Goal: Task Accomplishment & Management: Manage account settings

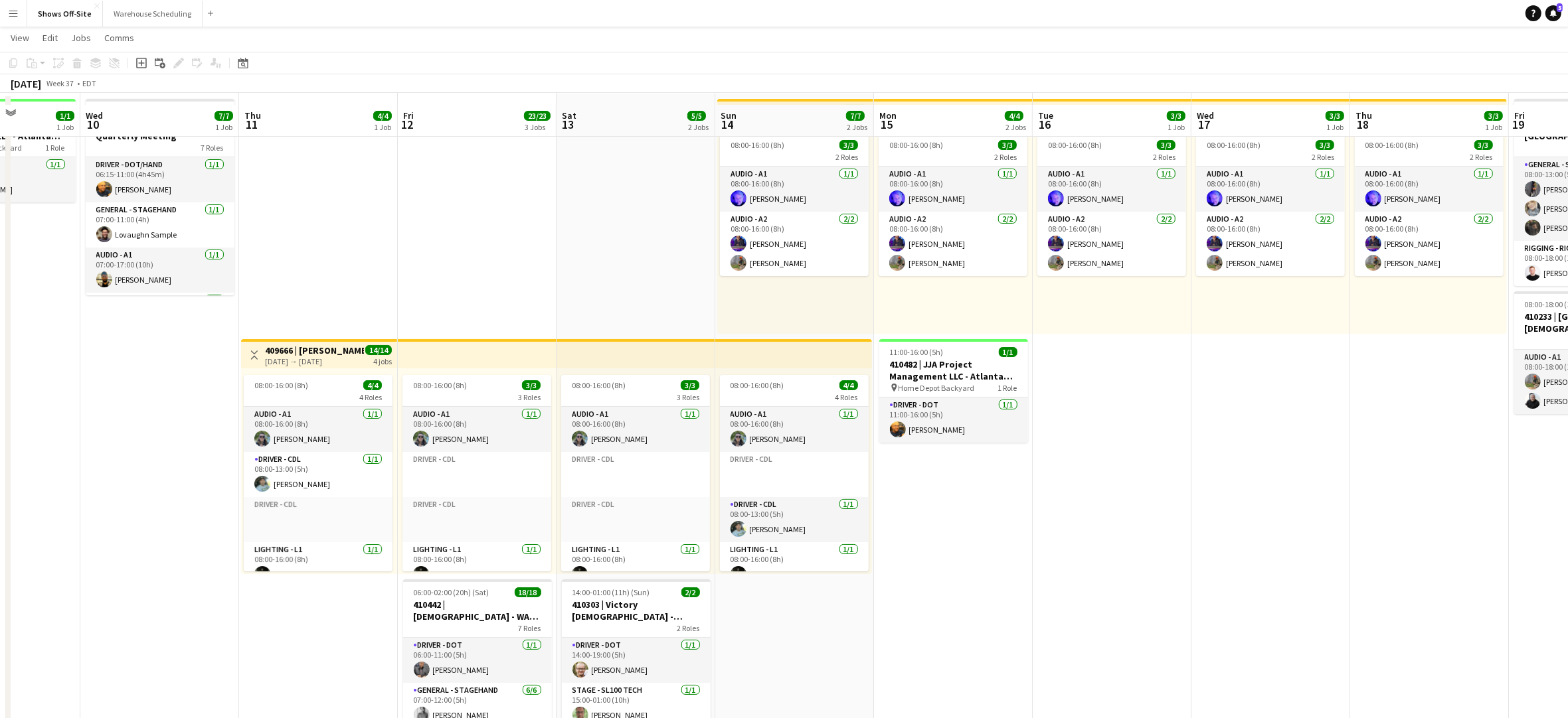
scroll to position [54, 0]
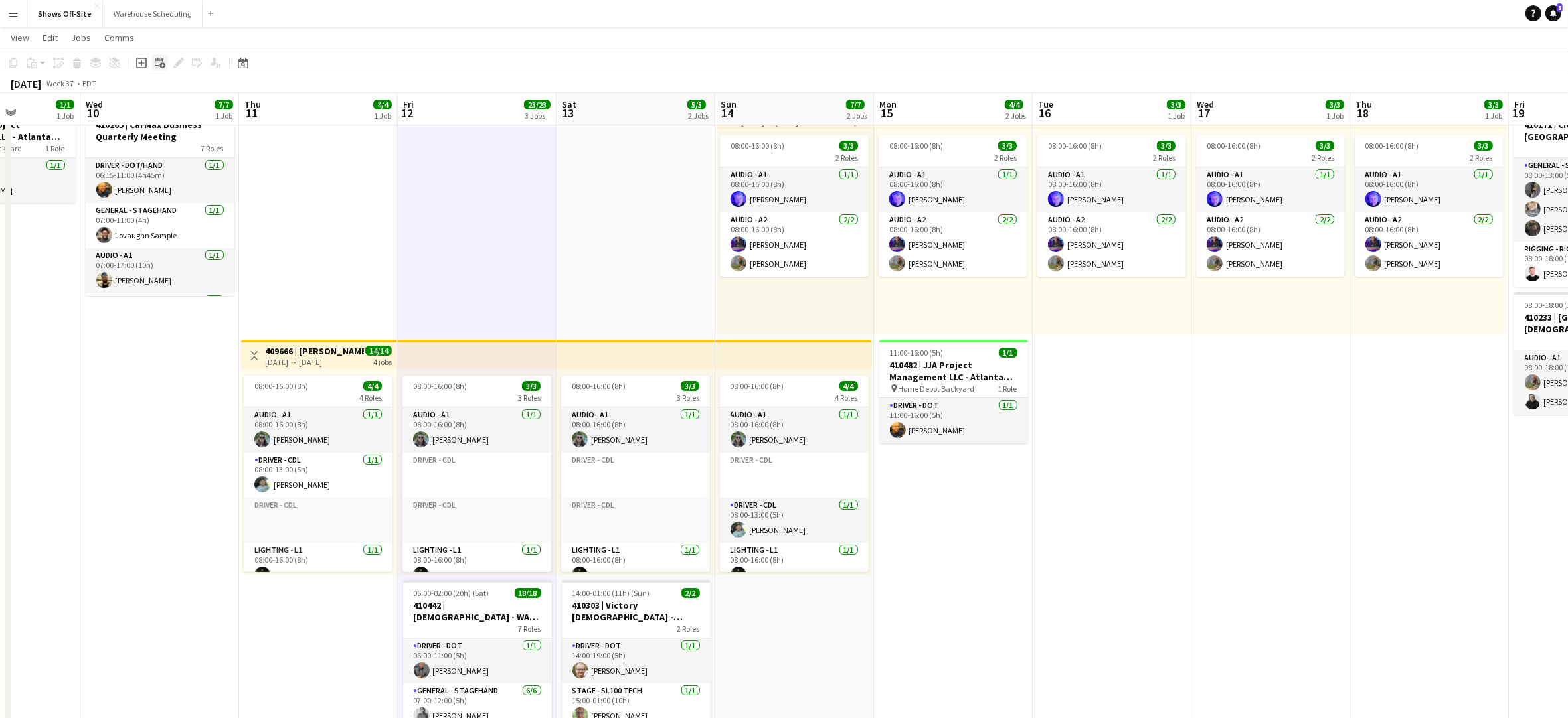
click at [160, 65] on icon "Add linked Job" at bounding box center [160, 63] width 11 height 11
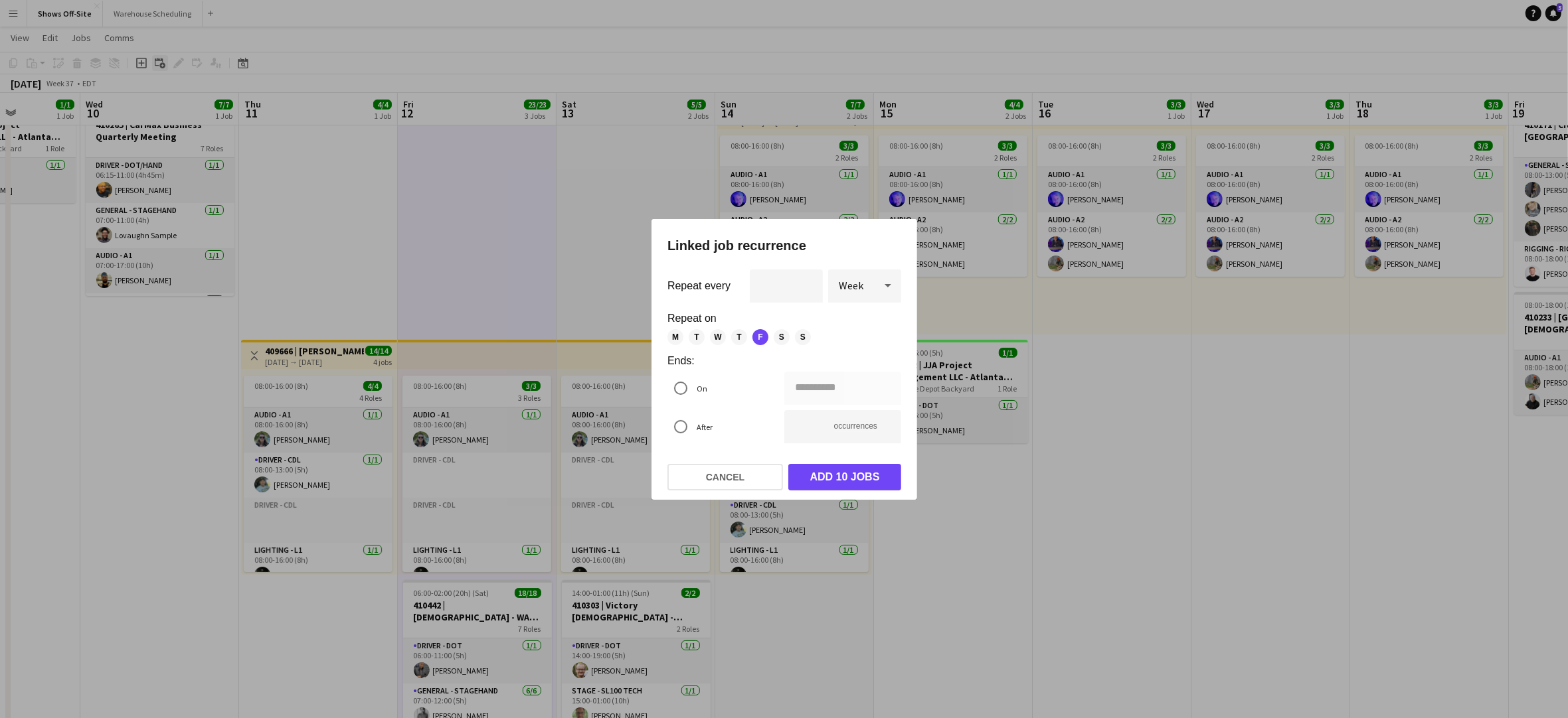
scroll to position [0, 0]
click at [732, 471] on button "Cancel" at bounding box center [725, 477] width 115 height 27
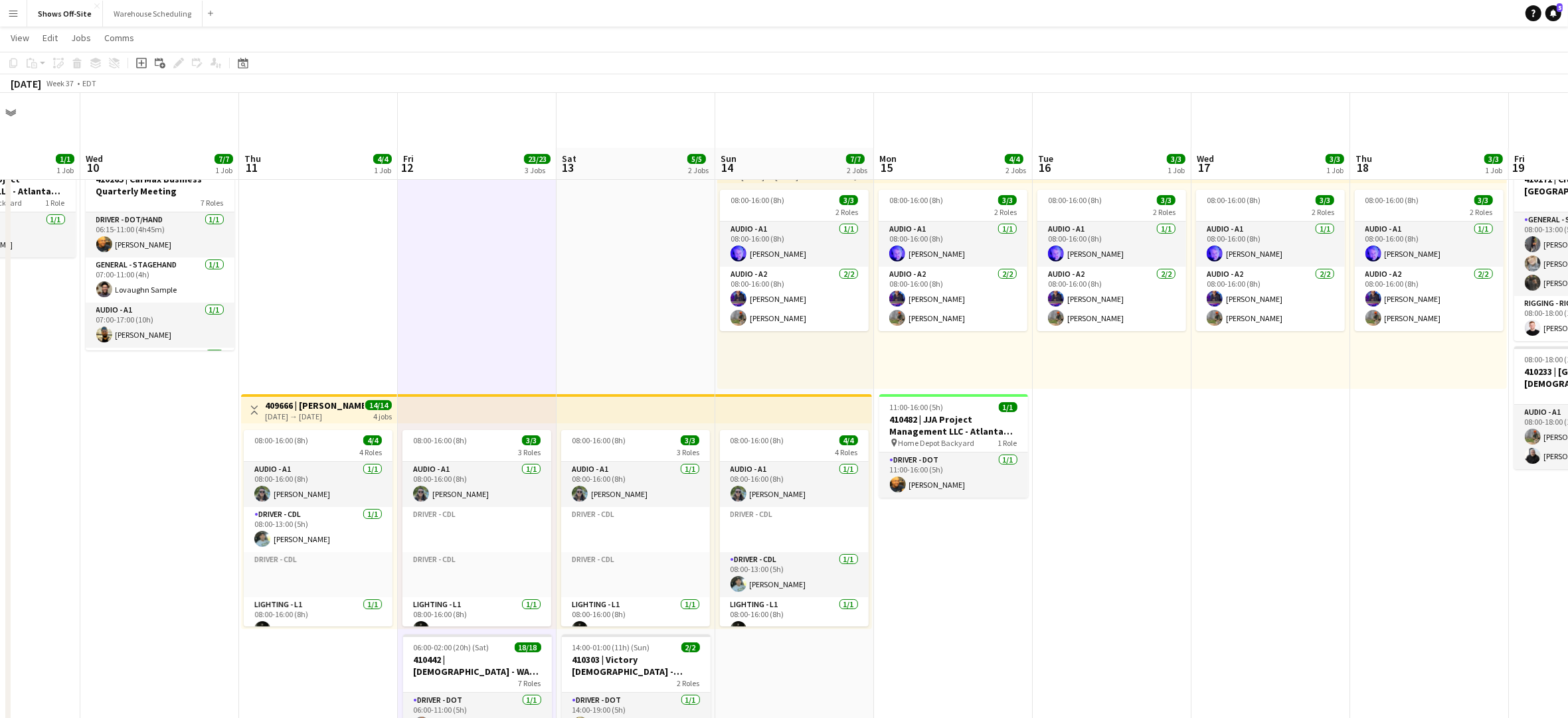
scroll to position [54, 0]
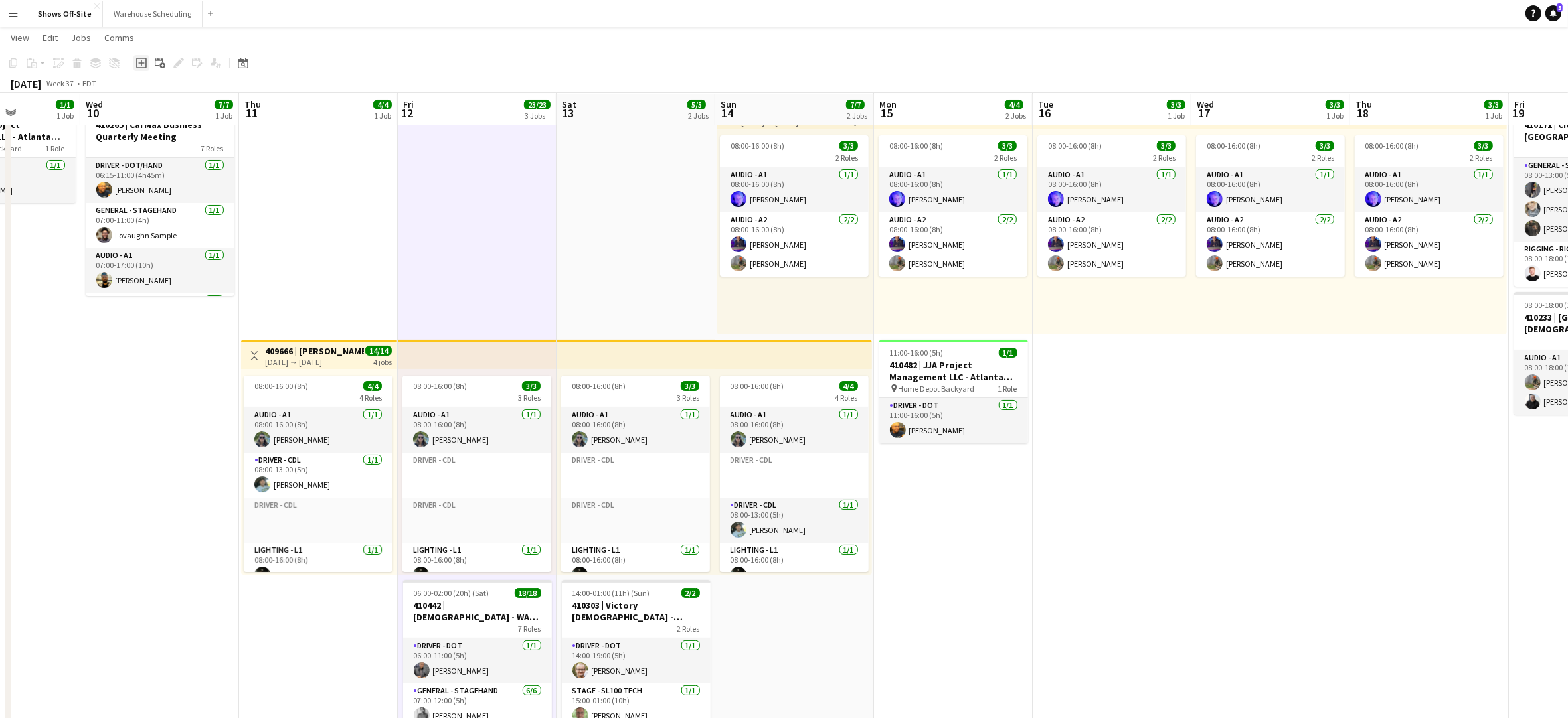
click at [142, 68] on icon at bounding box center [141, 63] width 11 height 11
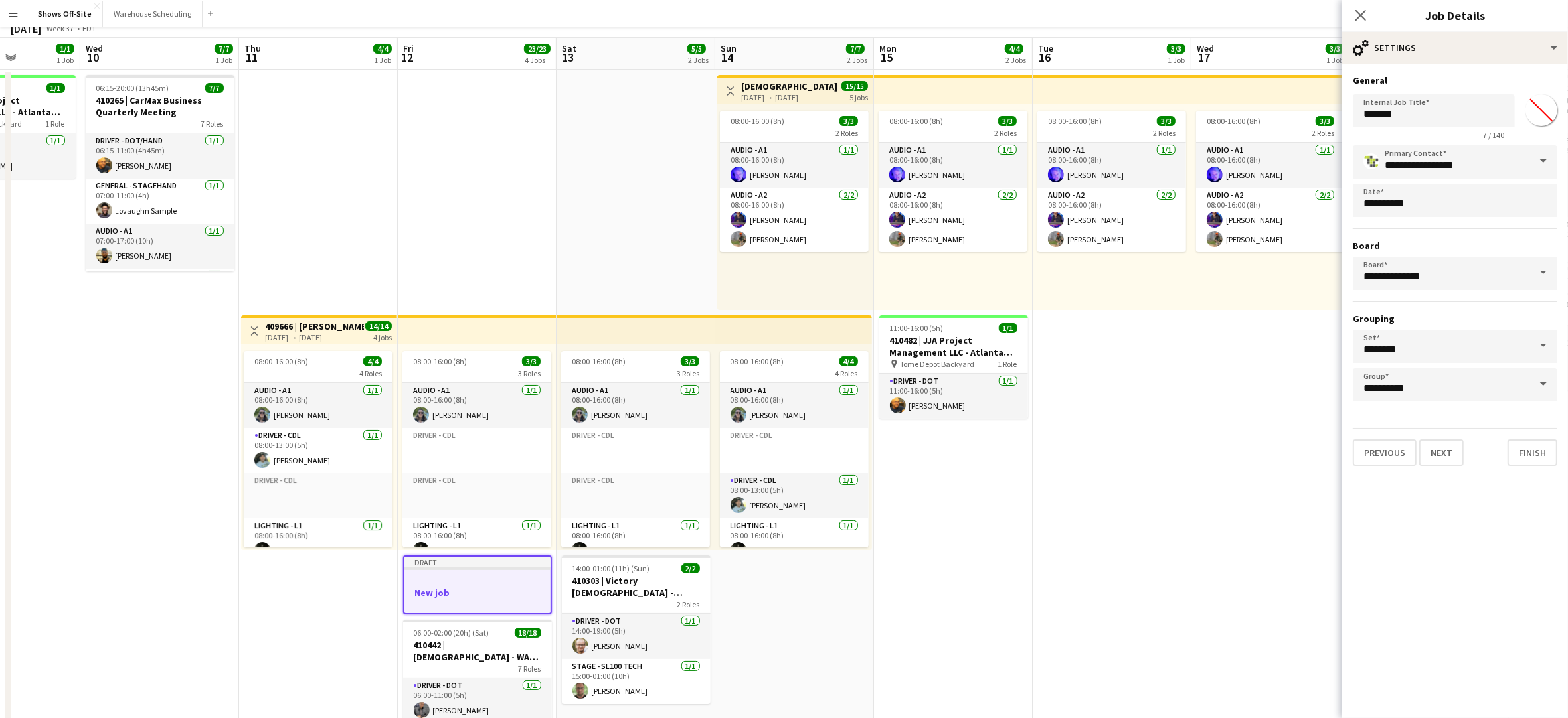
scroll to position [0, 0]
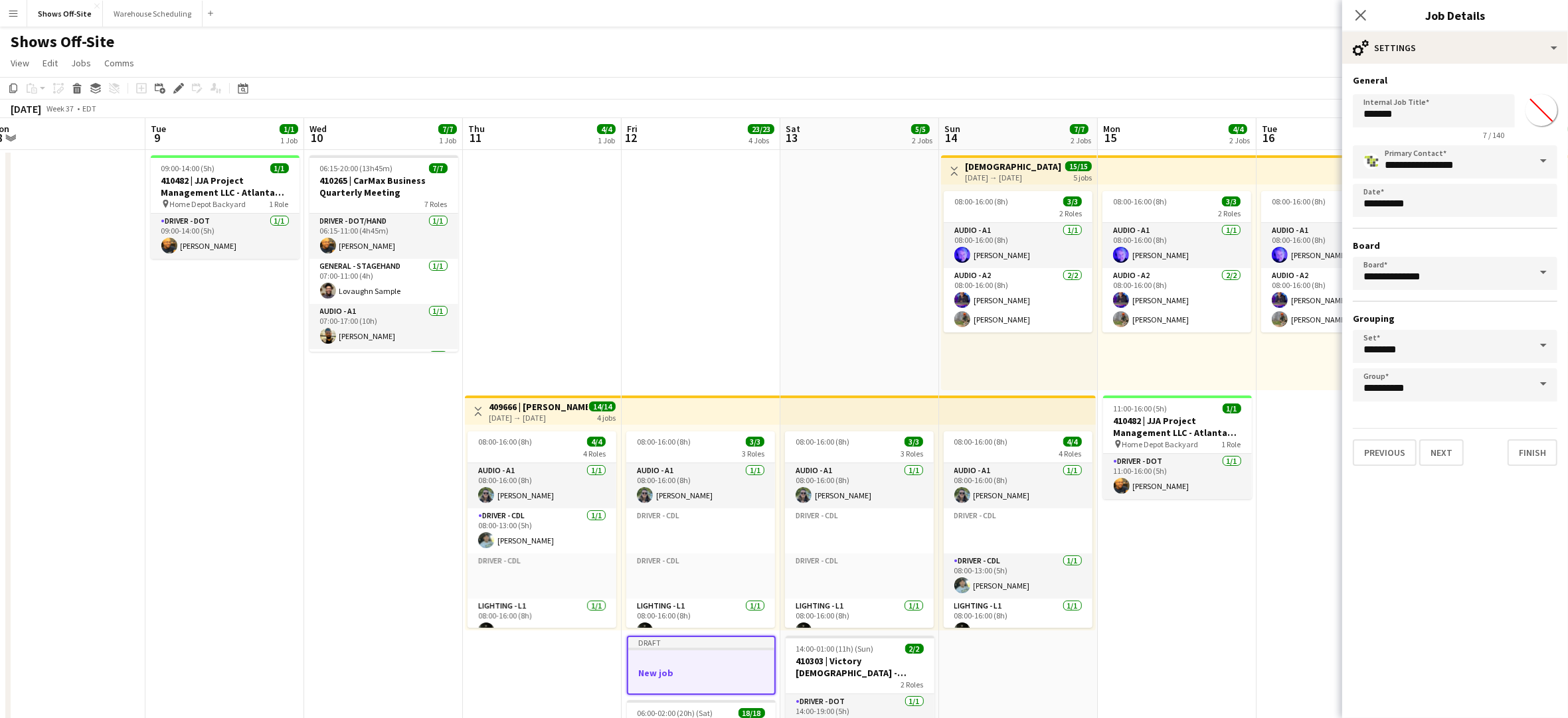
drag, startPoint x: 138, startPoint y: 513, endPoint x: 200, endPoint y: 511, distance: 62.0
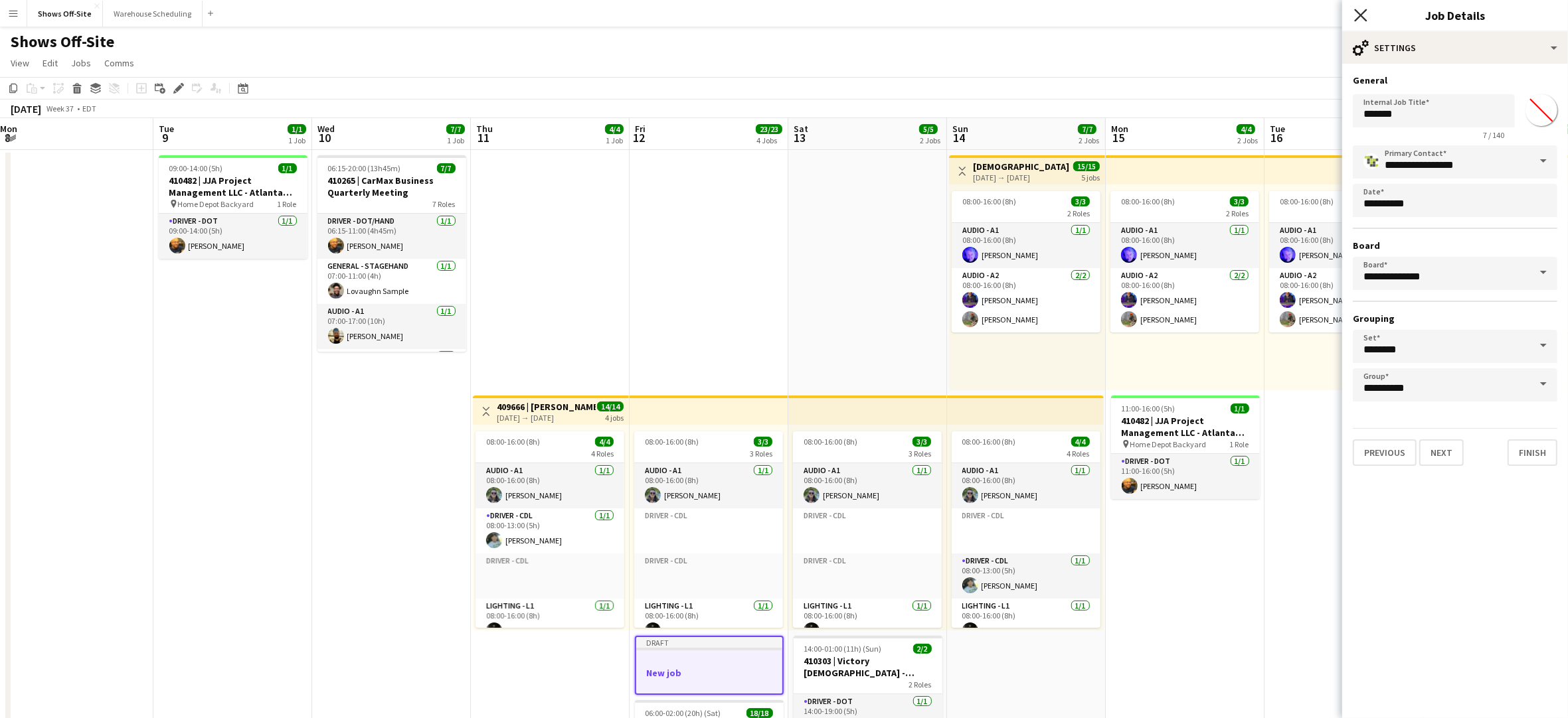
click at [1356, 11] on icon at bounding box center [1360, 15] width 13 height 13
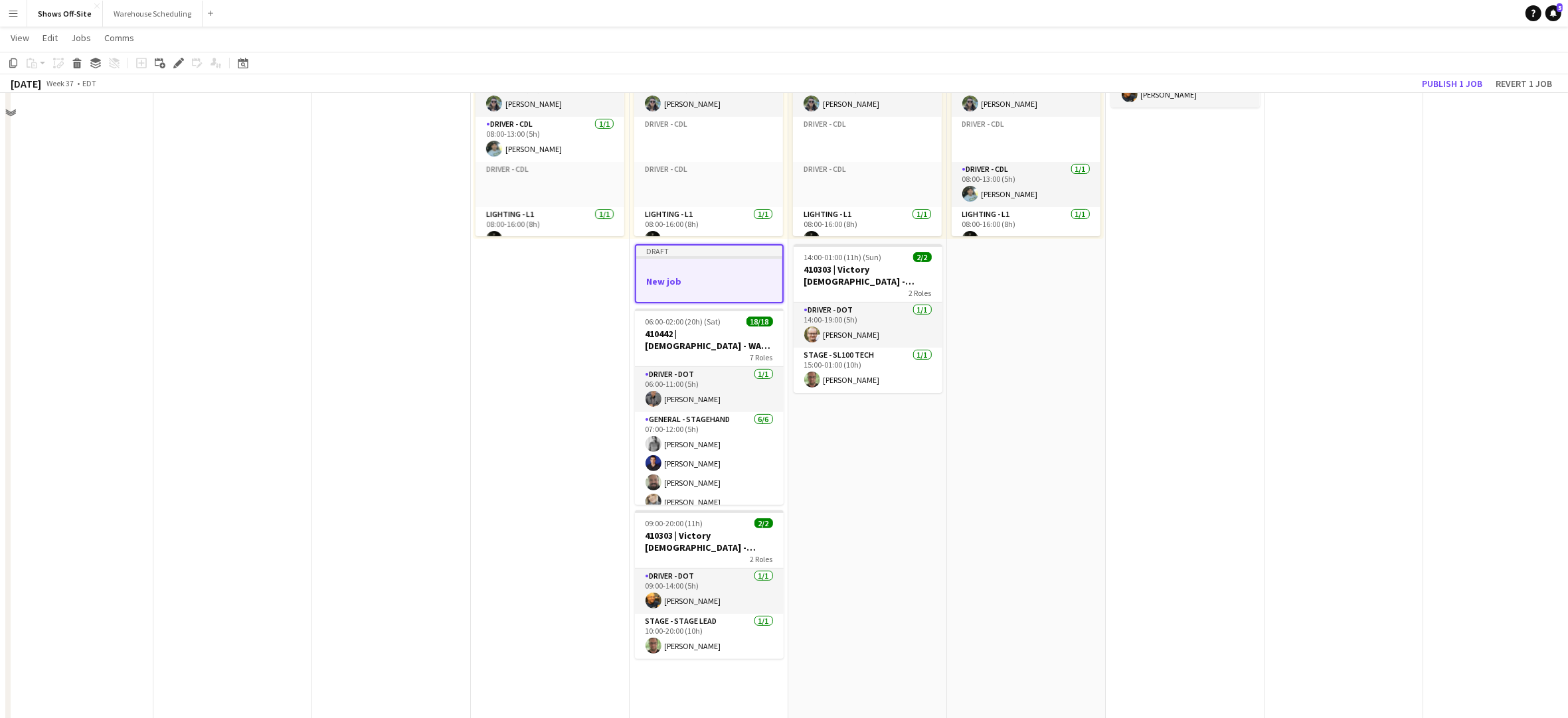
scroll to position [432, 0]
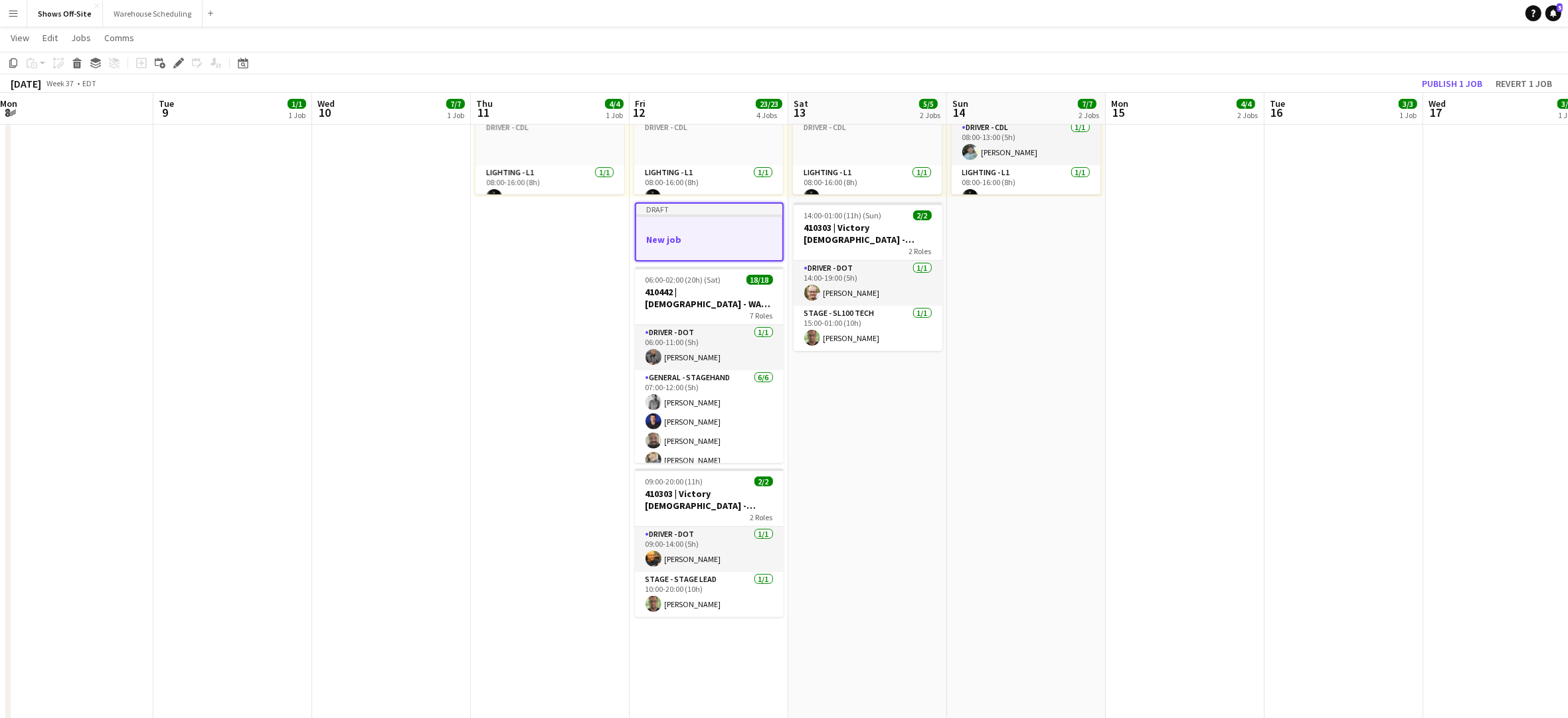
click at [758, 242] on h3 "New job" at bounding box center [709, 239] width 146 height 12
click at [756, 241] on h3 "New job" at bounding box center [708, 238] width 148 height 12
click at [179, 64] on icon at bounding box center [178, 63] width 7 height 7
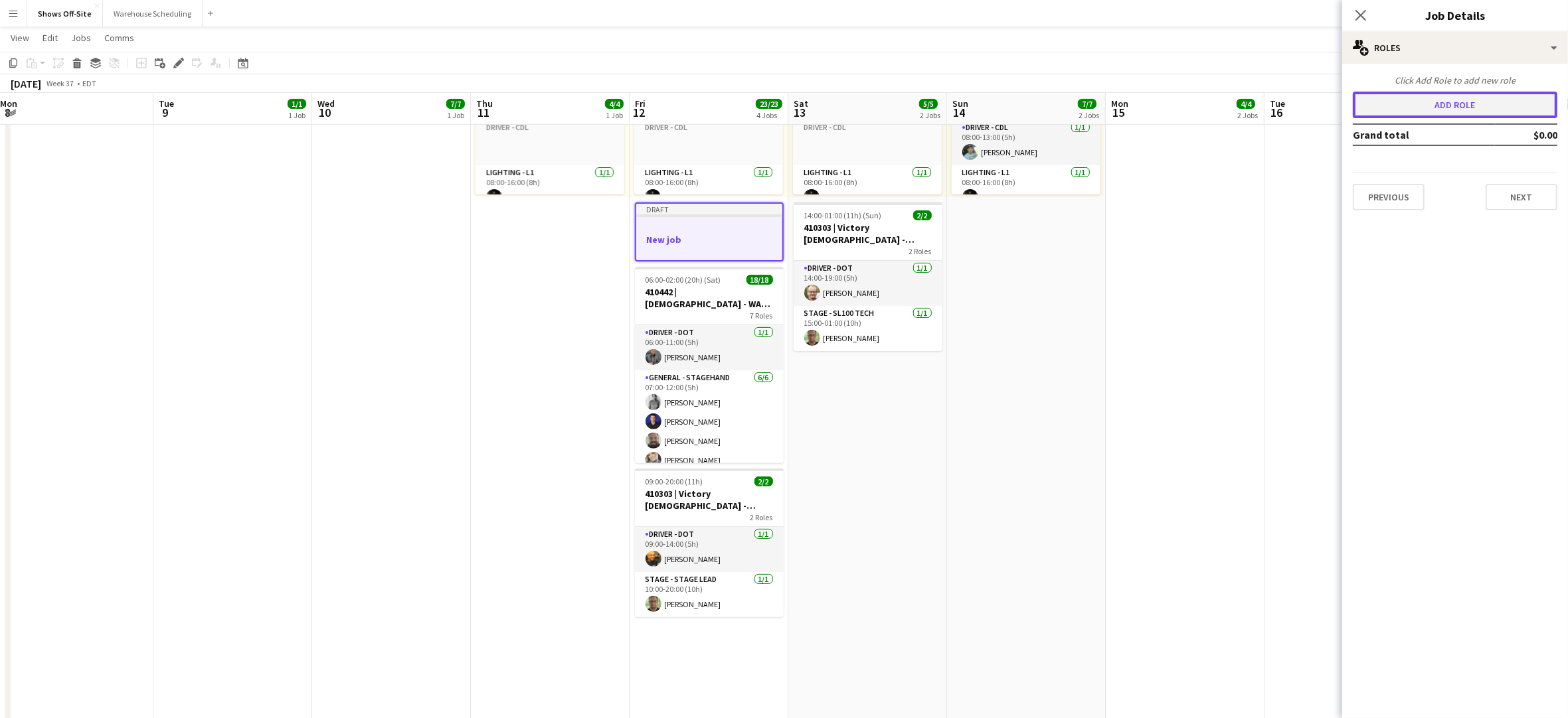
click at [1471, 108] on button "Add role" at bounding box center [1455, 105] width 205 height 27
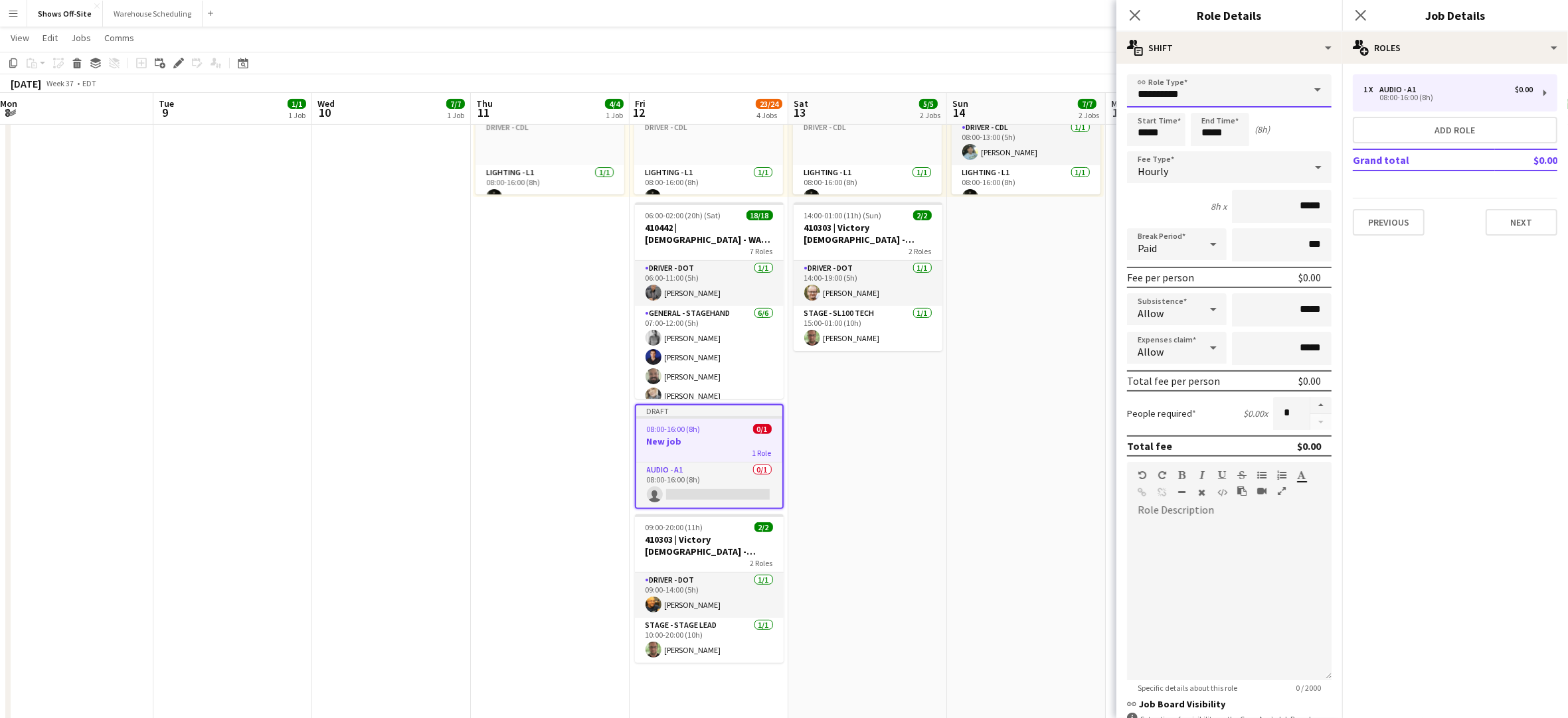
click at [1260, 89] on input "**********" at bounding box center [1229, 91] width 205 height 33
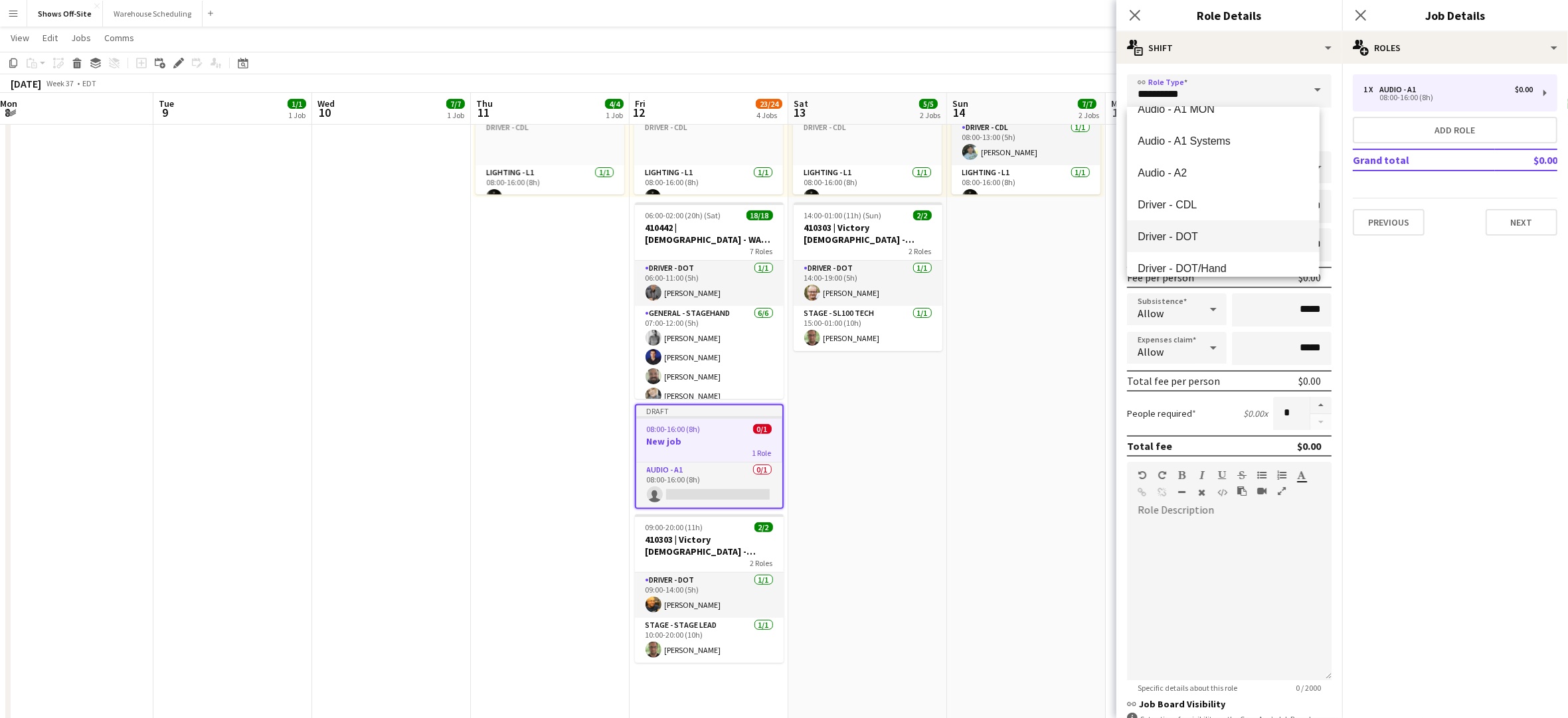
click at [1216, 227] on mat-option "Driver - DOT" at bounding box center [1223, 236] width 192 height 32
type input "**********"
click at [1166, 132] on input "*****" at bounding box center [1156, 129] width 58 height 33
click at [1145, 106] on div at bounding box center [1143, 106] width 27 height 13
click at [1145, 107] on div at bounding box center [1143, 106] width 27 height 13
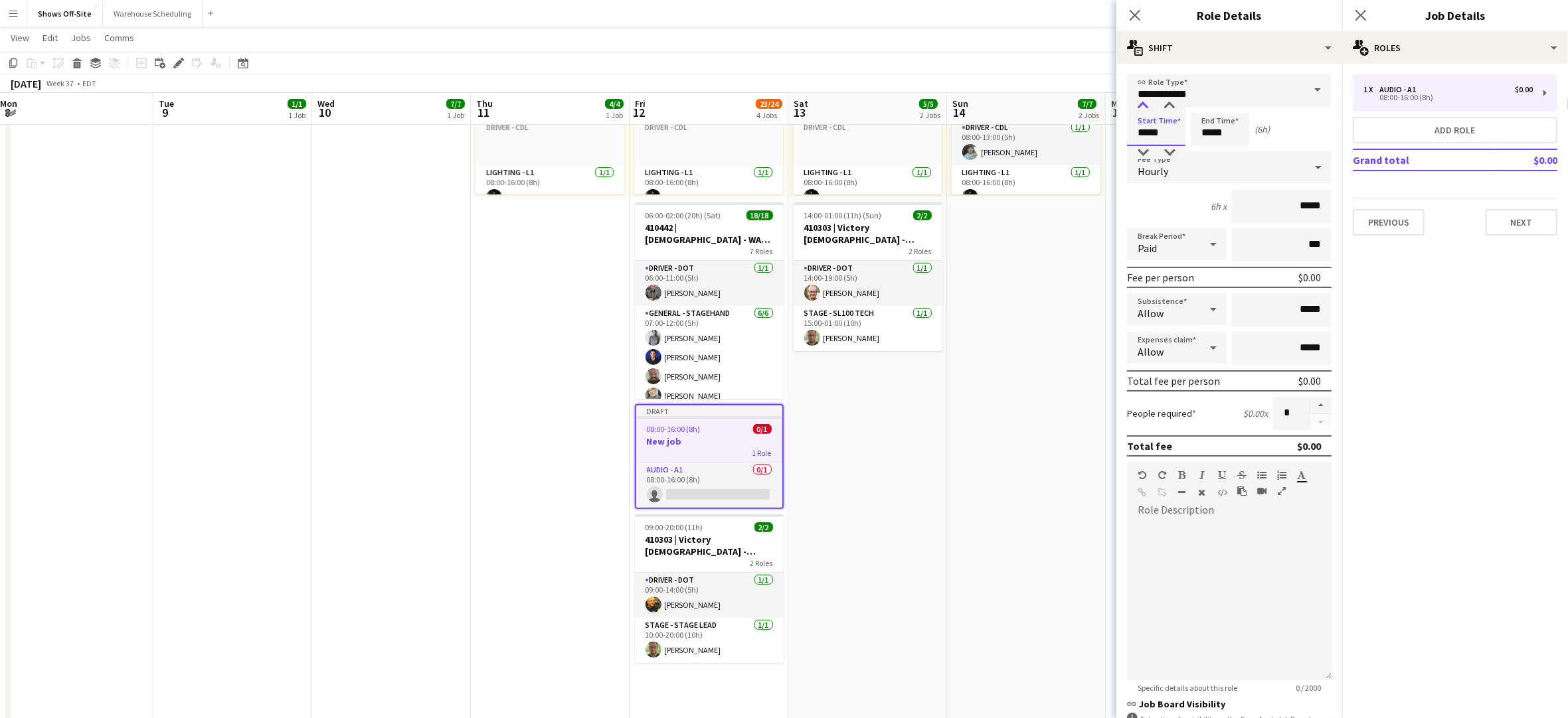
type input "*****"
click at [1145, 107] on div at bounding box center [1143, 106] width 27 height 13
click at [1222, 128] on input "*****" at bounding box center [1220, 129] width 58 height 33
click at [1447, 477] on mat-expansion-panel "pencil3 General details 1 x Audio - A1 $0.00 08:00-16:00 (8h) Add role Grand to…" at bounding box center [1455, 391] width 226 height 655
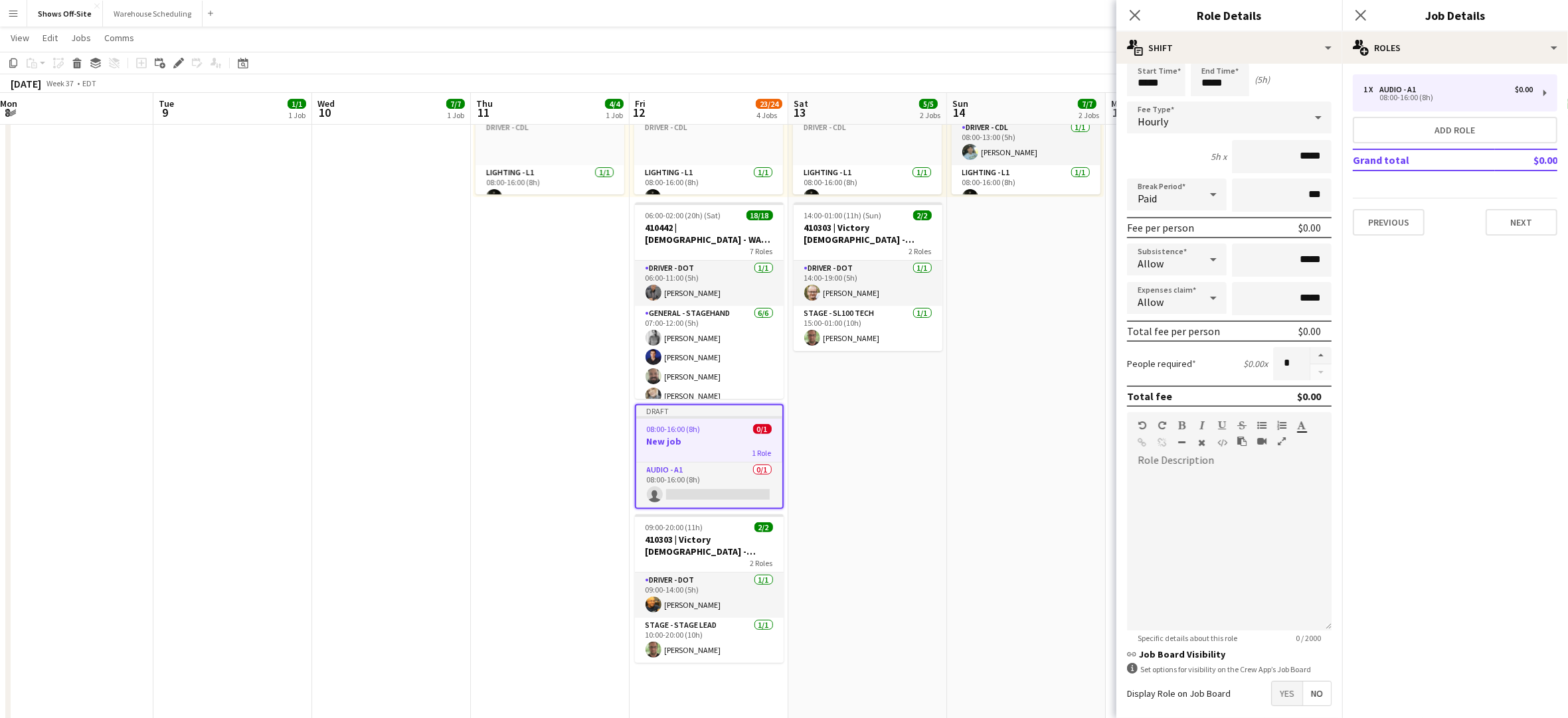
scroll to position [108, 0]
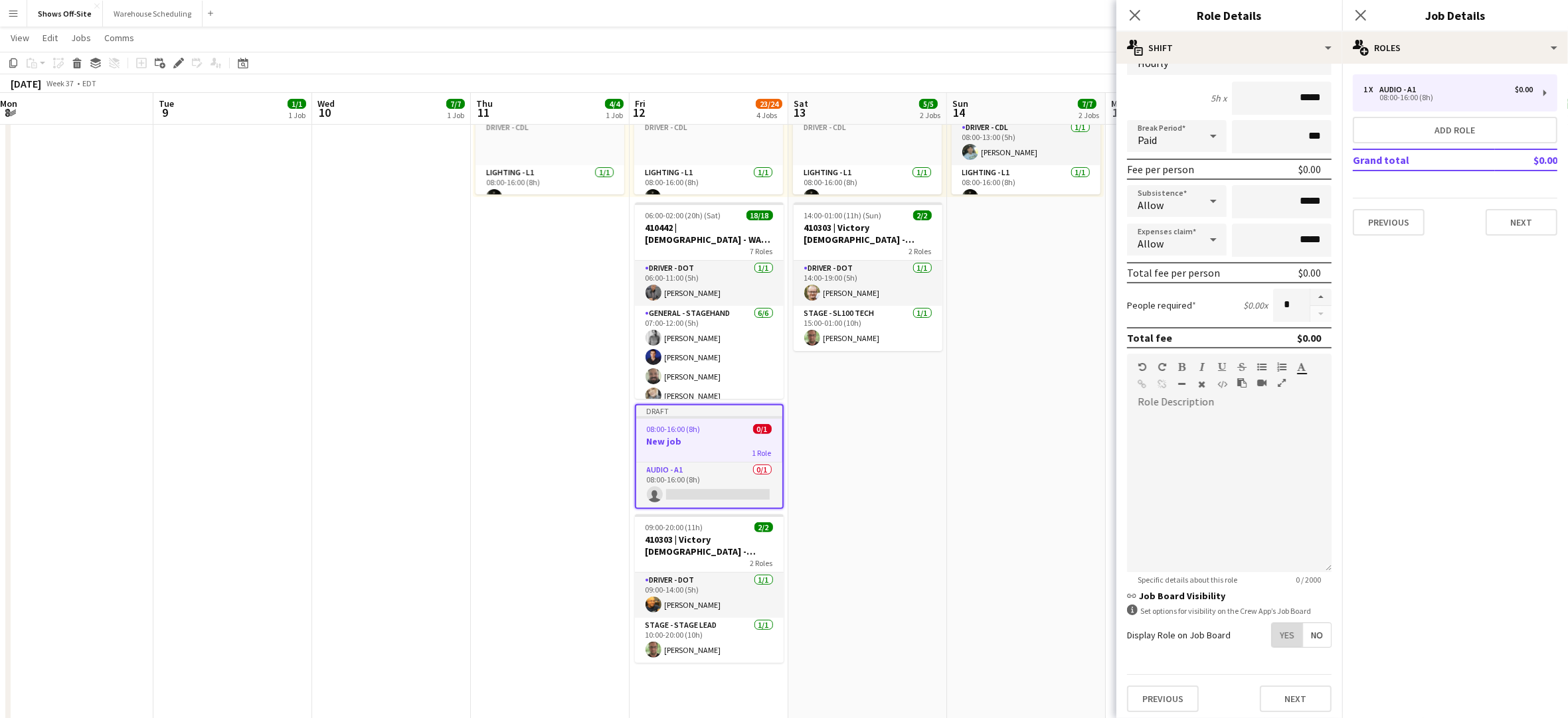
click at [1273, 627] on span "Yes" at bounding box center [1287, 635] width 30 height 24
click at [1272, 658] on span "Yes" at bounding box center [1287, 664] width 30 height 24
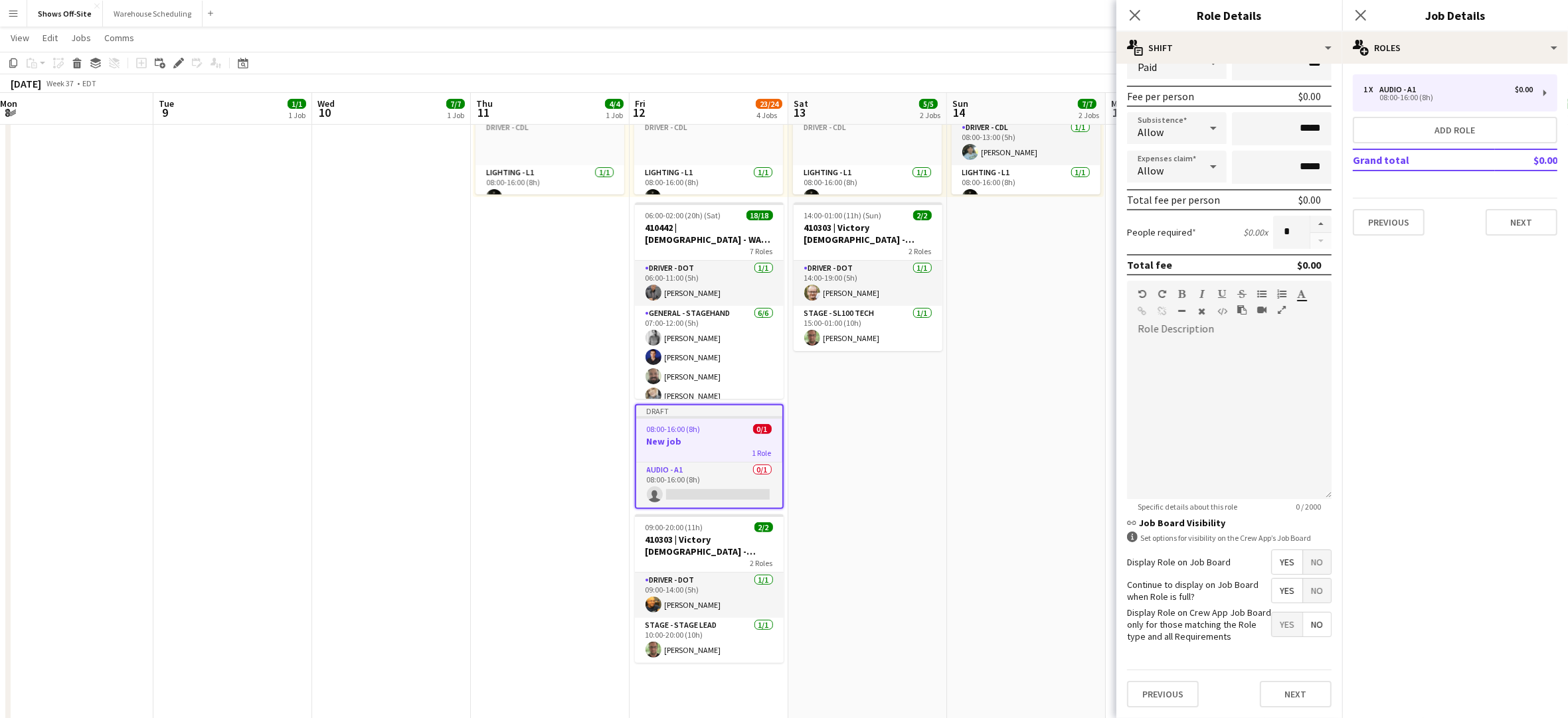
scroll to position [189, 0]
click at [1280, 691] on button "Next" at bounding box center [1296, 695] width 72 height 27
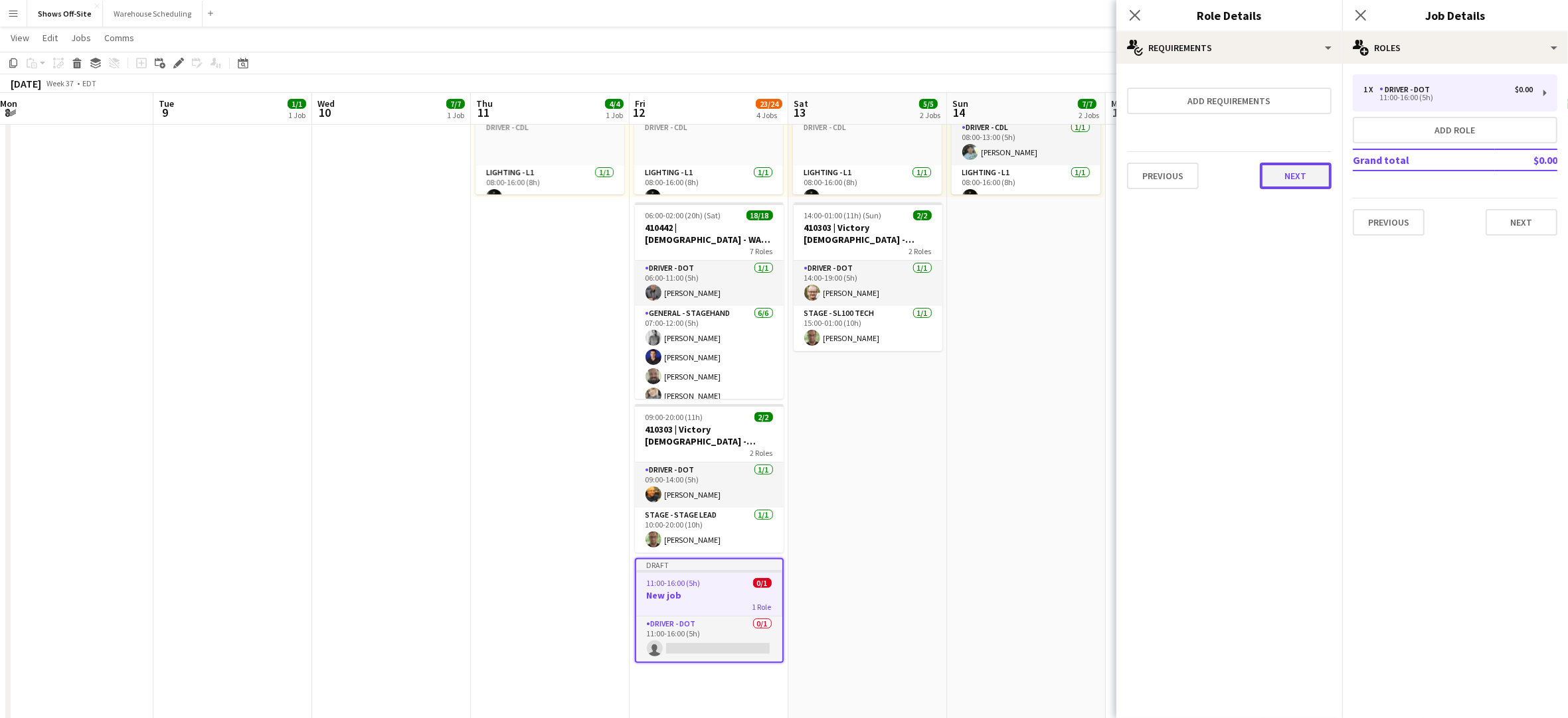
click at [1283, 174] on button "Next" at bounding box center [1296, 176] width 72 height 27
click at [1294, 174] on button "Finish" at bounding box center [1306, 178] width 50 height 27
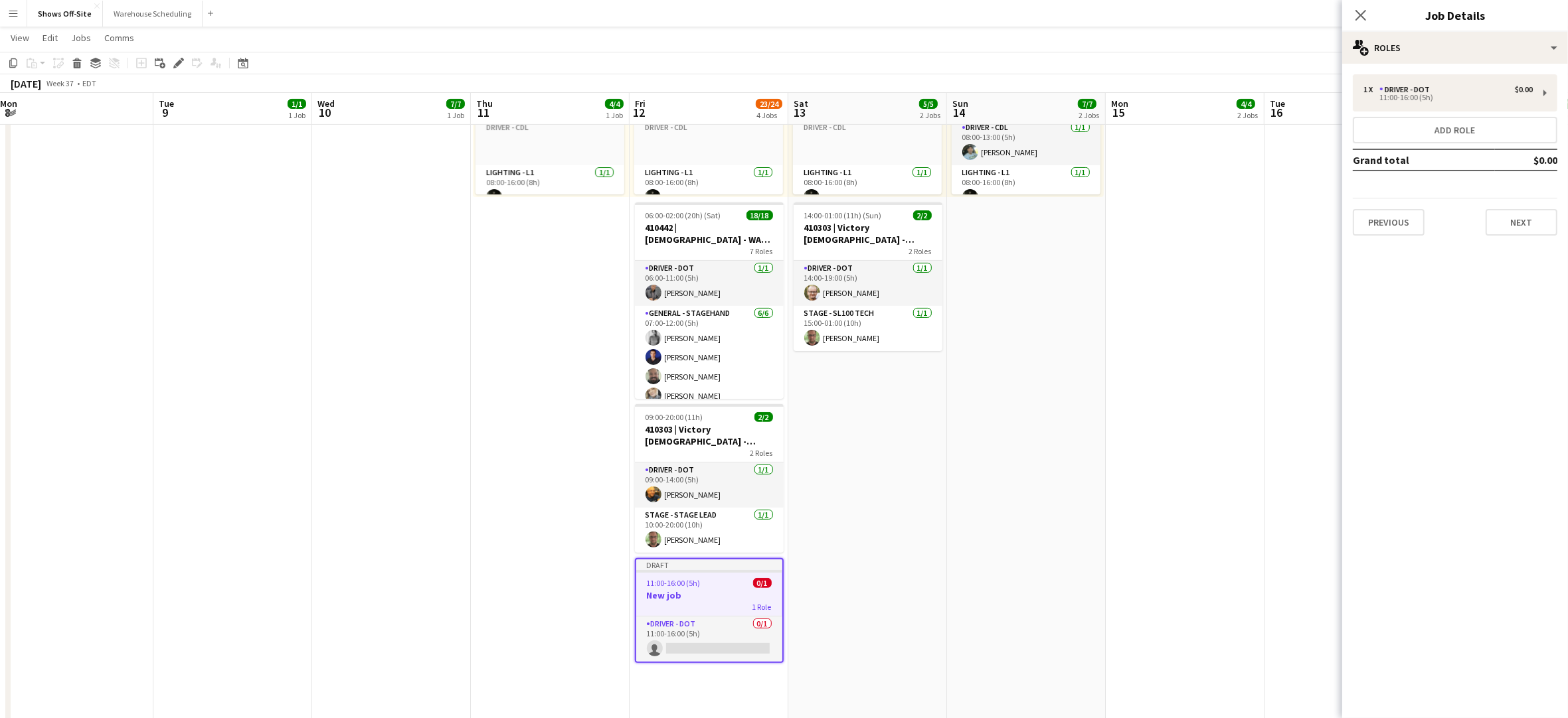
click at [1490, 349] on mat-expansion-panel "pencil3 General details 1 x Driver - DOT $0.00 11:00-16:00 (5h) Add role Grand …" at bounding box center [1455, 391] width 226 height 655
click at [1486, 51] on div "multiple-users-add Roles" at bounding box center [1455, 47] width 226 height 32
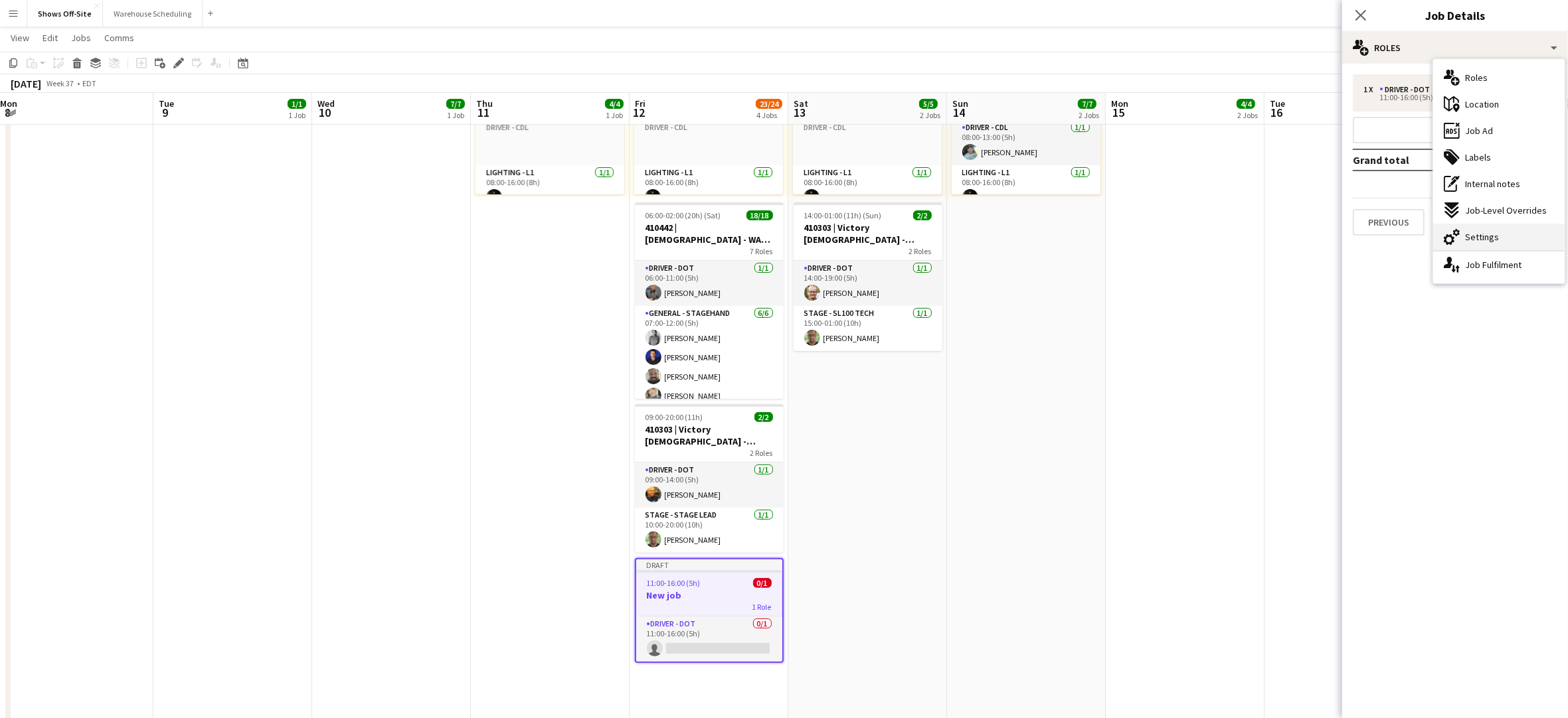
click at [1512, 243] on div "cog-double-3 Settings" at bounding box center [1498, 237] width 132 height 27
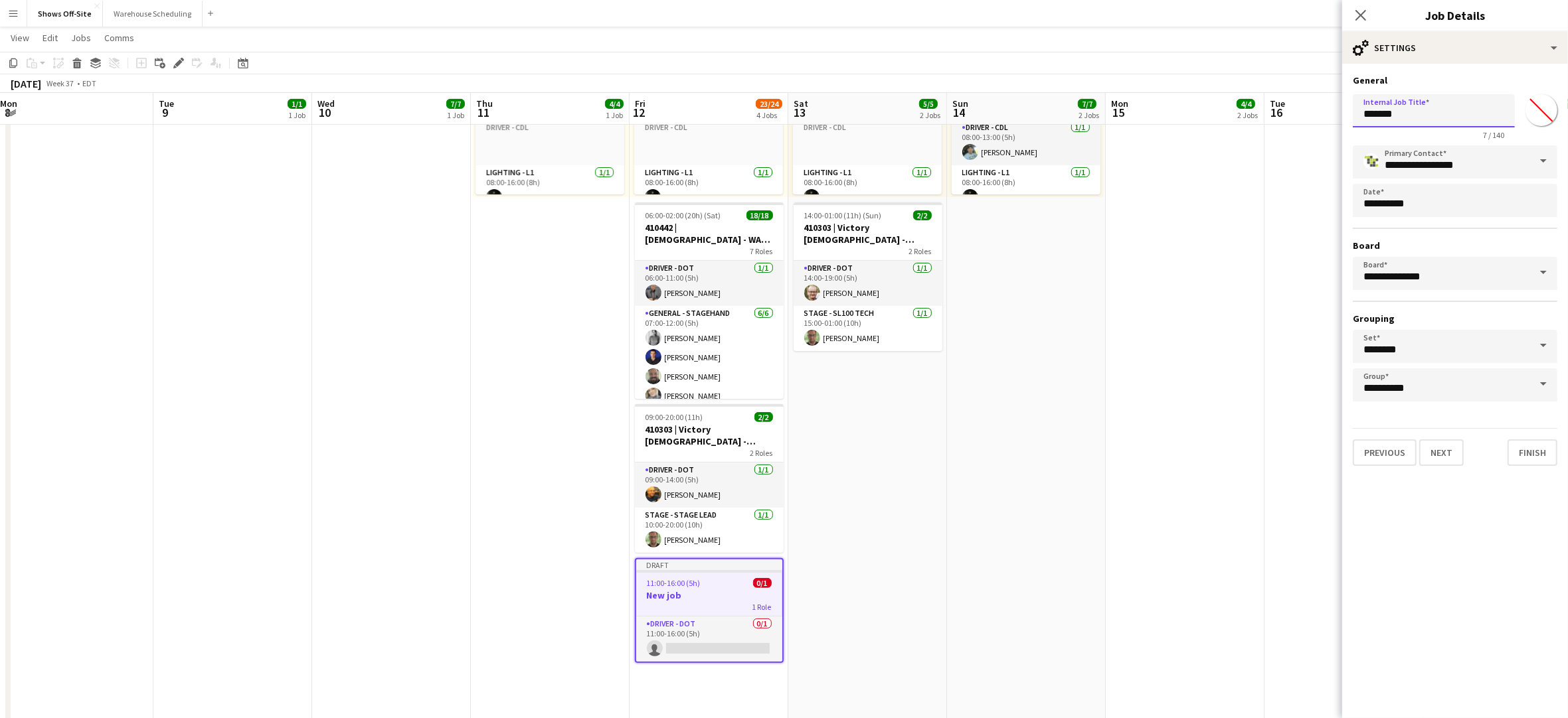
click at [1422, 120] on input "*******" at bounding box center [1434, 110] width 162 height 33
click at [1422, 120] on input "*******" at bounding box center [1434, 110] width 162 height 33
click at [1415, 120] on input "*******" at bounding box center [1434, 110] width 162 height 33
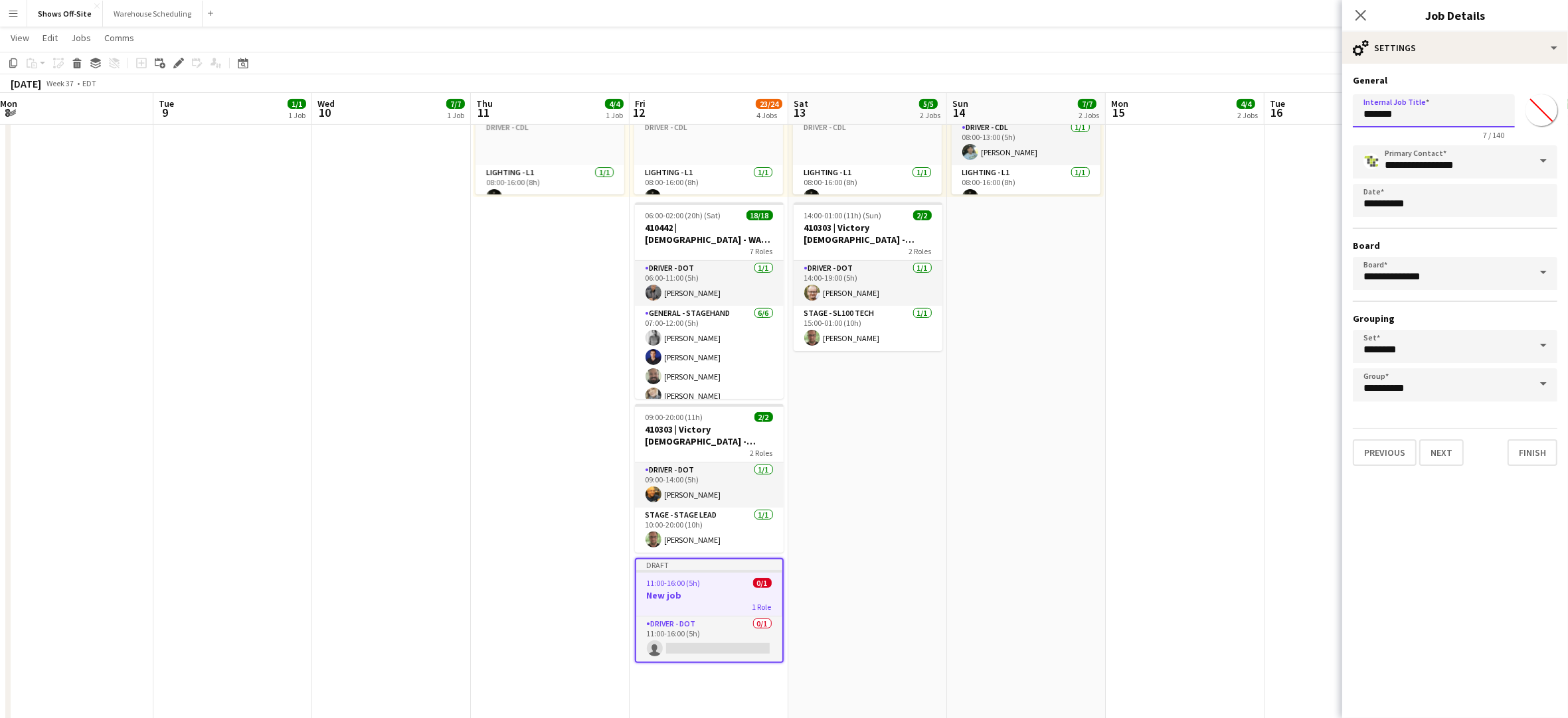
click at [1415, 120] on input "*******" at bounding box center [1434, 110] width 162 height 33
paste input "**********"
type input "**********"
click at [1436, 447] on button "Next" at bounding box center [1441, 453] width 44 height 27
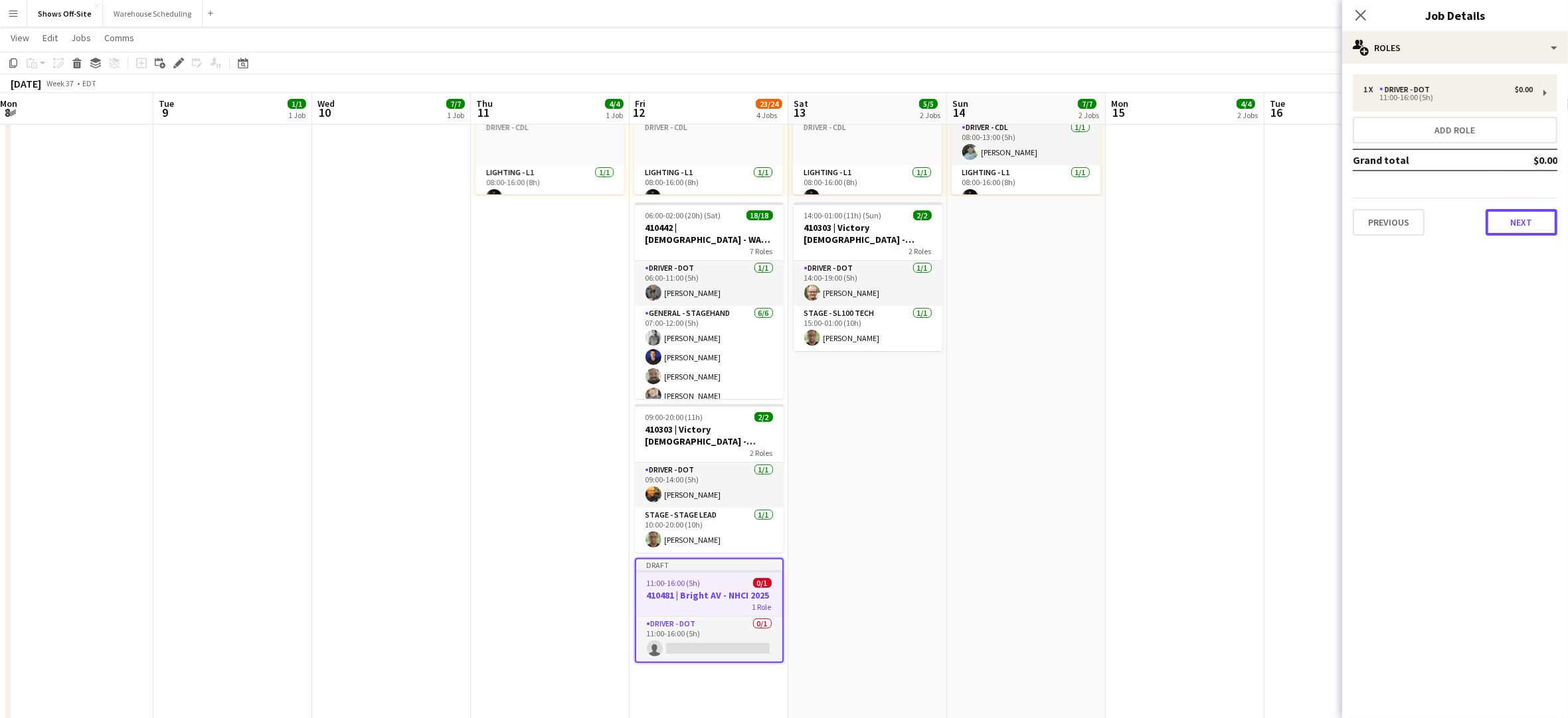
drag, startPoint x: 1524, startPoint y: 225, endPoint x: 1510, endPoint y: 225, distance: 14.0
click at [1524, 225] on button "Next" at bounding box center [1522, 222] width 72 height 27
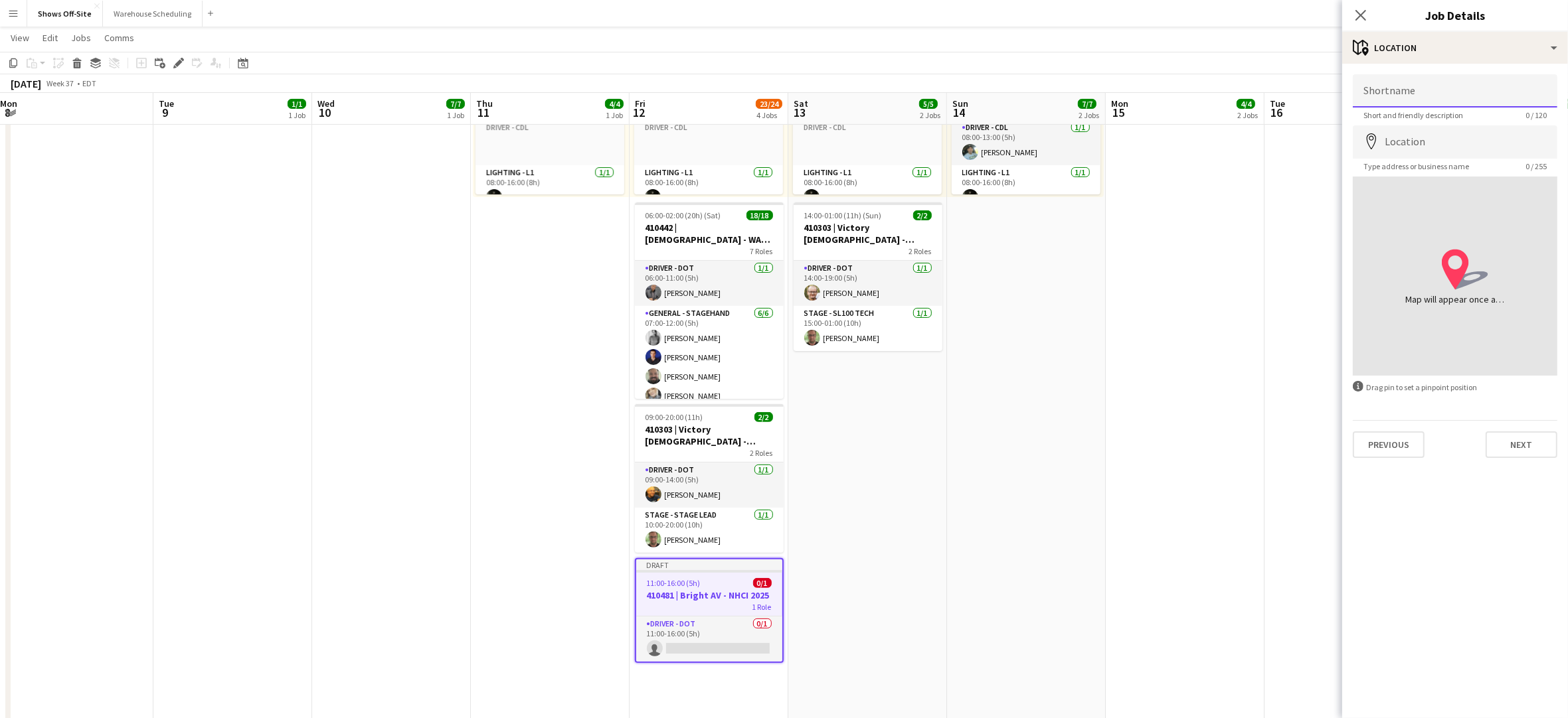
click at [1424, 89] on input "Shortname" at bounding box center [1455, 91] width 205 height 33
type input "**********"
paste input "**********"
type input "**********"
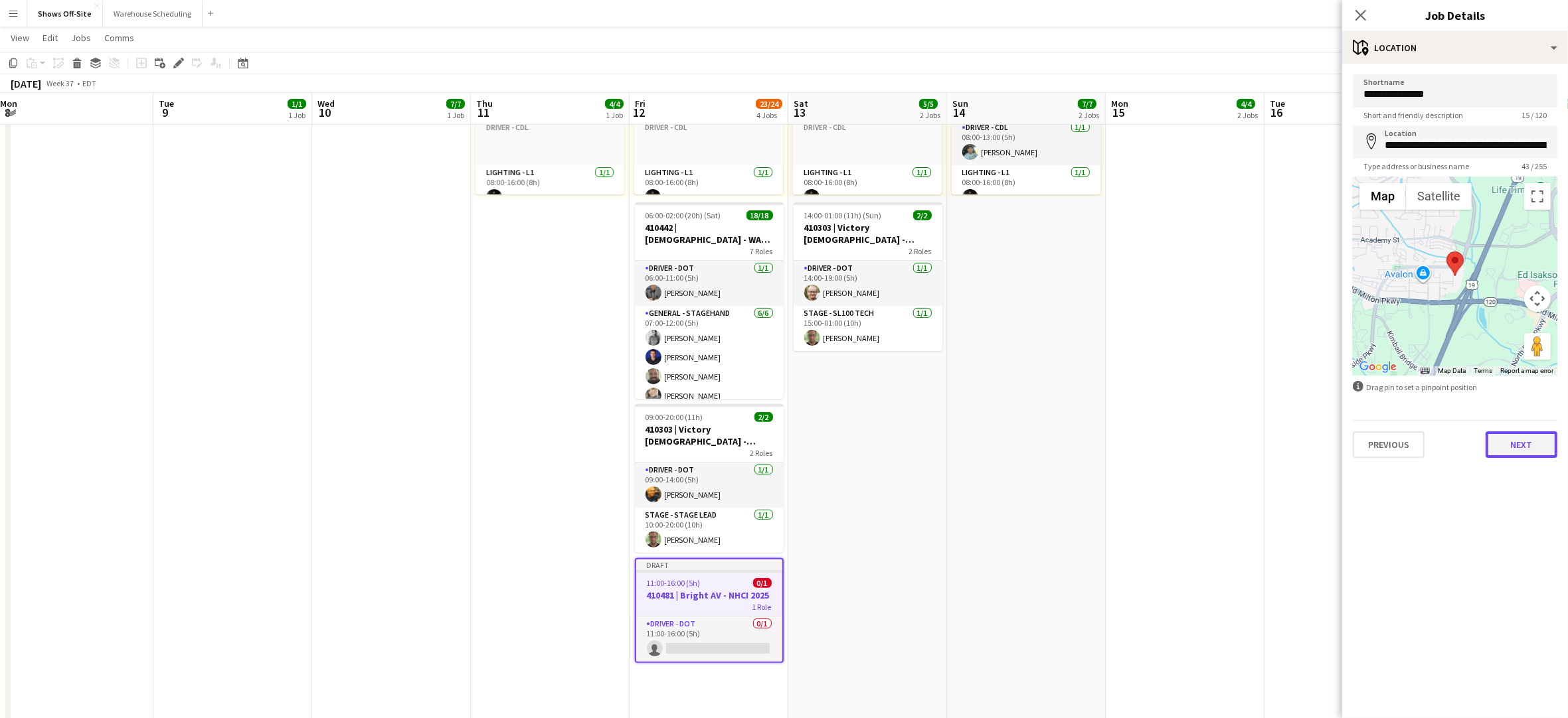
click at [1522, 442] on button "Next" at bounding box center [1522, 445] width 72 height 27
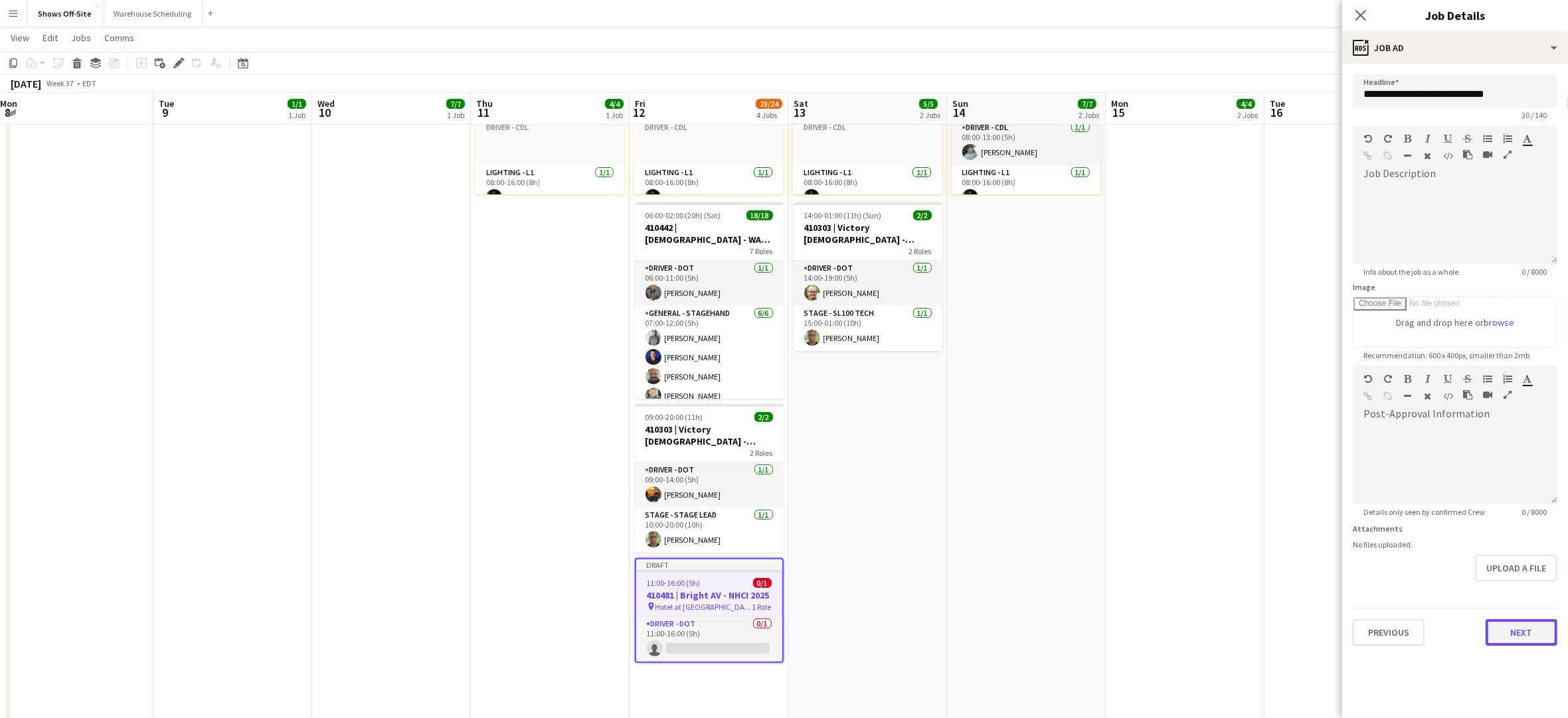
click at [1519, 627] on button "Next" at bounding box center [1522, 633] width 72 height 27
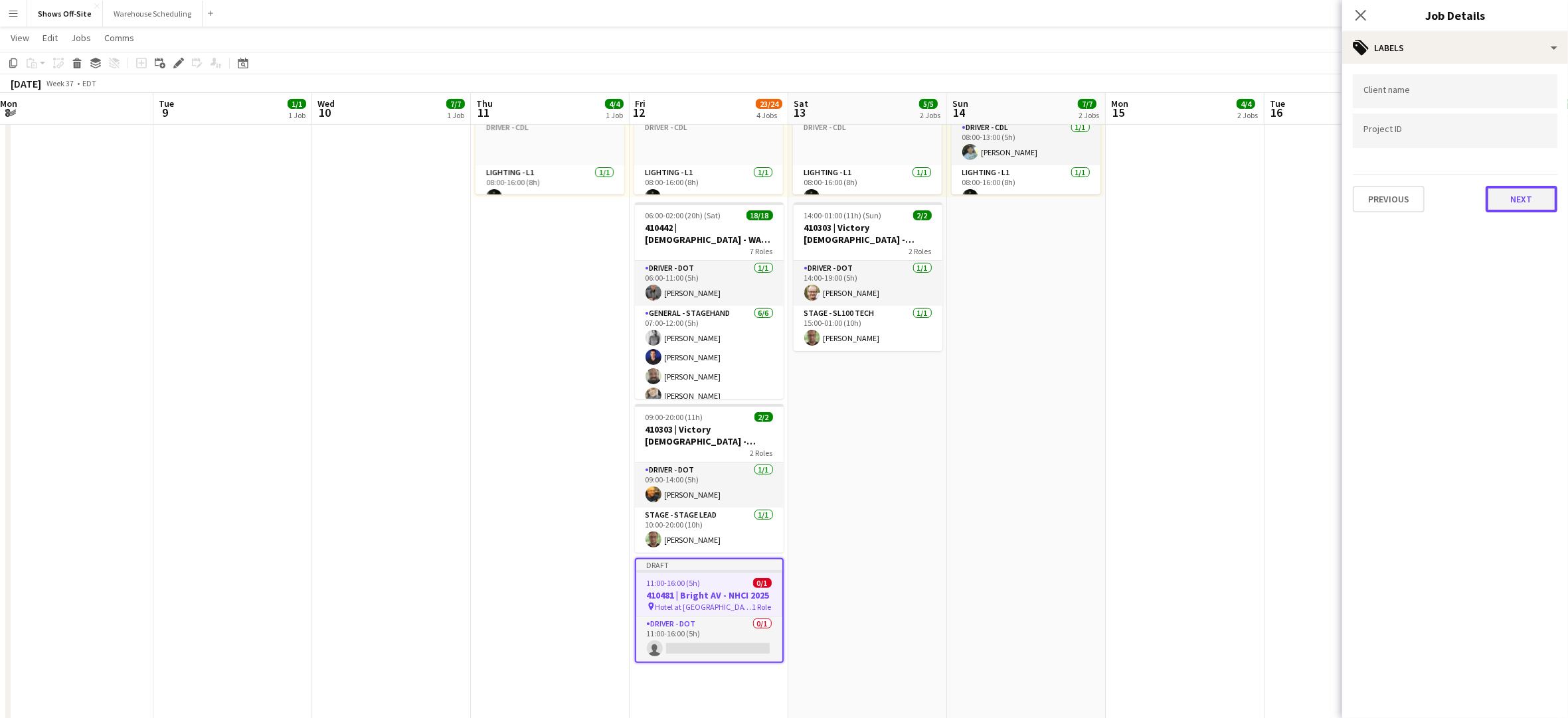
click at [1528, 207] on button "Next" at bounding box center [1522, 199] width 72 height 27
click at [1528, 148] on button "Next" at bounding box center [1522, 138] width 72 height 27
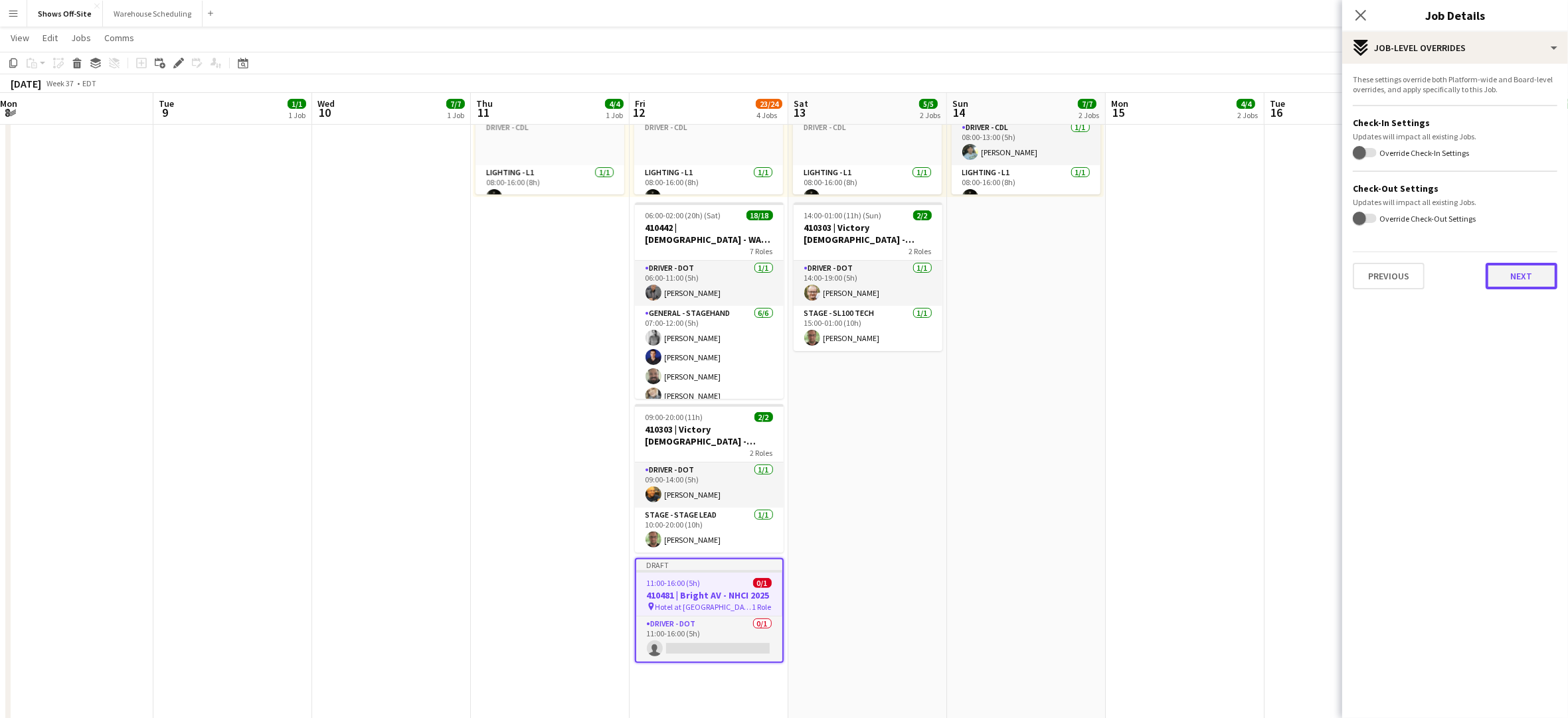
click at [1524, 281] on button "Next" at bounding box center [1522, 276] width 72 height 27
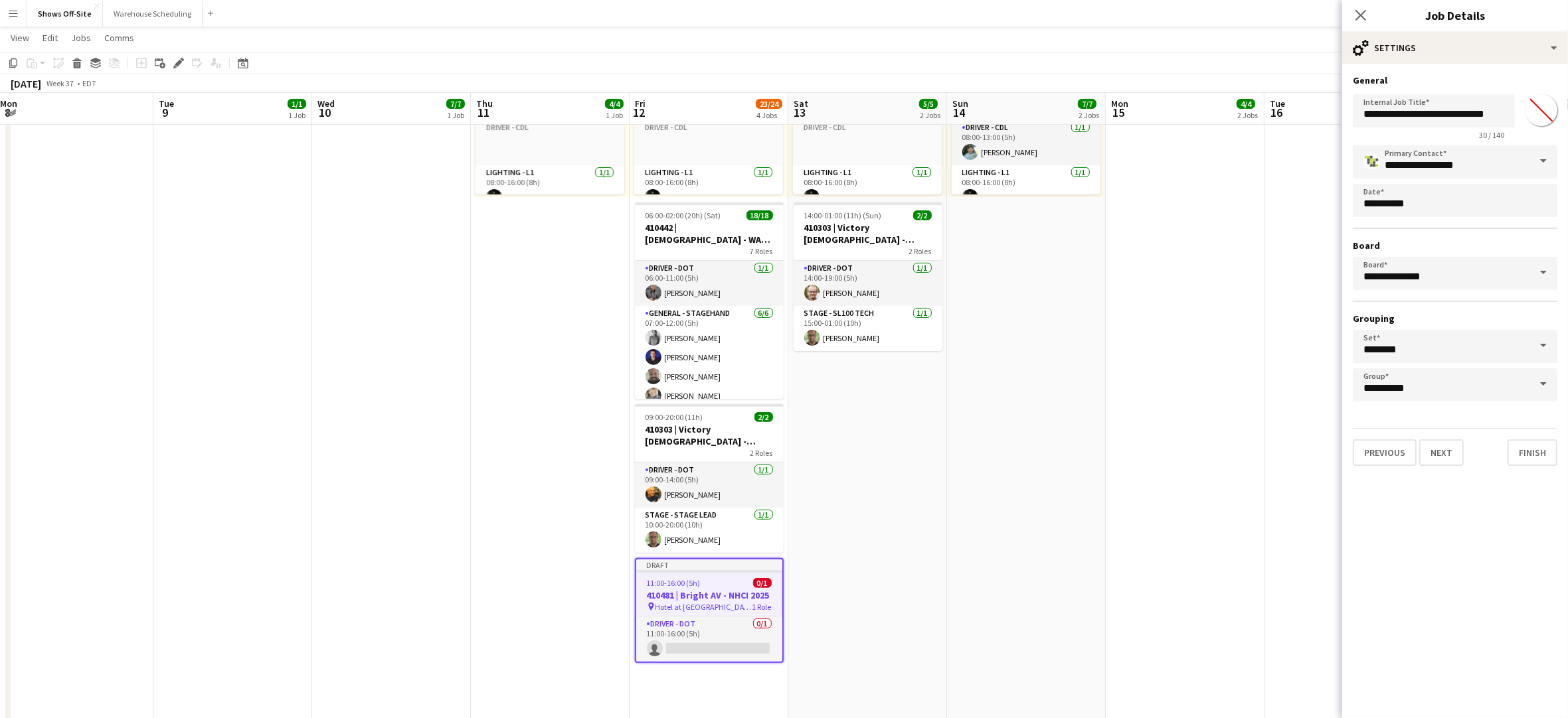
click at [1533, 119] on input "*******" at bounding box center [1541, 110] width 48 height 48
type input "*******"
click at [1441, 629] on mat-expansion-panel "**********" at bounding box center [1455, 391] width 226 height 655
click at [1523, 446] on button "Finish" at bounding box center [1532, 453] width 50 height 27
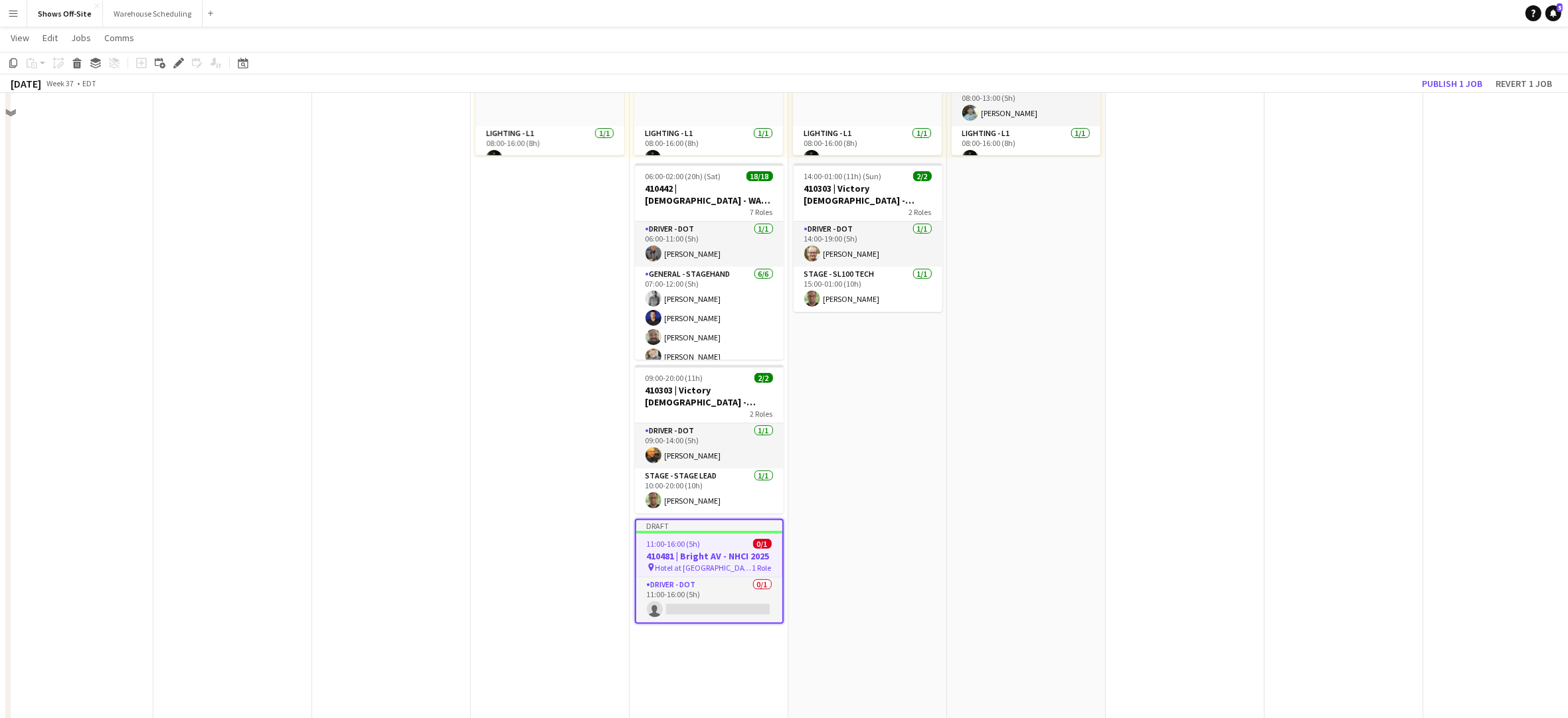
scroll to position [475, 0]
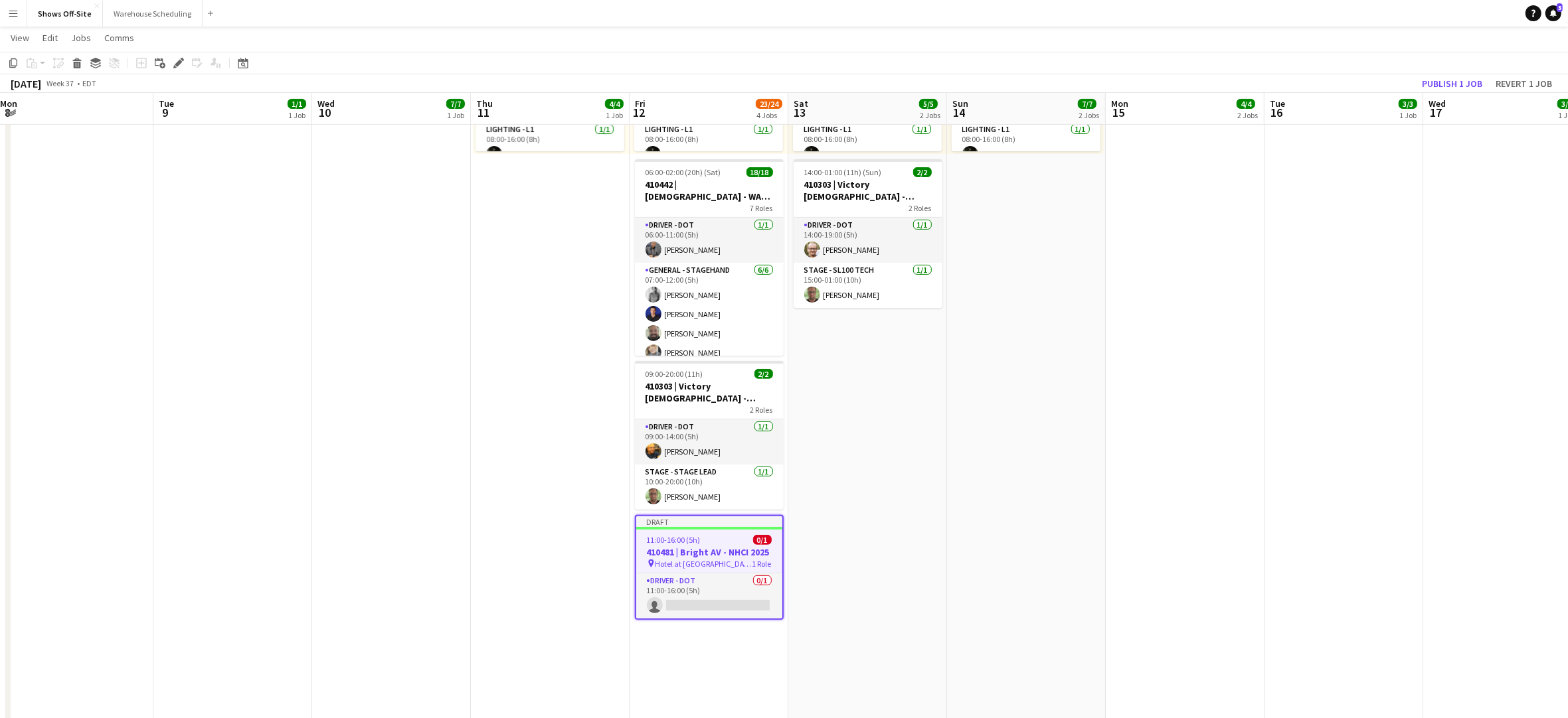
click at [750, 558] on div "pin Hotel at [PERSON_NAME][GEOGRAPHIC_DATA]" at bounding box center [709, 563] width 146 height 11
click at [750, 558] on div "pin Hotel at [PERSON_NAME][GEOGRAPHIC_DATA]" at bounding box center [708, 562] width 148 height 11
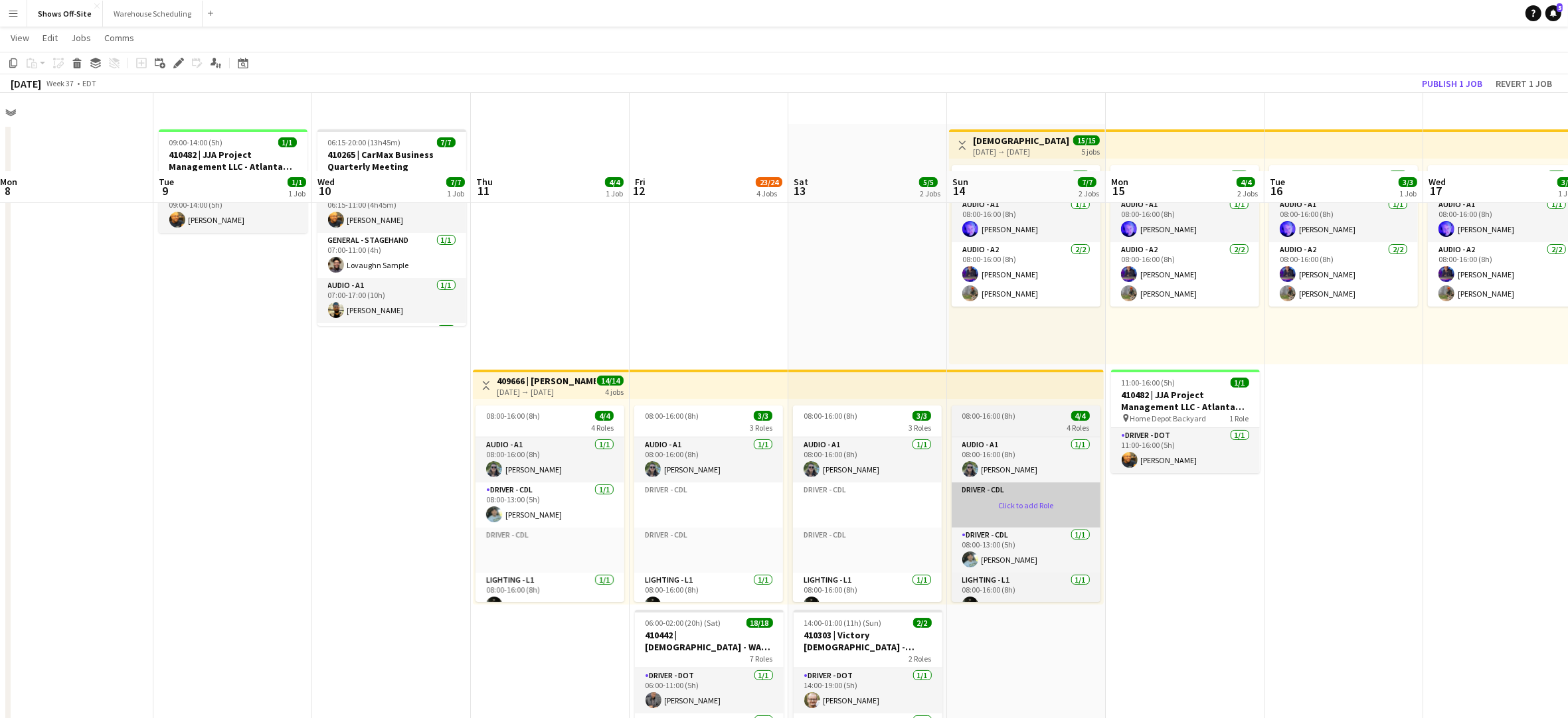
scroll to position [0, 0]
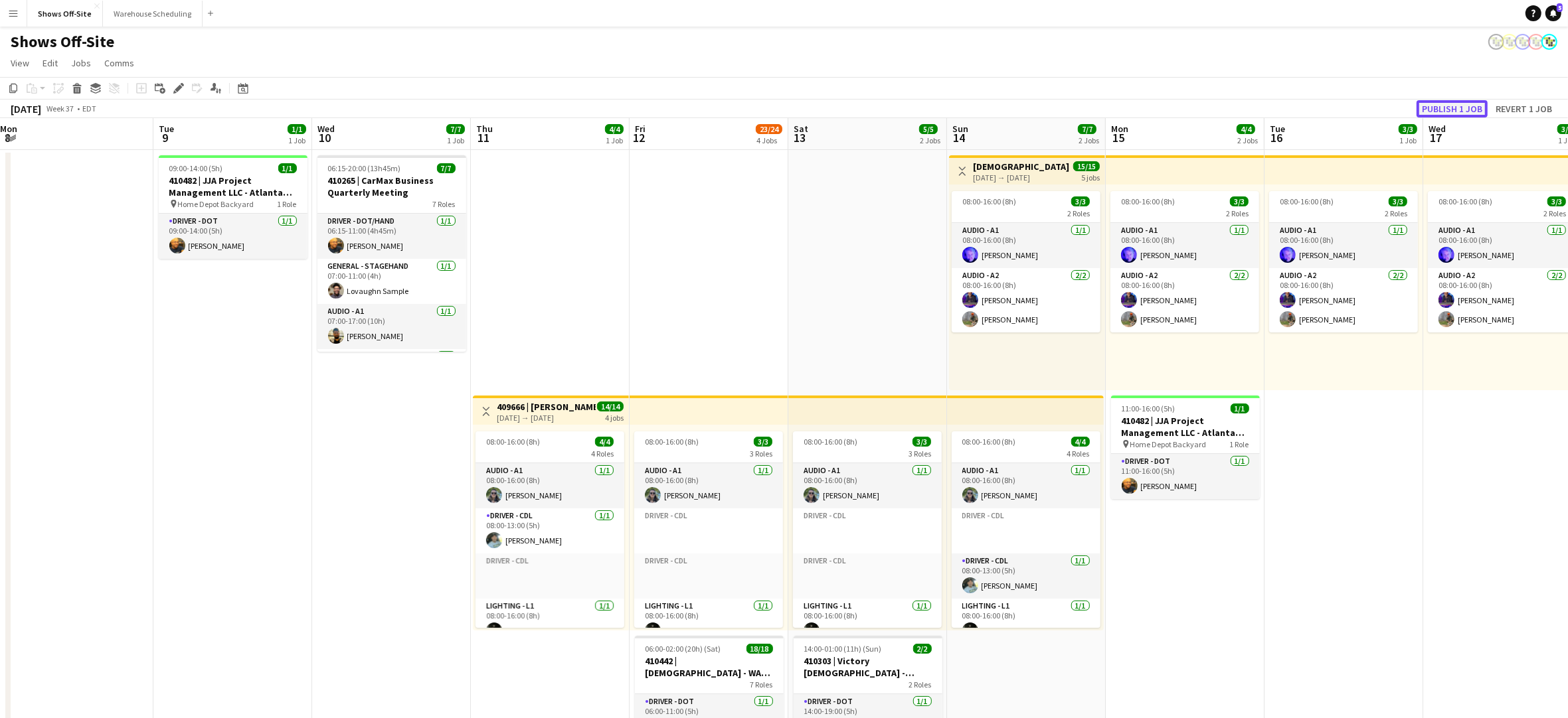
click at [1473, 110] on button "Publish 1 job" at bounding box center [1452, 109] width 71 height 18
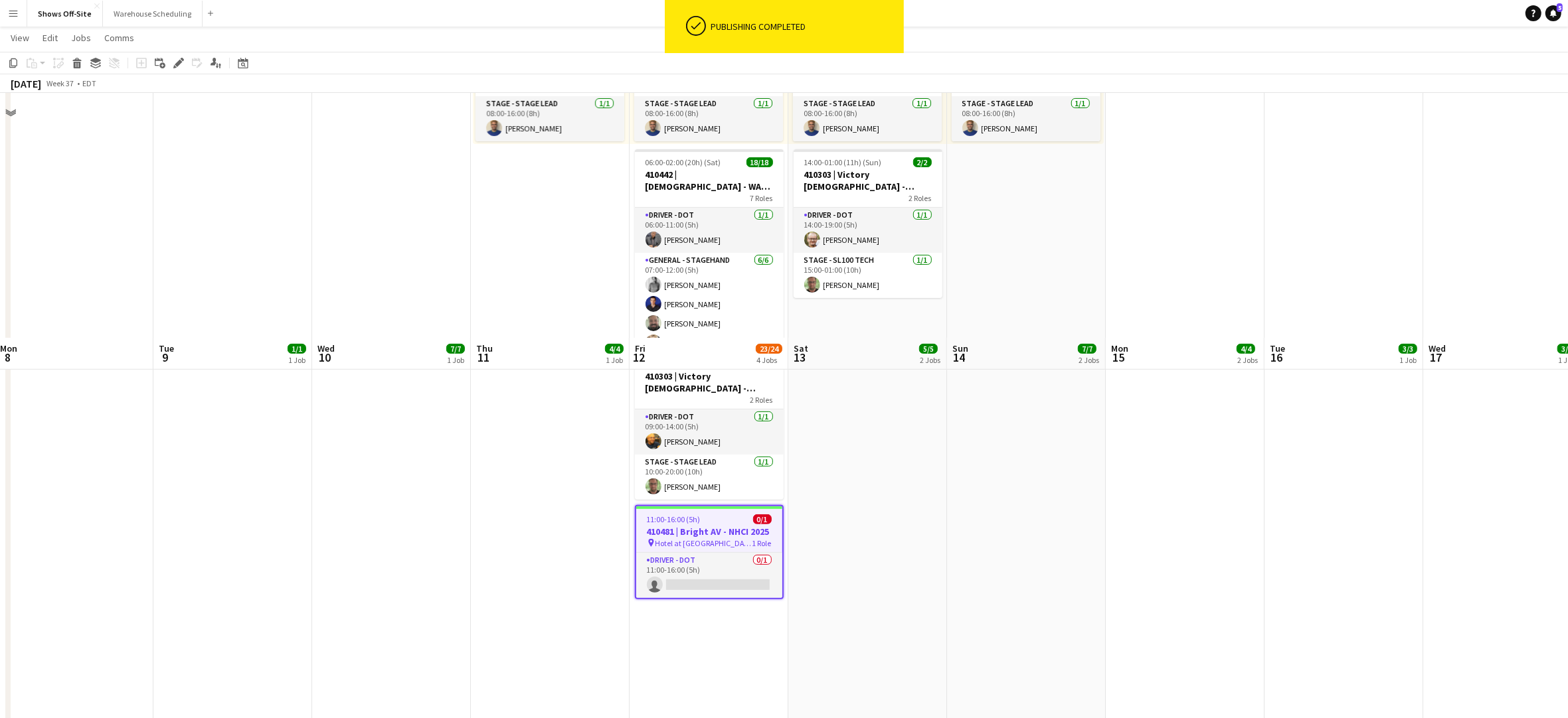
scroll to position [730, 0]
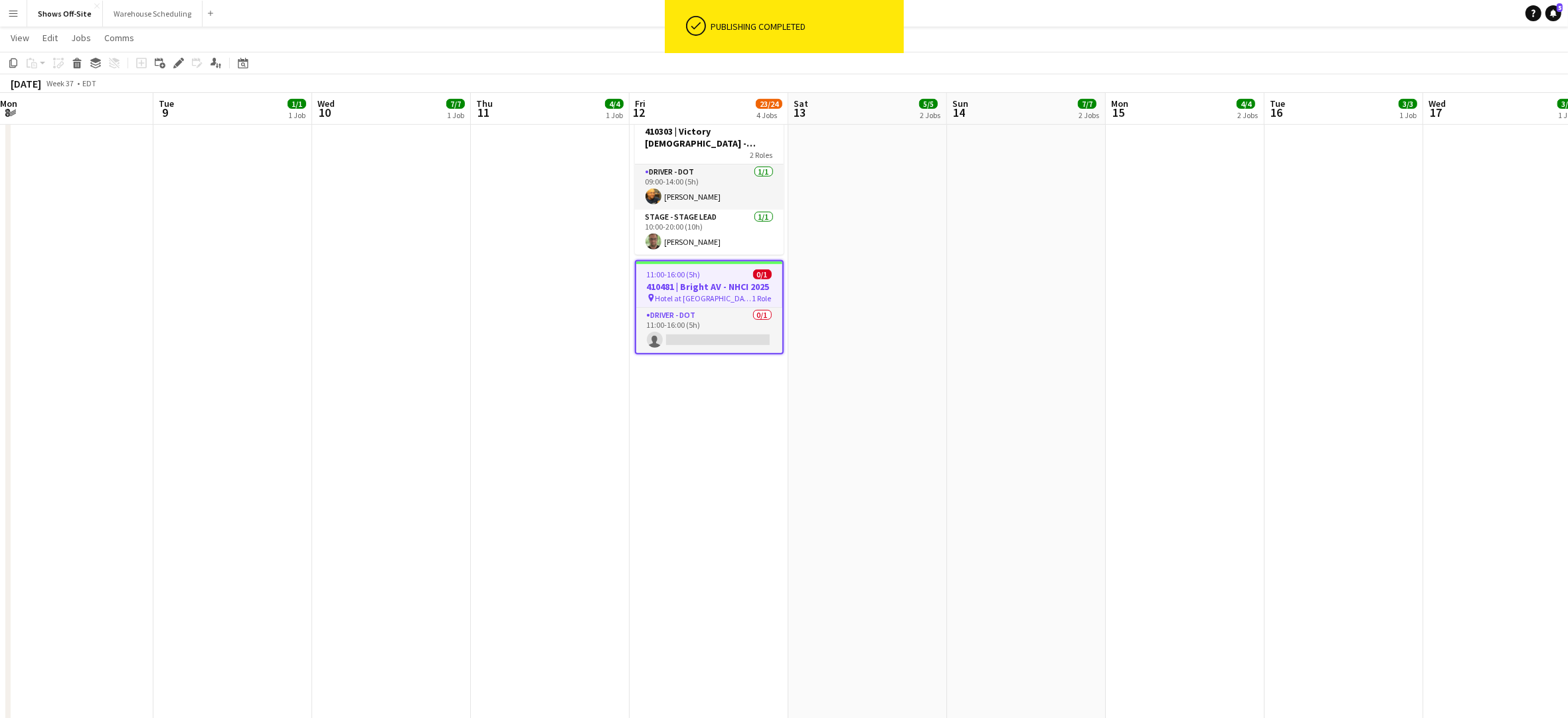
click at [865, 357] on app-date-cell "08:00-16:00 (8h) 3/3 3 Roles Audio - A1 [DATE] 08:00-16:00 (8h) [PERSON_NAME] D…" at bounding box center [868, 133] width 159 height 1430
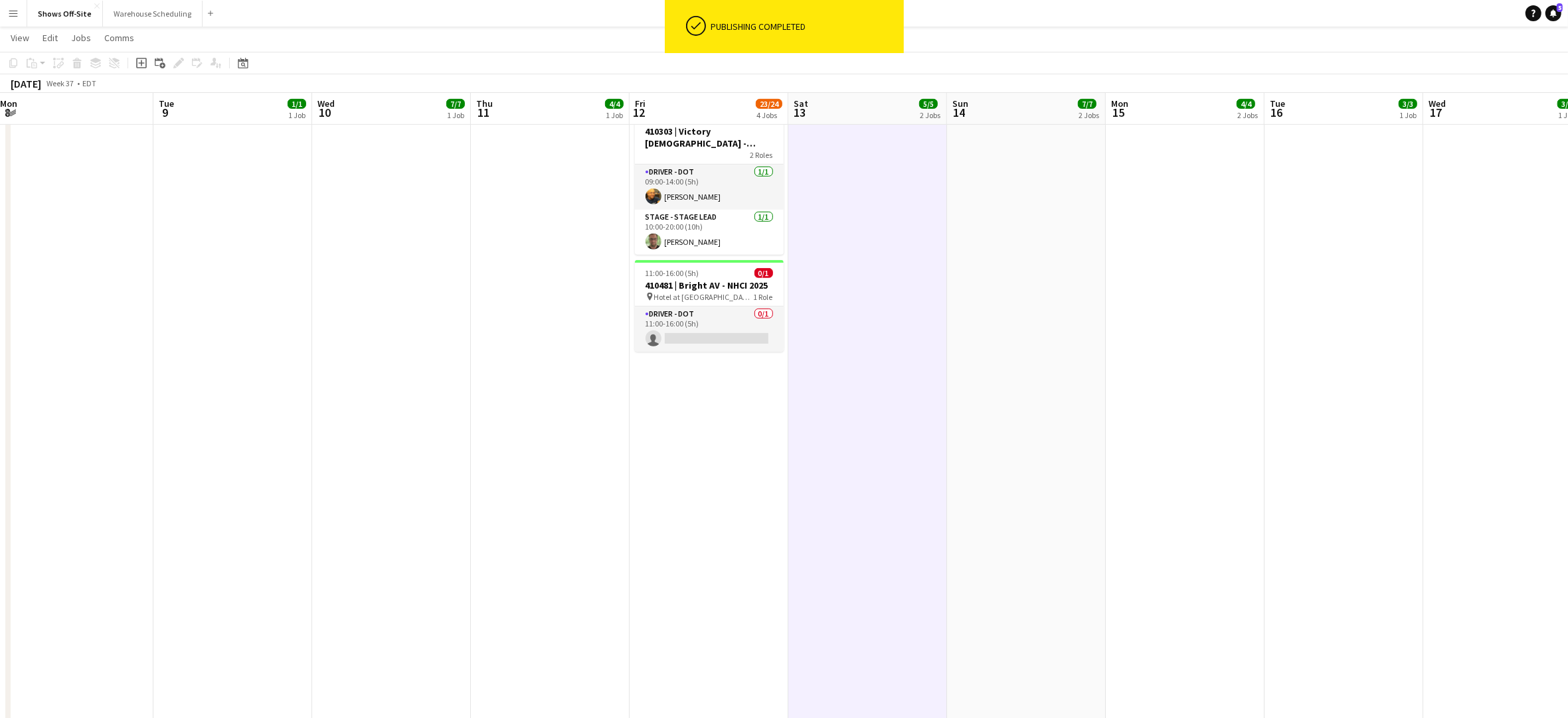
click at [512, 330] on app-date-cell "Toggle View 409666 | [PERSON_NAME] Event [DATE] → [DATE] 14/14 4 jobs 08:00-16:…" at bounding box center [550, 133] width 159 height 1430
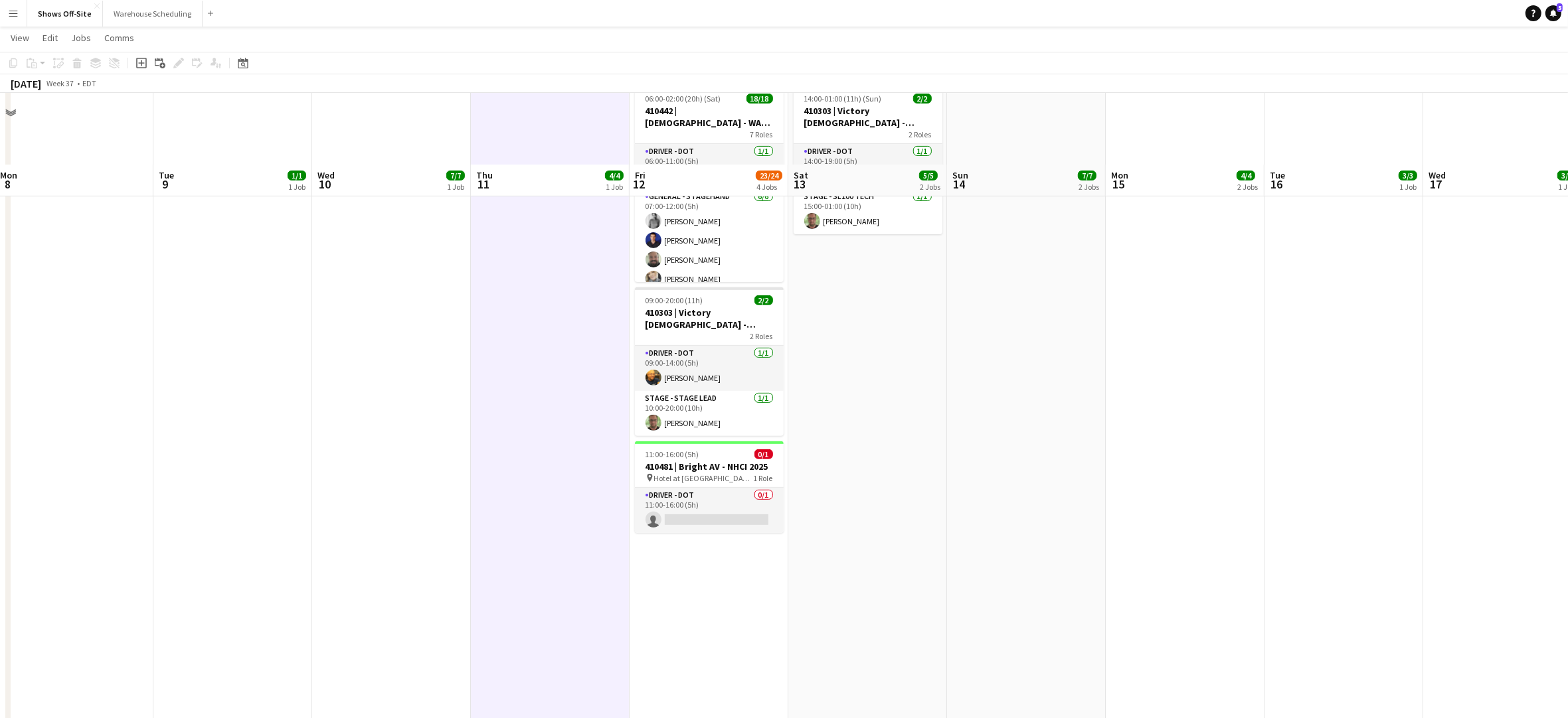
scroll to position [421, 0]
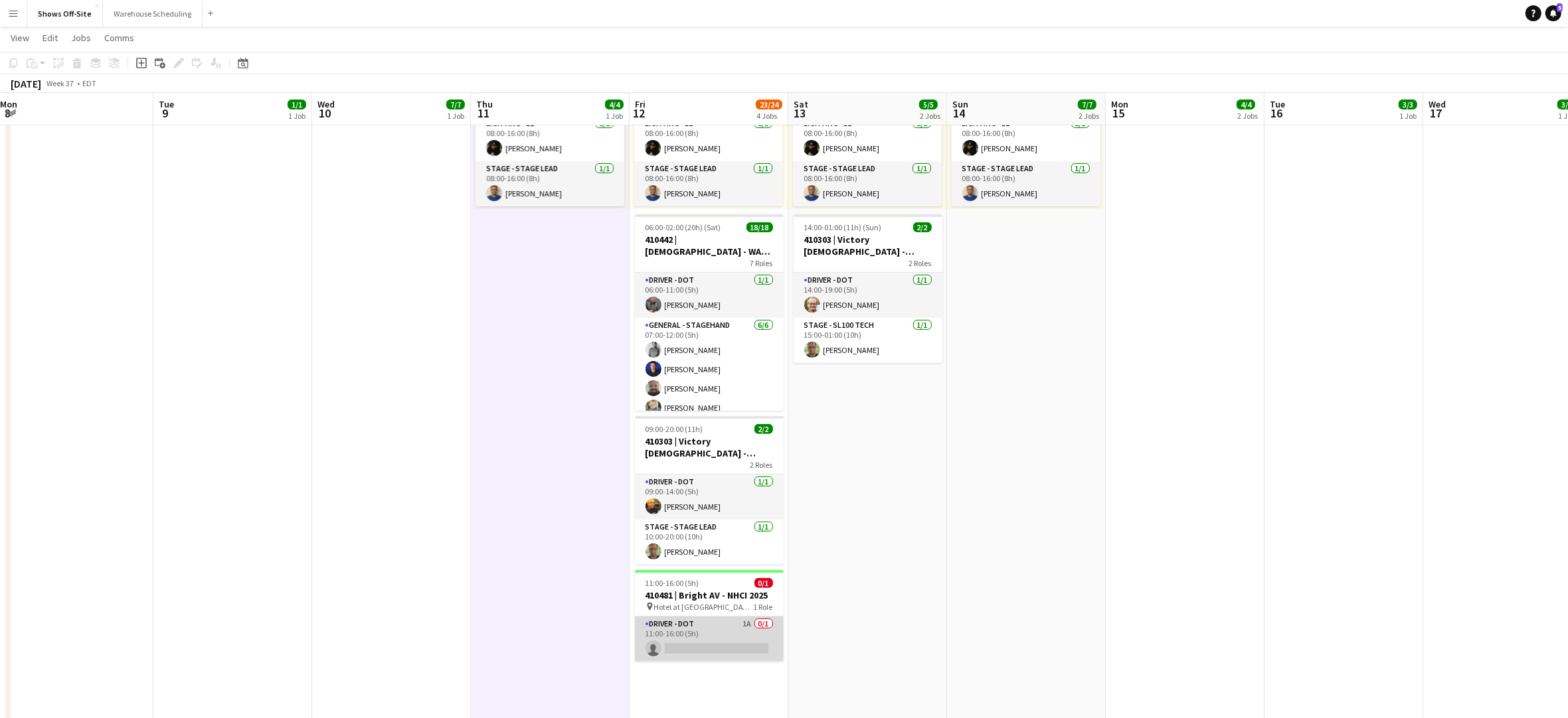
click at [714, 636] on app-card-role "Driver - DOT 1A 0/1 11:00-16:00 (5h) single-neutral-actions" at bounding box center [708, 639] width 148 height 45
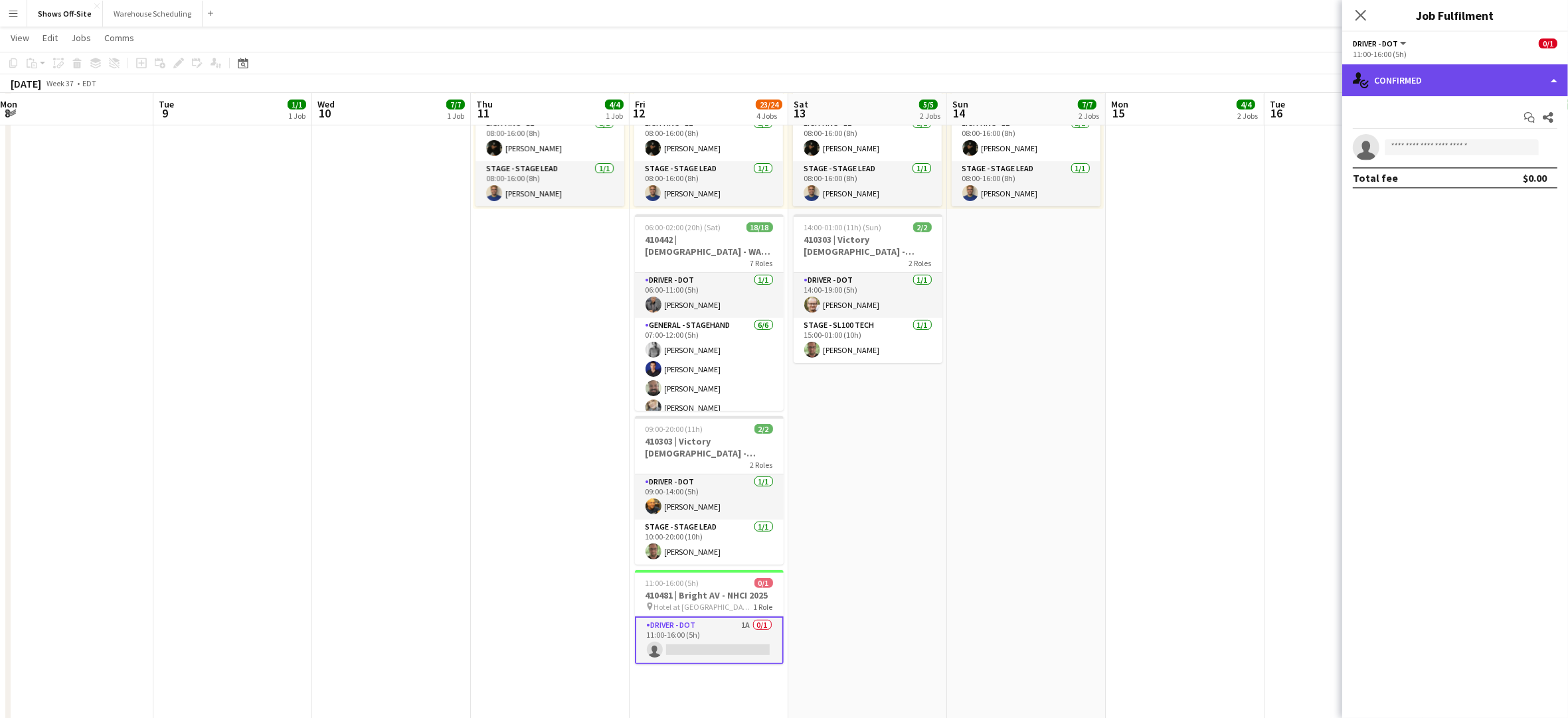
click at [1519, 83] on div "single-neutral-actions-check-2 Confirmed" at bounding box center [1455, 80] width 226 height 32
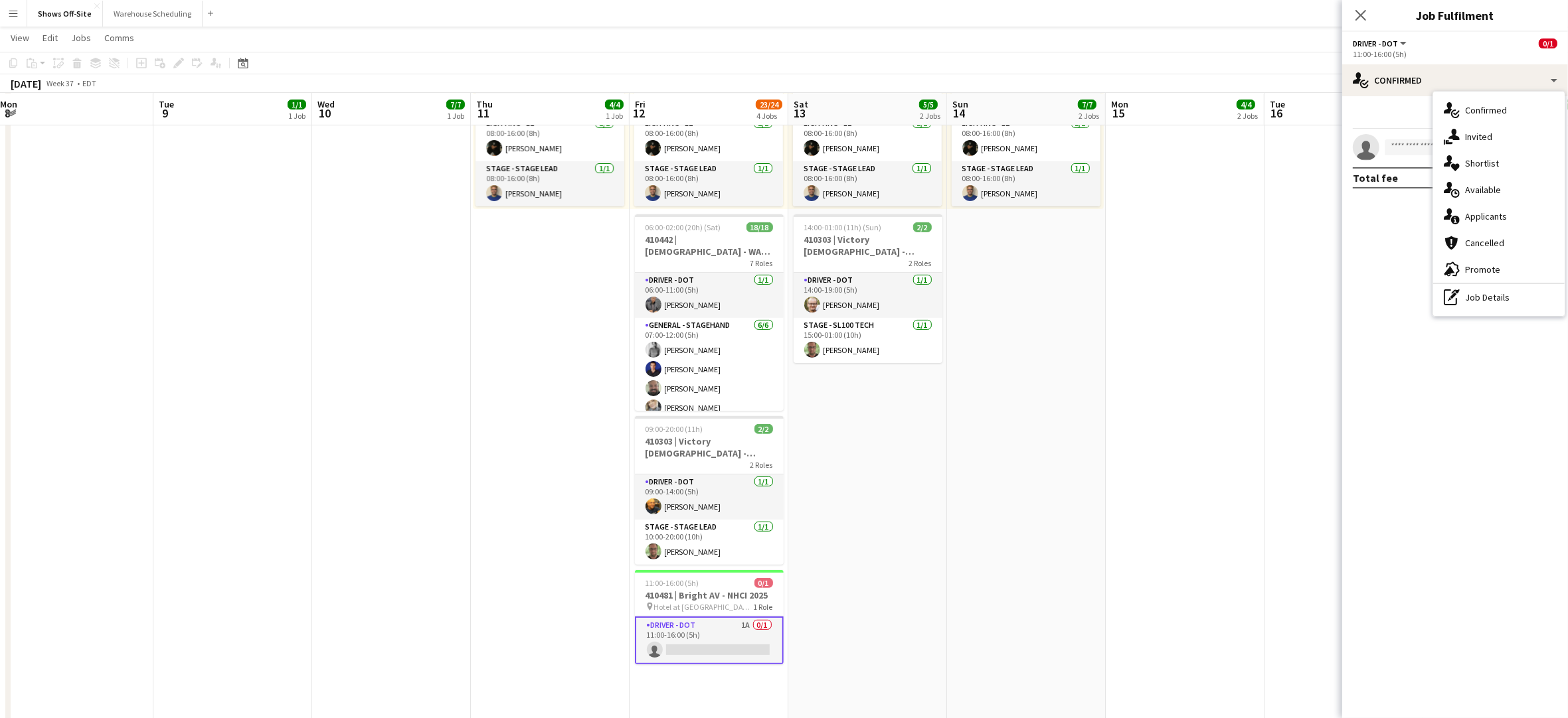
click at [1498, 301] on div "pen-write Job Details" at bounding box center [1498, 297] width 132 height 27
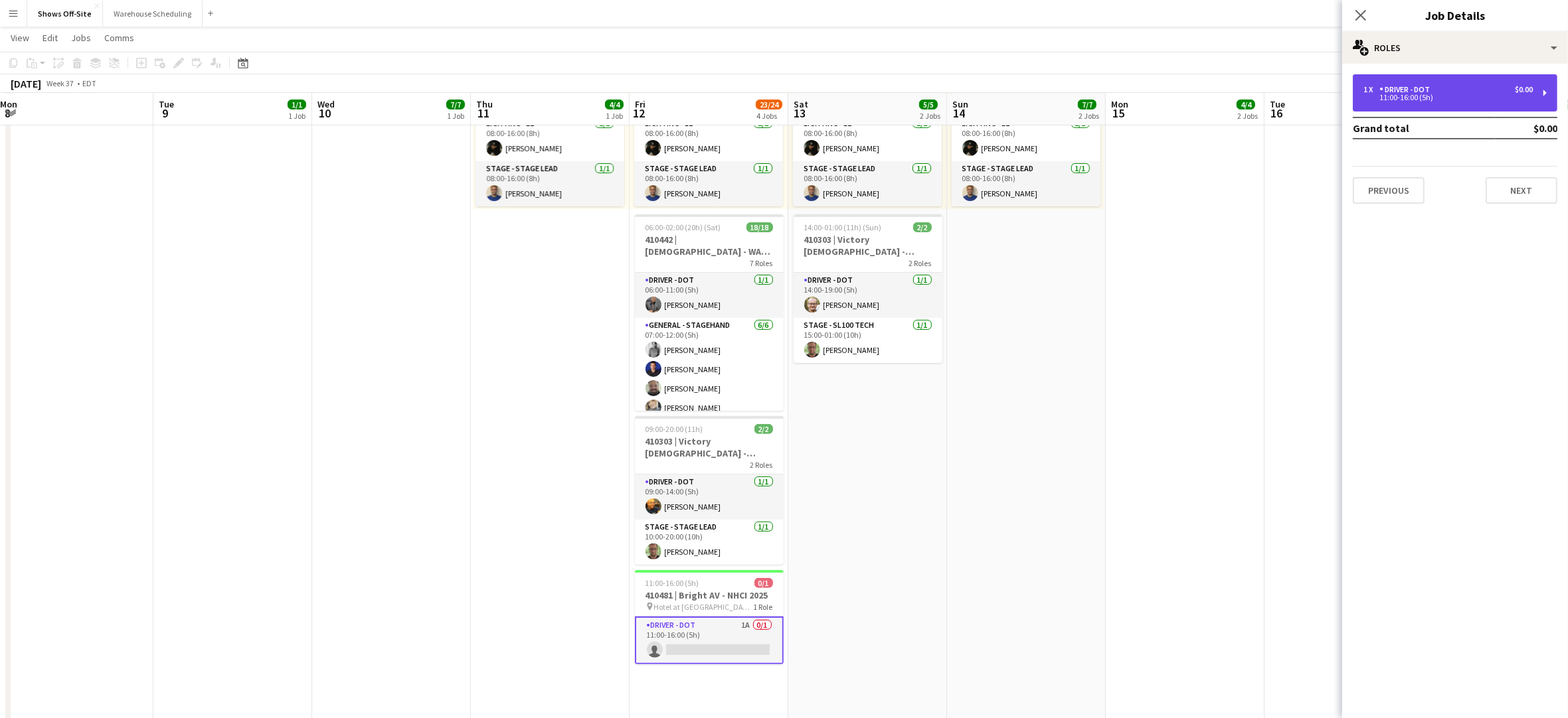
click at [1427, 98] on div "11:00-16:00 (5h)" at bounding box center [1448, 97] width 170 height 6
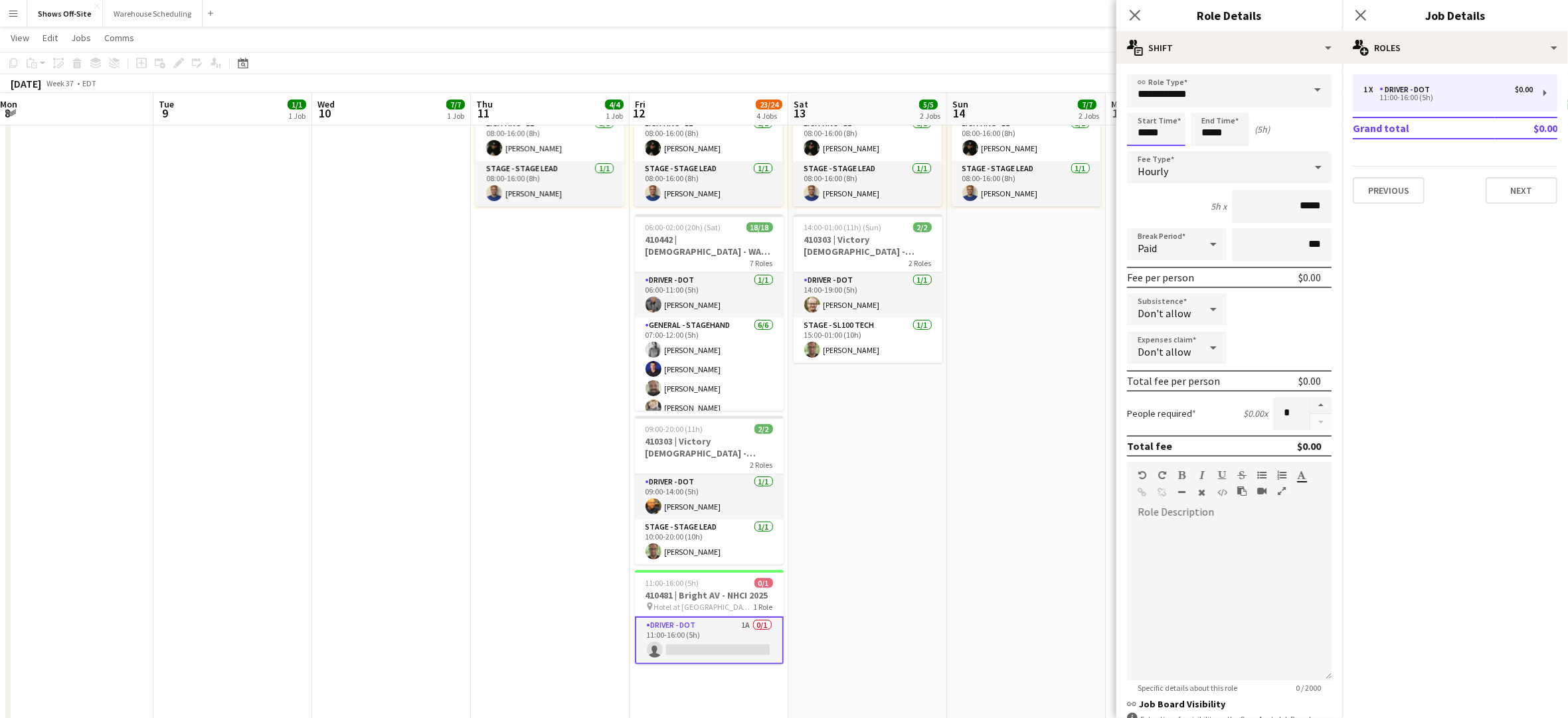
click at [1155, 120] on input "*****" at bounding box center [1156, 129] width 58 height 33
type input "*****"
click at [1148, 104] on div at bounding box center [1143, 106] width 27 height 13
click at [1233, 132] on input "*****" at bounding box center [1220, 129] width 58 height 33
type input "*****"
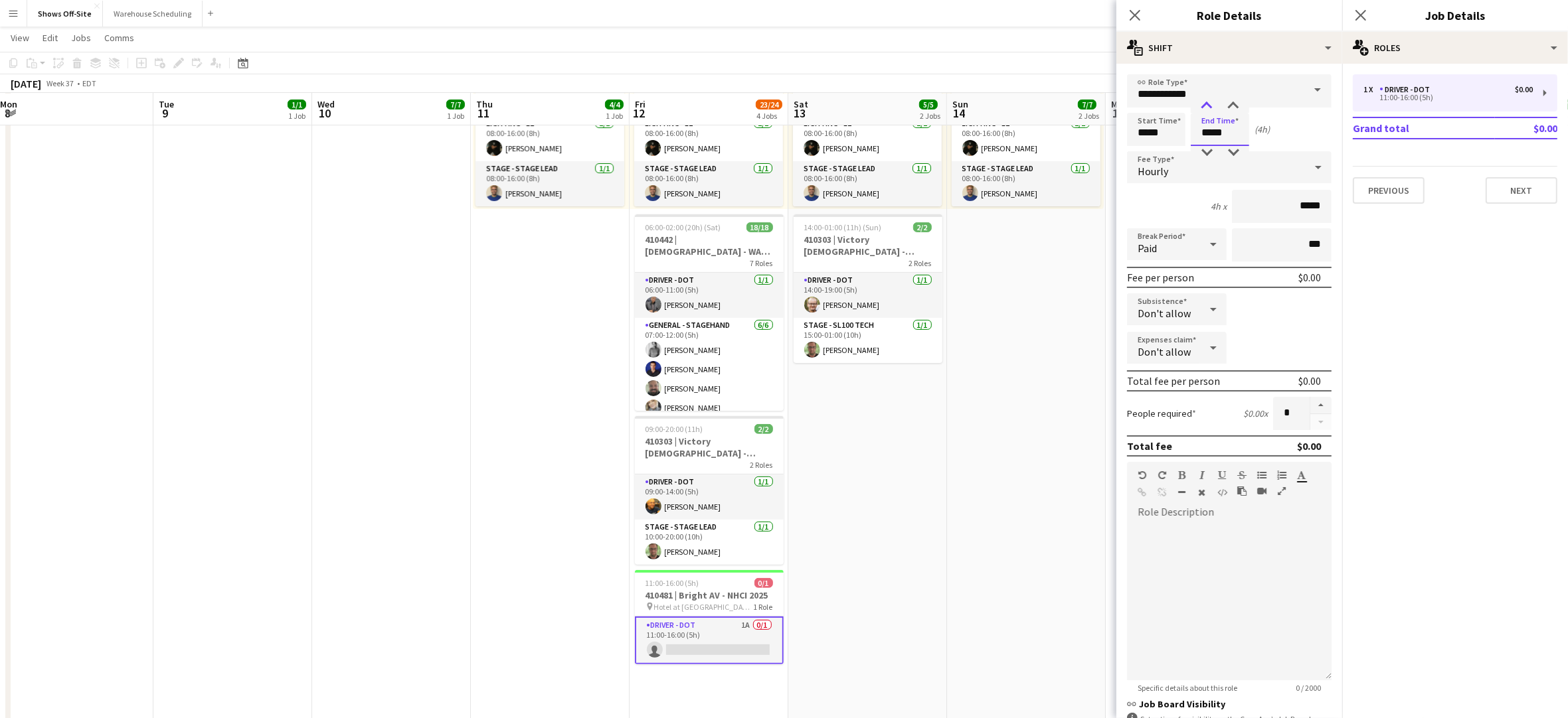
click at [1206, 102] on div at bounding box center [1206, 106] width 27 height 13
click at [1408, 453] on mat-expansion-panel "pencil3 General details 1 x Driver - DOT $0.00 11:00-16:00 (5h) Grand total $0.…" at bounding box center [1455, 391] width 226 height 655
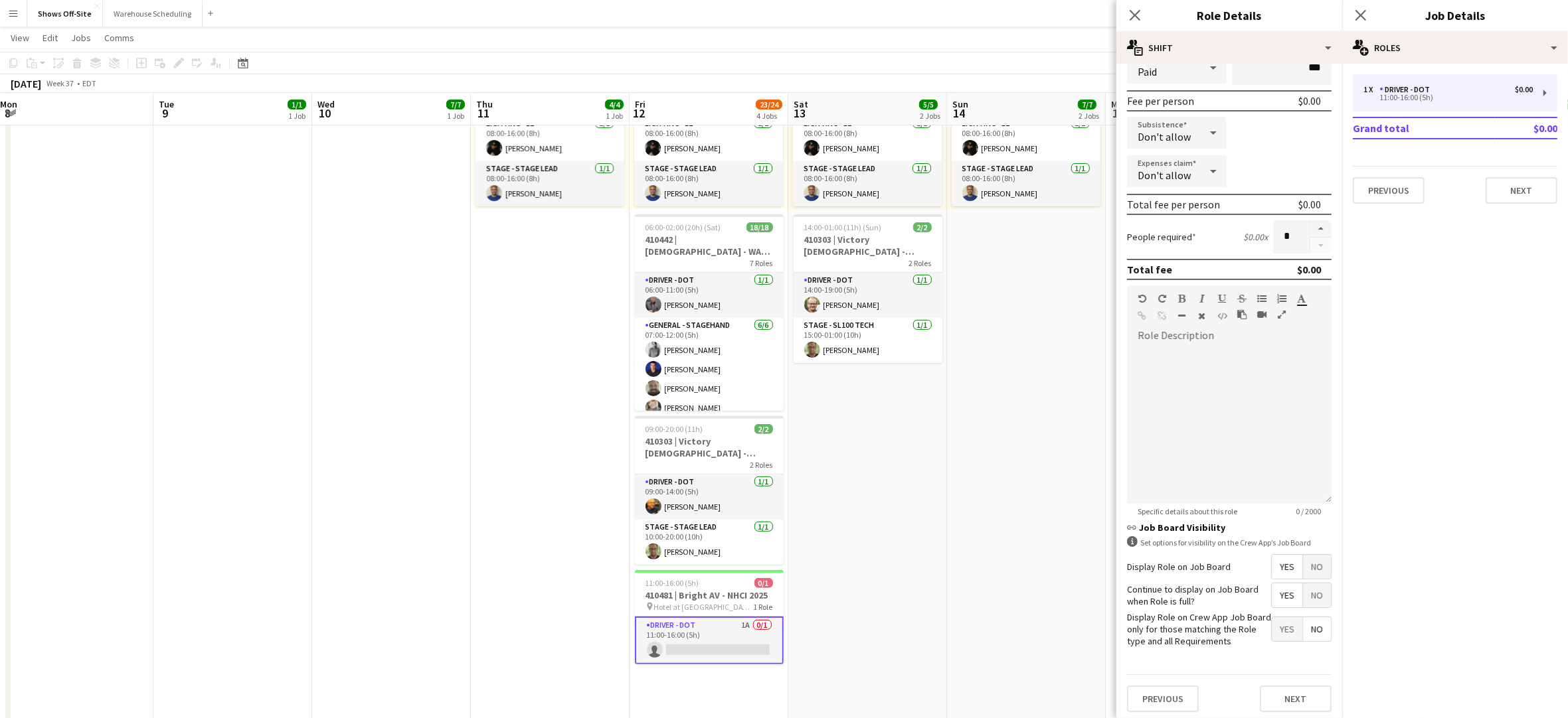
scroll to position [189, 0]
click at [1273, 685] on button "Next" at bounding box center [1296, 695] width 72 height 27
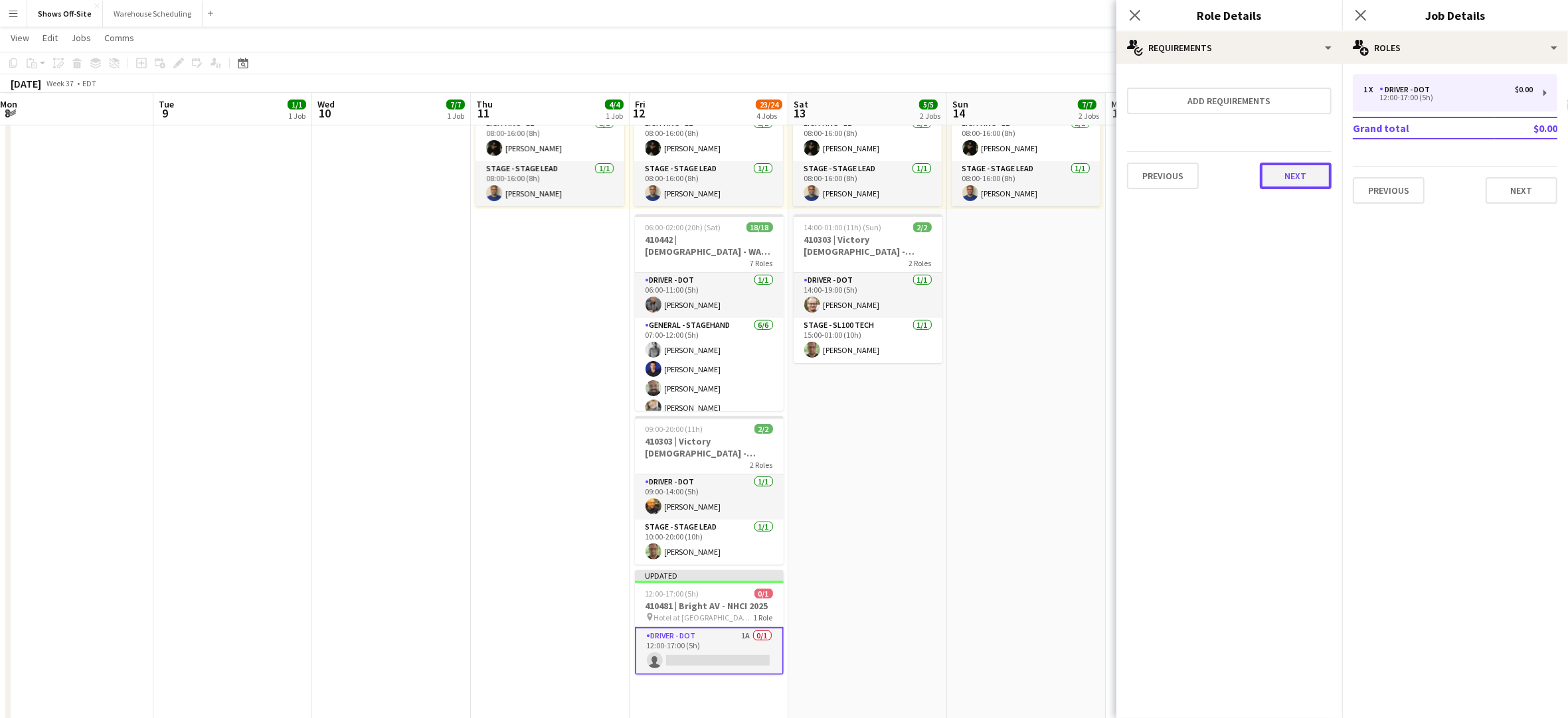
click at [1308, 172] on button "Next" at bounding box center [1296, 176] width 72 height 27
click at [1311, 176] on button "Finish" at bounding box center [1306, 178] width 50 height 27
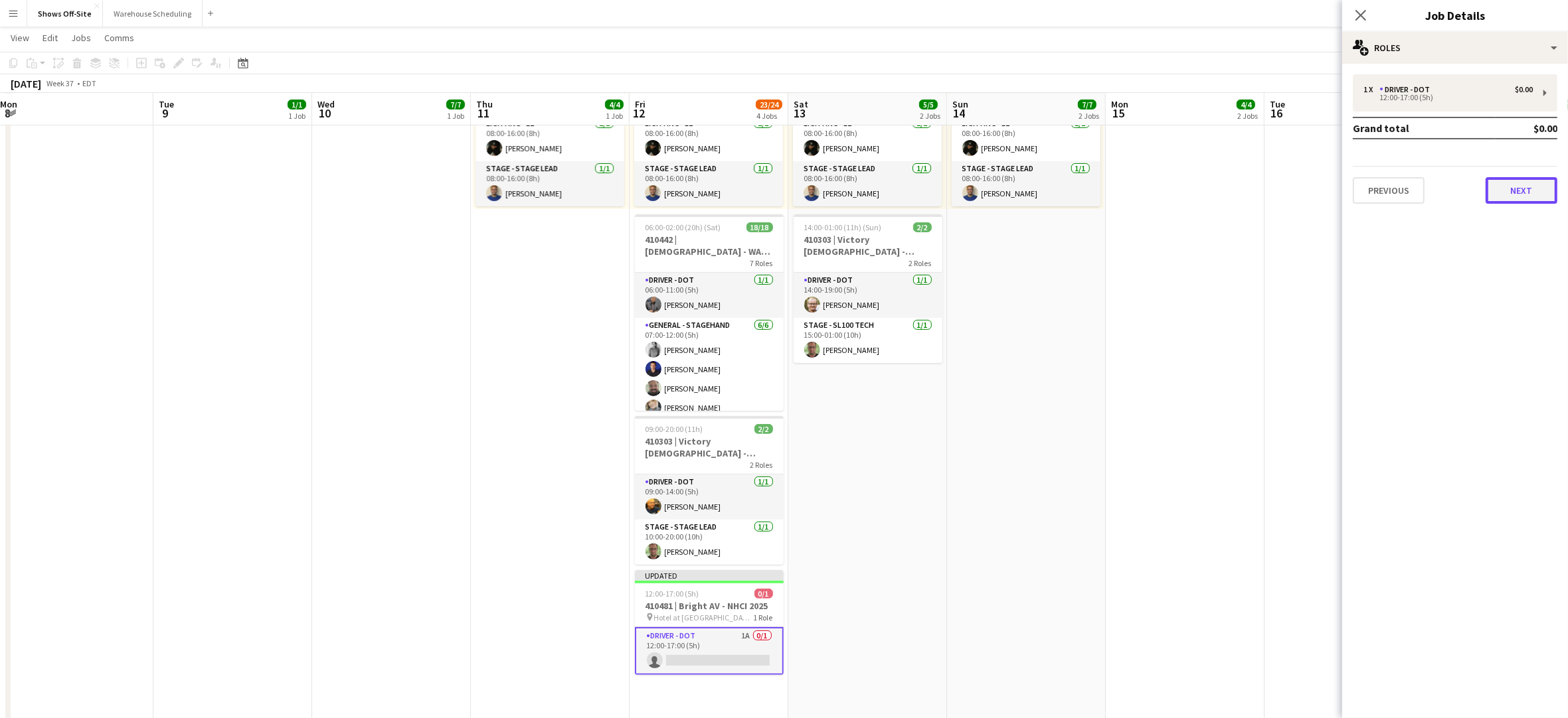
click at [1540, 190] on button "Next" at bounding box center [1522, 191] width 72 height 27
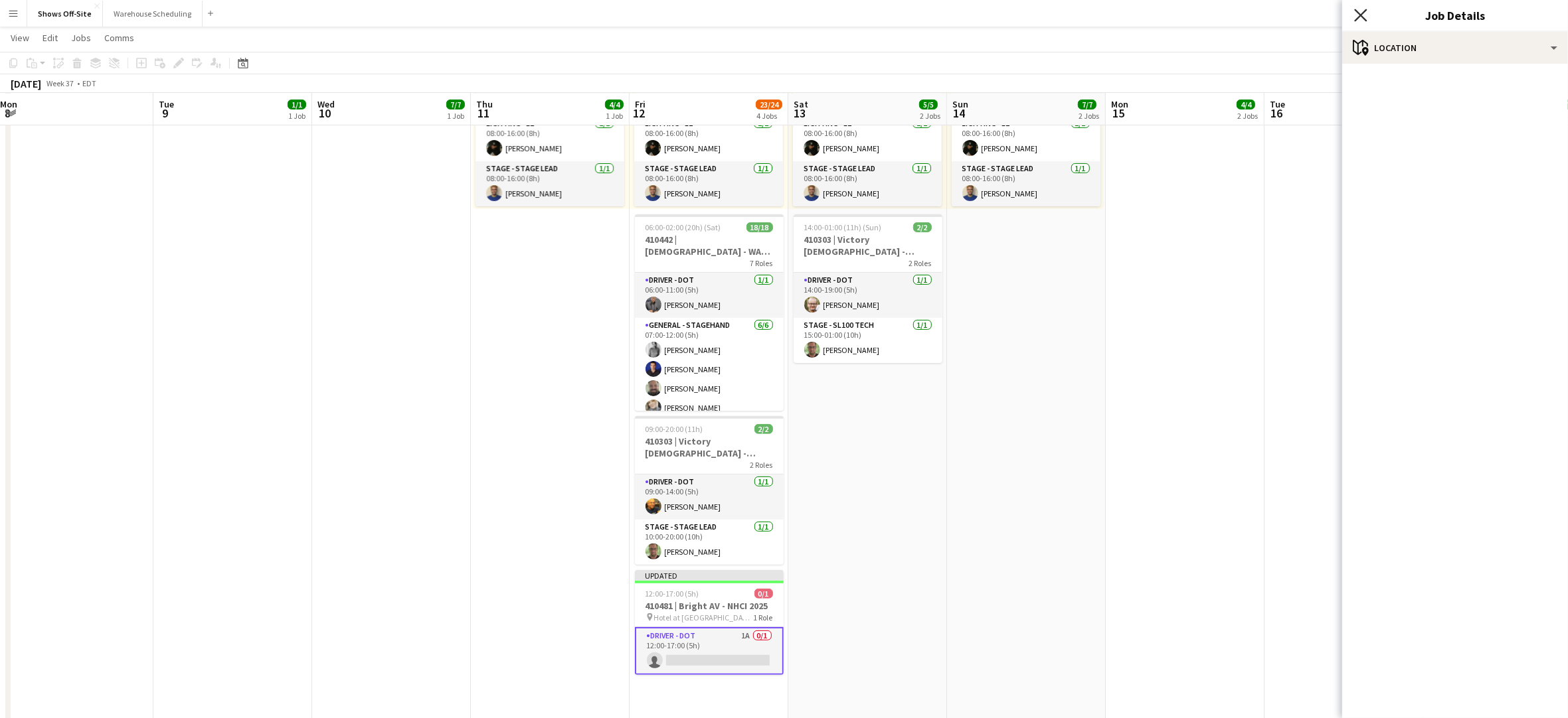
click at [1360, 13] on icon at bounding box center [1360, 15] width 13 height 13
click at [1461, 79] on div "Publish 1 job Revert 1 job" at bounding box center [1486, 84] width 162 height 18
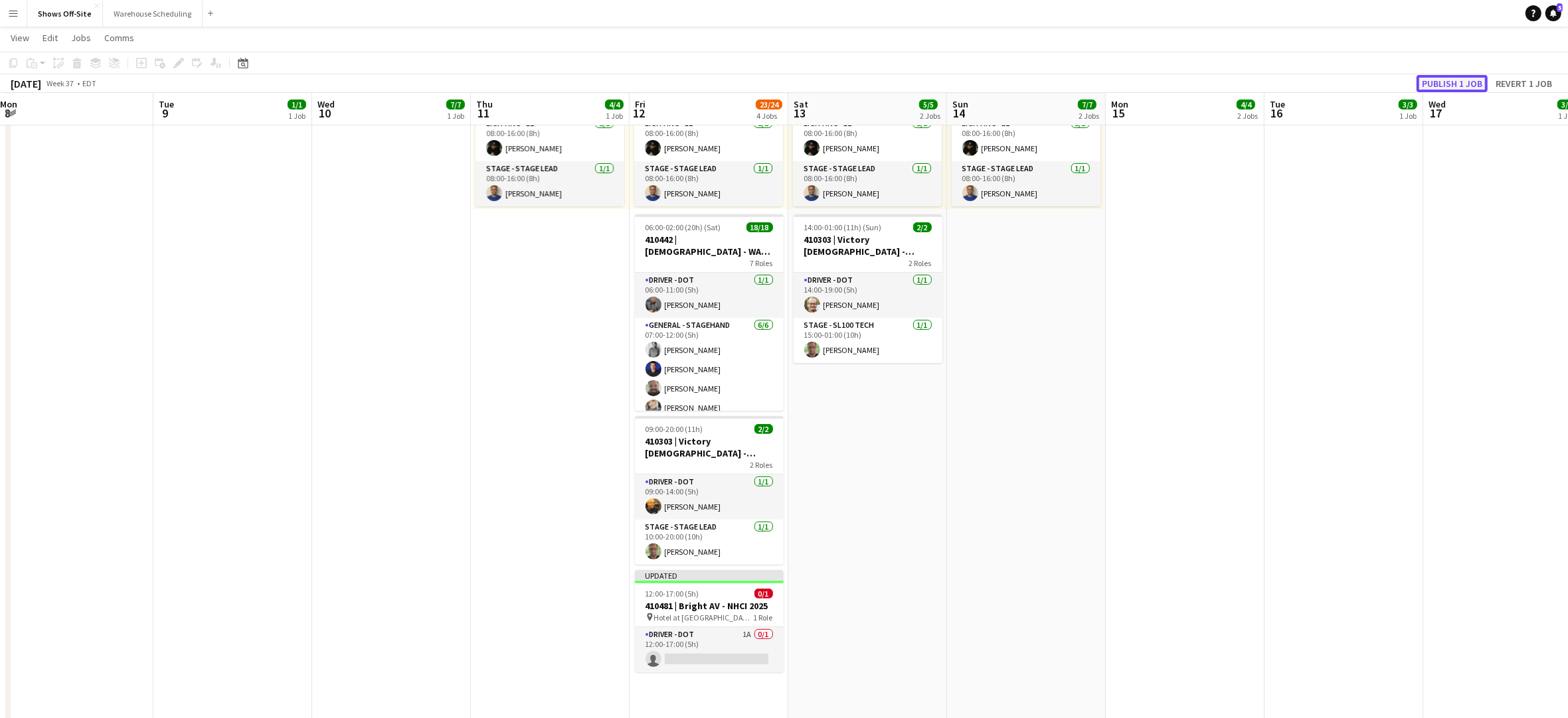
click at [1439, 87] on button "Publish 1 job" at bounding box center [1452, 84] width 71 height 18
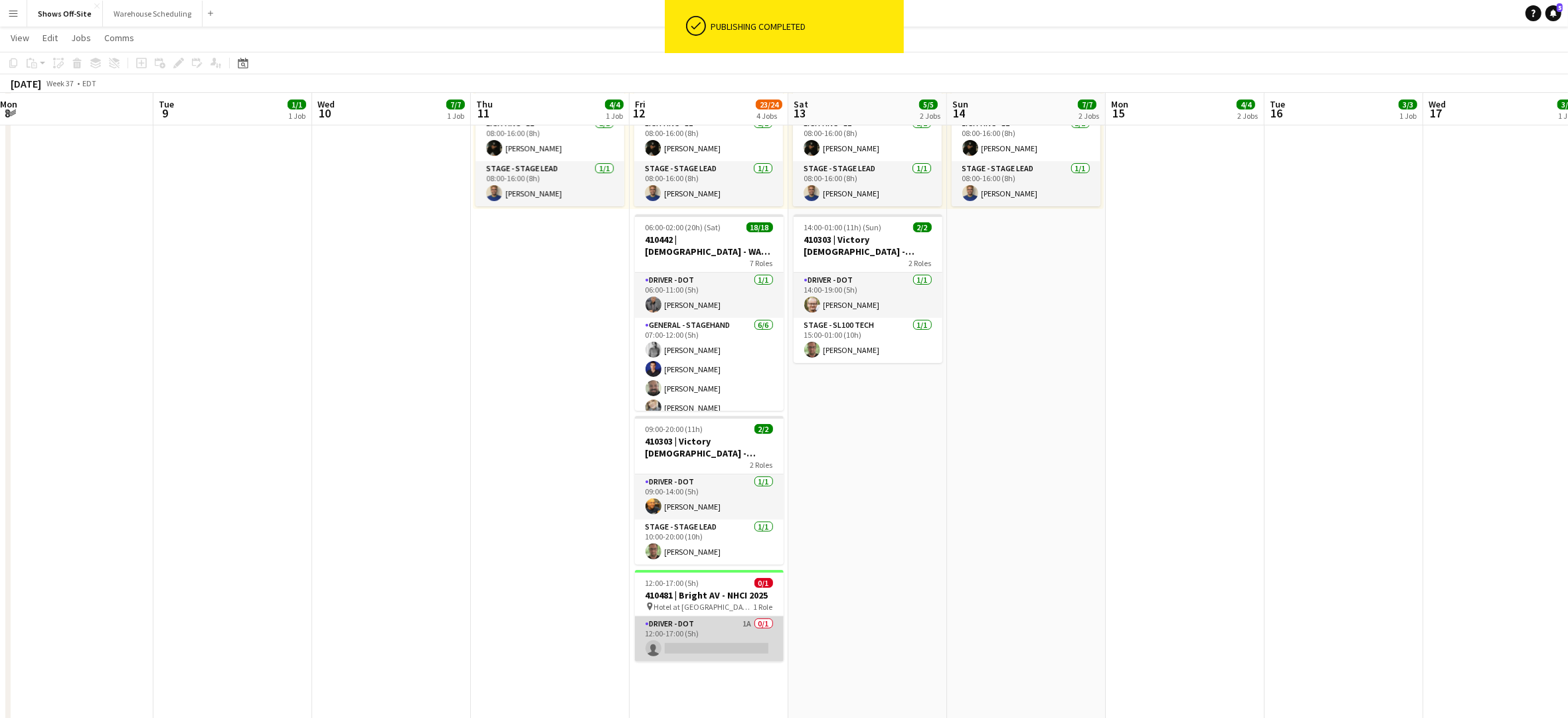
click at [712, 633] on app-card-role "Driver - DOT 1A 0/1 12:00-17:00 (5h) single-neutral-actions" at bounding box center [708, 639] width 148 height 45
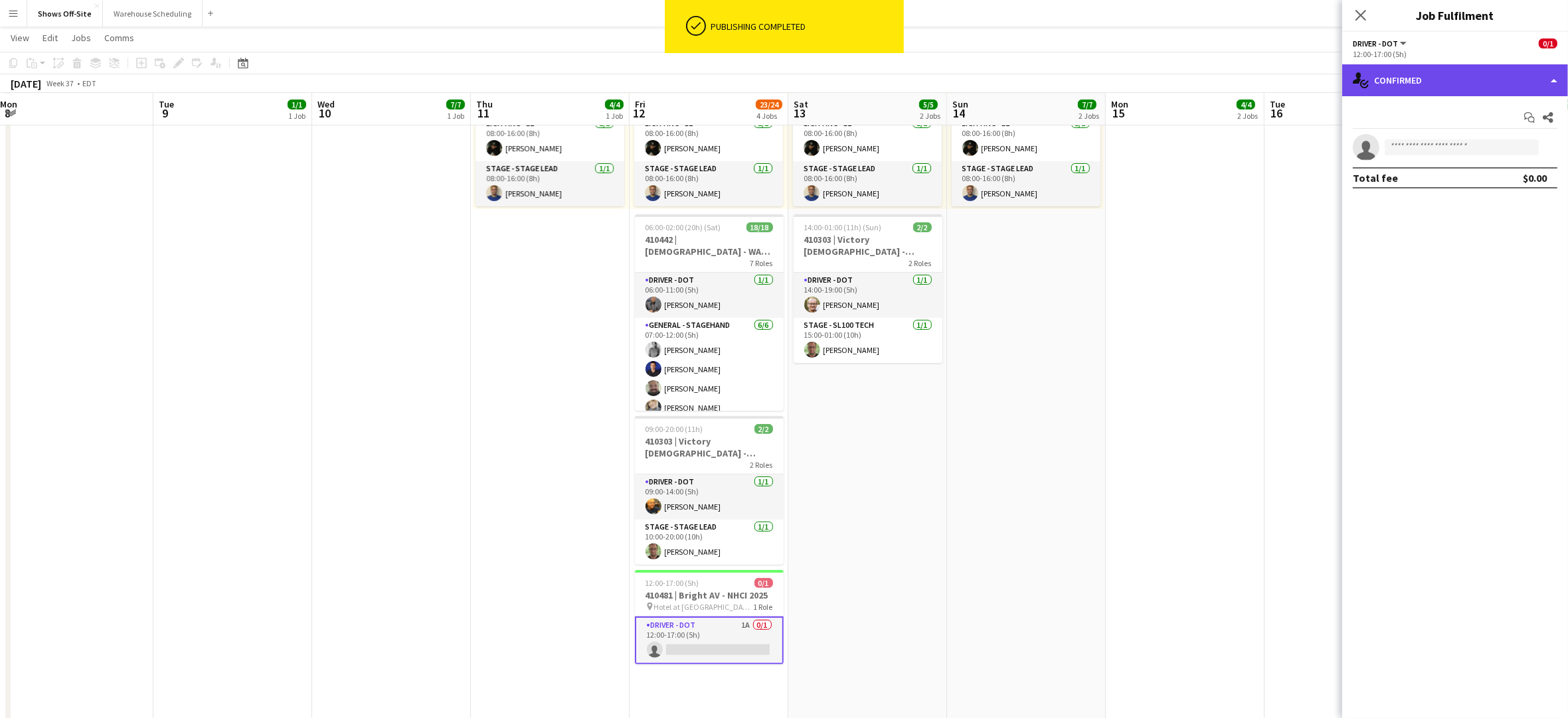
click at [1454, 77] on div "single-neutral-actions-check-2 Confirmed" at bounding box center [1455, 80] width 226 height 32
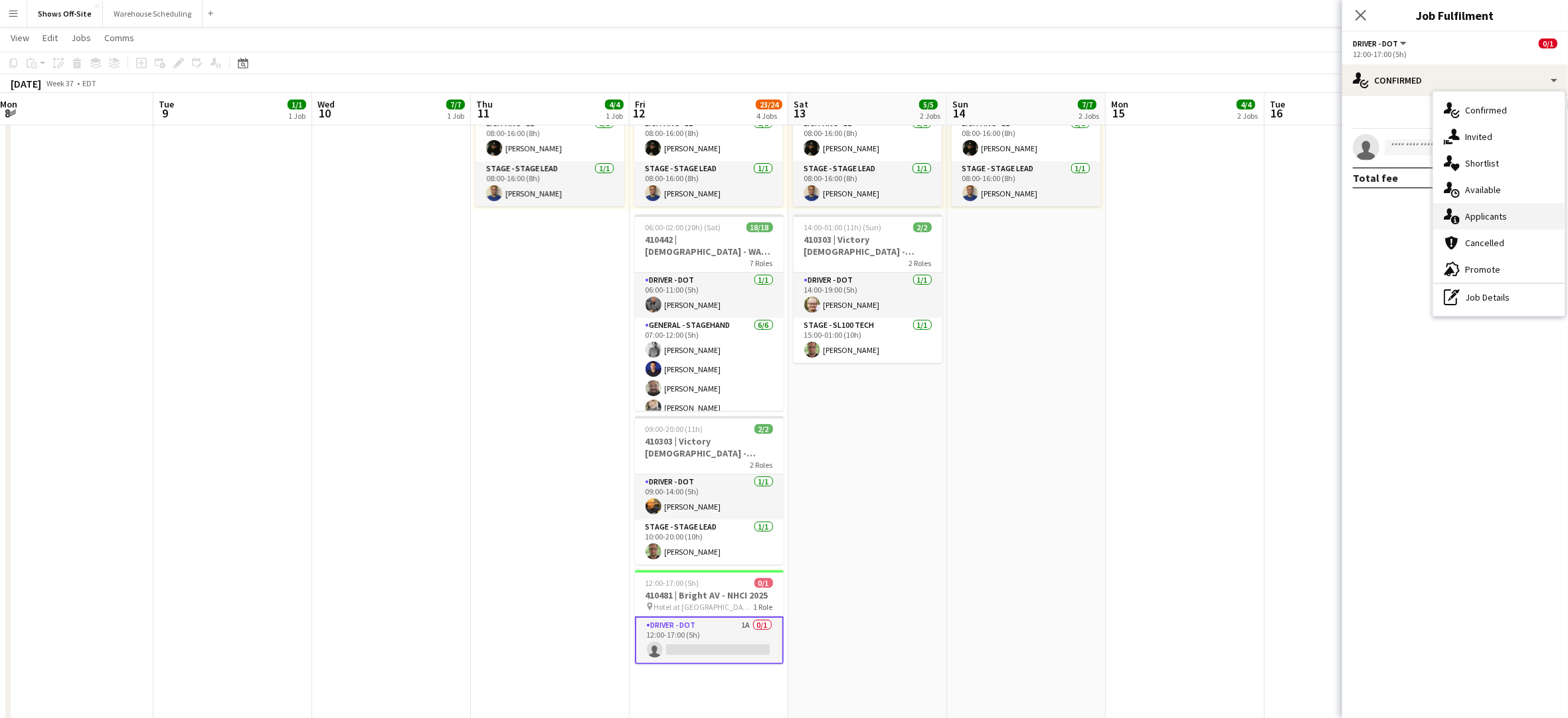
click at [1505, 214] on span "Applicants" at bounding box center [1485, 216] width 42 height 12
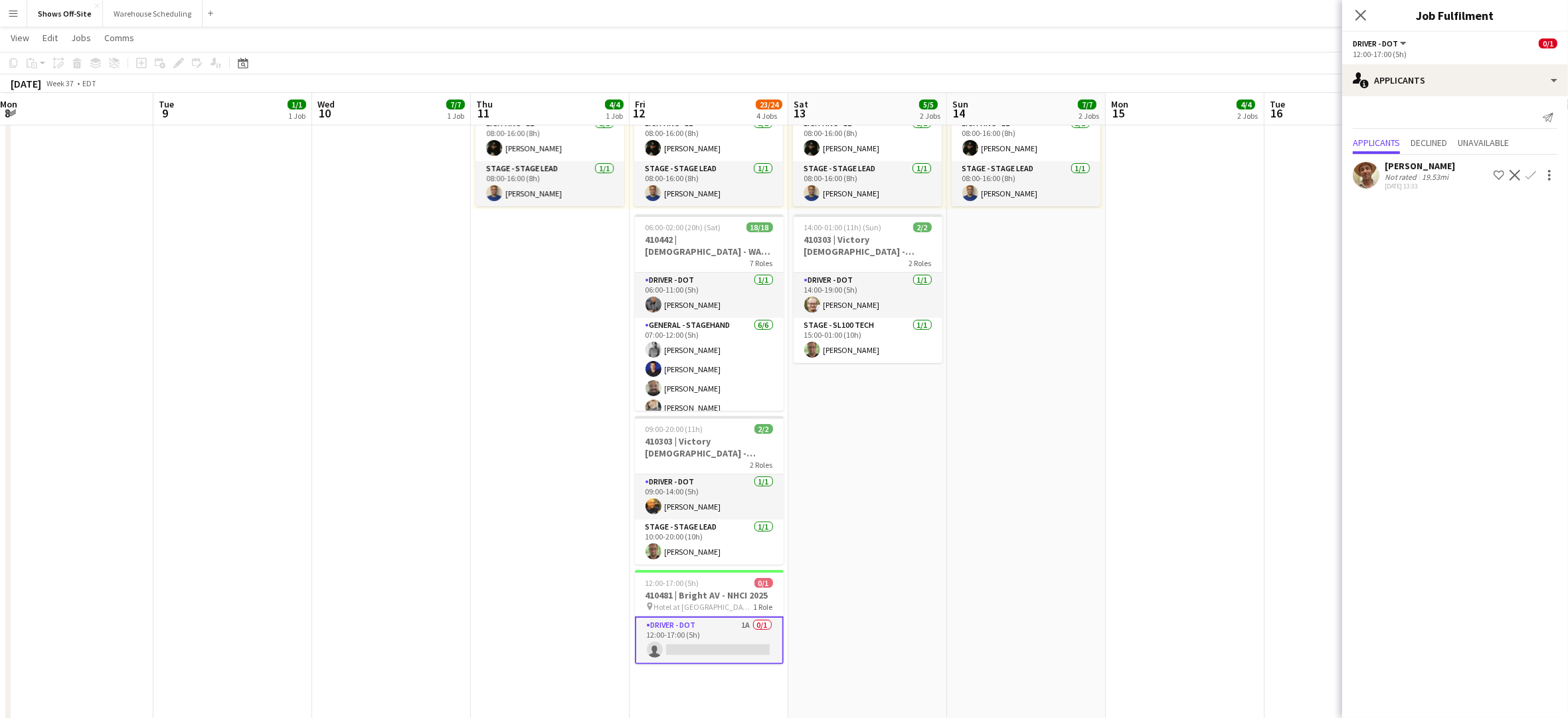
drag, startPoint x: 1324, startPoint y: 237, endPoint x: 1325, endPoint y: 226, distance: 11.0
click at [1324, 237] on app-date-cell "08:00-16:00 (8h) 3/3 2 Roles Audio - A1 [DATE] 08:00-16:00 (8h) [PERSON_NAME] A…" at bounding box center [1344, 443] width 159 height 1430
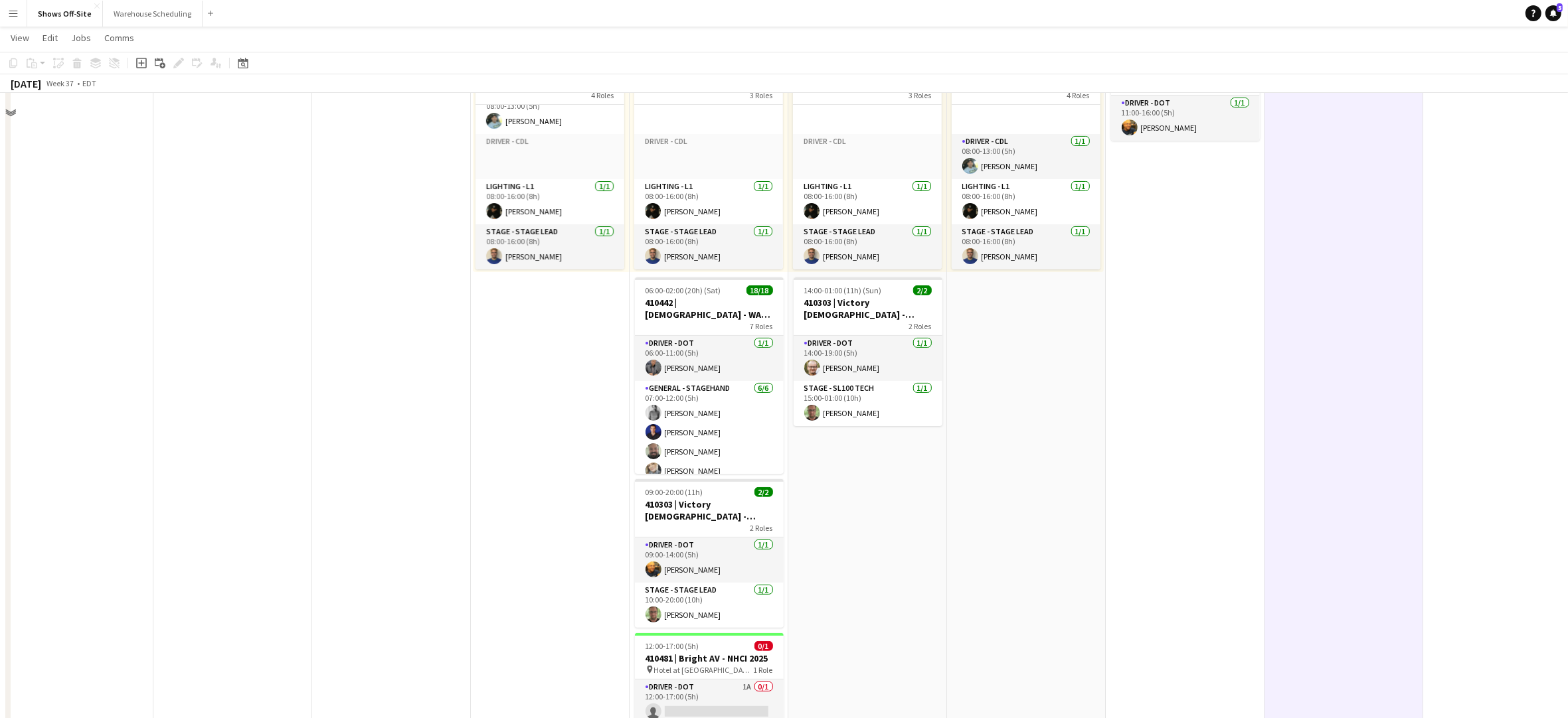
scroll to position [575, 0]
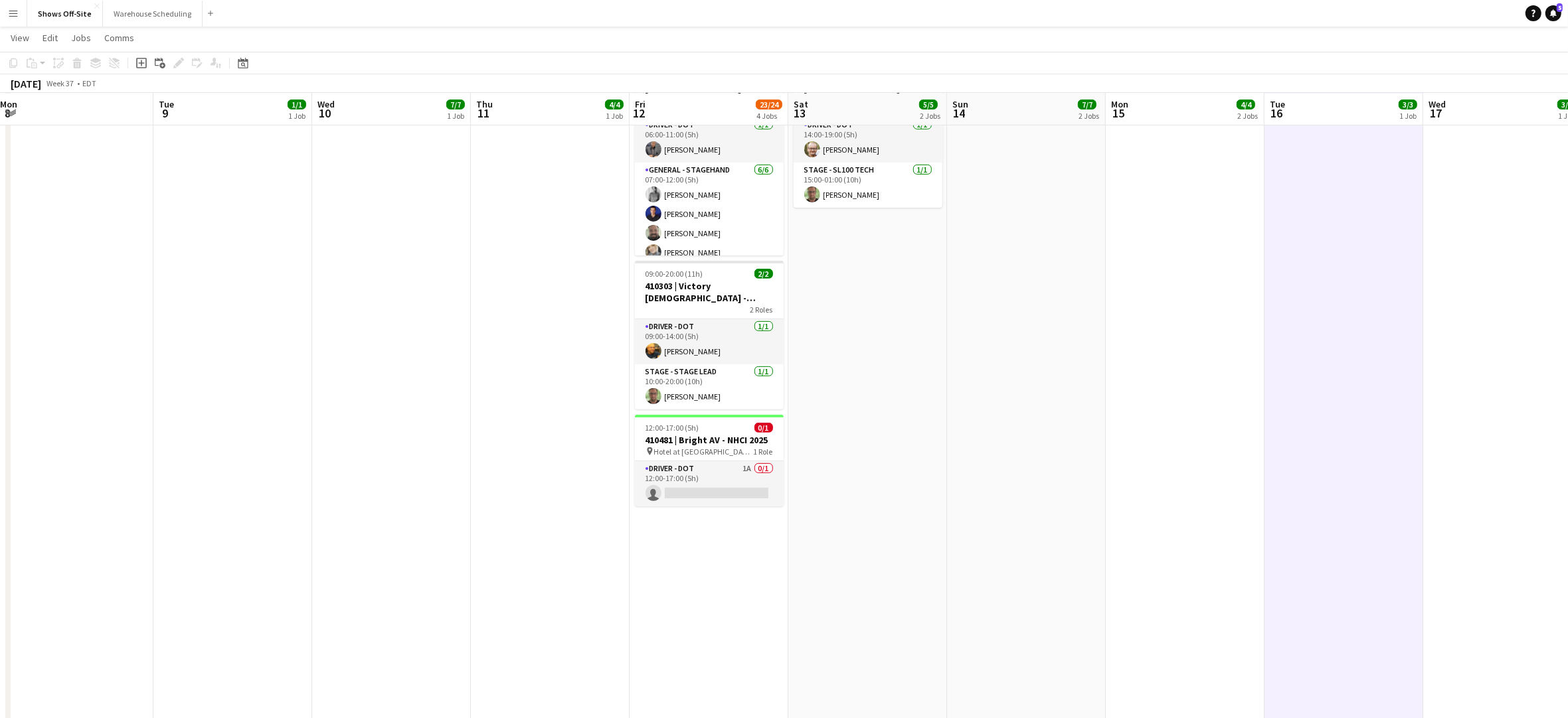
click at [531, 361] on app-date-cell "Toggle View 409666 | [PERSON_NAME] Event [DATE] → [DATE] 14/14 4 jobs 08:00-16:…" at bounding box center [550, 288] width 159 height 1430
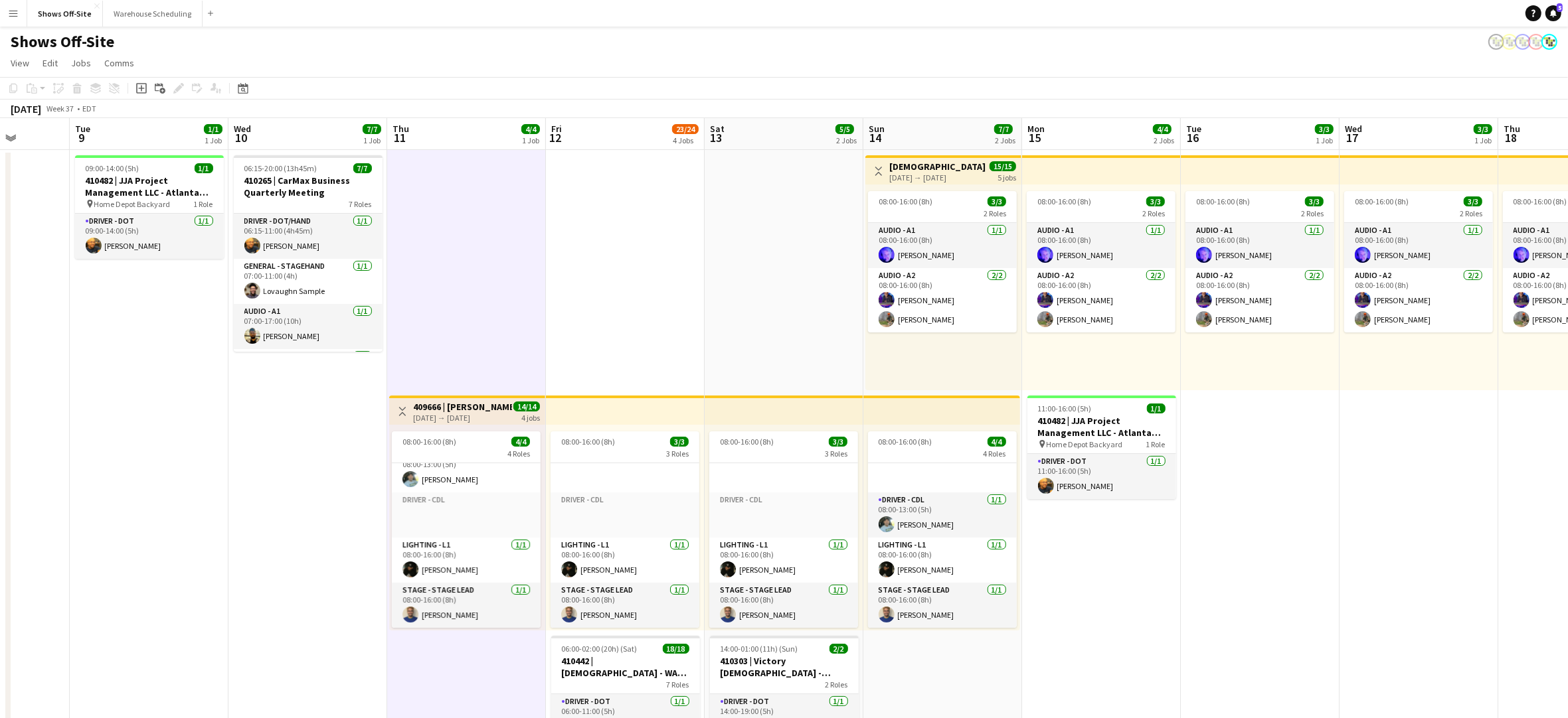
scroll to position [0, 454]
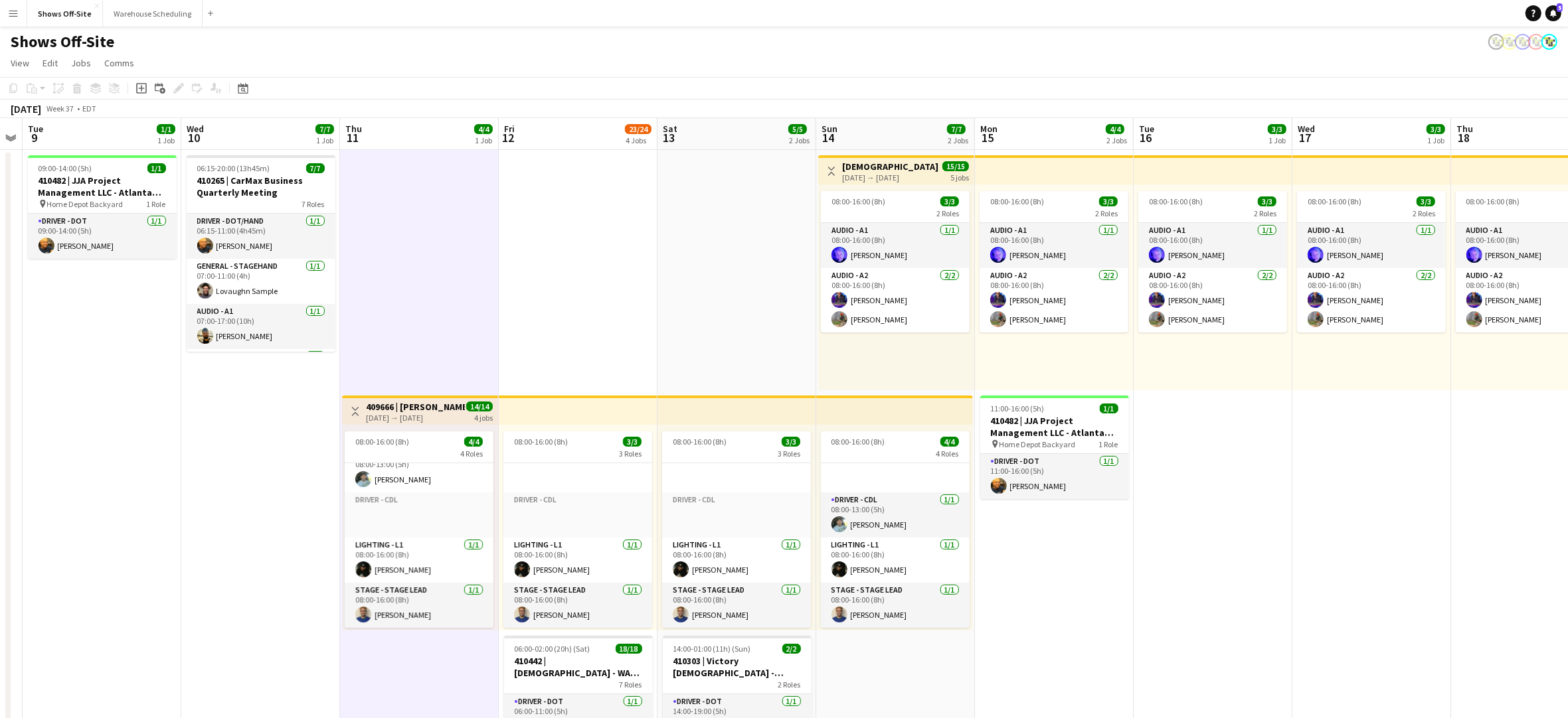
drag, startPoint x: 303, startPoint y: 444, endPoint x: 174, endPoint y: 442, distance: 129.0
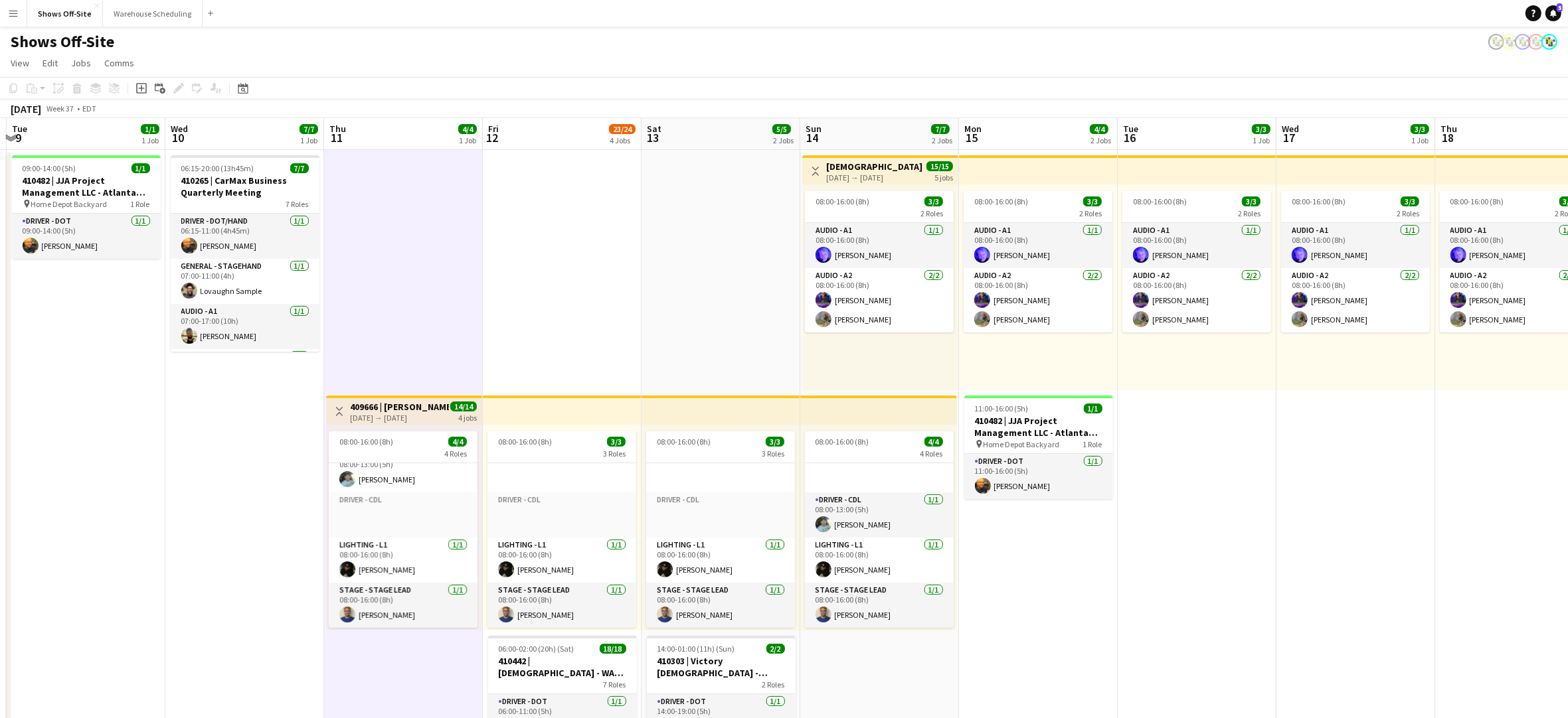
scroll to position [0, 477]
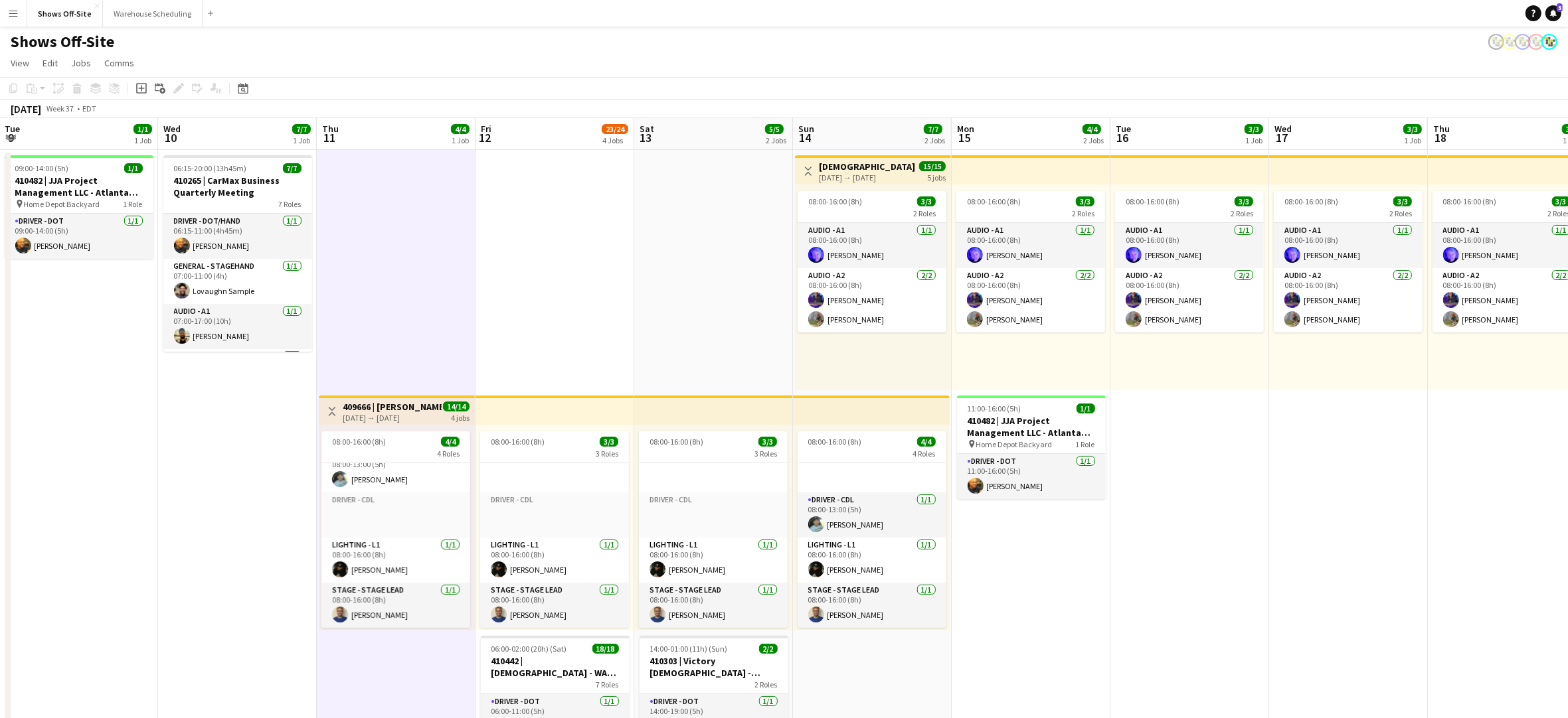
drag, startPoint x: 1330, startPoint y: 605, endPoint x: 1311, endPoint y: 604, distance: 19.0
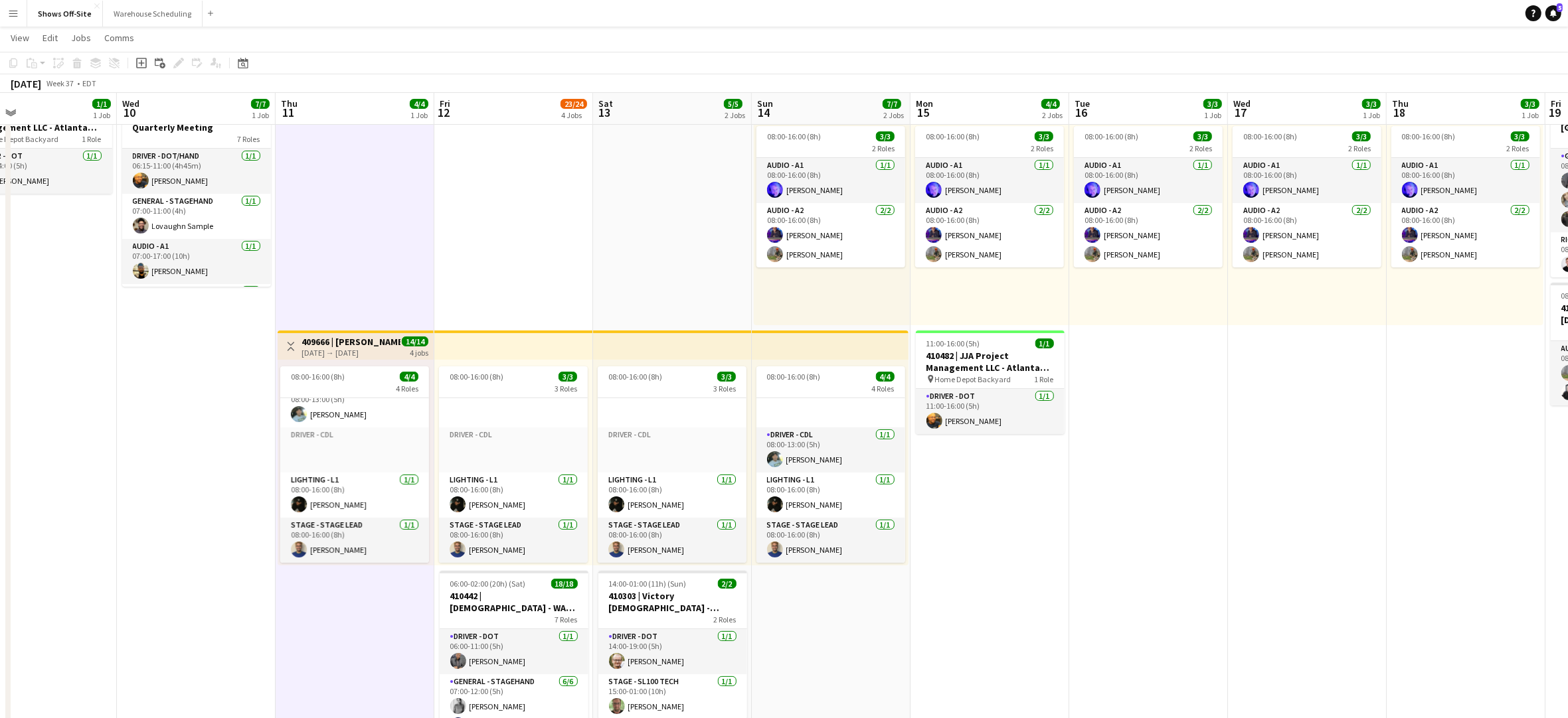
scroll to position [0, 518]
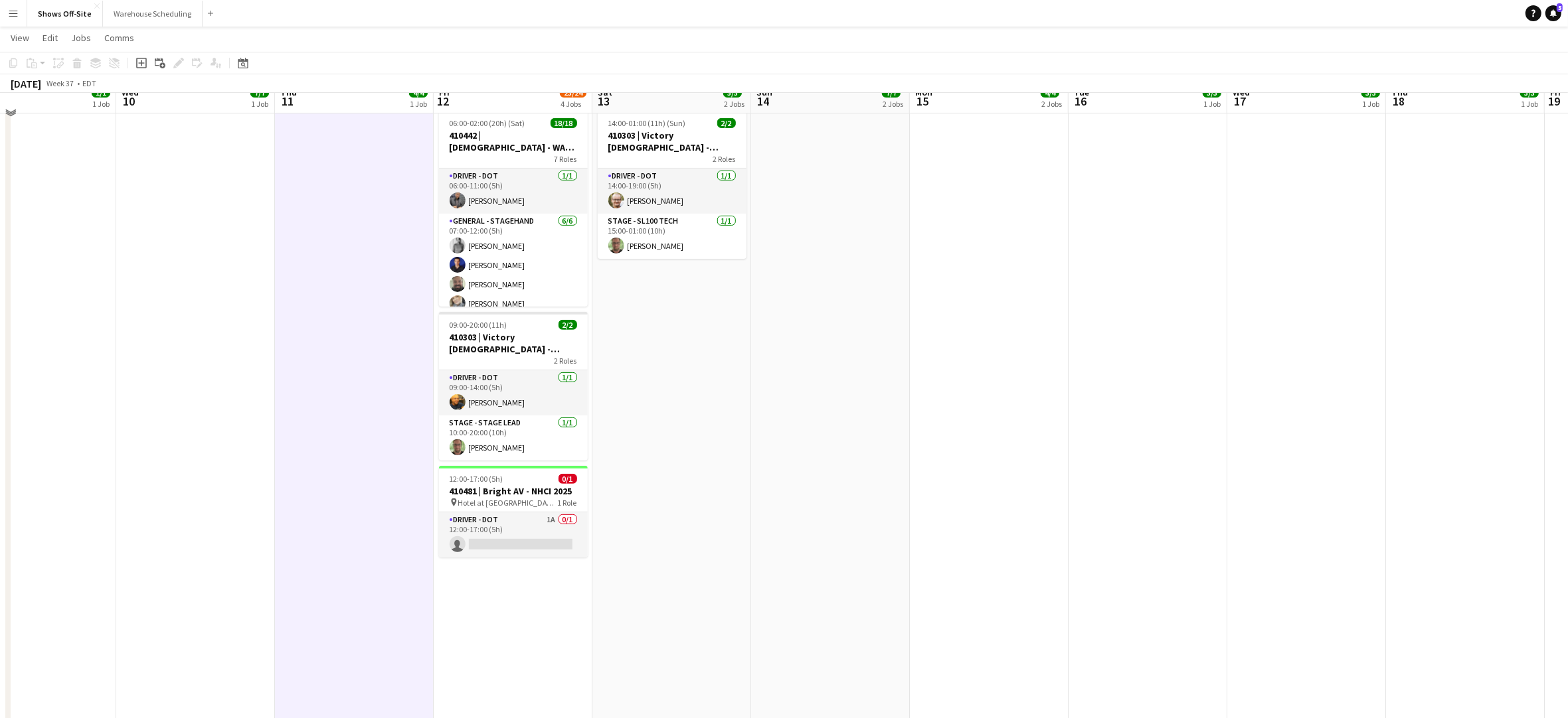
scroll to position [499, 0]
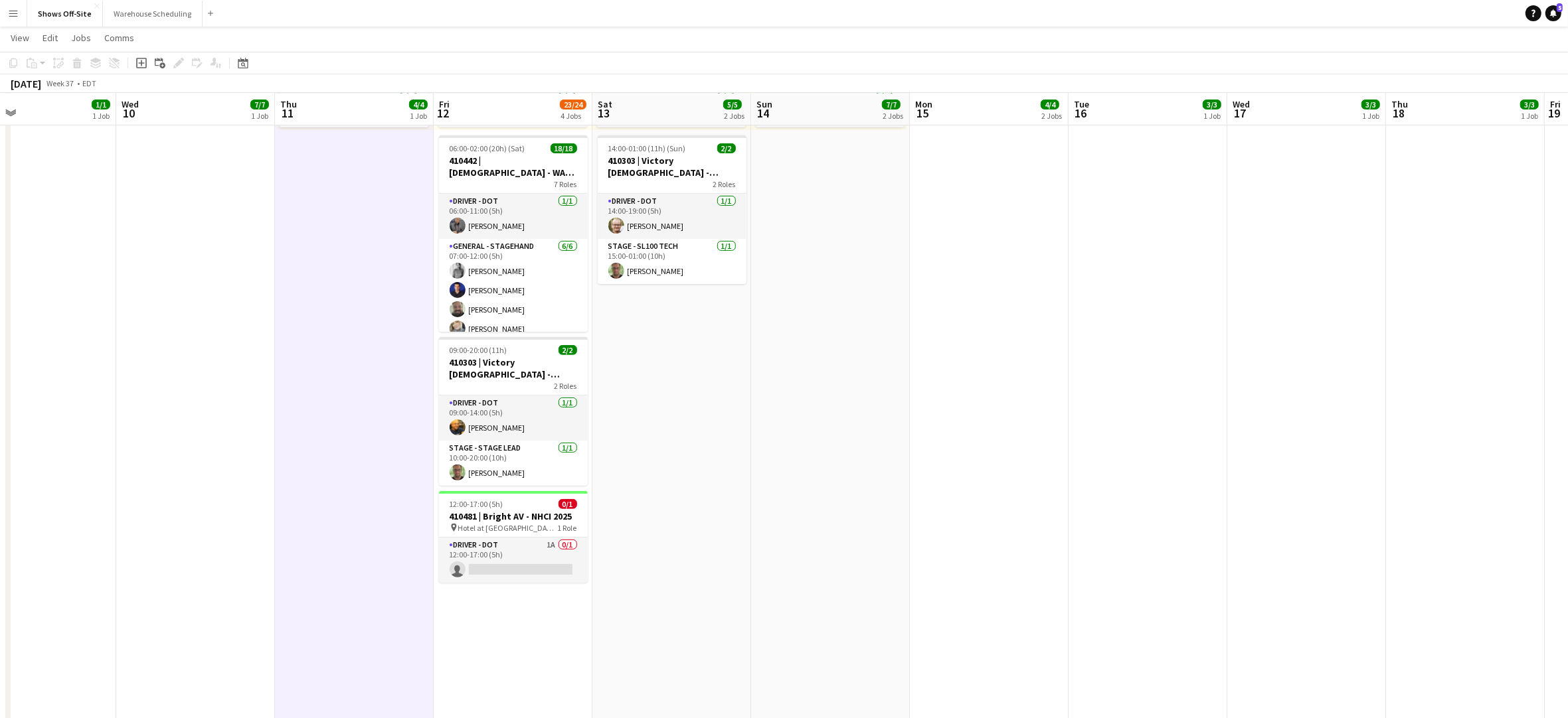
click at [226, 365] on app-date-cell "06:15-20:00 (13h45m) 7/7 410265 | CarMax Business Quarterly Meeting 7 Roles Dri…" at bounding box center [196, 364] width 159 height 1430
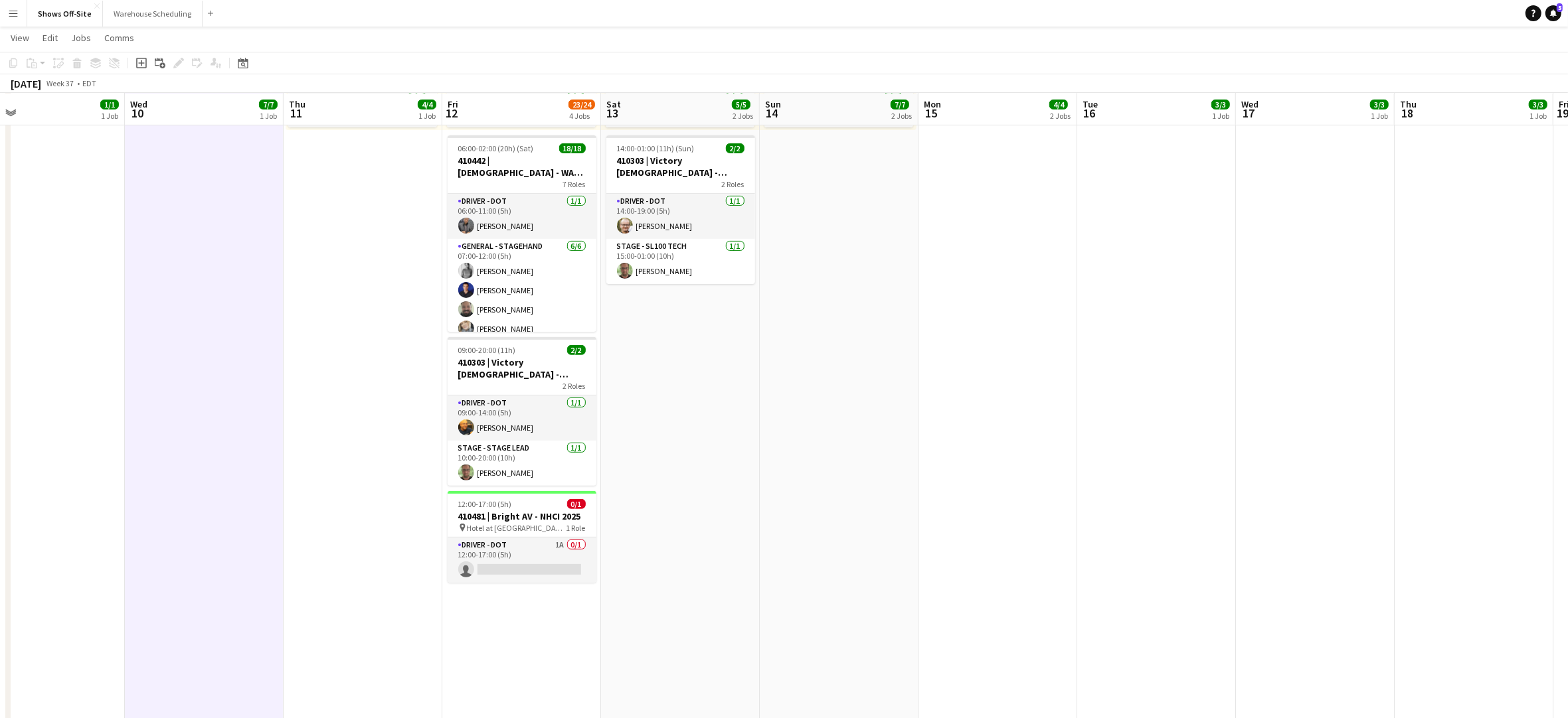
scroll to position [0, 508]
drag, startPoint x: 307, startPoint y: 414, endPoint x: 321, endPoint y: 414, distance: 14.0
click at [319, 414] on app-calendar-viewport "Sat 6 18/18 1 Job Sun 7 Mon 8 Tue 9 1/1 1 Job Wed 10 7/7 1 Job Thu 11 4/4 1 Job…" at bounding box center [784, 316] width 1568 height 1527
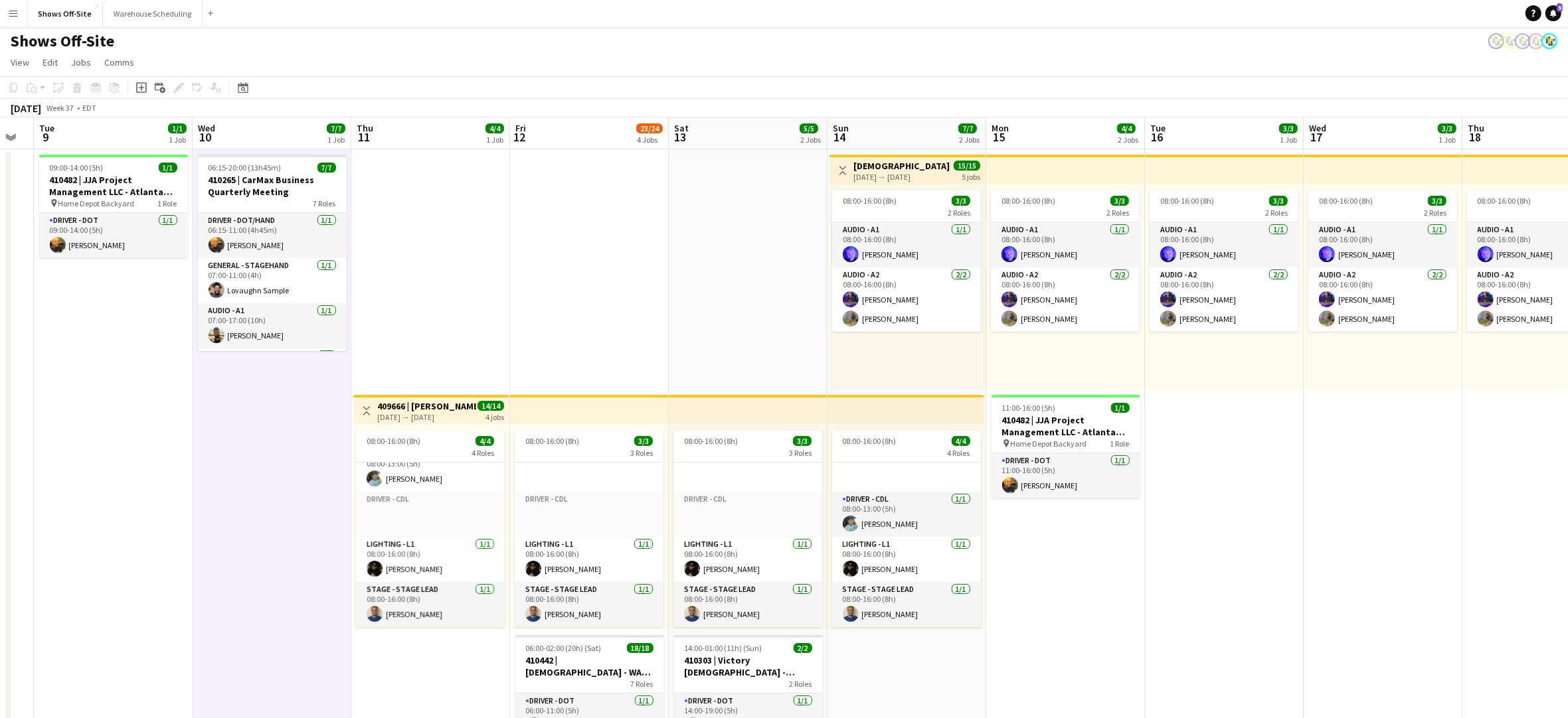
scroll to position [0, 373]
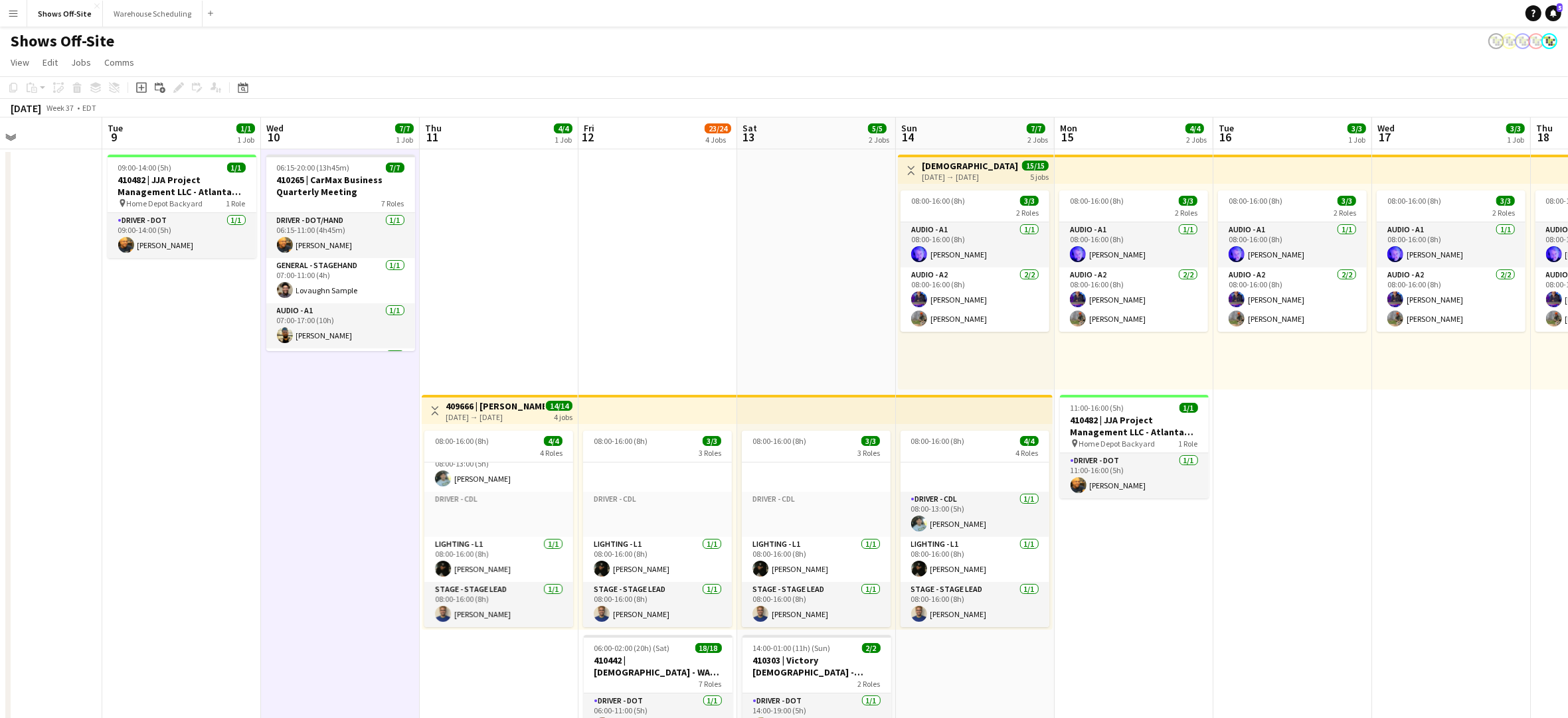
drag, startPoint x: 225, startPoint y: 494, endPoint x: 362, endPoint y: 510, distance: 137.9
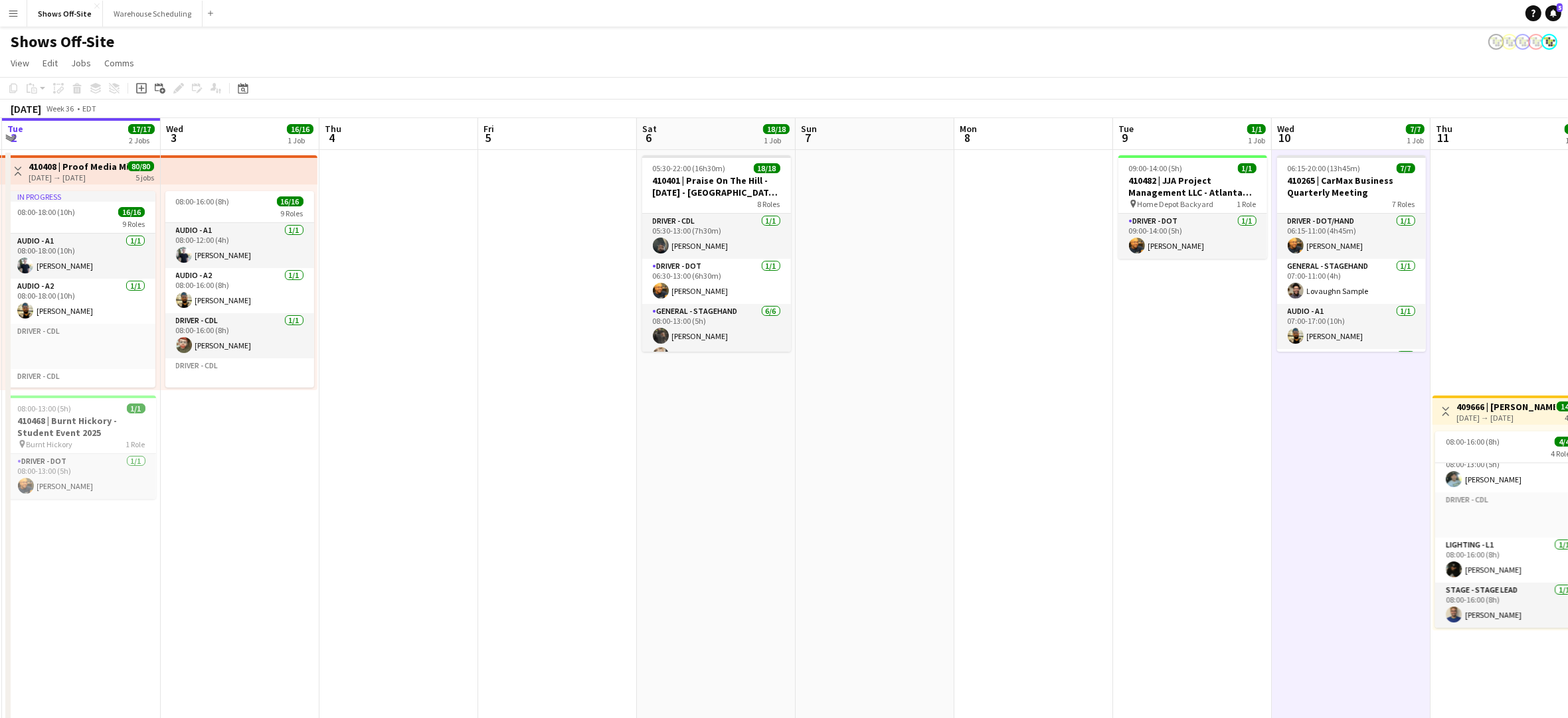
drag, startPoint x: 243, startPoint y: 515, endPoint x: 1251, endPoint y: 553, distance: 1008.7
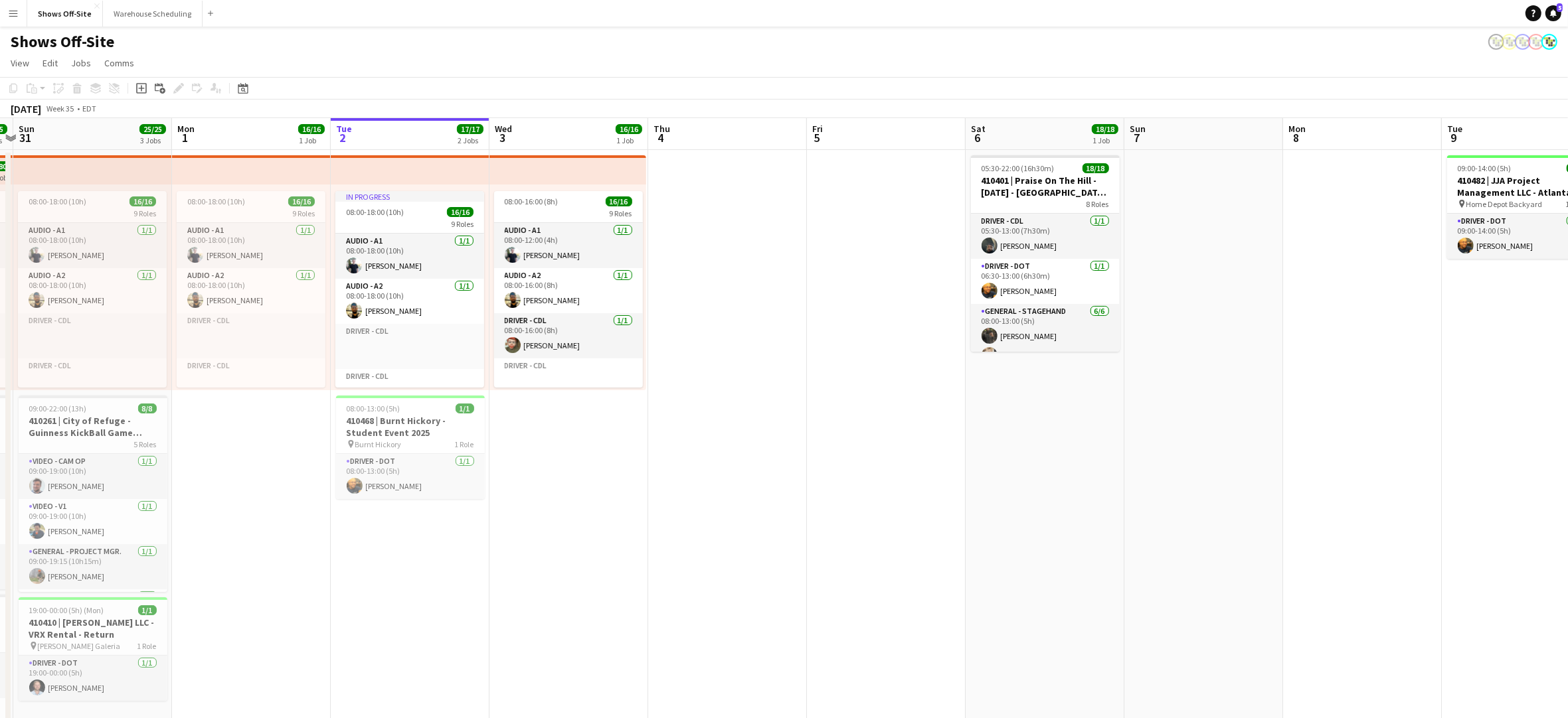
scroll to position [0, 461]
drag, startPoint x: 914, startPoint y: 506, endPoint x: 1111, endPoint y: 637, distance: 236.6
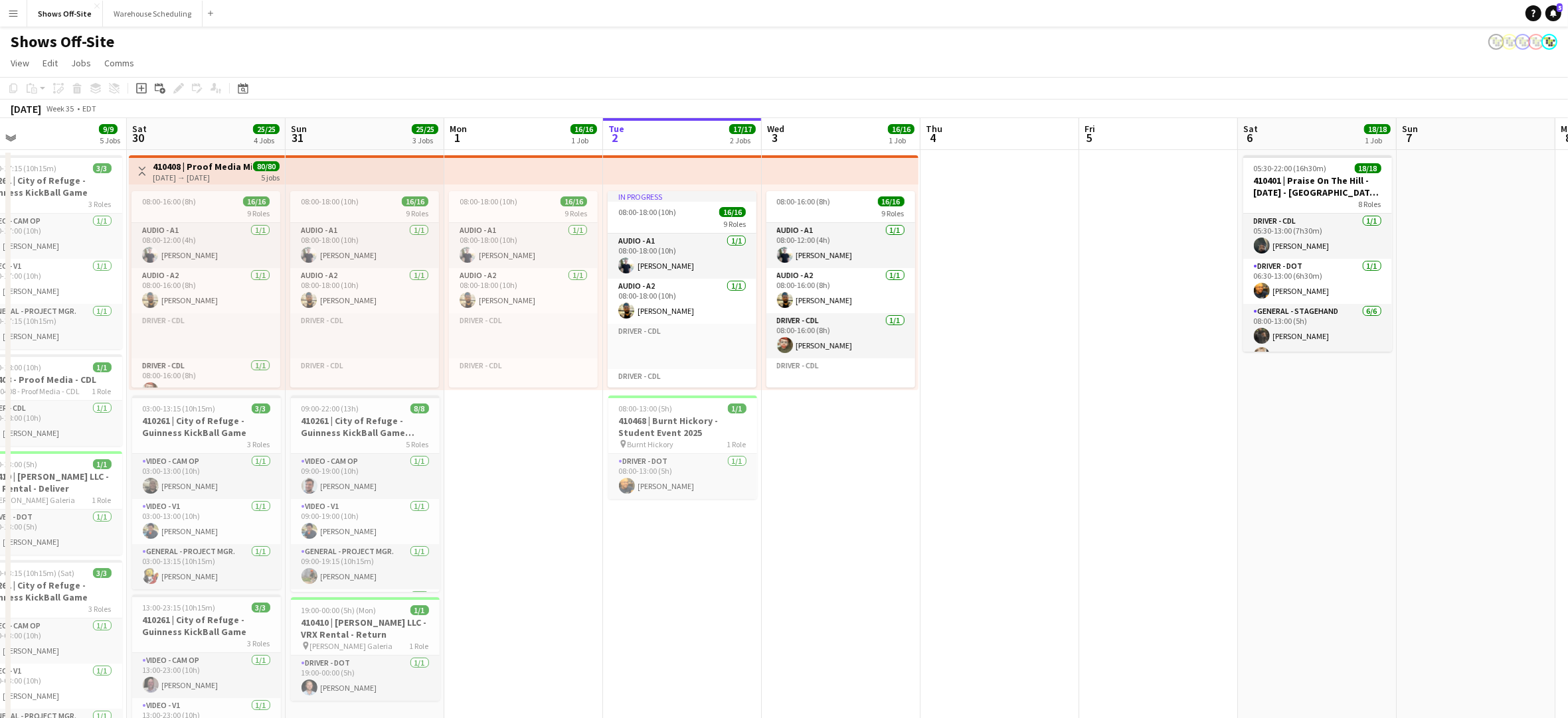
scroll to position [0, 512]
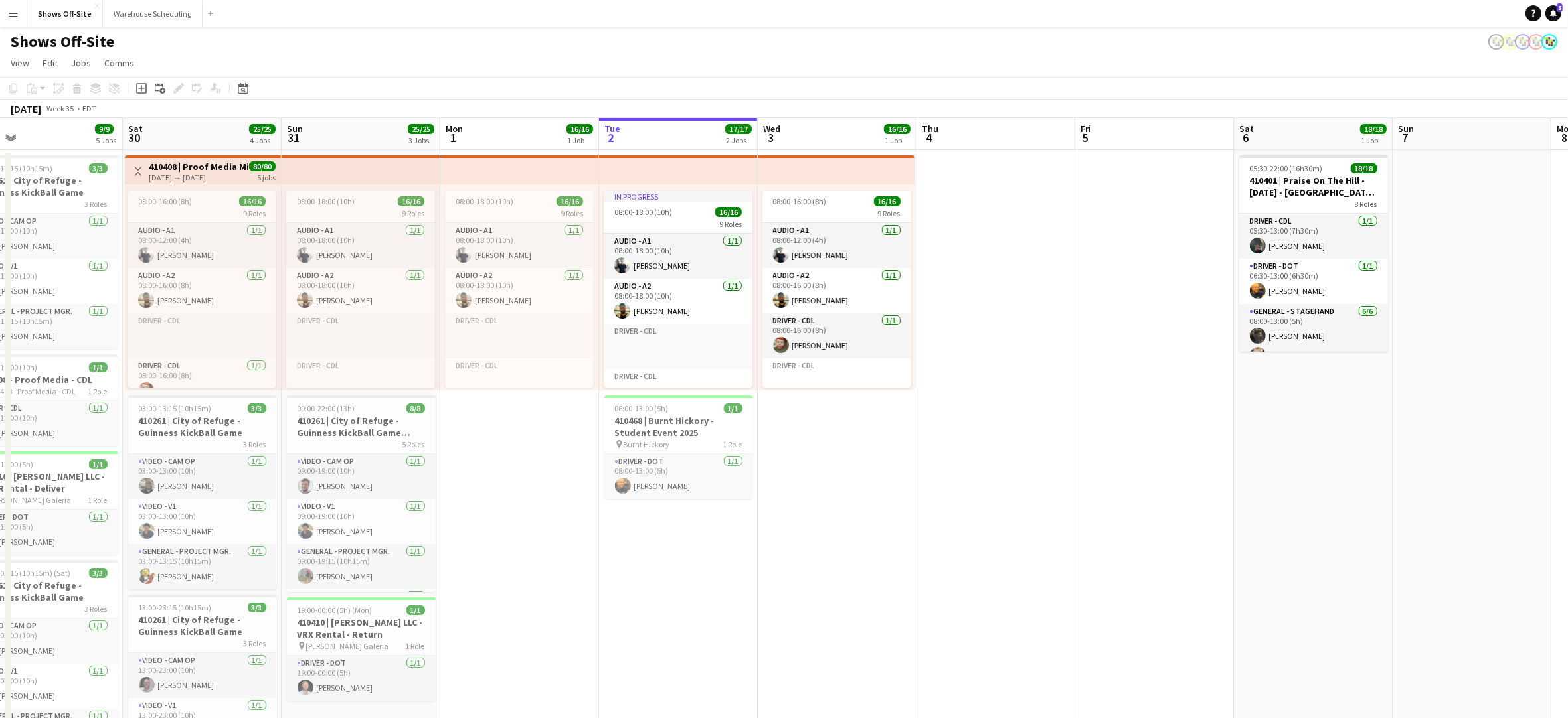
drag, startPoint x: 592, startPoint y: 569, endPoint x: 843, endPoint y: 589, distance: 251.8
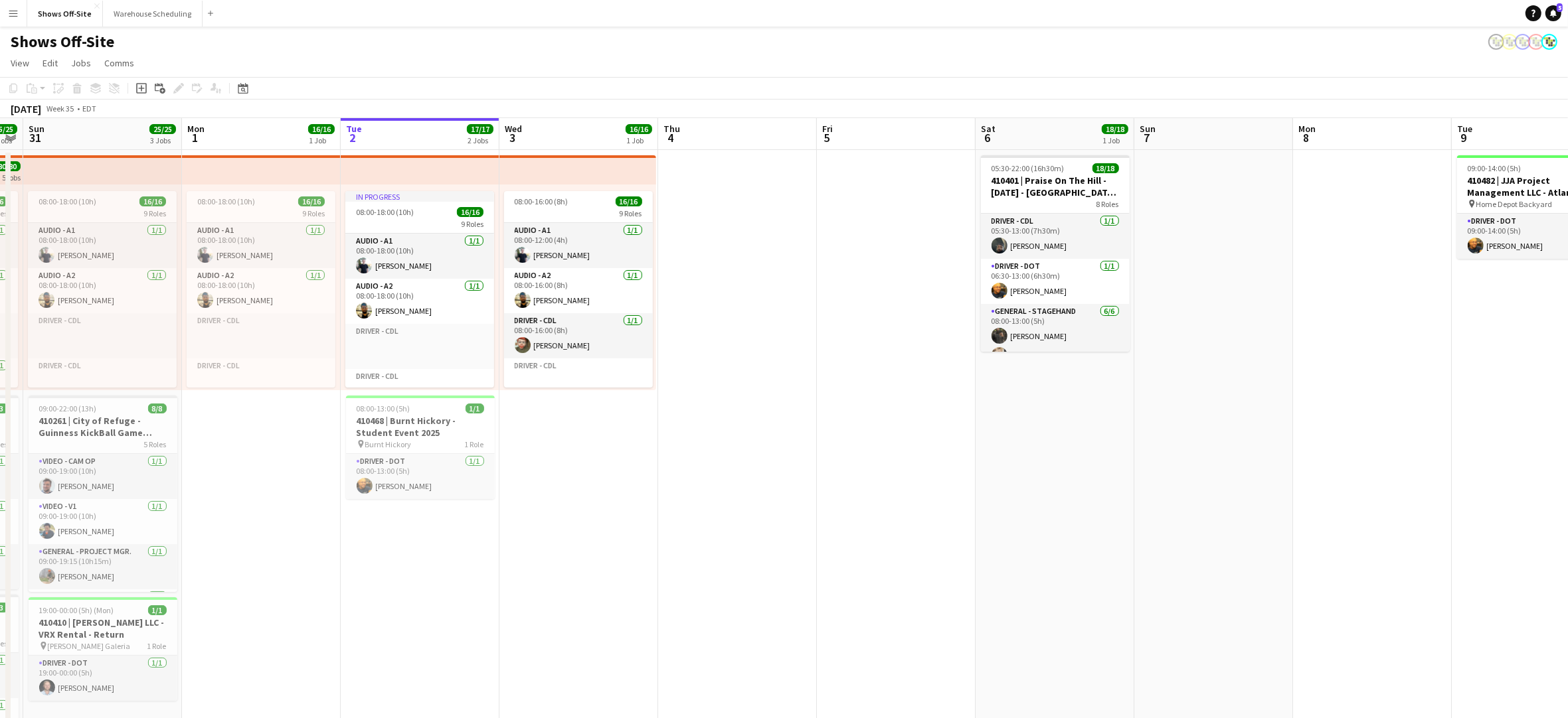
scroll to position [0, 454]
drag, startPoint x: 982, startPoint y: 562, endPoint x: 725, endPoint y: 560, distance: 257.0
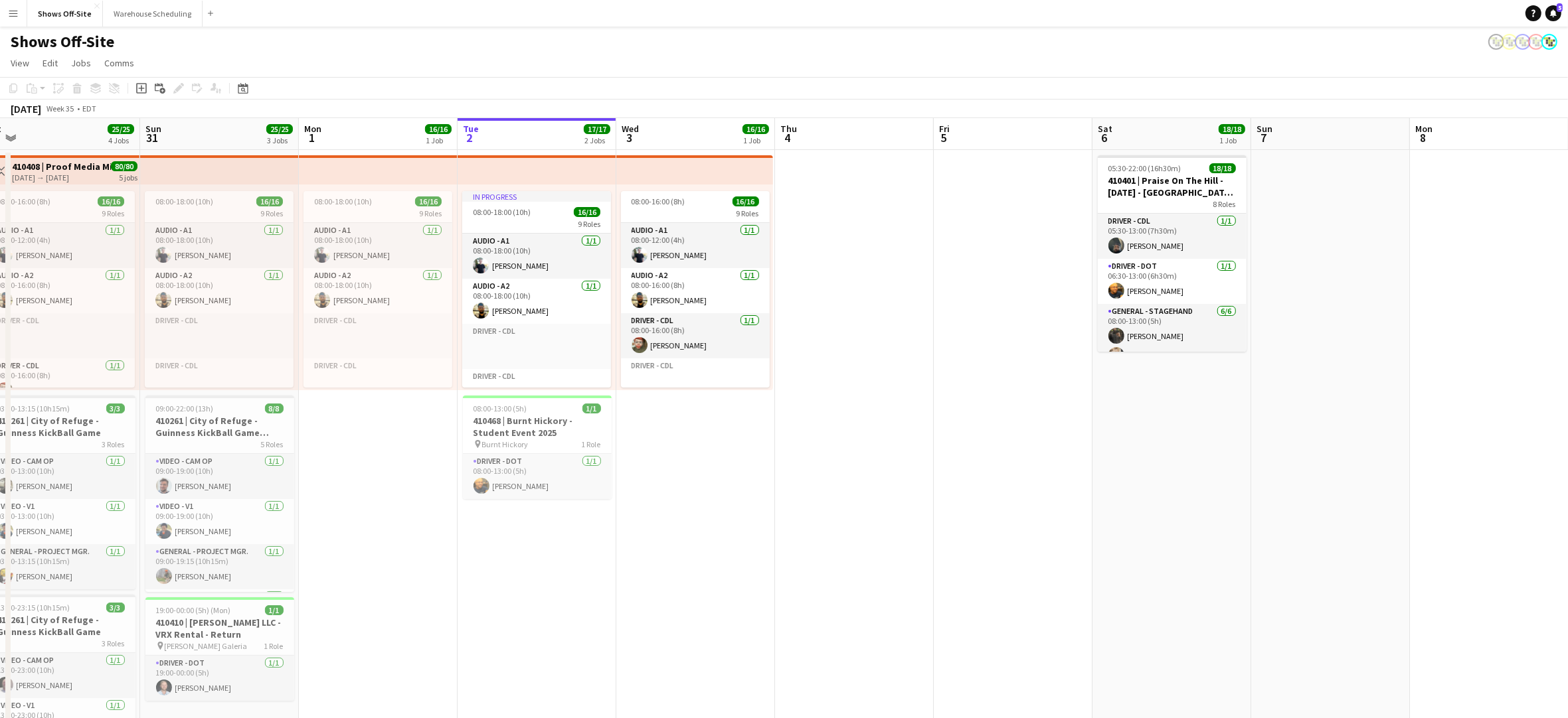
drag, startPoint x: 575, startPoint y: 544, endPoint x: 689, endPoint y: 546, distance: 114.0
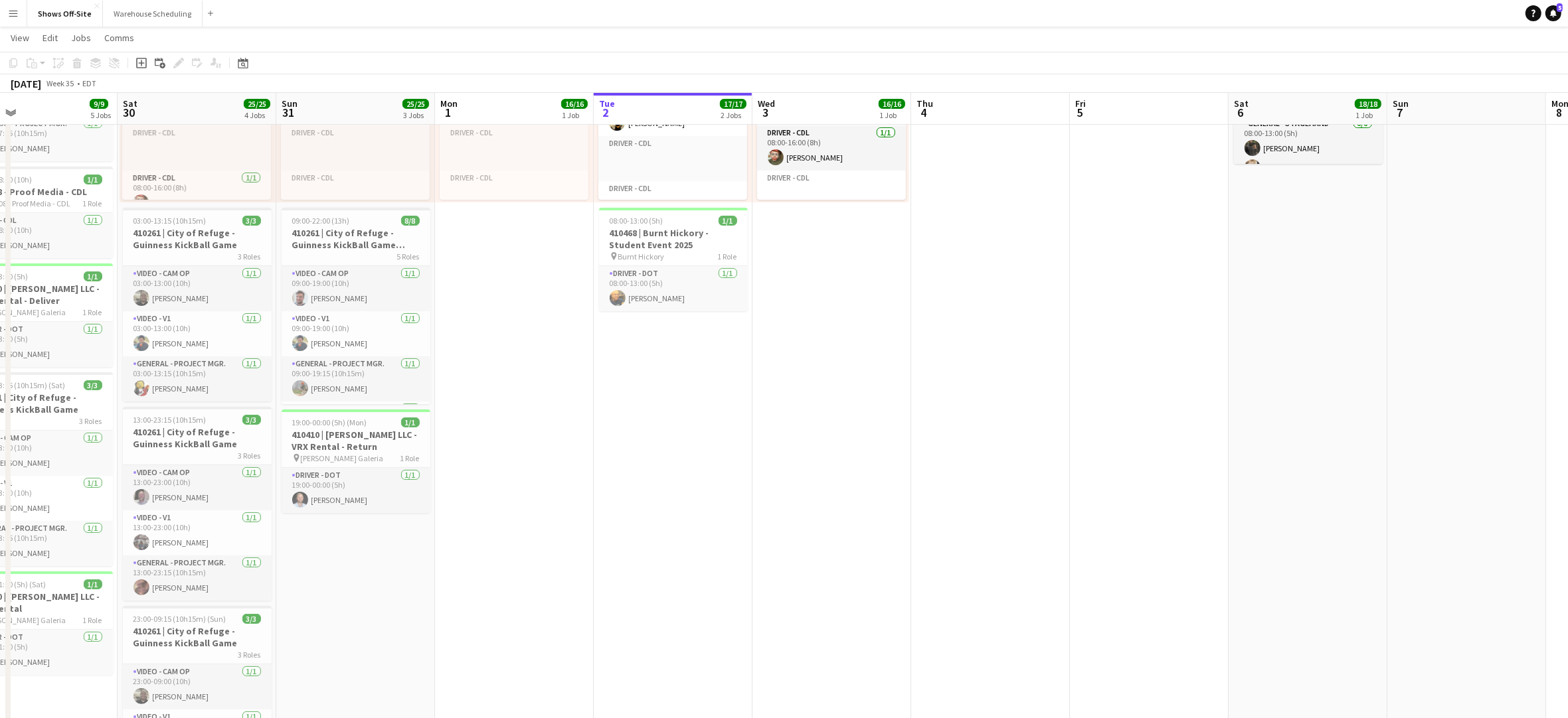
scroll to position [0, 294]
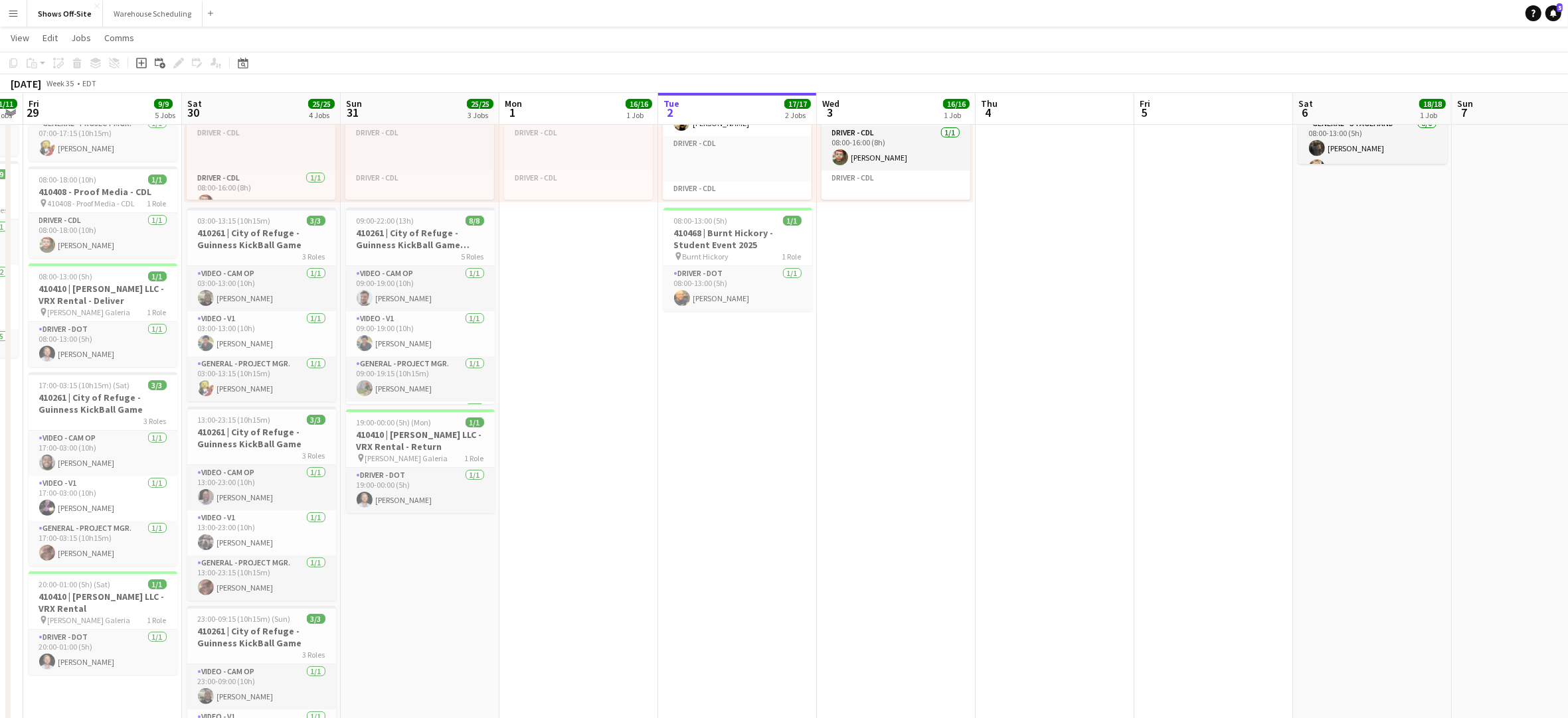
drag, startPoint x: 650, startPoint y: 549, endPoint x: 832, endPoint y: 545, distance: 182.0
click at [831, 544] on app-calendar-viewport "Wed 27 1/1 1 Job Thu 28 11/11 3 Jobs Fri 29 9/9 5 Jobs Sat 30 25/25 4 Jobs Sun …" at bounding box center [784, 628] width 1568 height 1527
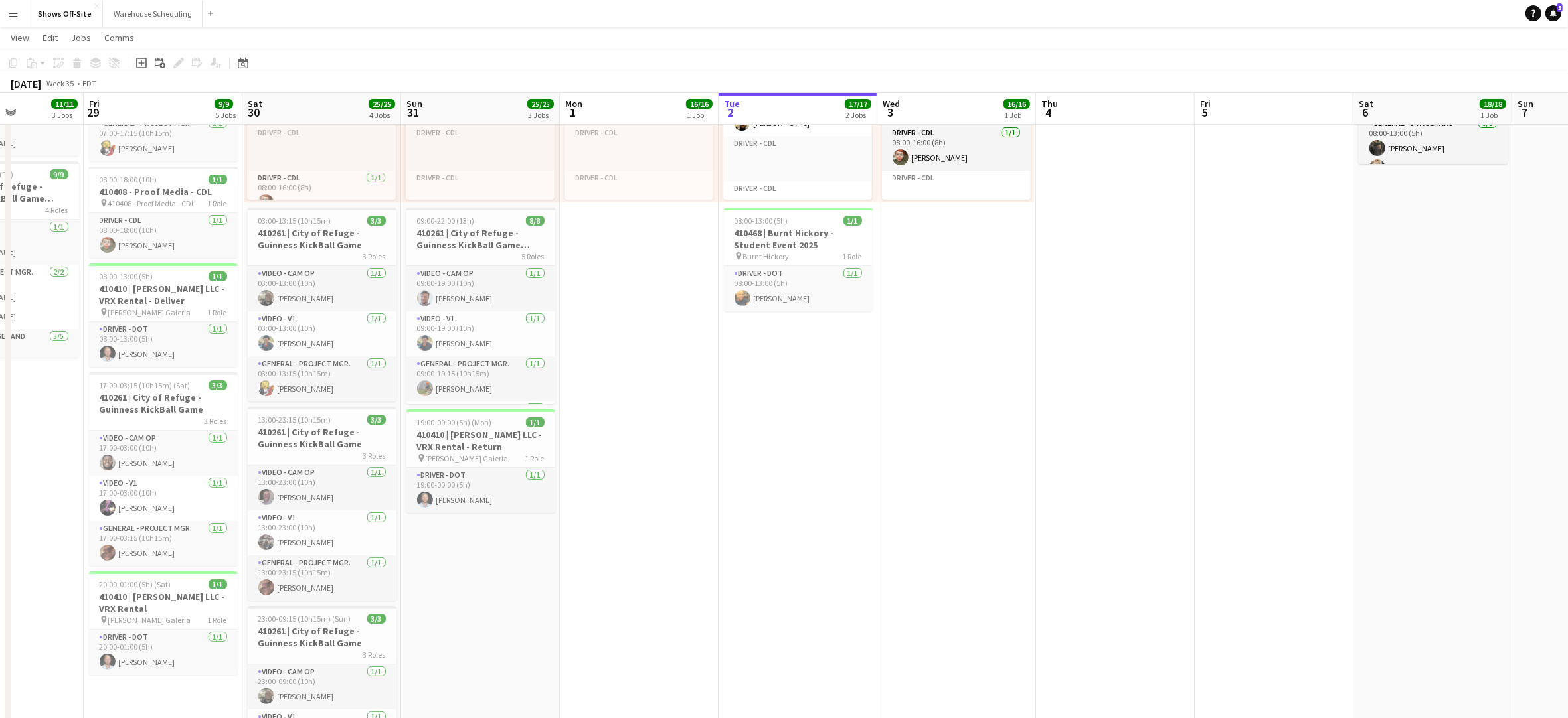
drag, startPoint x: 599, startPoint y: 480, endPoint x: 659, endPoint y: 487, distance: 60.4
click at [659, 487] on app-calendar-viewport "Tue 26 Wed 27 1/1 1 Job Thu 28 11/11 3 Jobs Fri 29 9/9 5 Jobs Sat 30 25/25 4 Jo…" at bounding box center [784, 628] width 1568 height 1527
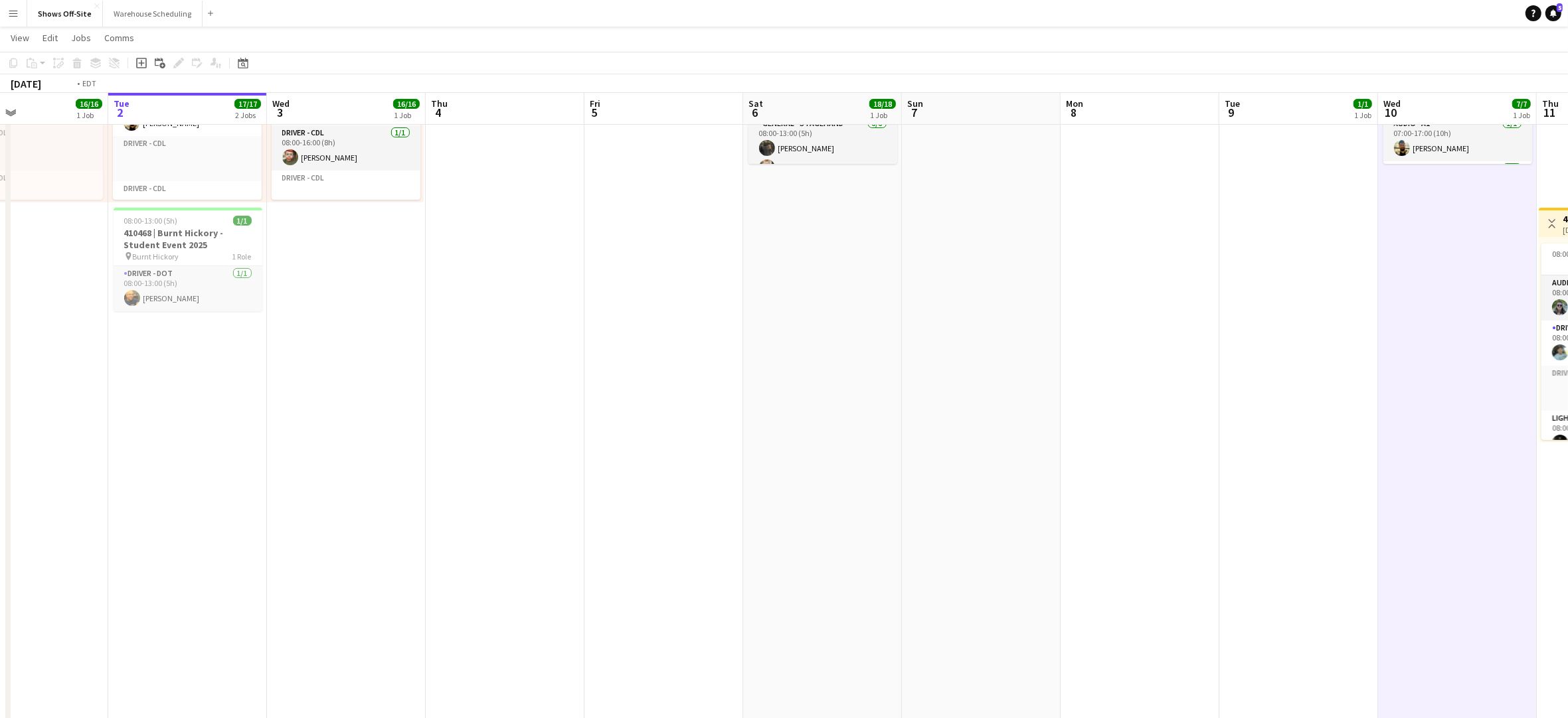
scroll to position [62, 0]
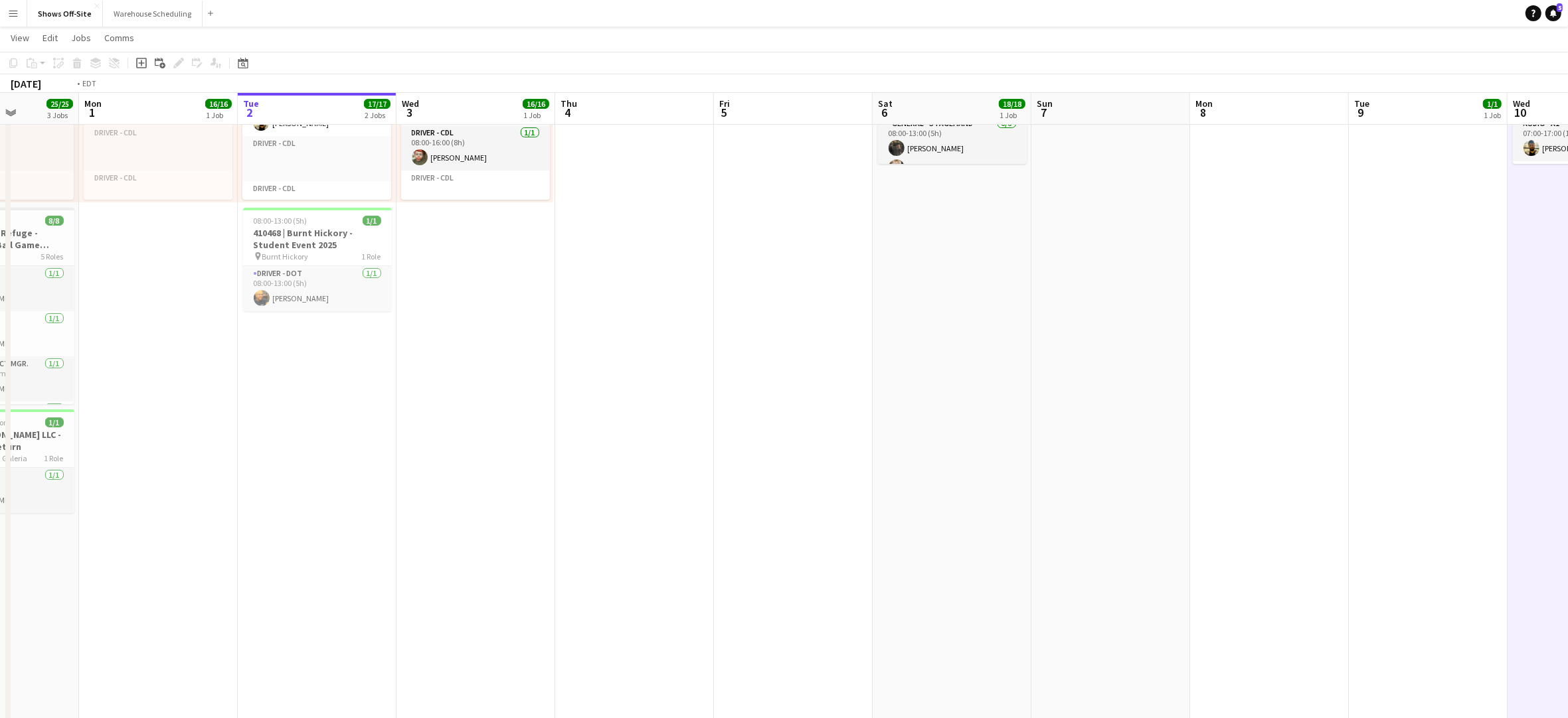
drag, startPoint x: 855, startPoint y: 466, endPoint x: 340, endPoint y: 415, distance: 517.5
click at [216, 423] on app-calendar-viewport "Fri 29 9/9 5 Jobs Sat 30 25/25 4 Jobs Sun 31 25/25 3 Jobs Mon 1 16/16 1 Job Tue…" at bounding box center [784, 628] width 1568 height 1527
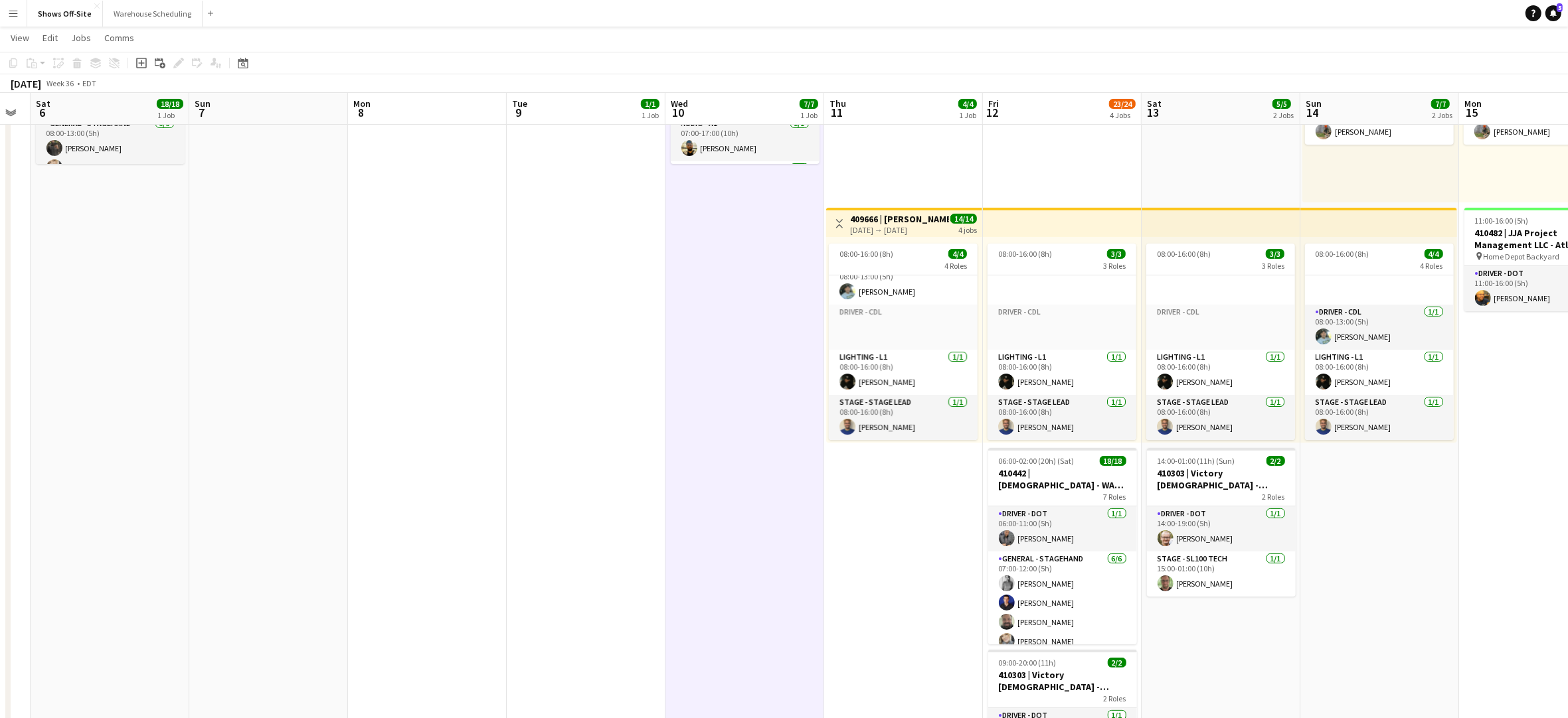
drag, startPoint x: 852, startPoint y: 421, endPoint x: 168, endPoint y: 414, distance: 684.0
click at [168, 414] on app-calendar-viewport "Wed 3 16/16 1 Job Thu 4 Fri 5 Sat 6 18/18 1 Job Sun 7 Mon 8 Tue 9 1/1 1 Job Wed…" at bounding box center [784, 628] width 1568 height 1527
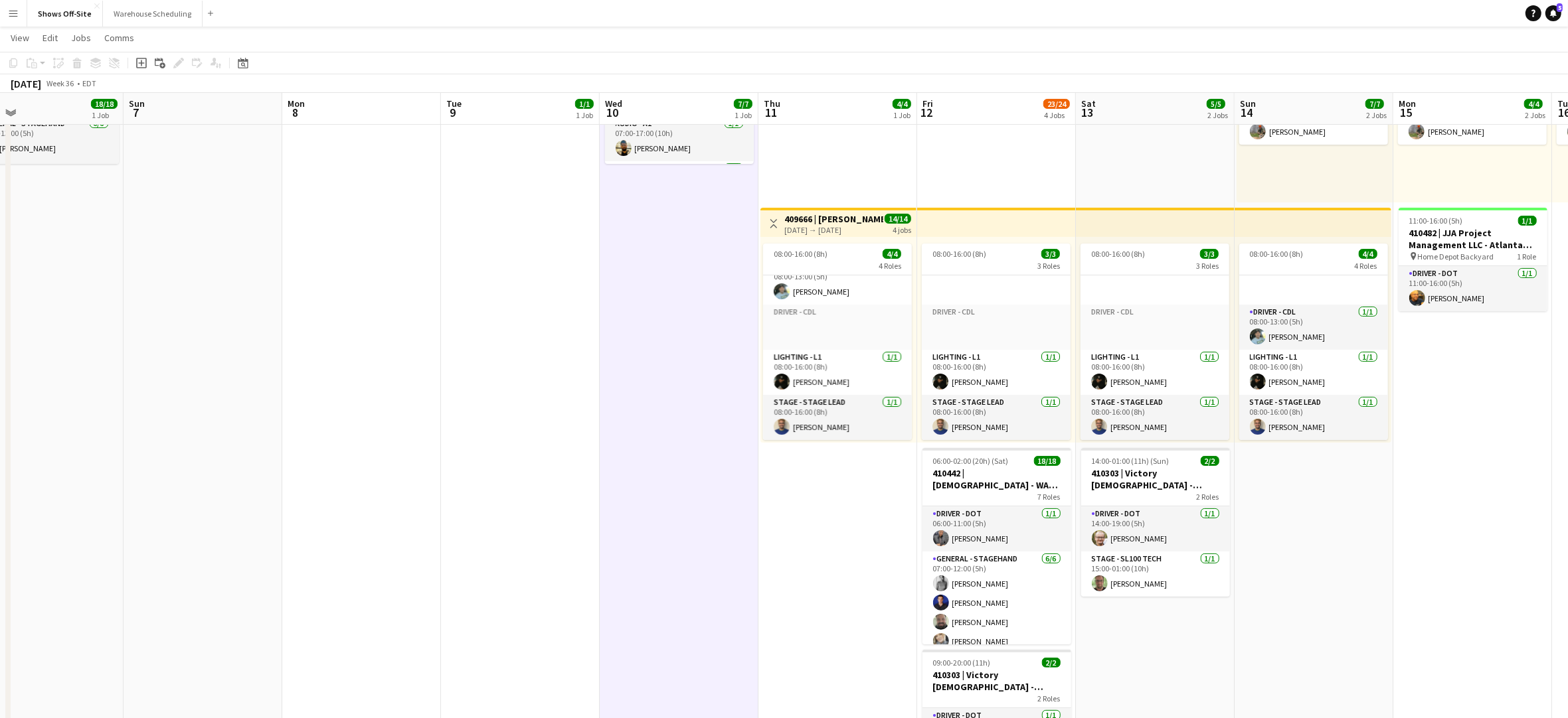
scroll to position [0, 533]
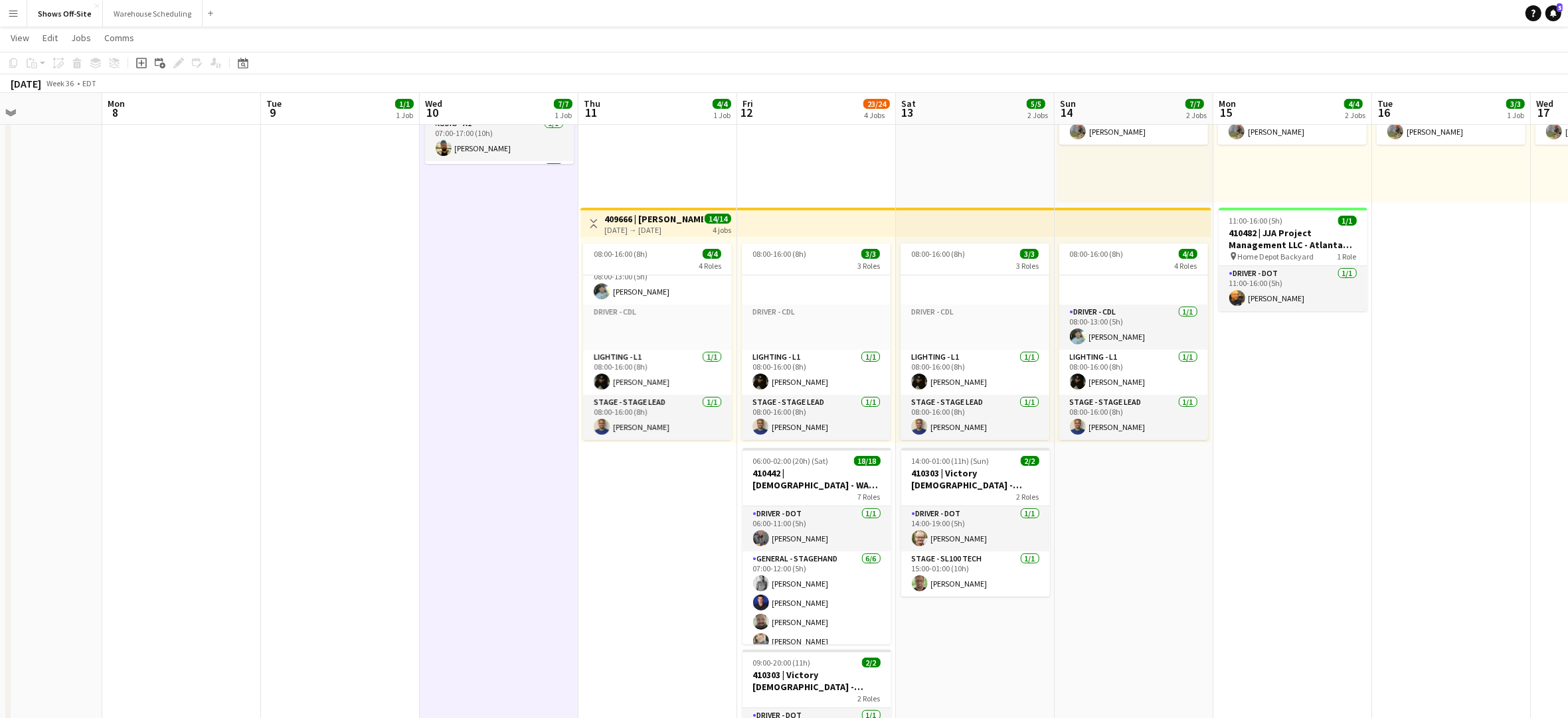
drag, startPoint x: 846, startPoint y: 432, endPoint x: 600, endPoint y: 416, distance: 246.5
click at [600, 416] on app-calendar-viewport "Thu 4 Fri 5 Sat 6 18/18 1 Job Sun 7 Mon 8 Tue 9 1/1 1 Job Wed 10 7/7 1 Job Thu …" at bounding box center [784, 628] width 1568 height 1527
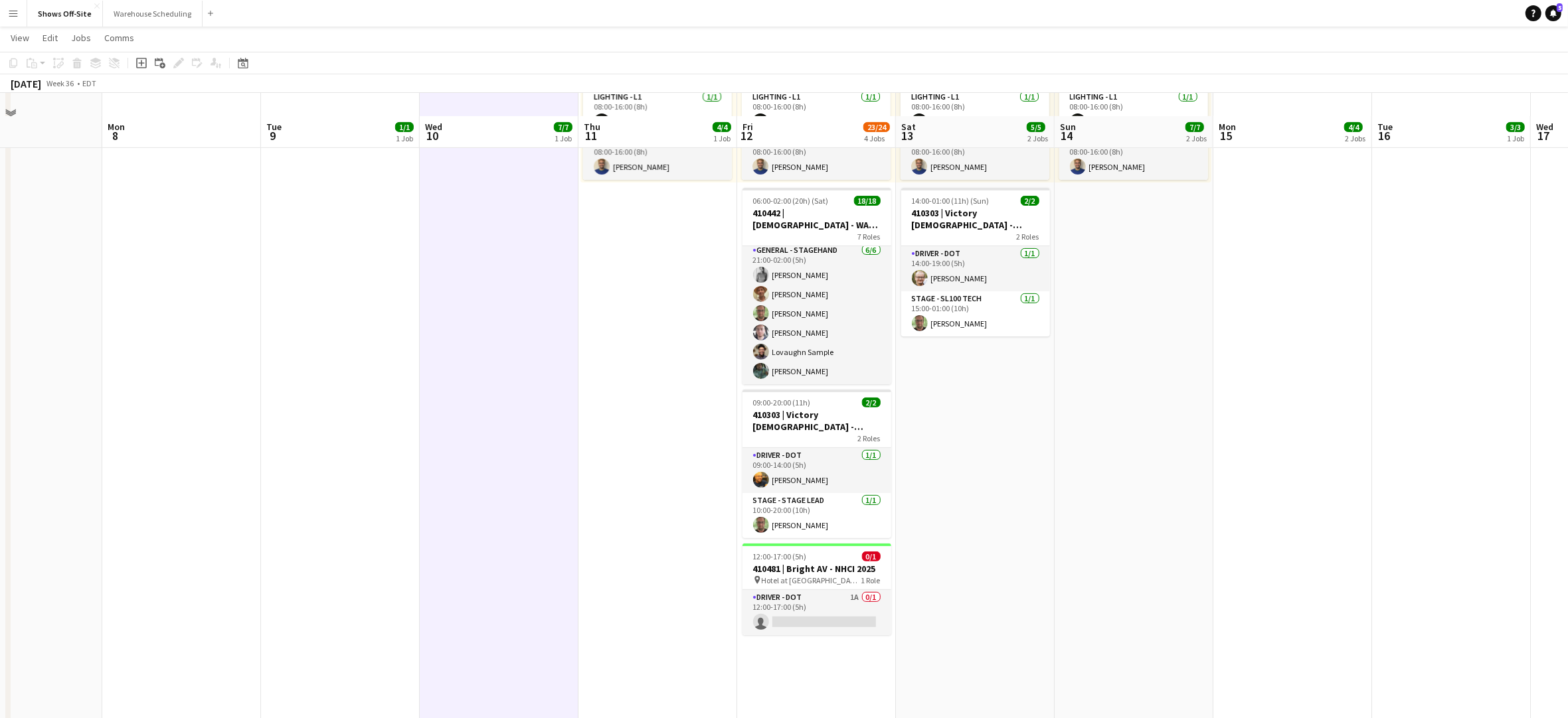
scroll to position [469, 0]
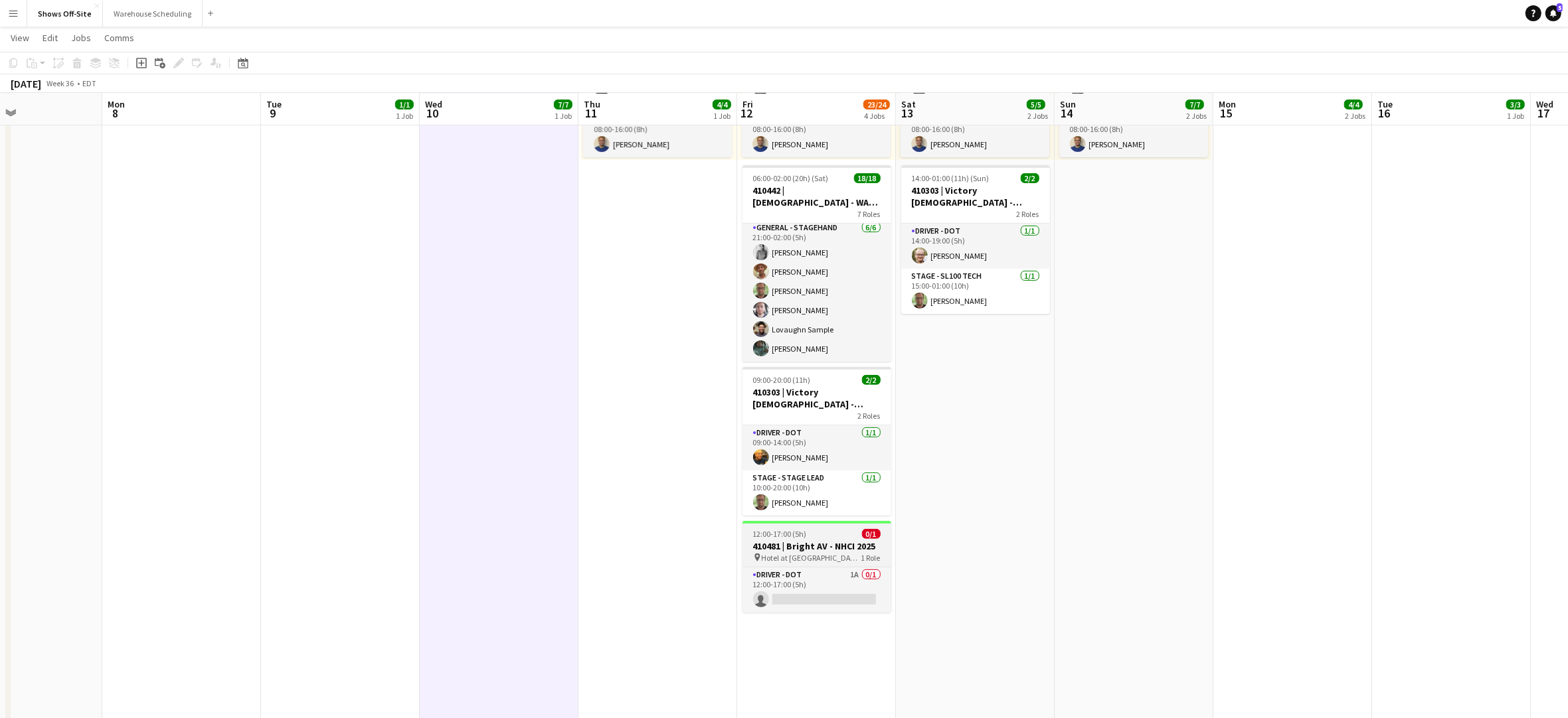
click at [837, 544] on h3 "410481 | Bright AV - NHCI 2025" at bounding box center [816, 546] width 148 height 12
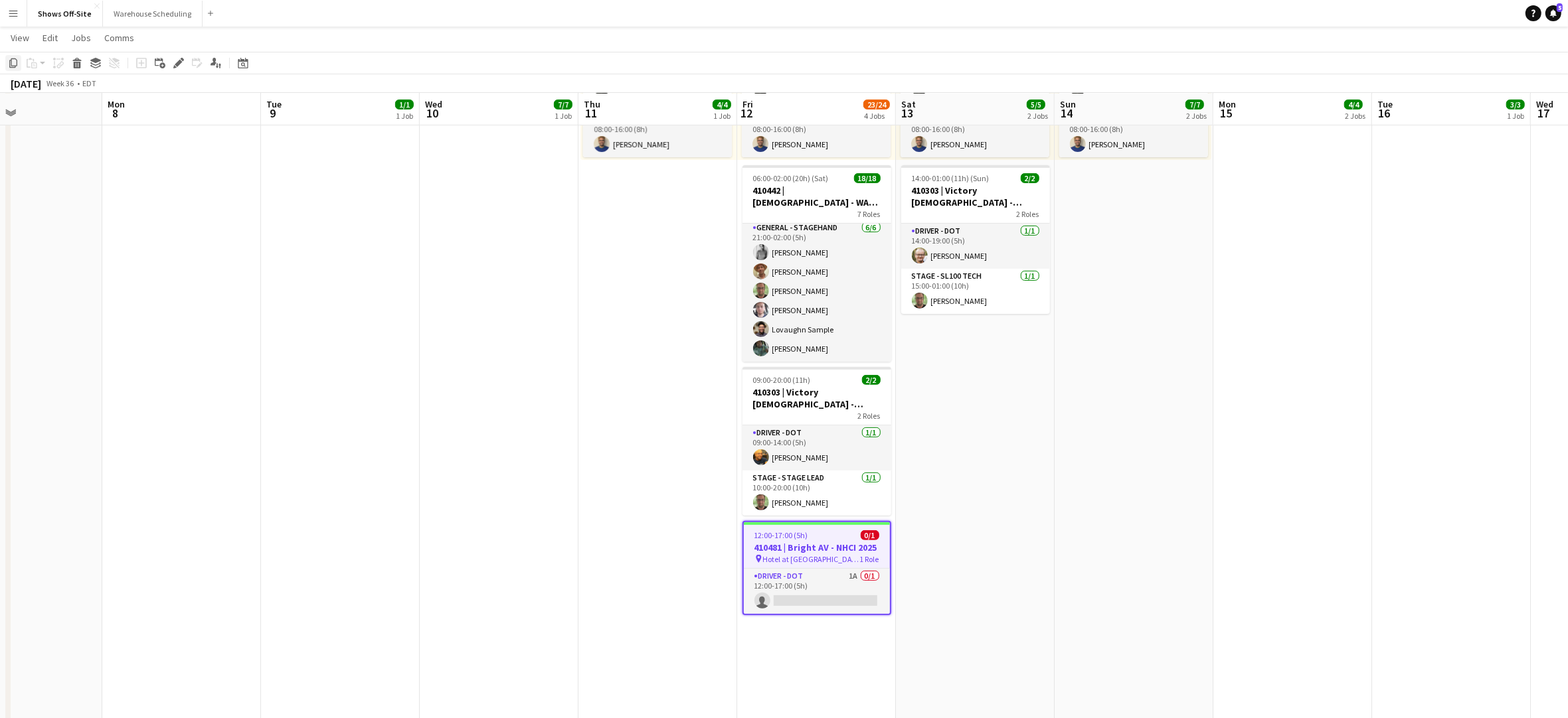
click at [10, 66] on icon "Copy" at bounding box center [13, 63] width 11 height 11
click at [976, 433] on app-date-cell "08:00-16:00 (8h) 3/3 3 Roles Audio - A1 [DATE] 08:00-16:00 (8h) [PERSON_NAME] D…" at bounding box center [975, 394] width 159 height 1430
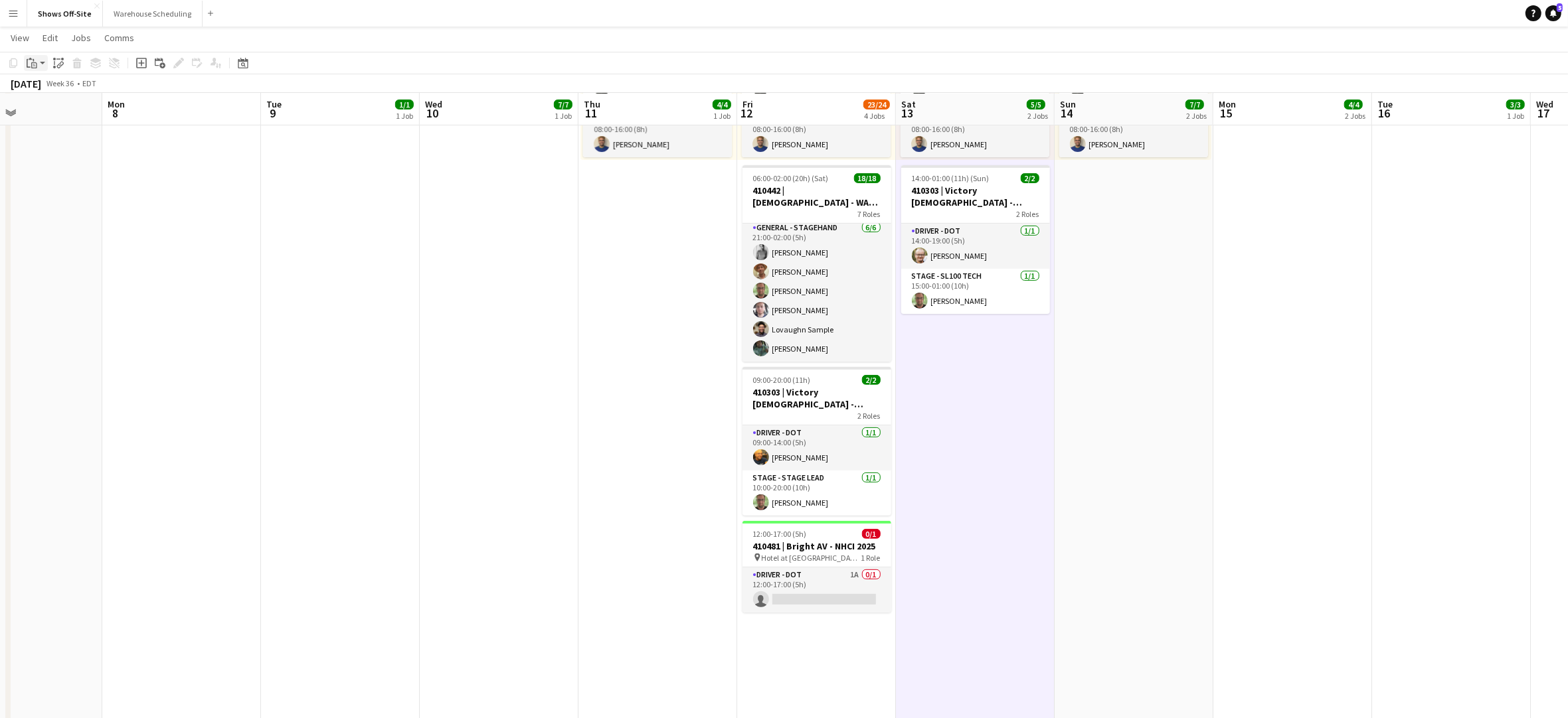
click at [38, 65] on div "Paste" at bounding box center [32, 63] width 16 height 16
click at [48, 84] on link "Paste Command V" at bounding box center [87, 88] width 105 height 12
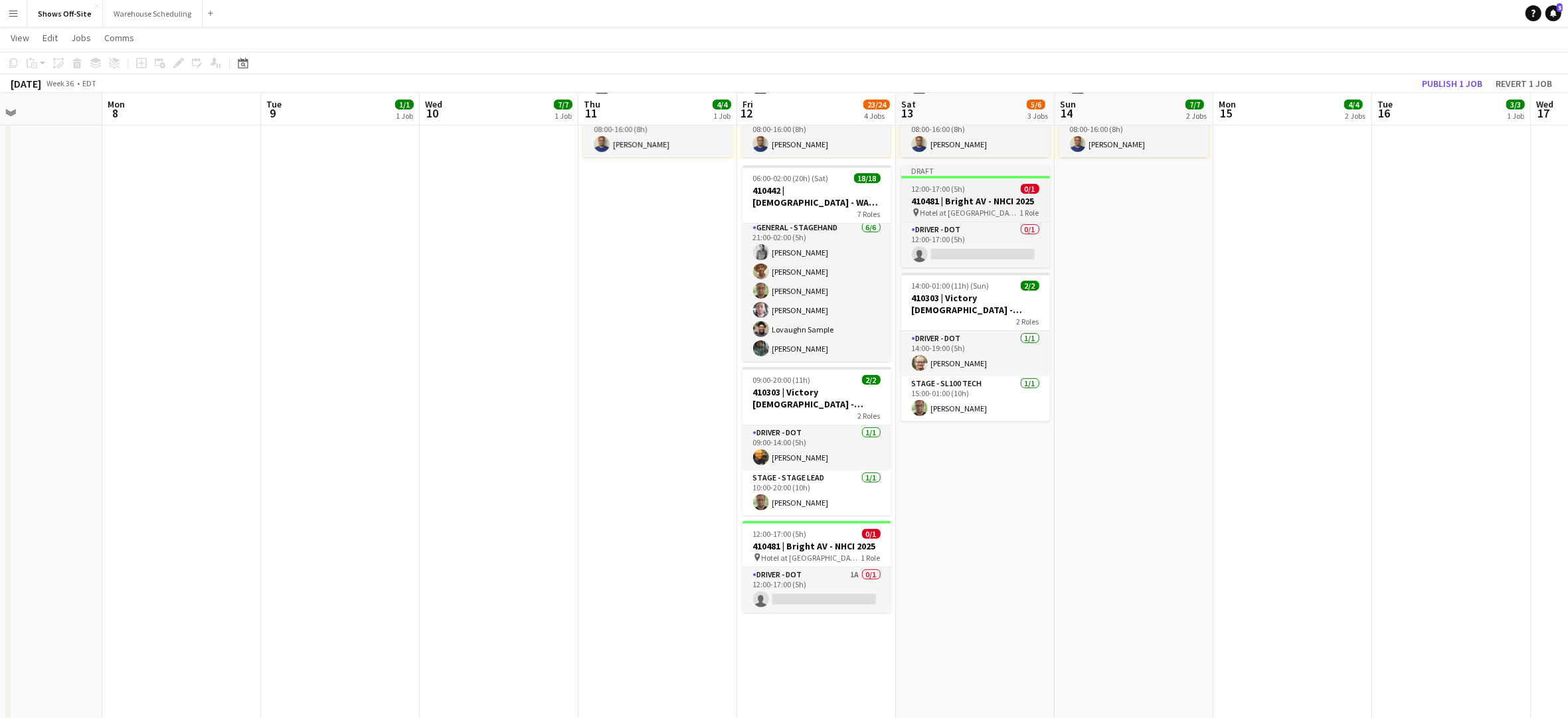
click at [985, 203] on h3 "410481 | Bright AV - NHCI 2025" at bounding box center [975, 201] width 148 height 12
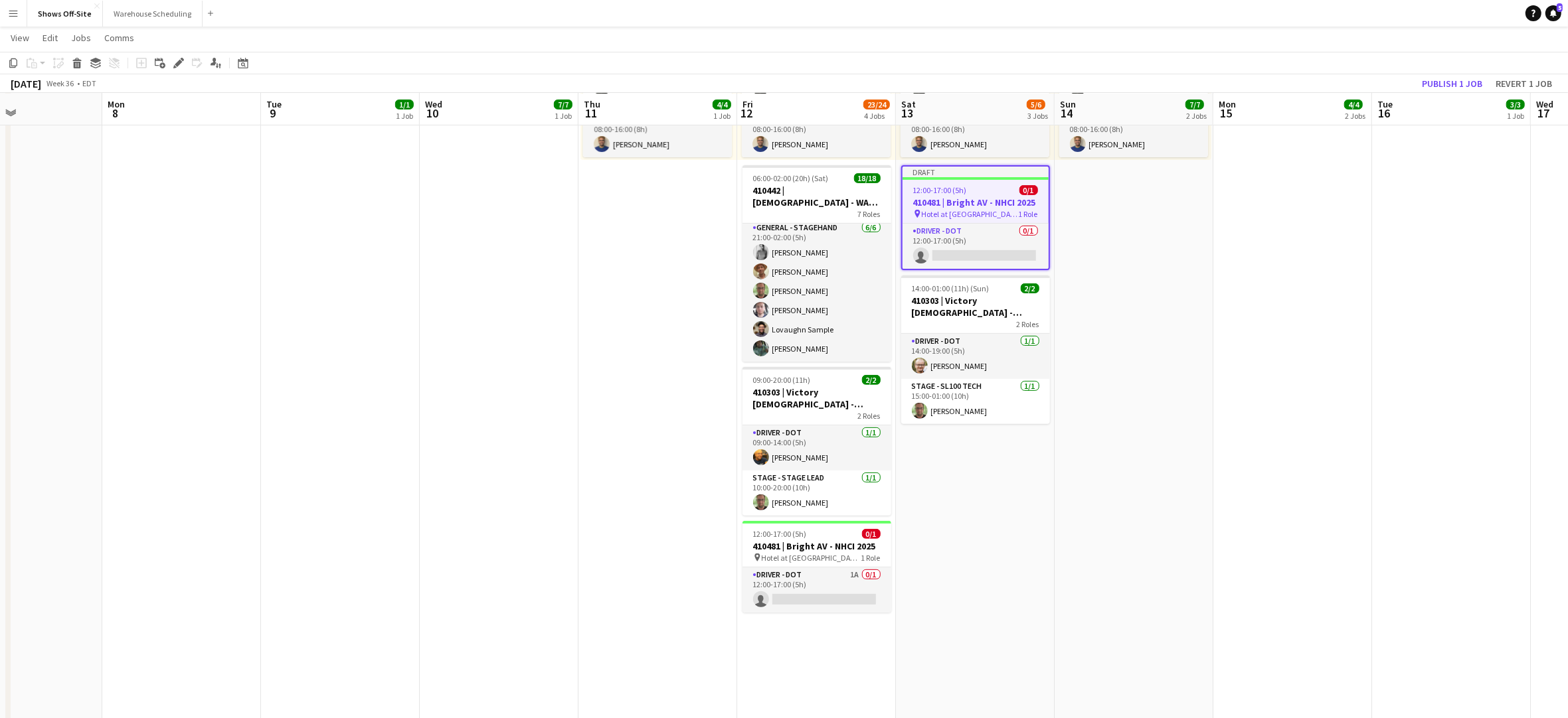
click at [989, 203] on h3 "410481 | Bright AV - NHCI 2025" at bounding box center [976, 202] width 146 height 12
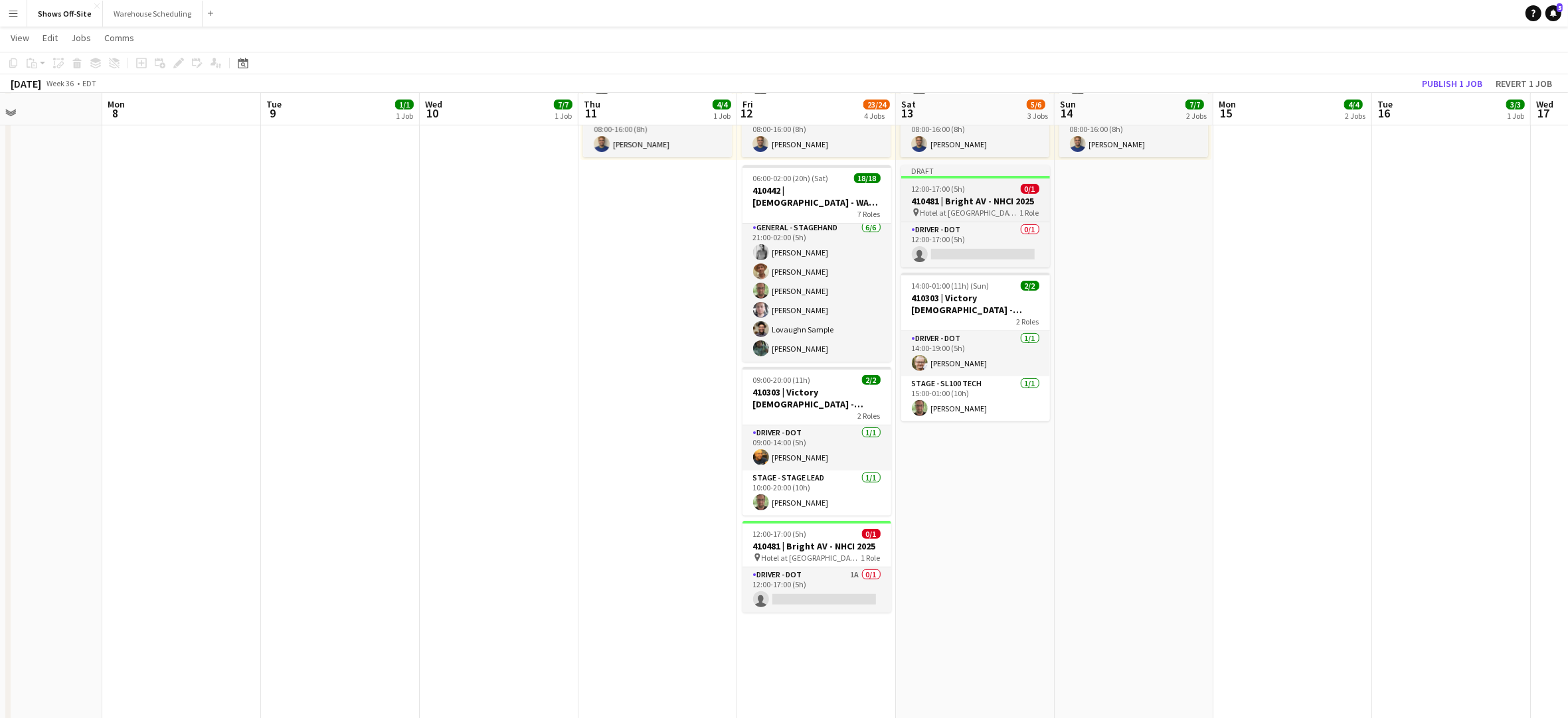
click at [989, 203] on h3 "410481 | Bright AV - NHCI 2025" at bounding box center [975, 201] width 148 height 12
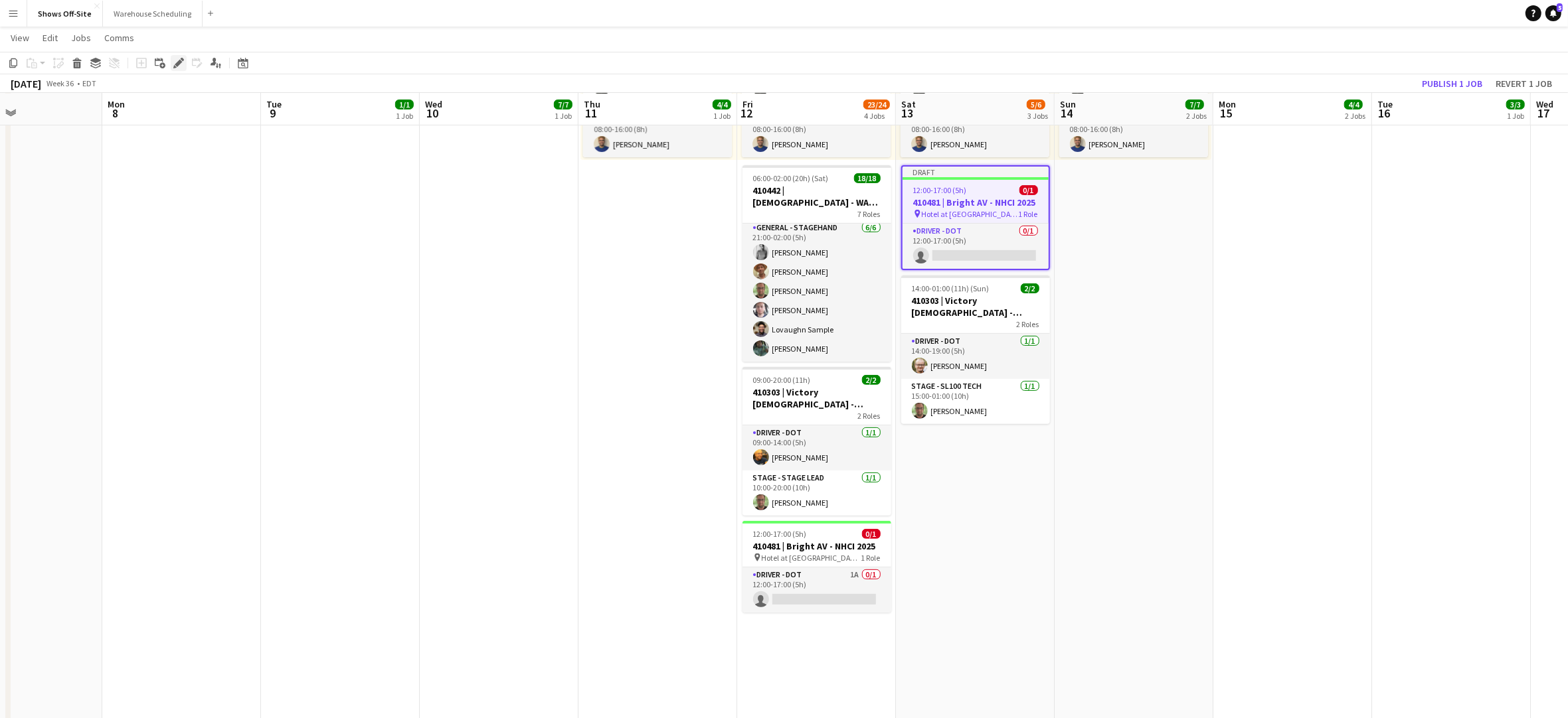
click at [184, 64] on div "Edit" at bounding box center [179, 63] width 16 height 16
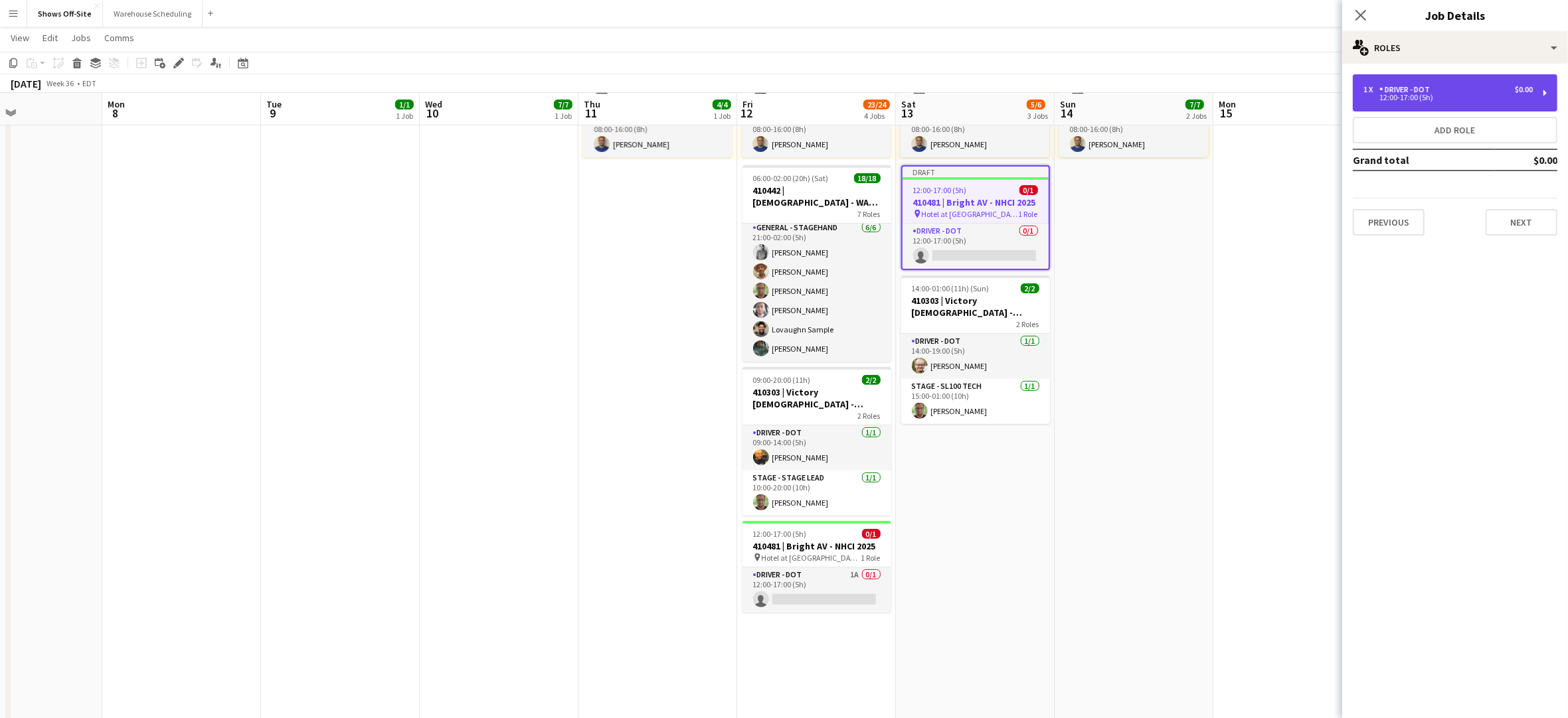
click at [1468, 96] on div "12:00-17:00 (5h)" at bounding box center [1448, 97] width 170 height 6
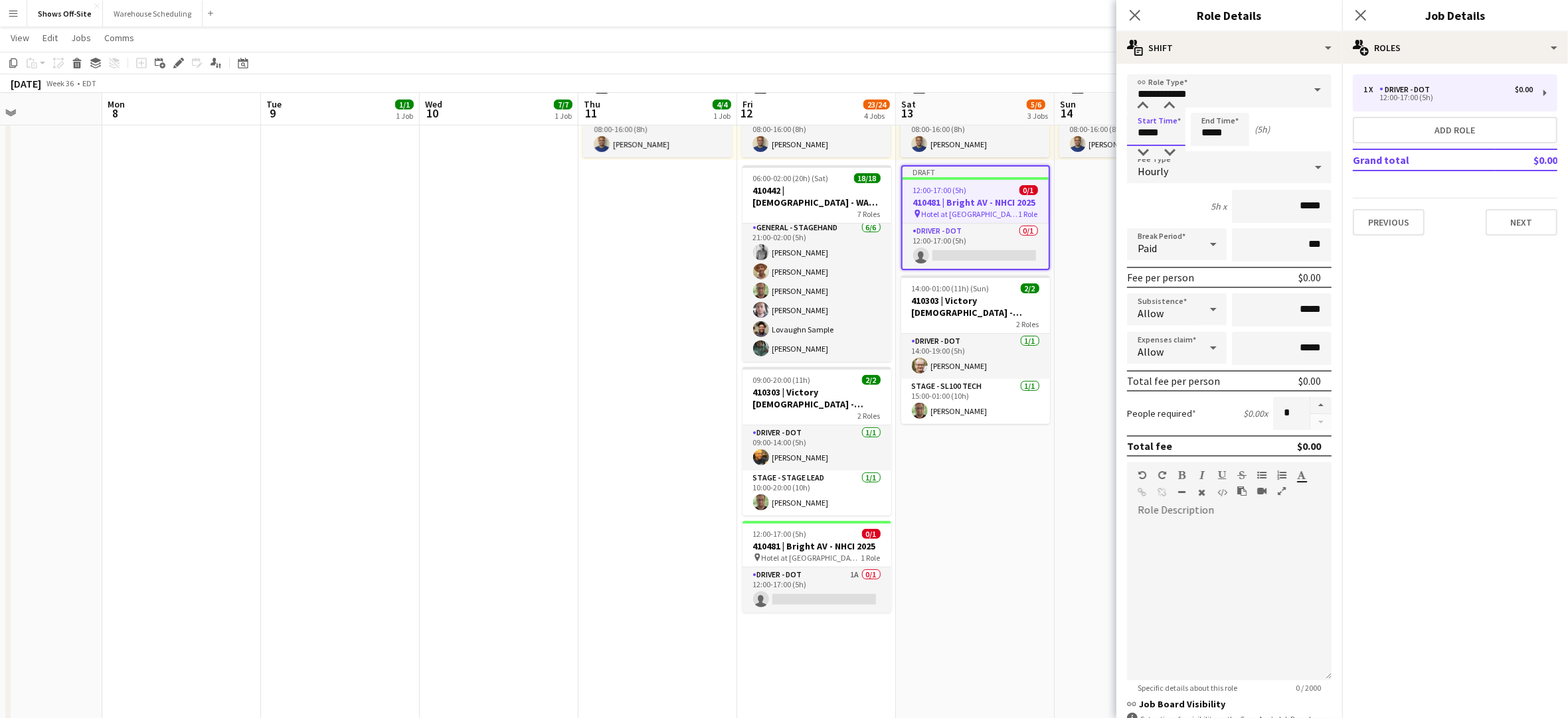
click at [1168, 129] on input "*****" at bounding box center [1156, 129] width 58 height 33
click at [1147, 105] on div at bounding box center [1143, 106] width 27 height 13
type input "*****"
click at [1147, 105] on div at bounding box center [1143, 106] width 27 height 13
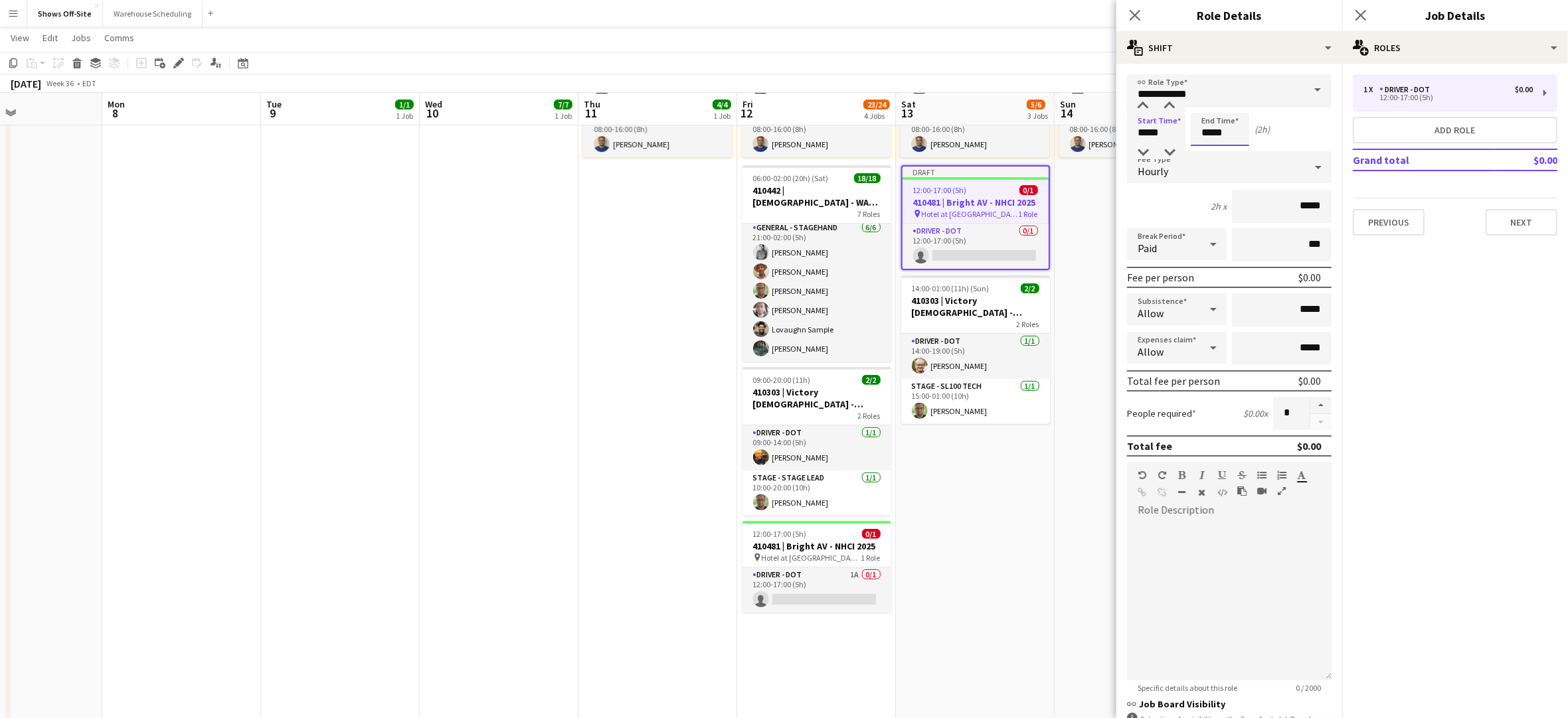
click at [1228, 132] on input "*****" at bounding box center [1220, 129] width 58 height 33
click at [1206, 109] on div at bounding box center [1206, 106] width 27 height 13
type input "*****"
click at [1206, 109] on div at bounding box center [1206, 106] width 27 height 13
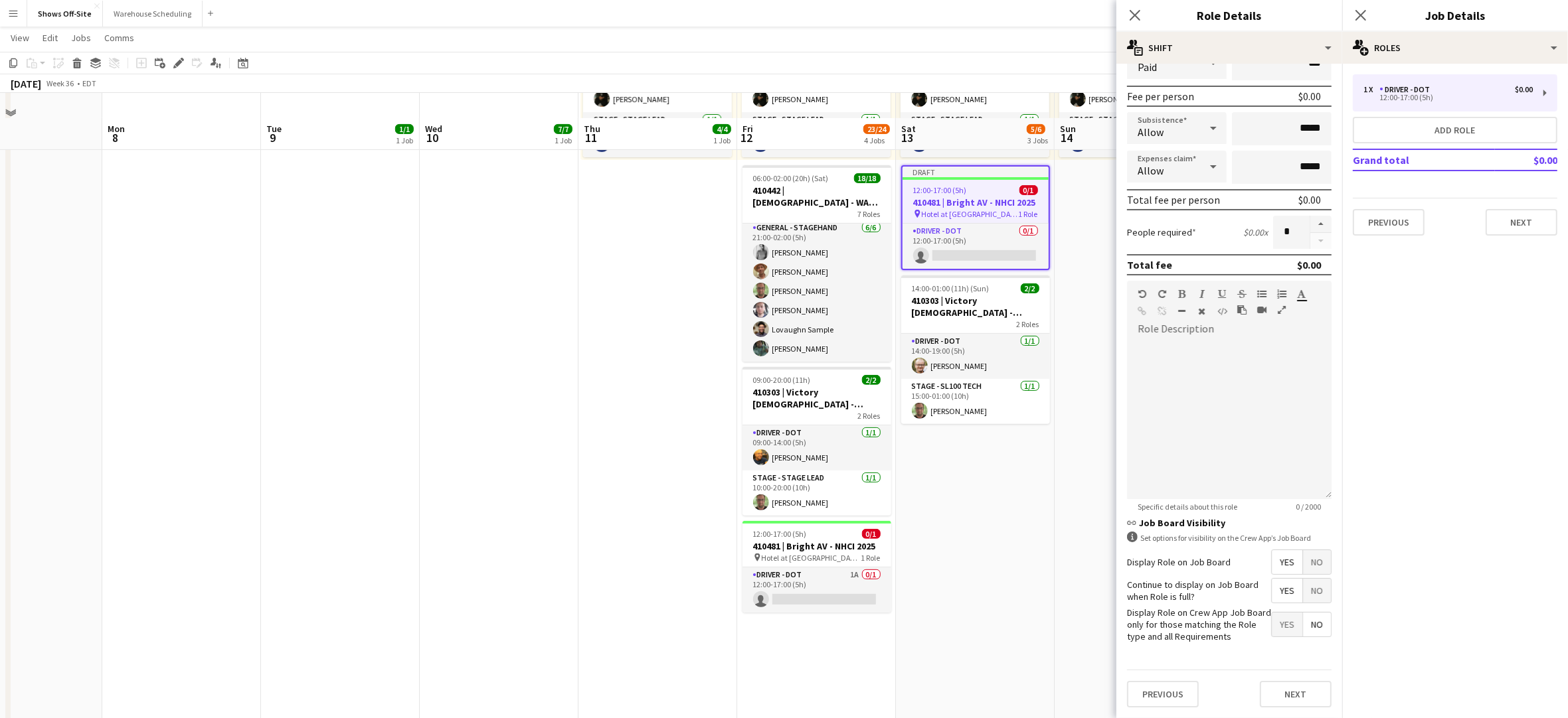
scroll to position [859, 0]
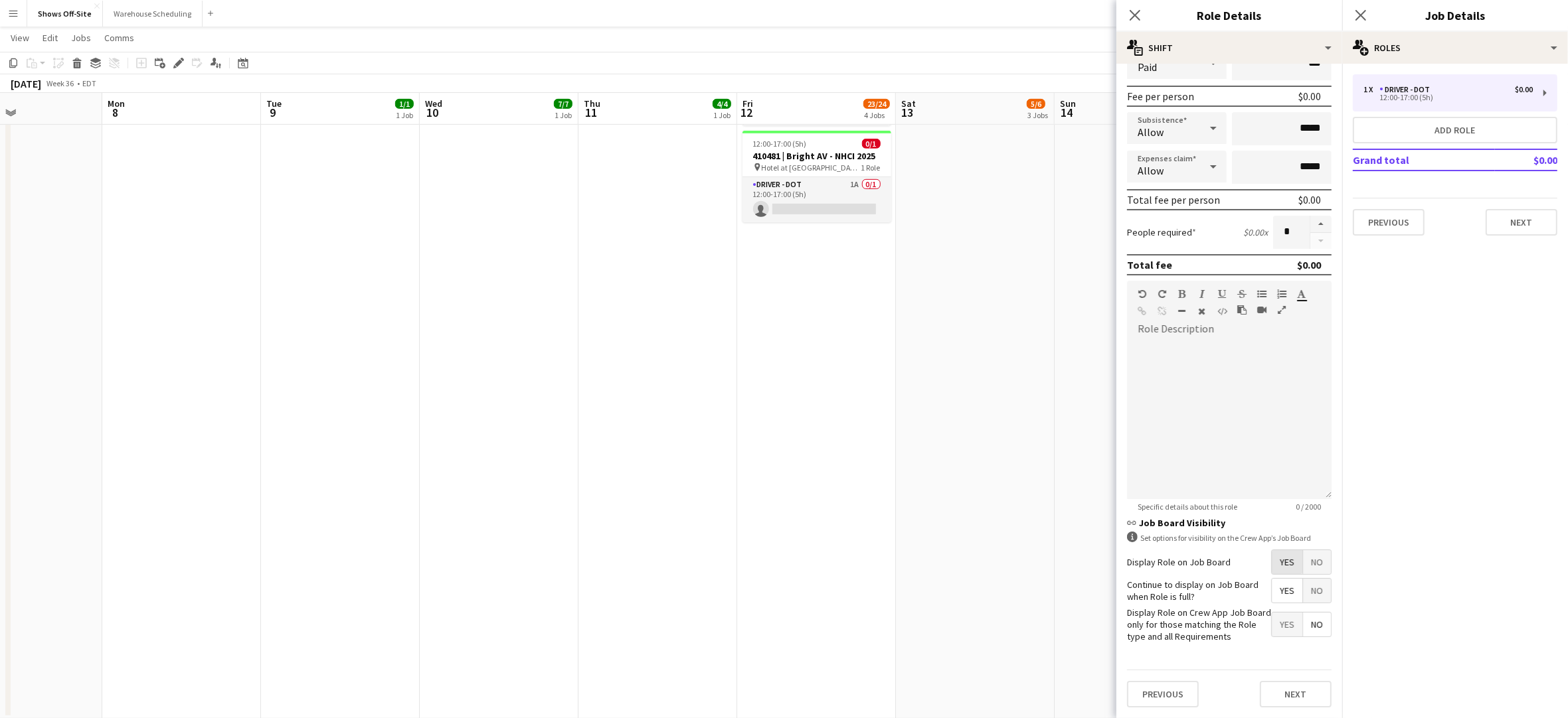
click at [1273, 551] on span "Yes" at bounding box center [1287, 563] width 30 height 24
click at [1272, 579] on span "Yes" at bounding box center [1287, 591] width 30 height 24
click at [1281, 693] on button "Next" at bounding box center [1296, 695] width 72 height 27
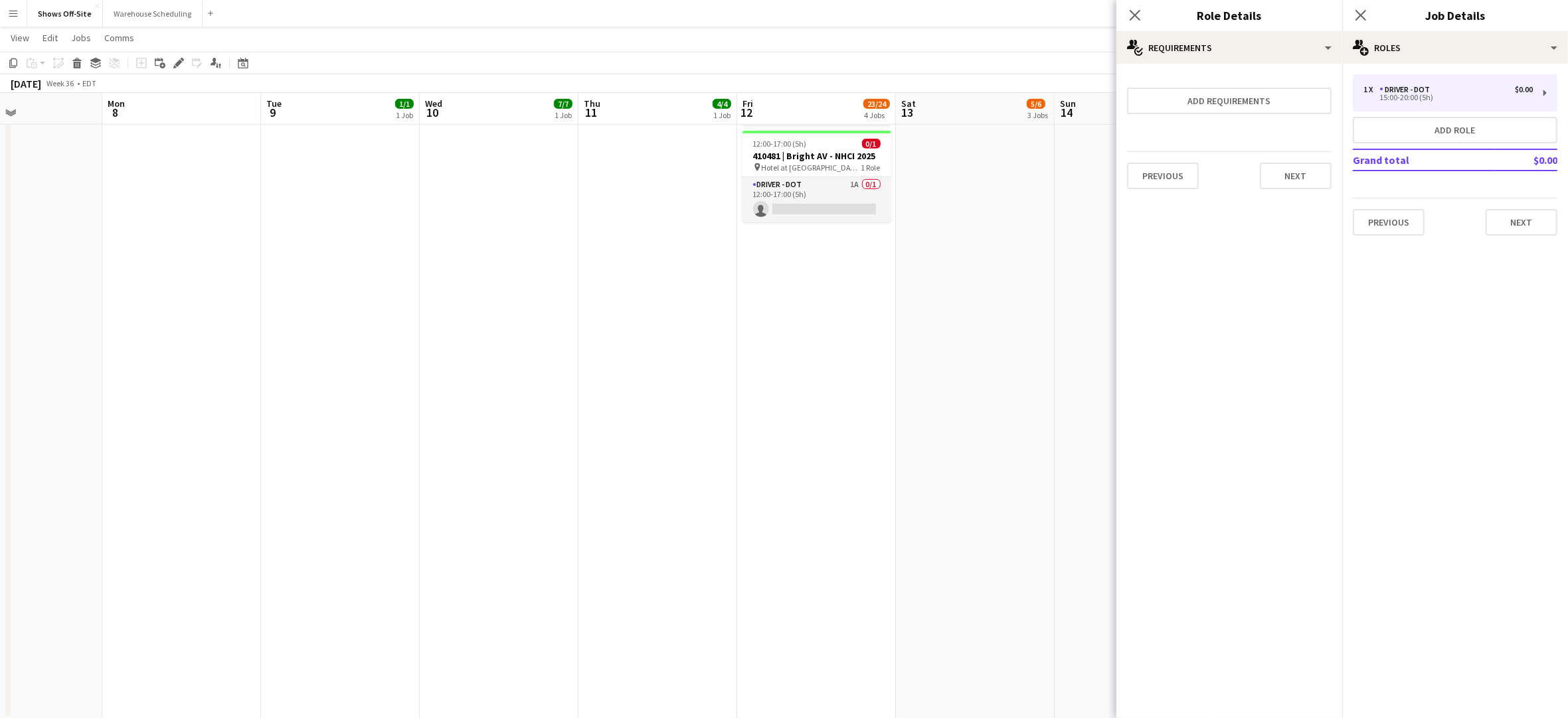
click at [1296, 190] on div "Previous Next" at bounding box center [1229, 175] width 205 height 49
click at [1297, 184] on button "Next" at bounding box center [1296, 176] width 72 height 27
click at [1297, 186] on button "Finish" at bounding box center [1306, 178] width 50 height 27
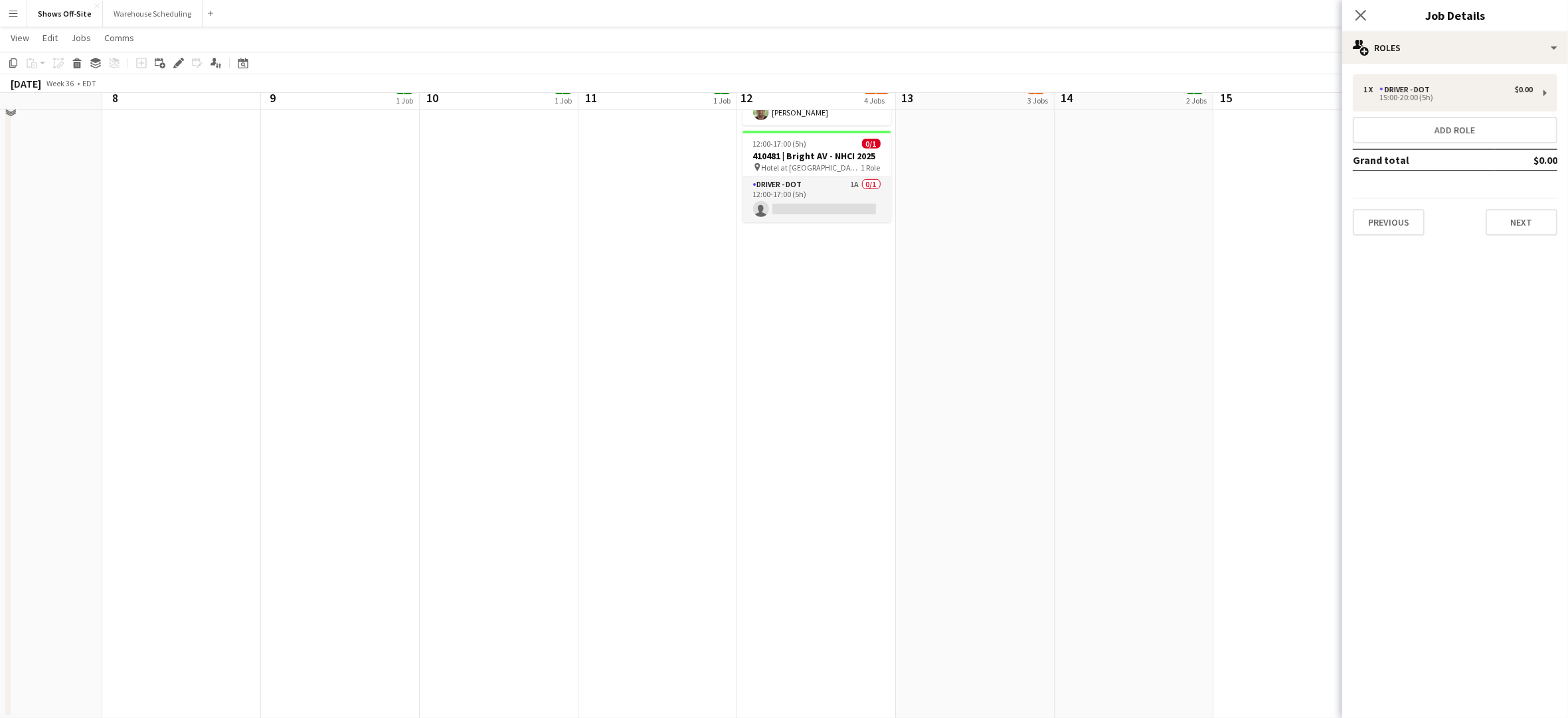
scroll to position [378, 0]
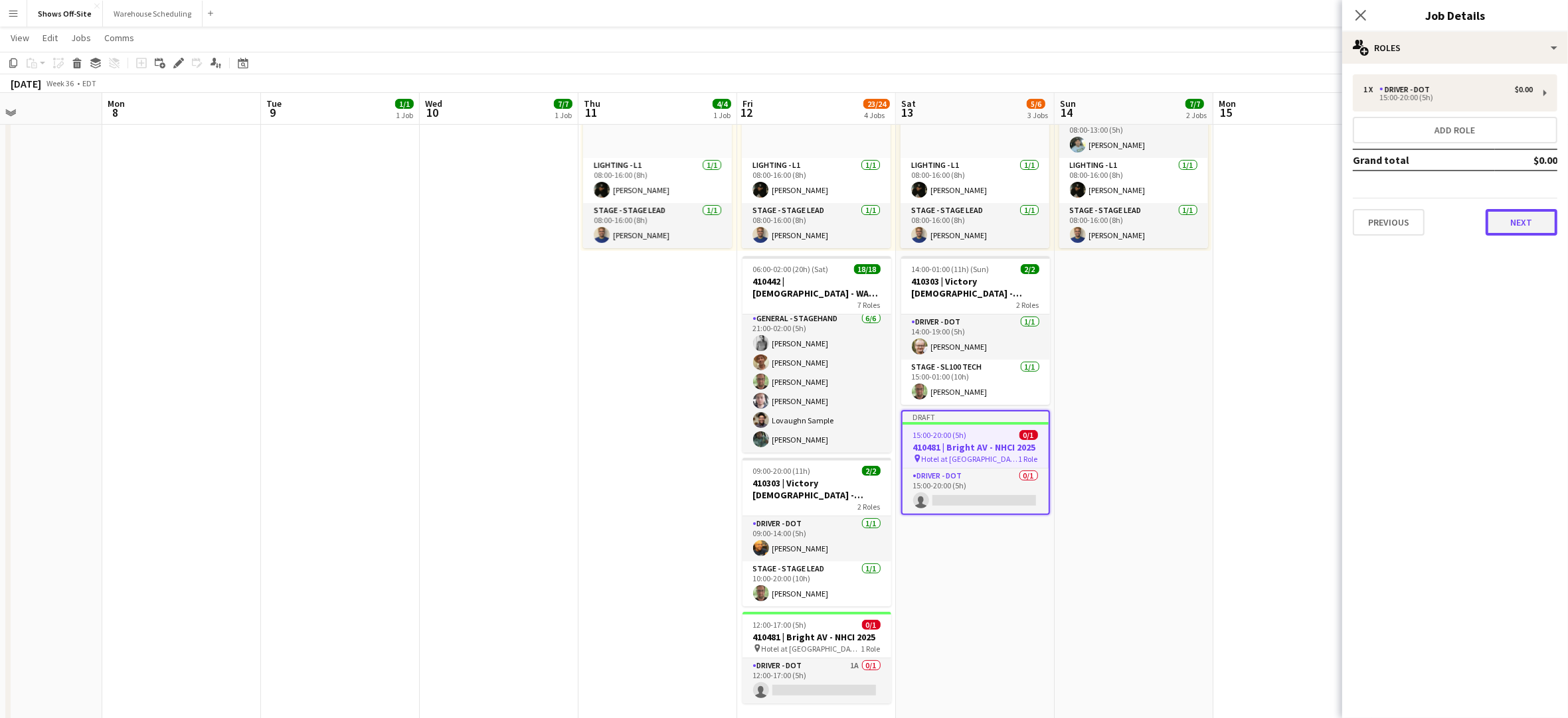
click at [1499, 225] on button "Next" at bounding box center [1522, 222] width 72 height 27
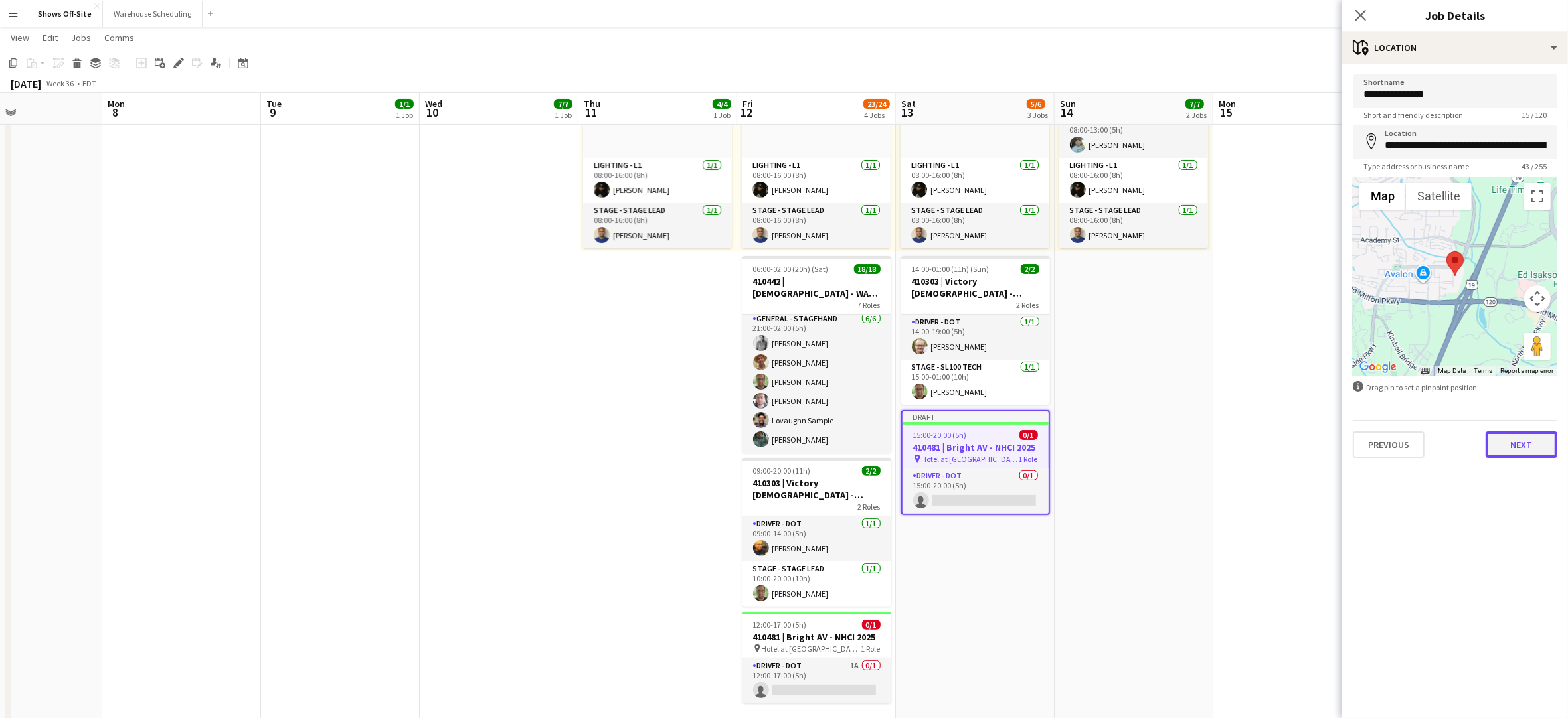
click at [1522, 440] on button "Next" at bounding box center [1522, 445] width 72 height 27
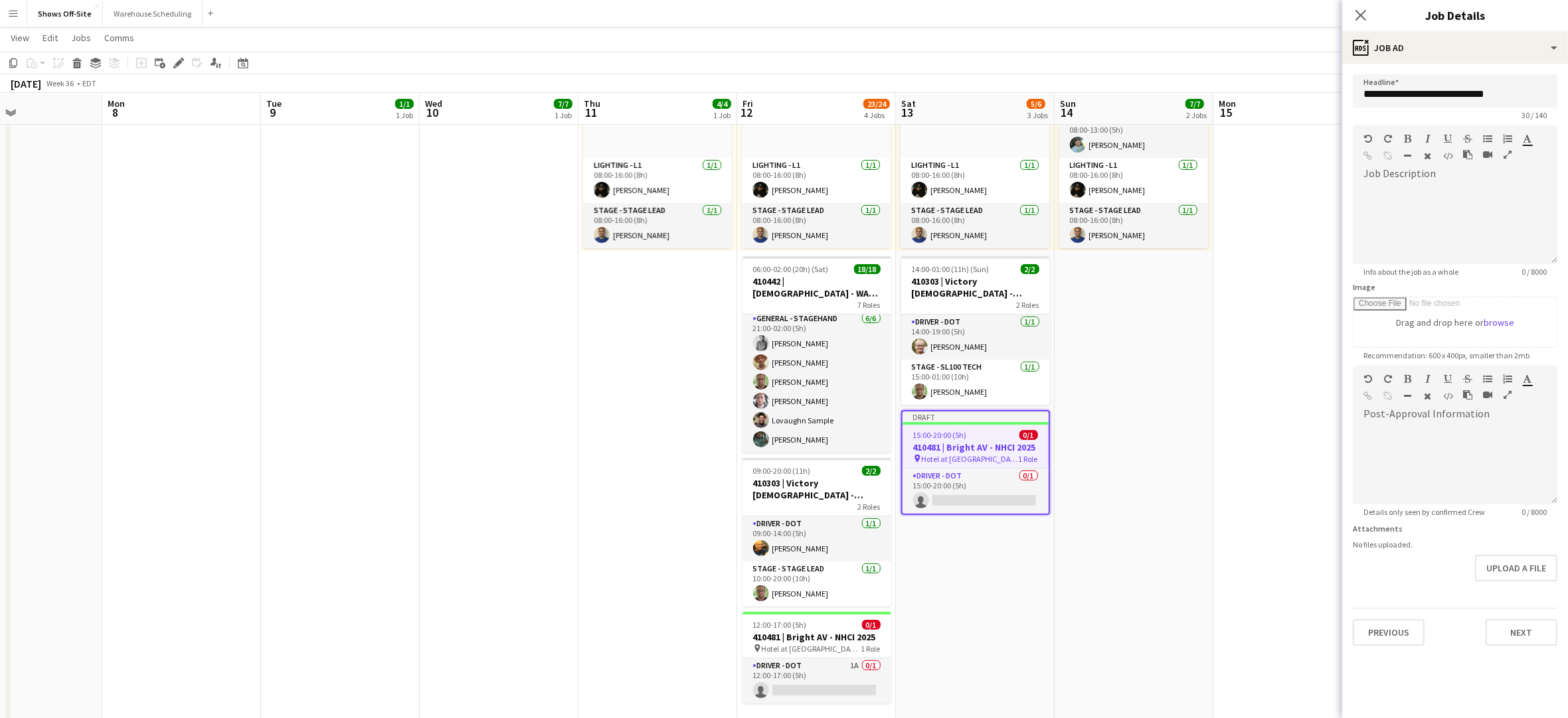
click at [1541, 615] on div "Previous Next" at bounding box center [1455, 627] width 205 height 38
click at [1541, 621] on button "Next" at bounding box center [1522, 633] width 72 height 27
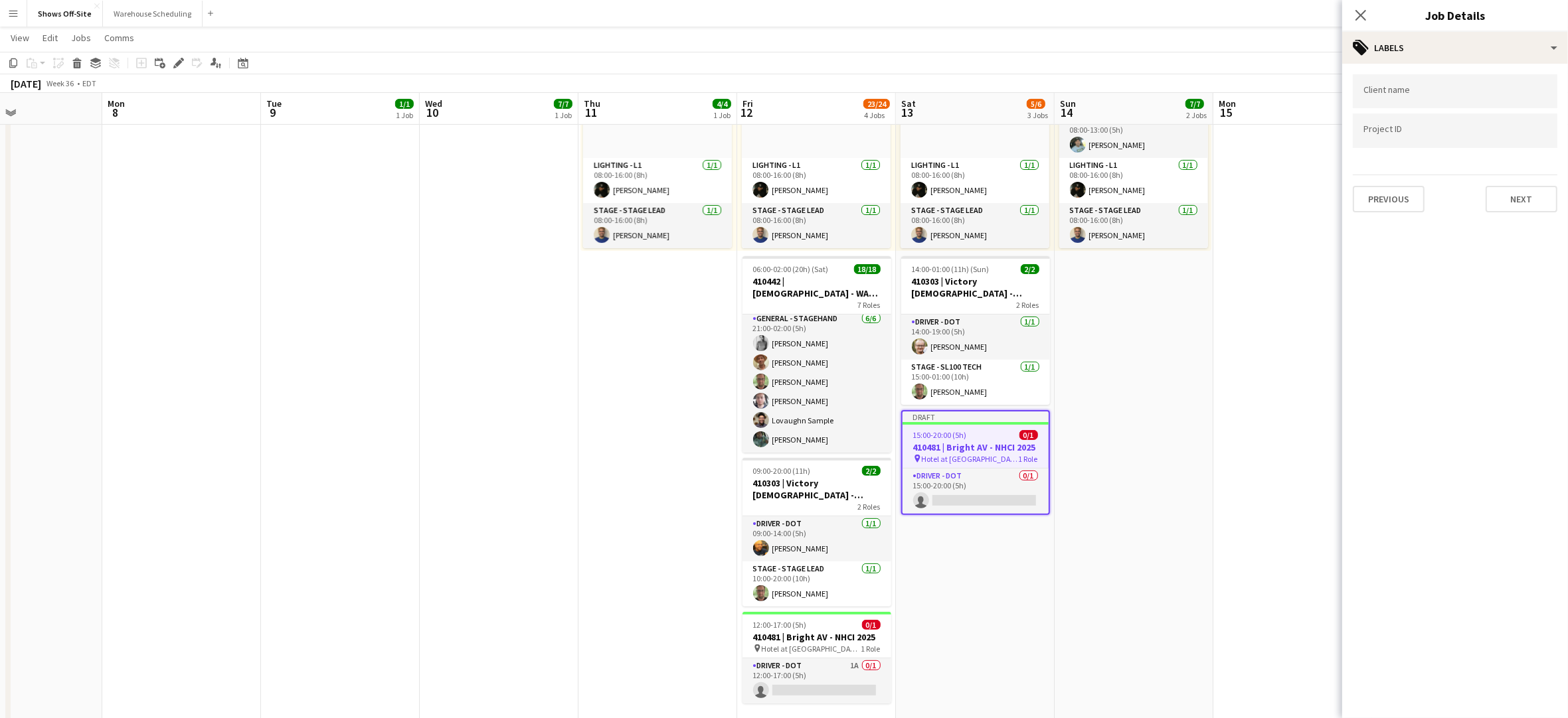
click at [1529, 182] on div "Previous Next" at bounding box center [1455, 193] width 205 height 38
click at [1535, 200] on button "Next" at bounding box center [1522, 199] width 72 height 27
click at [1521, 143] on button "Next" at bounding box center [1522, 138] width 72 height 27
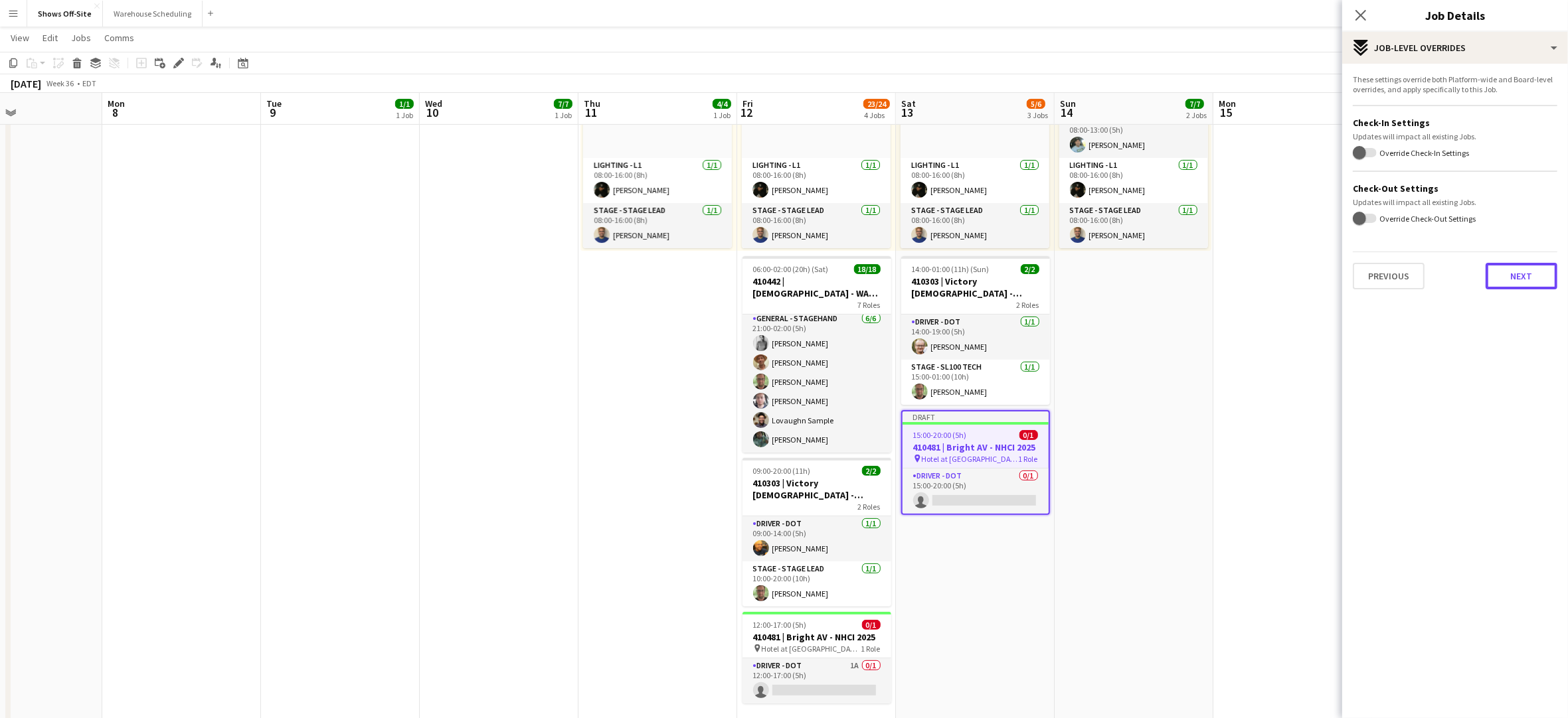
click at [1550, 276] on button "Next" at bounding box center [1522, 276] width 72 height 27
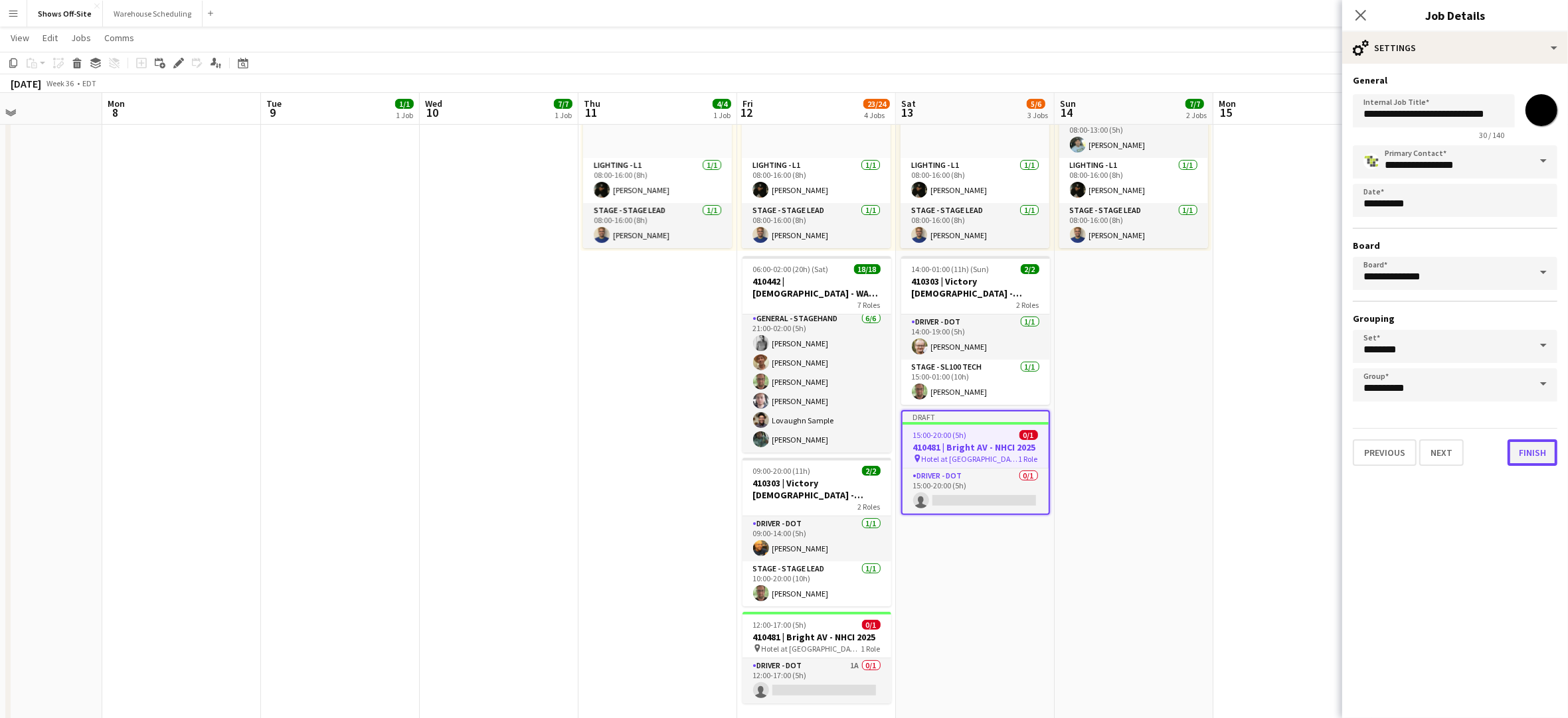
click at [1531, 451] on button "Finish" at bounding box center [1532, 453] width 50 height 27
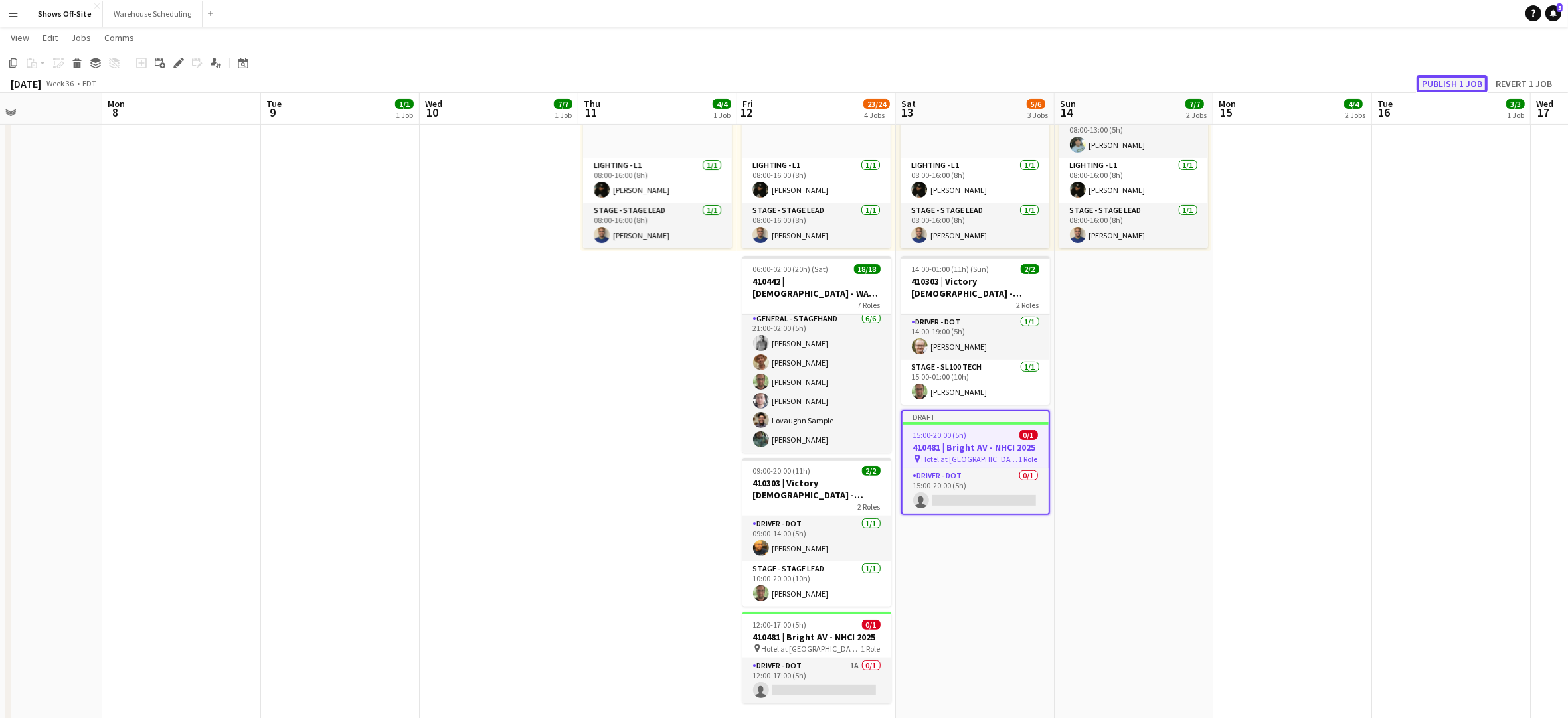
click at [1467, 84] on button "Publish 1 job" at bounding box center [1452, 84] width 71 height 18
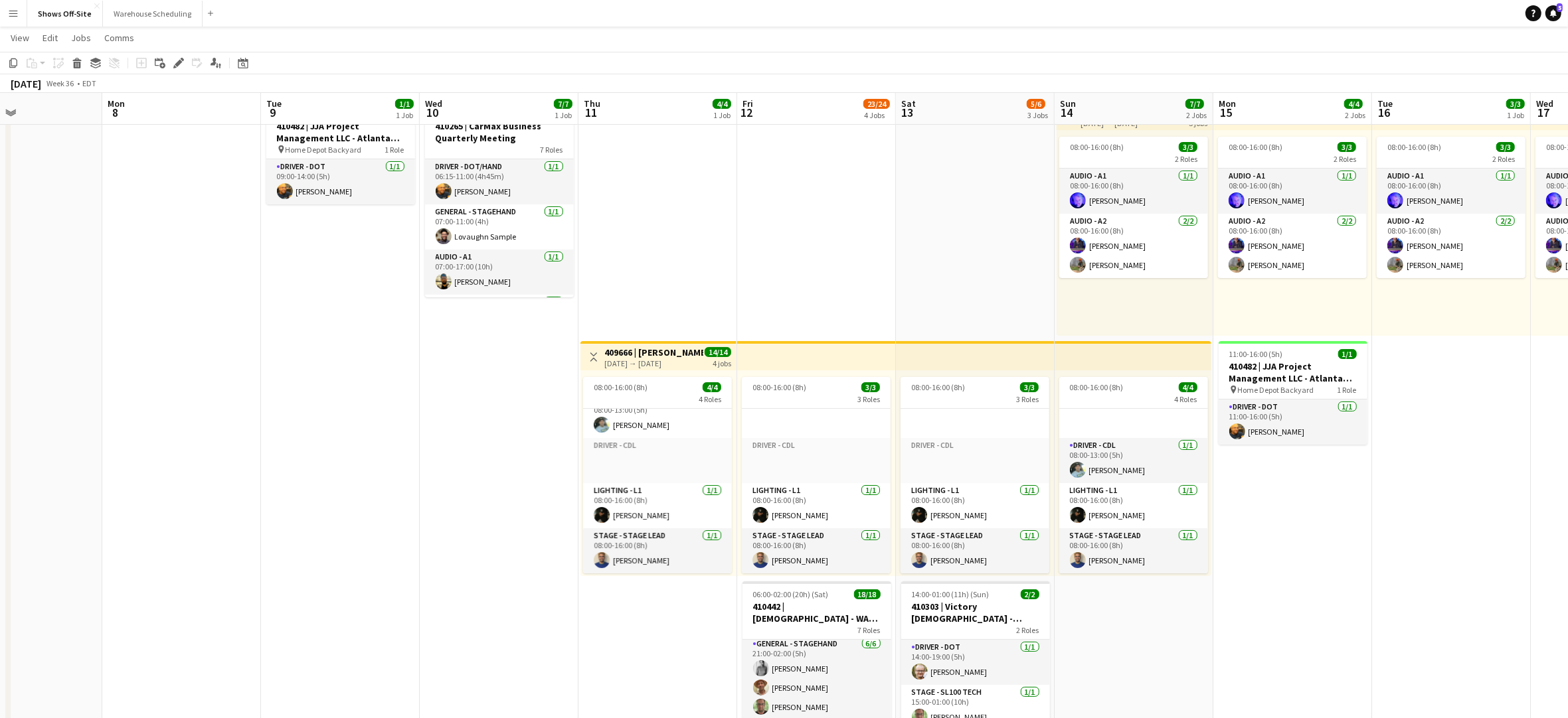
scroll to position [390, 0]
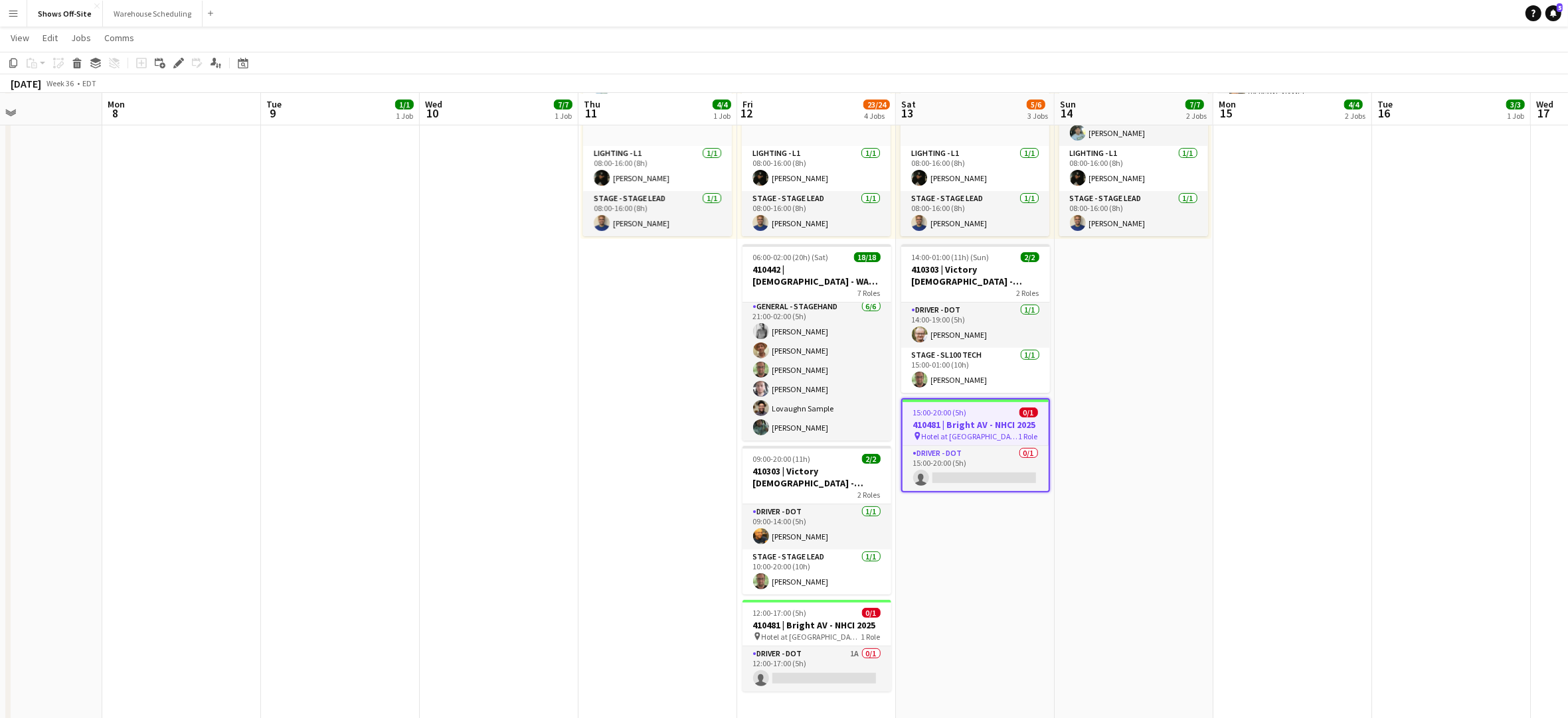
click at [1556, 14] on icon "Notifications" at bounding box center [1553, 13] width 8 height 8
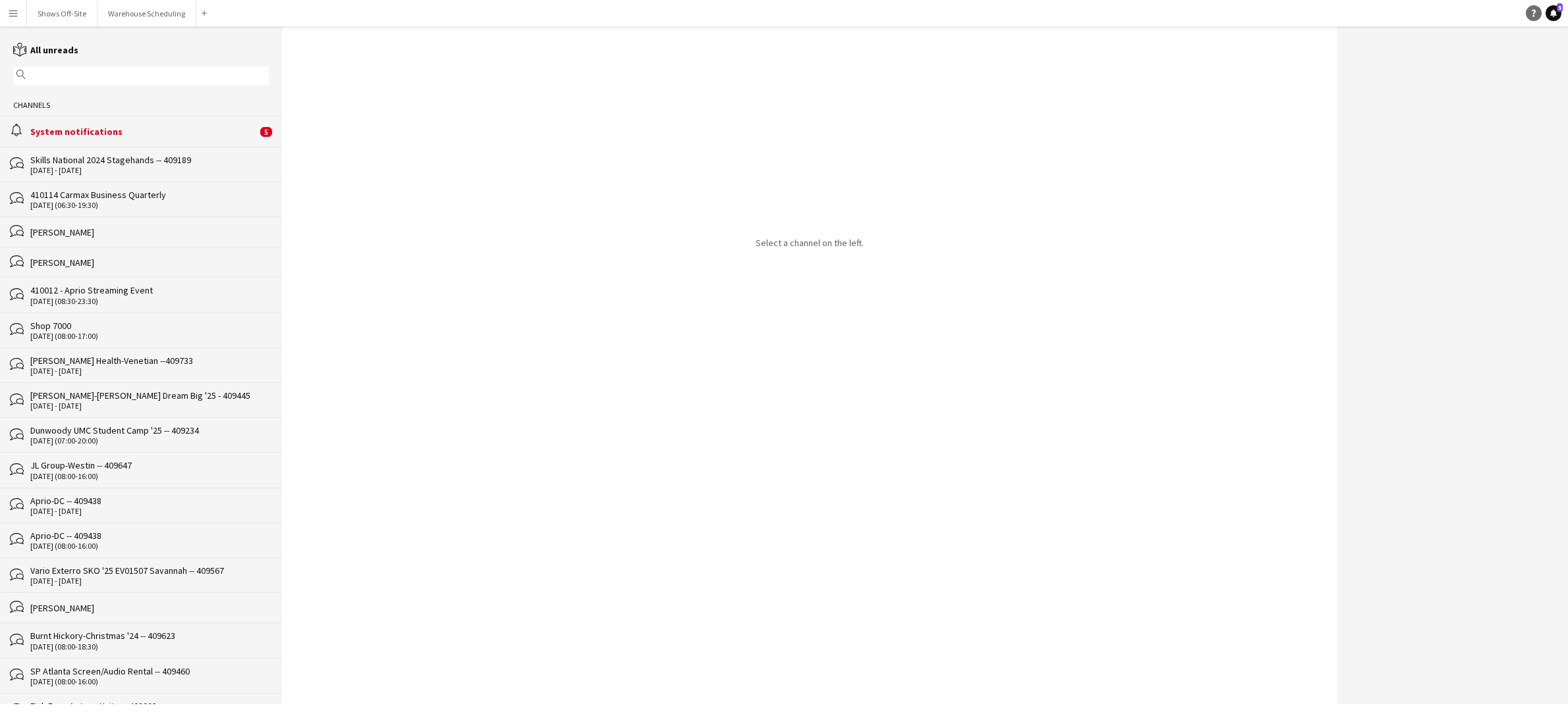
click at [1534, 14] on icon at bounding box center [1534, 13] width 4 height 7
click at [1480, 17] on app-navbar "Menu Boards Boards Boards All jobs Status Workforce Workforce My Workforce Recr…" at bounding box center [784, 13] width 1568 height 26
click at [21, 15] on button "Menu" at bounding box center [13, 13] width 27 height 26
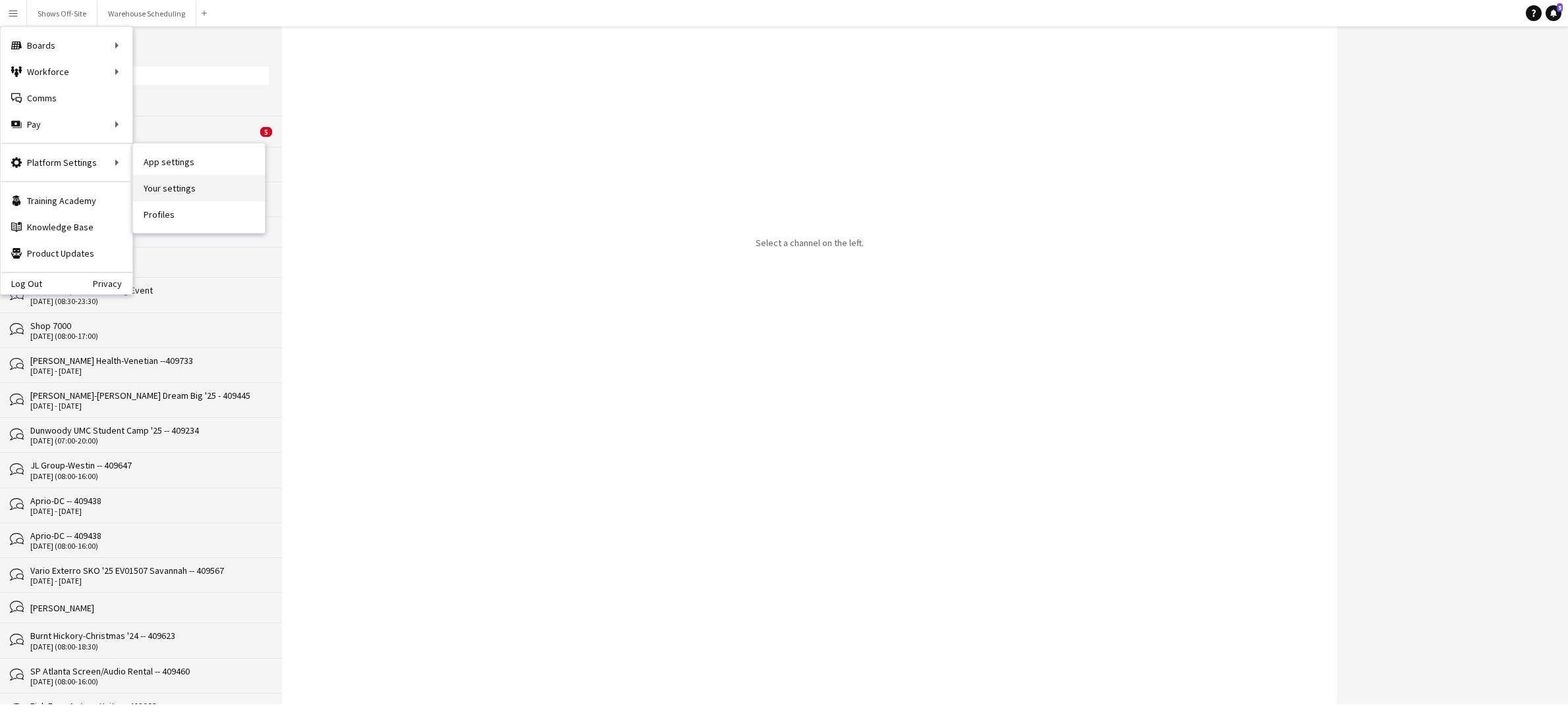
click at [159, 182] on link "Your settings" at bounding box center [199, 188] width 132 height 26
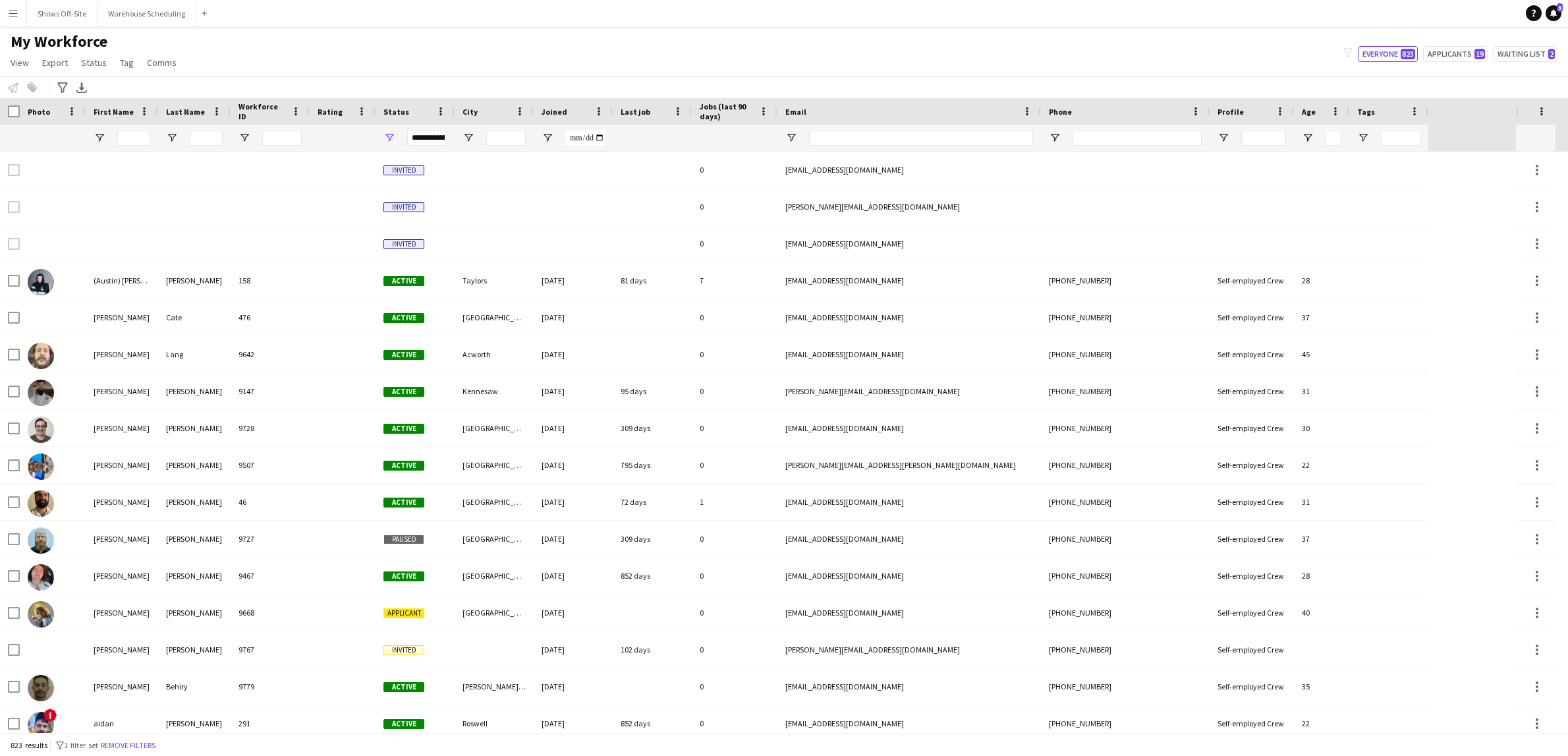
click at [16, 13] on app-icon "Menu" at bounding box center [13, 13] width 10 height 10
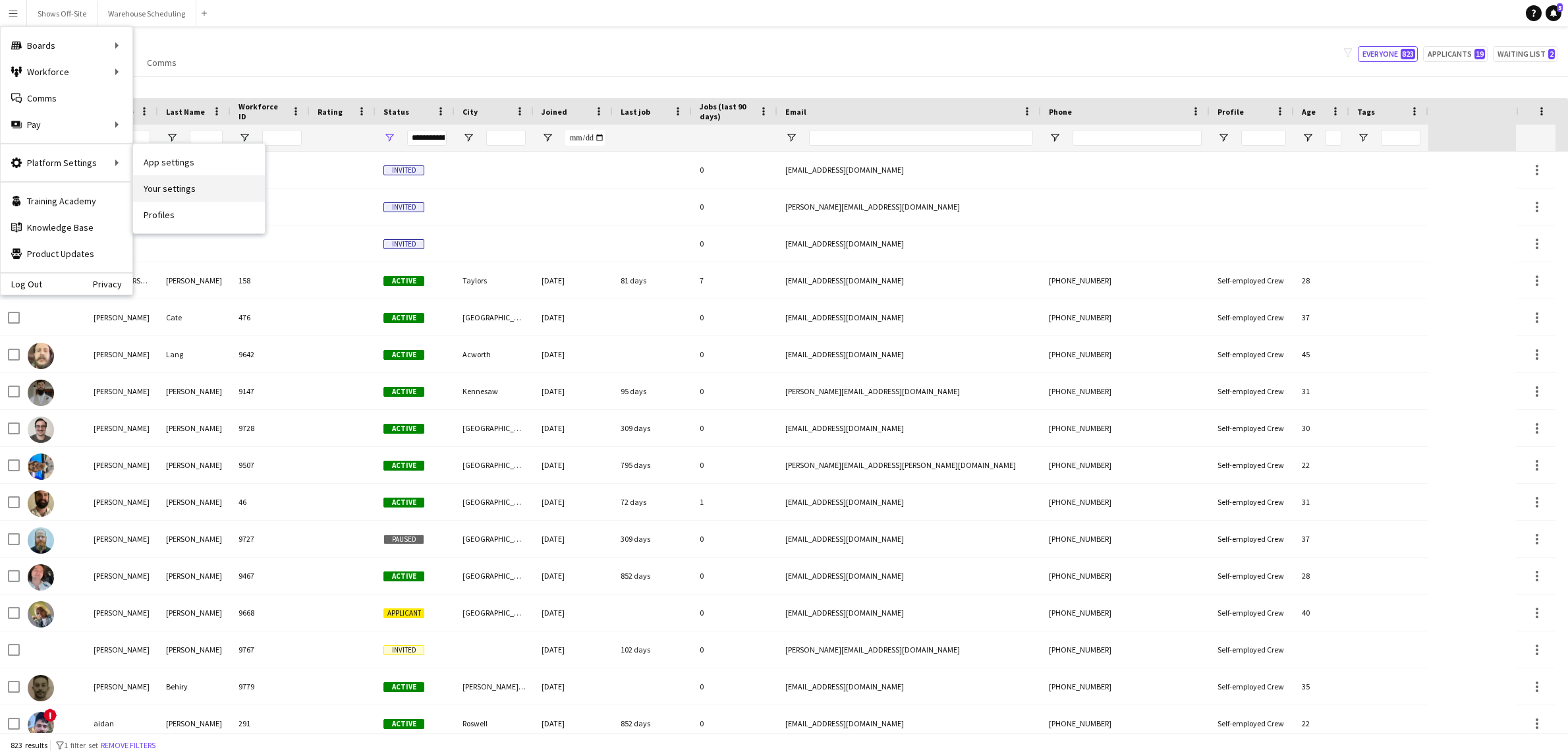
click at [196, 187] on link "Your settings" at bounding box center [199, 188] width 132 height 27
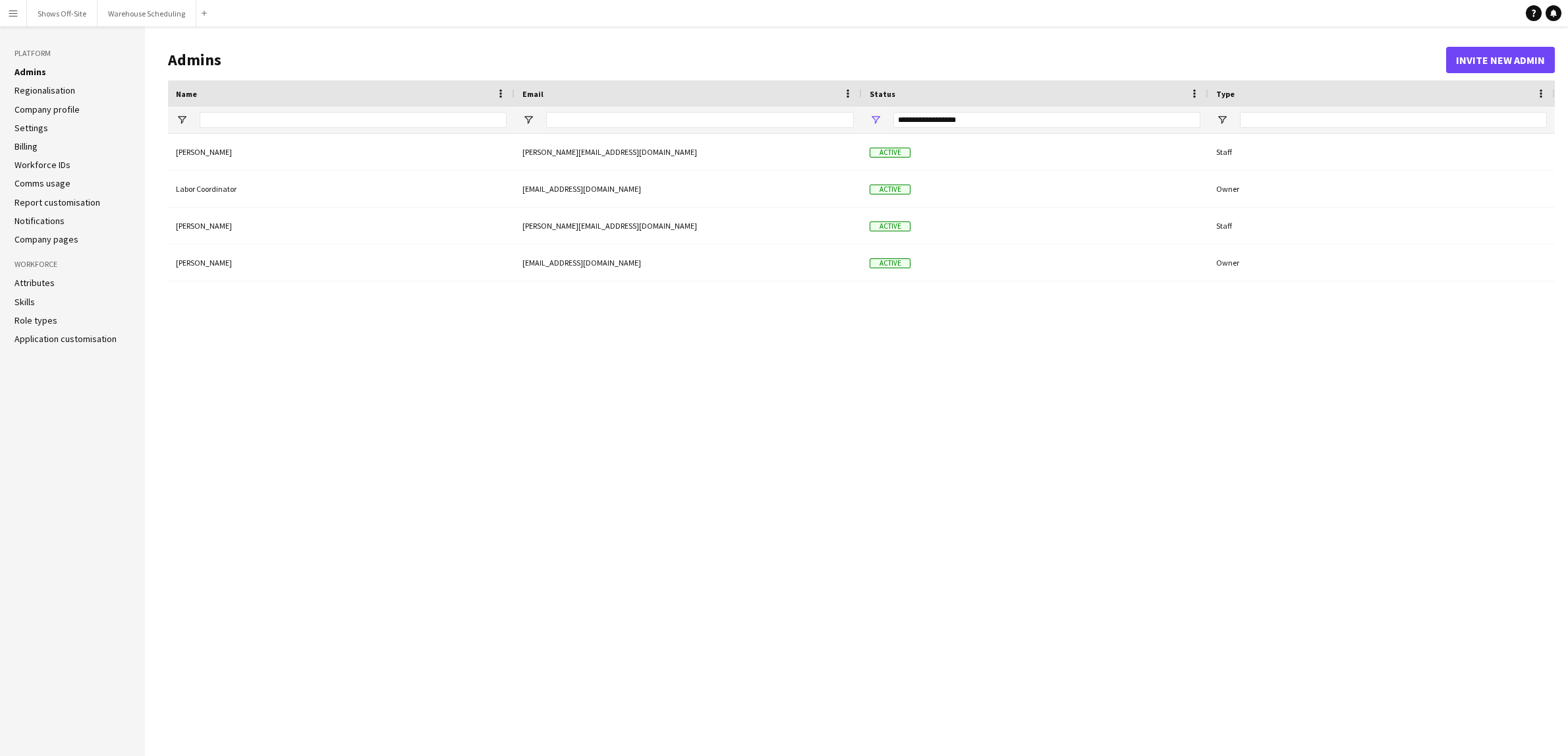
click at [10, 15] on app-icon "Menu" at bounding box center [13, 13] width 10 height 10
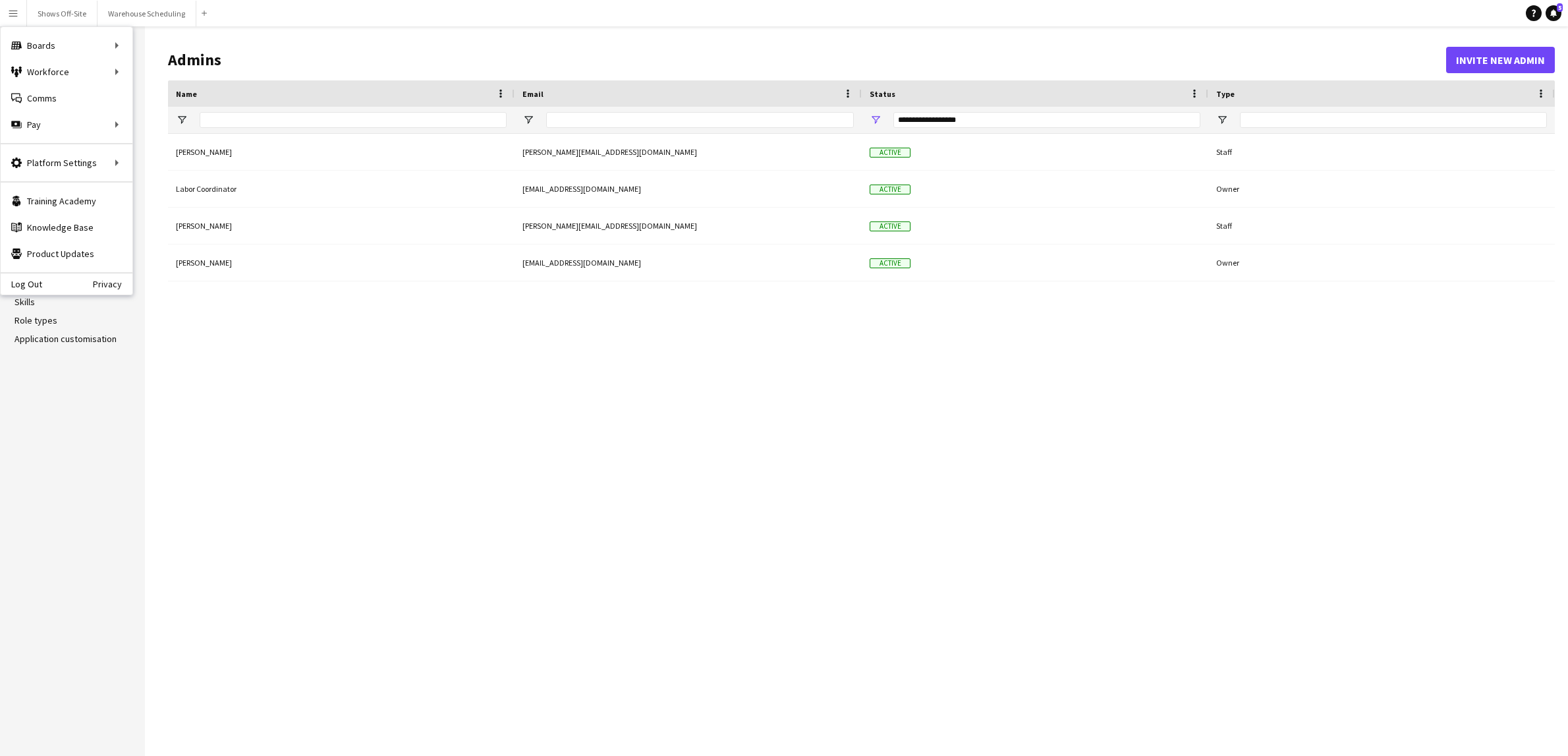
click at [1232, 490] on div "Jaime McDonald jaime@teatlanta.com Active Staff Labor Coordinator labor@teatlan…" at bounding box center [861, 435] width 1387 height 602
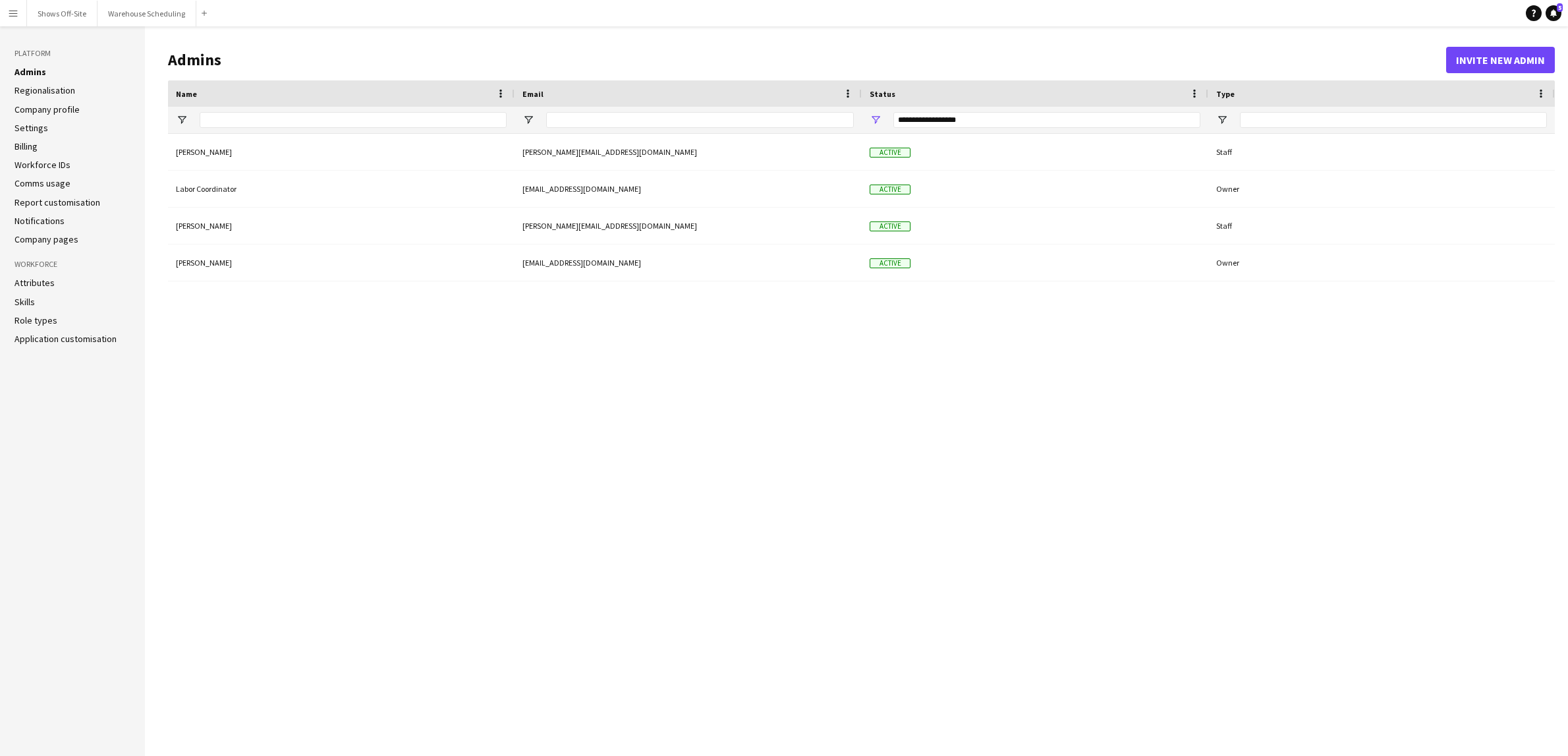
click at [14, 13] on app-icon "Menu" at bounding box center [13, 13] width 10 height 10
click at [64, 221] on link "Knowledge Base Knowledge Base" at bounding box center [66, 228] width 132 height 27
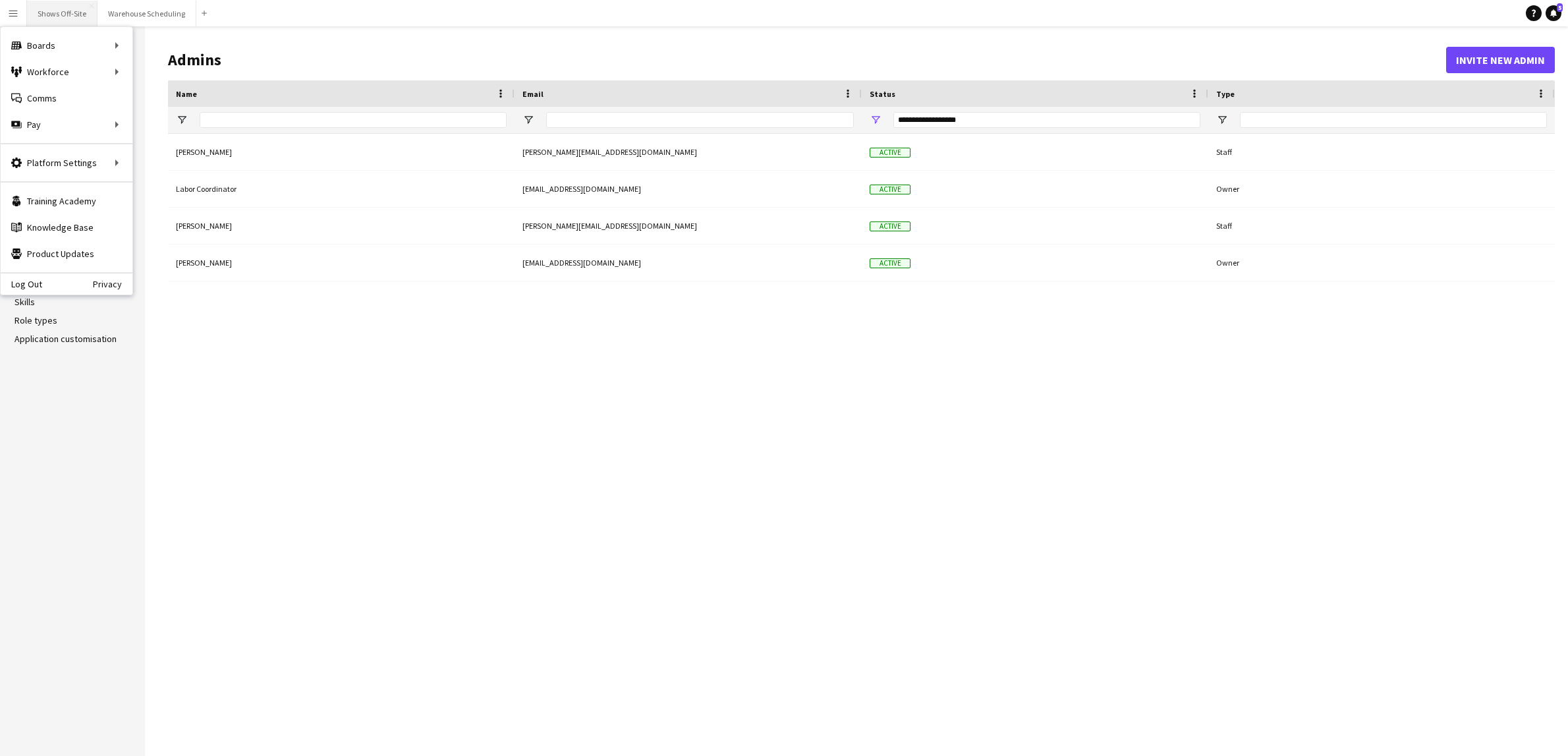
click at [65, 13] on button "Shows Off-Site Close" at bounding box center [62, 13] width 70 height 26
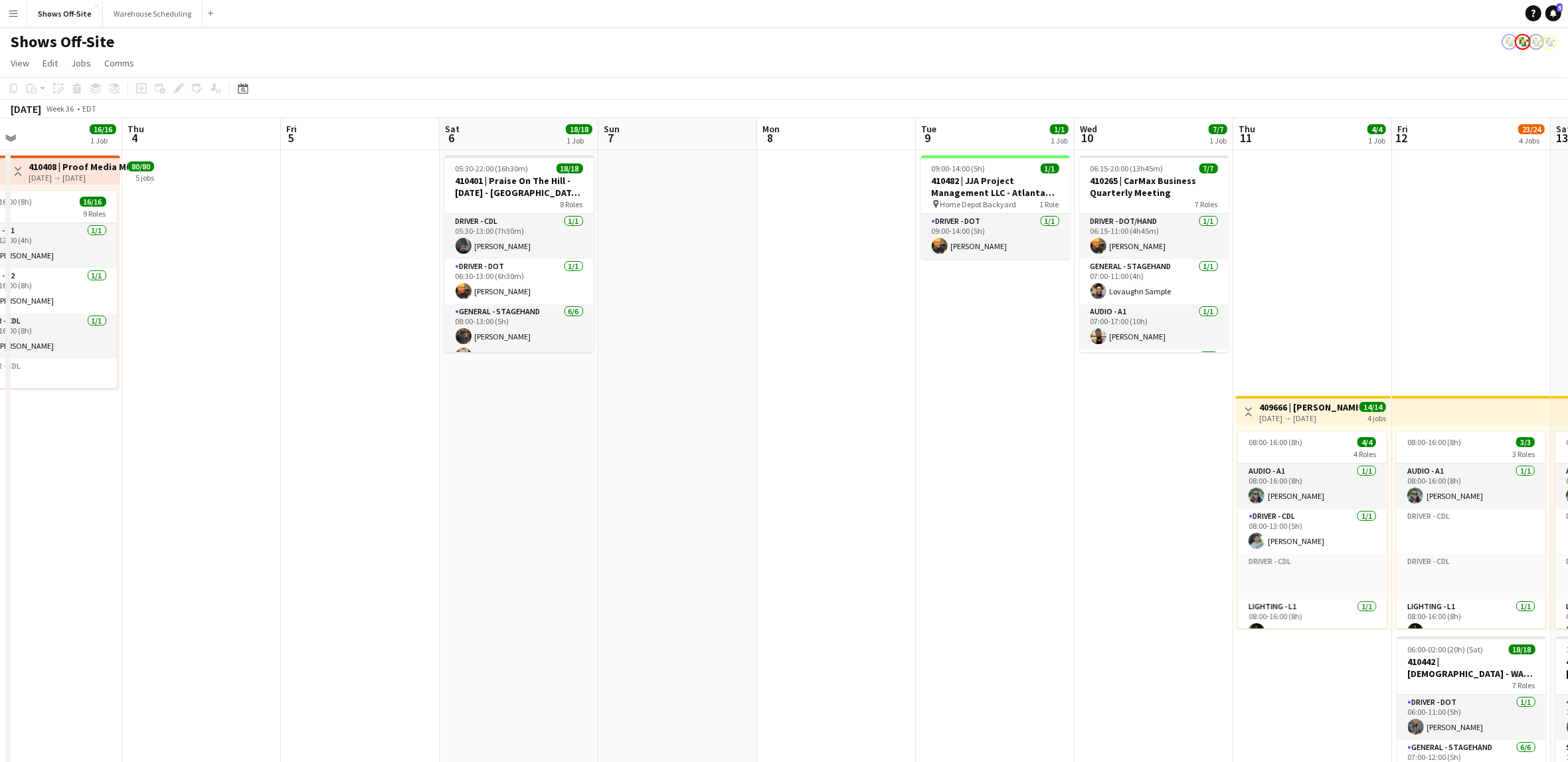
scroll to position [0, 439]
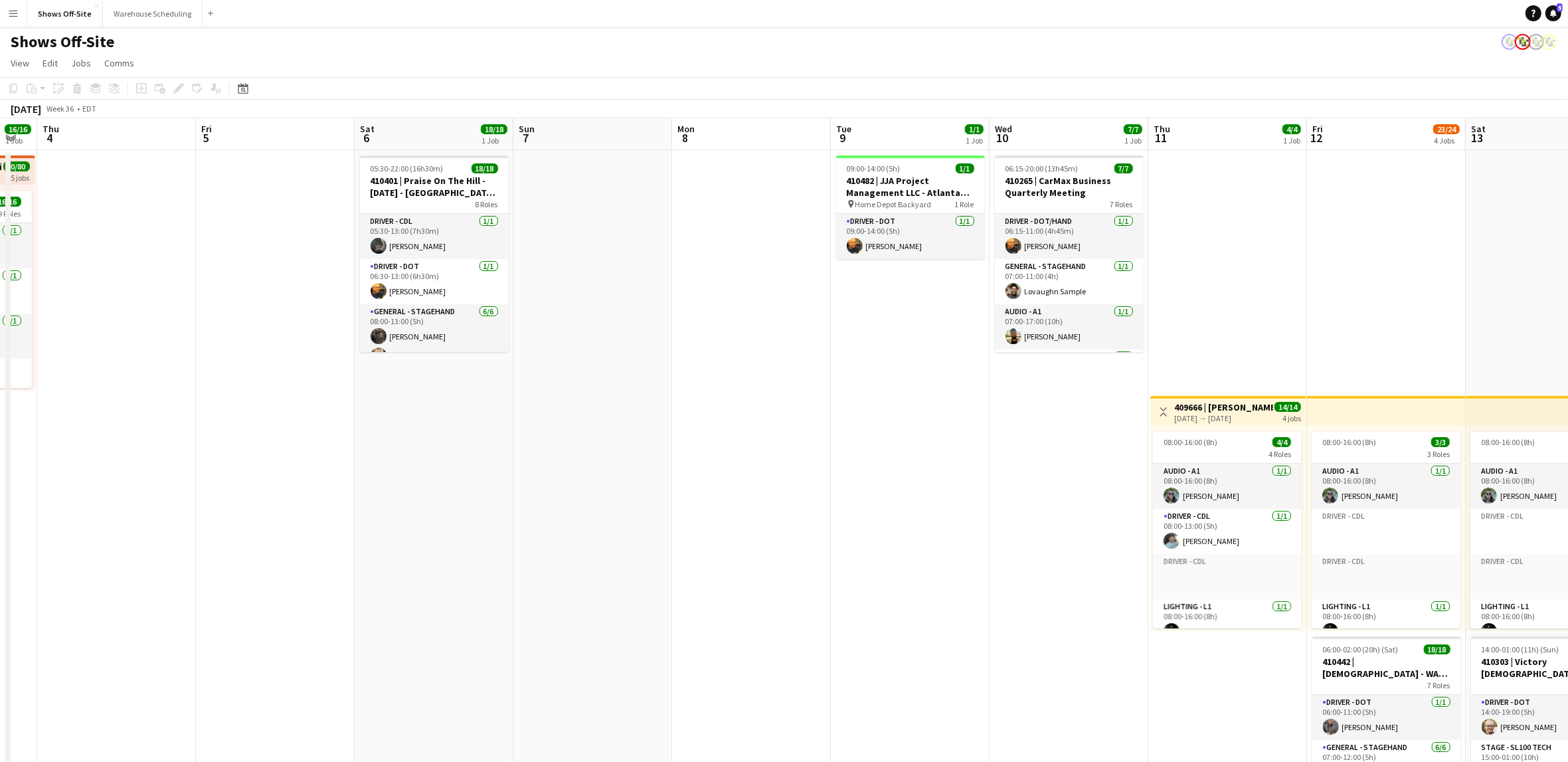
drag, startPoint x: 484, startPoint y: 582, endPoint x: -301, endPoint y: 493, distance: 790.0
click at [0, 493] on html "Menu Boards Boards Boards All jobs Status Workforce Workforce My Workforce Recr…" at bounding box center [784, 562] width 1568 height 1124
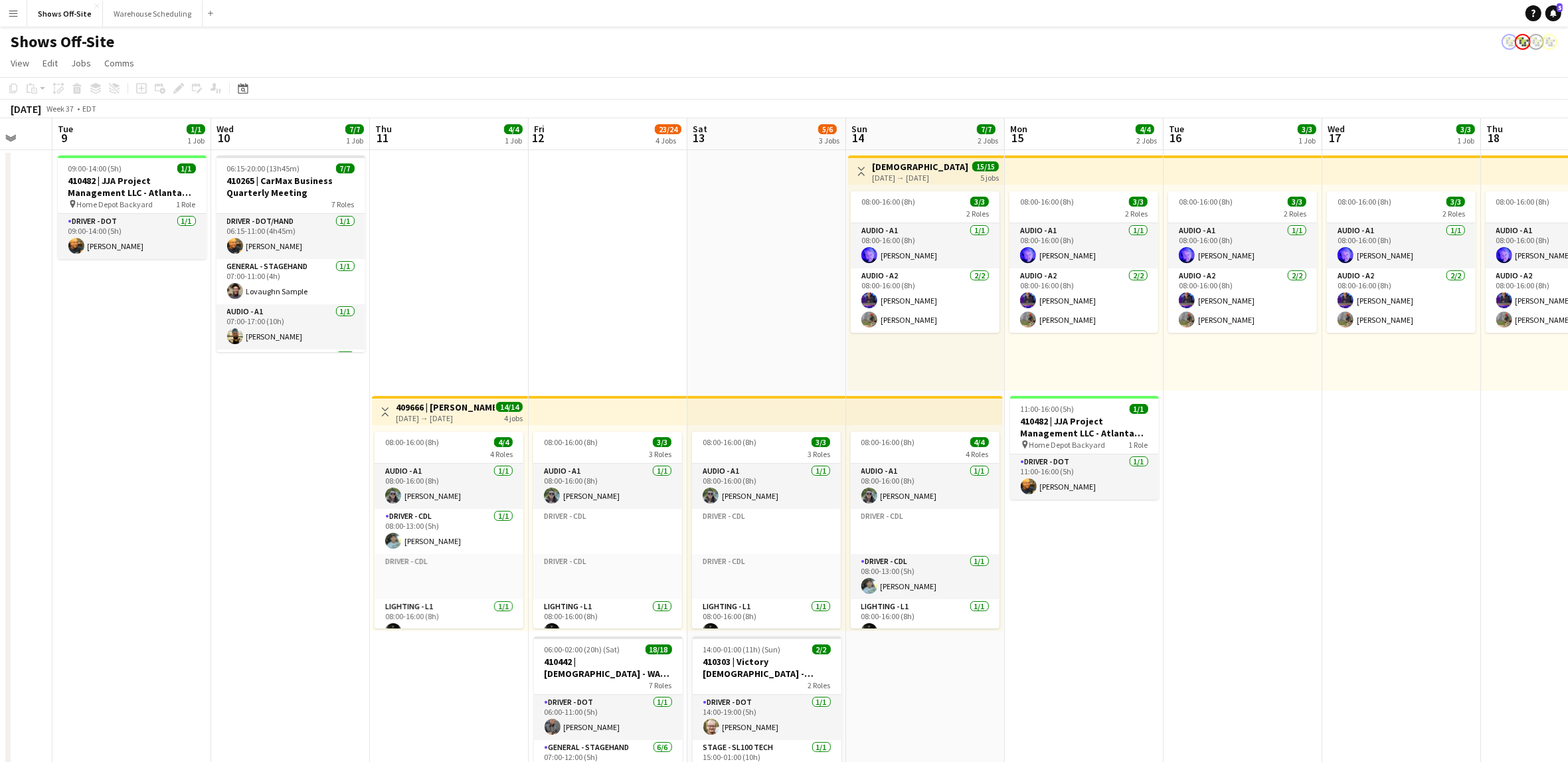
scroll to position [0, 400]
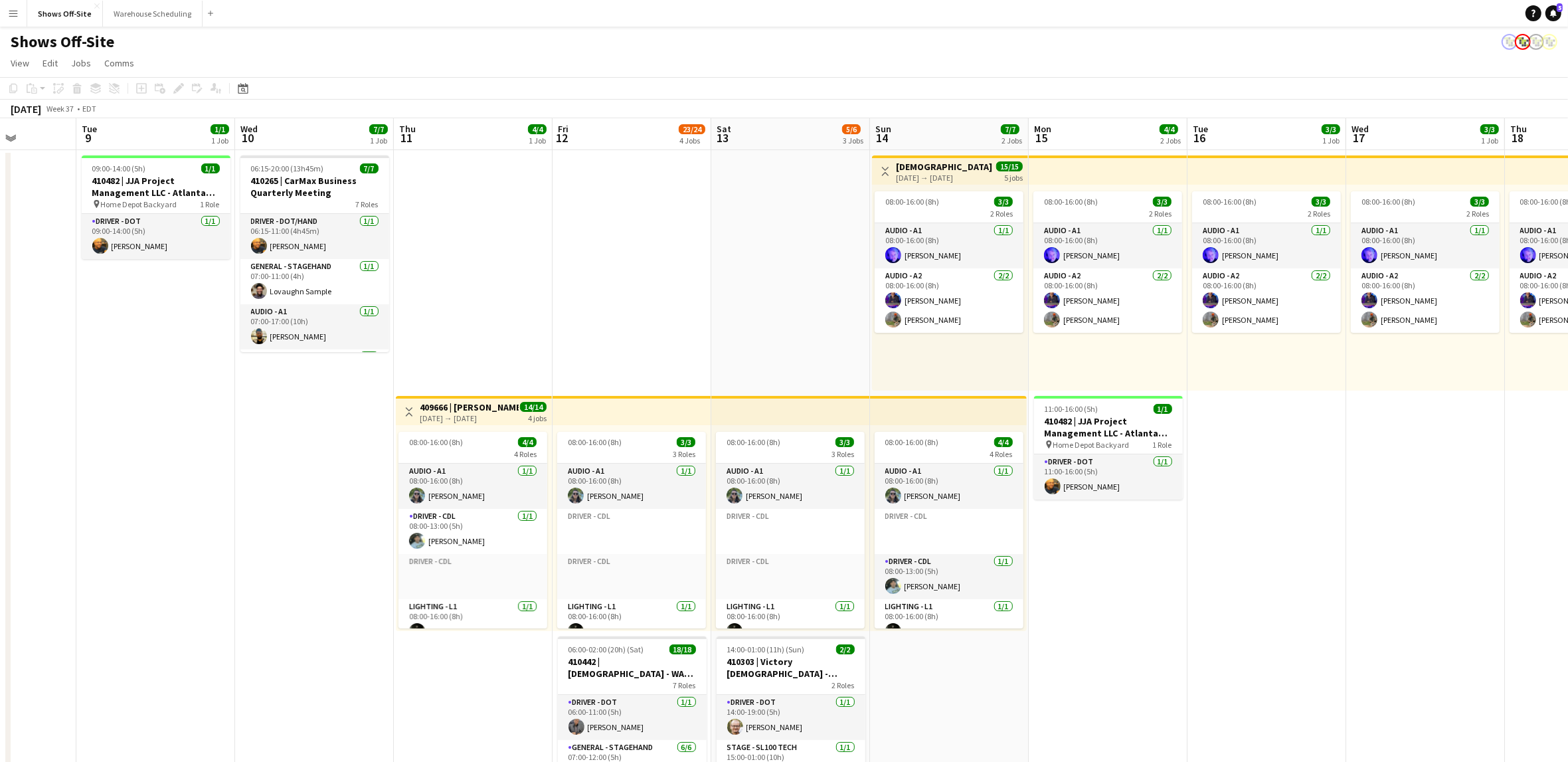
drag, startPoint x: 1097, startPoint y: 478, endPoint x: 343, endPoint y: 469, distance: 754.1
click at [343, 469] on app-calendar-viewport "Sat 6 18/18 1 Job Sun 7 Mon 8 Tue 9 1/1 1 Job Wed 10 7/7 1 Job Thu 11 4/4 1 Job…" at bounding box center [784, 621] width 1568 height 1006
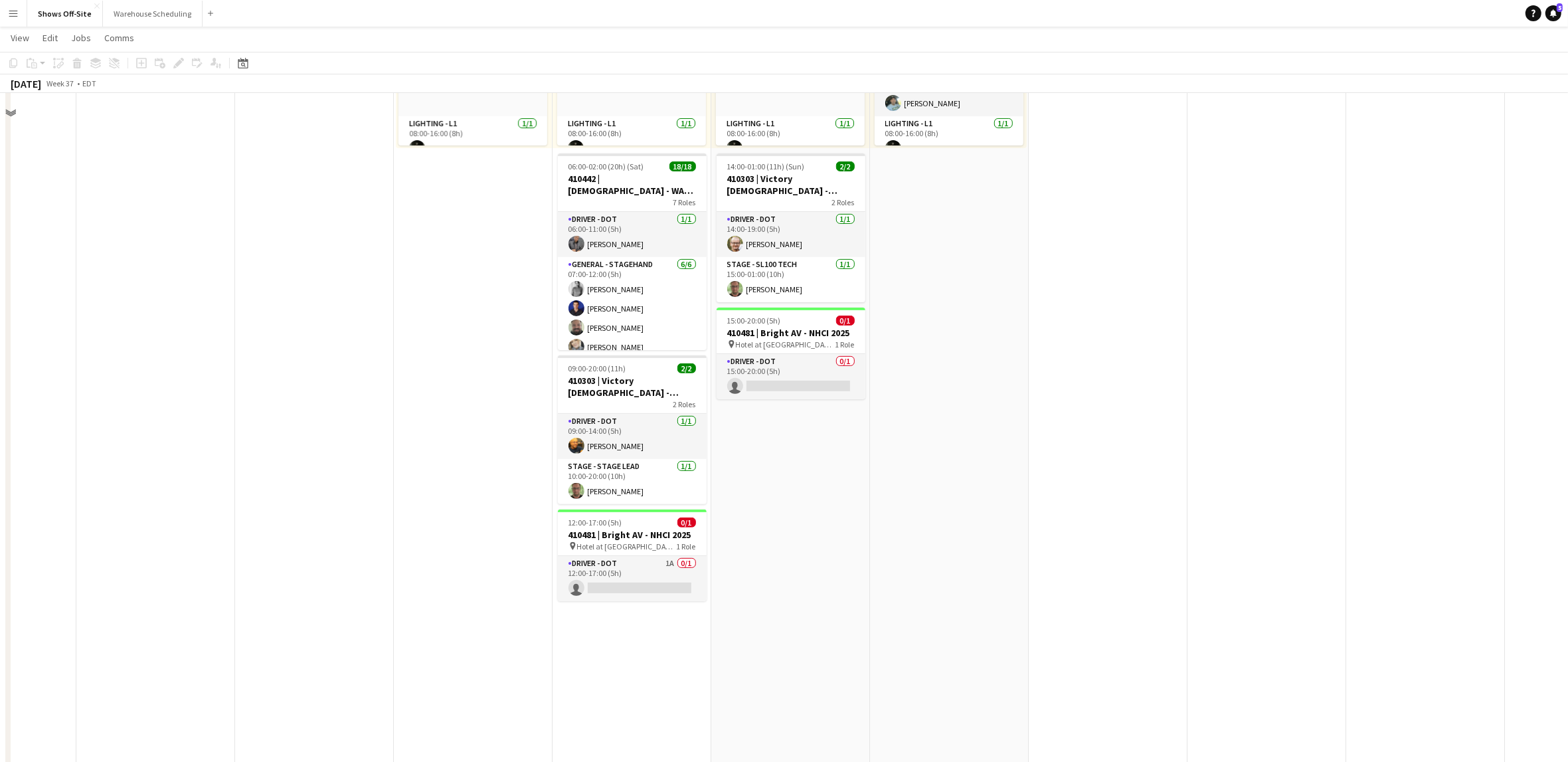
scroll to position [483, 0]
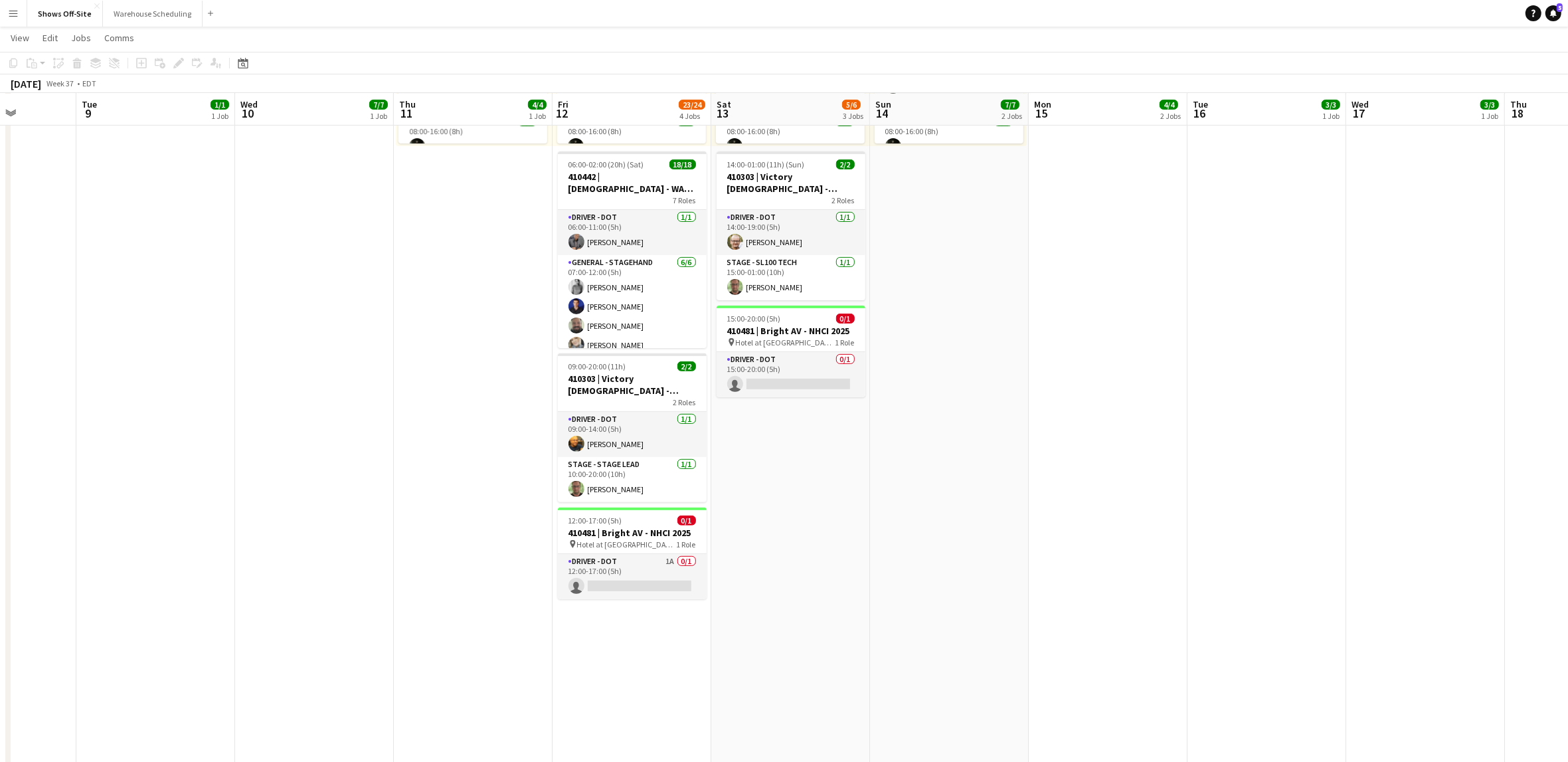
click at [14, 18] on button "Menu" at bounding box center [13, 13] width 27 height 27
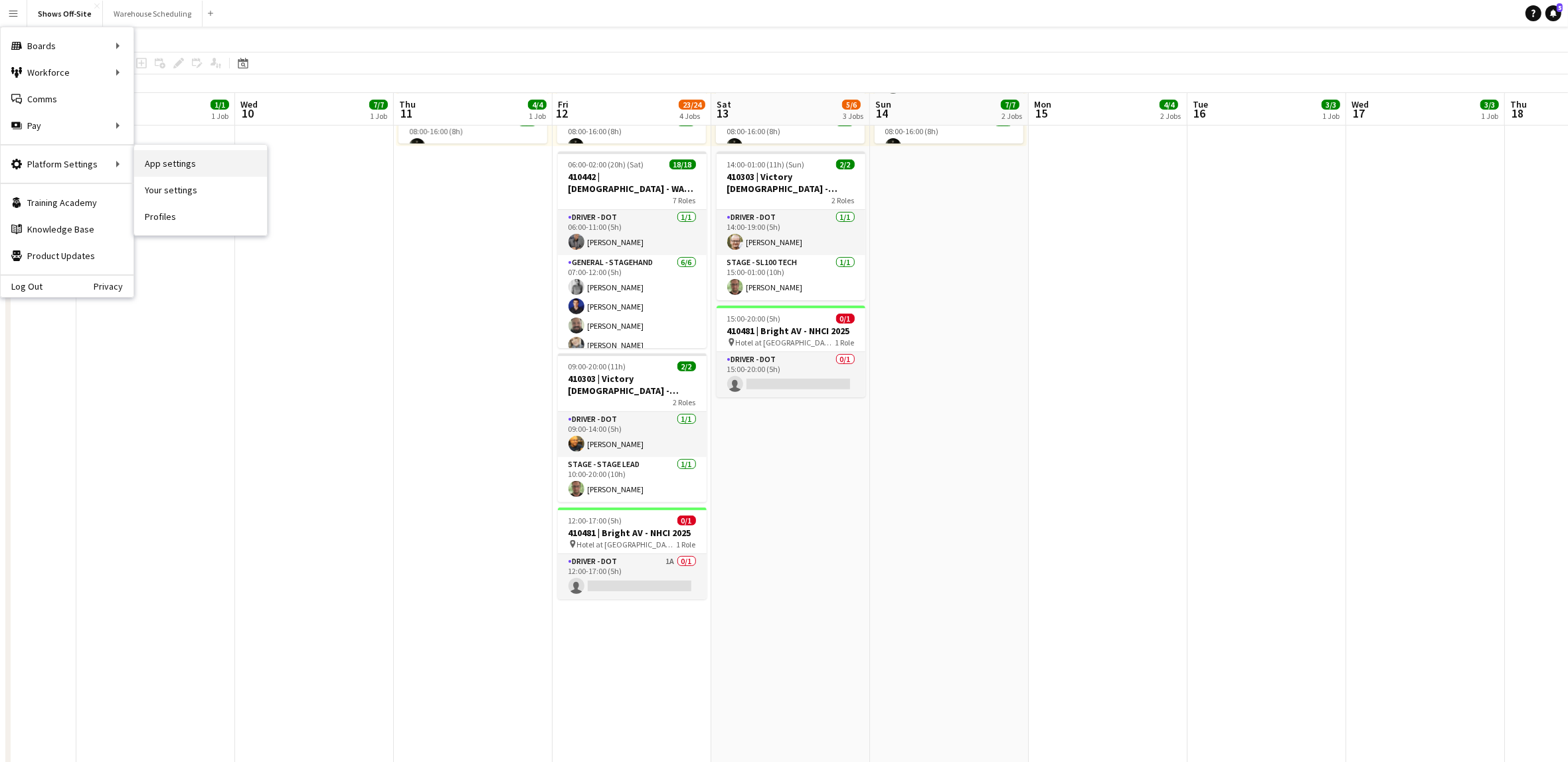
click at [196, 169] on link "App settings" at bounding box center [200, 163] width 133 height 27
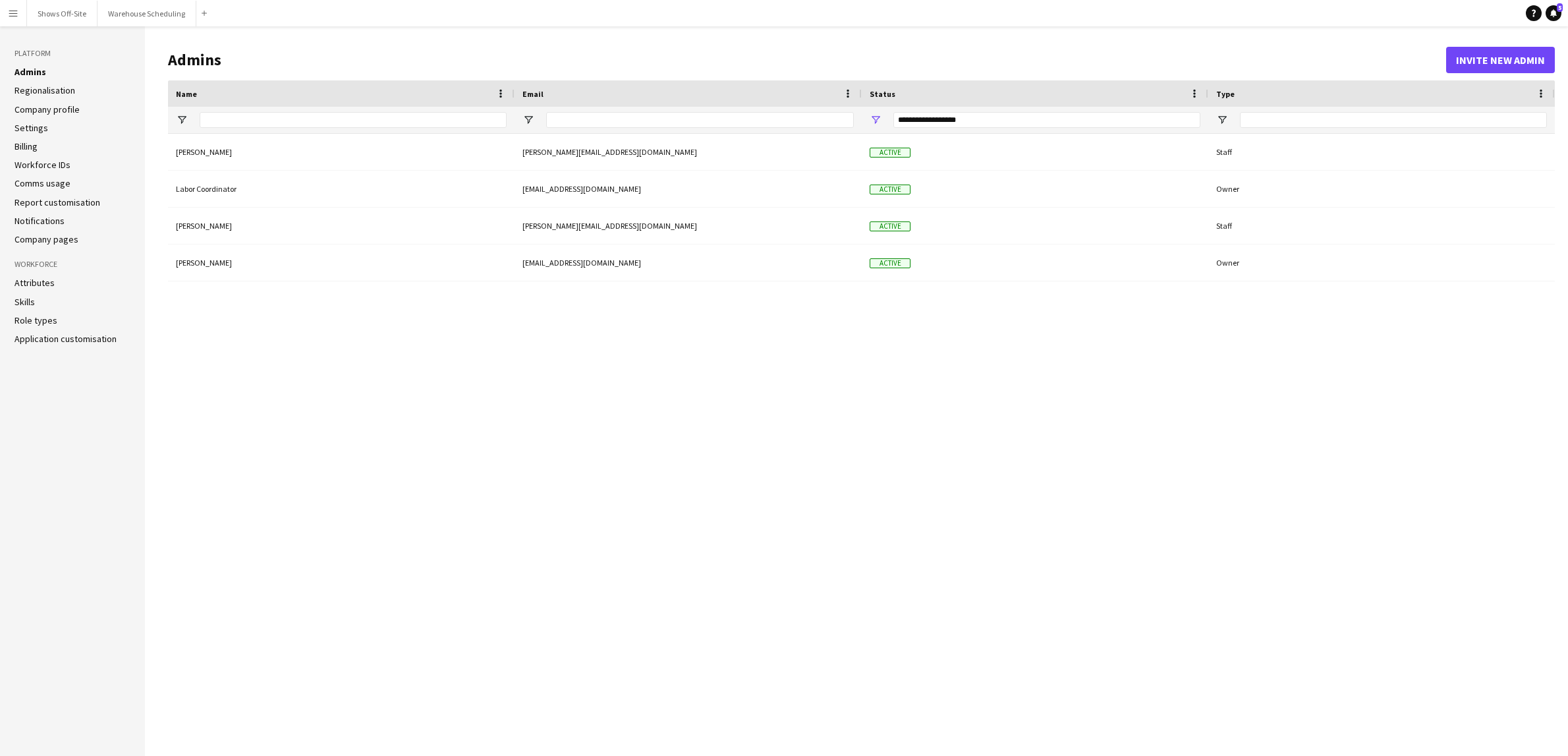
click at [37, 93] on link "Regionalisation" at bounding box center [45, 90] width 61 height 12
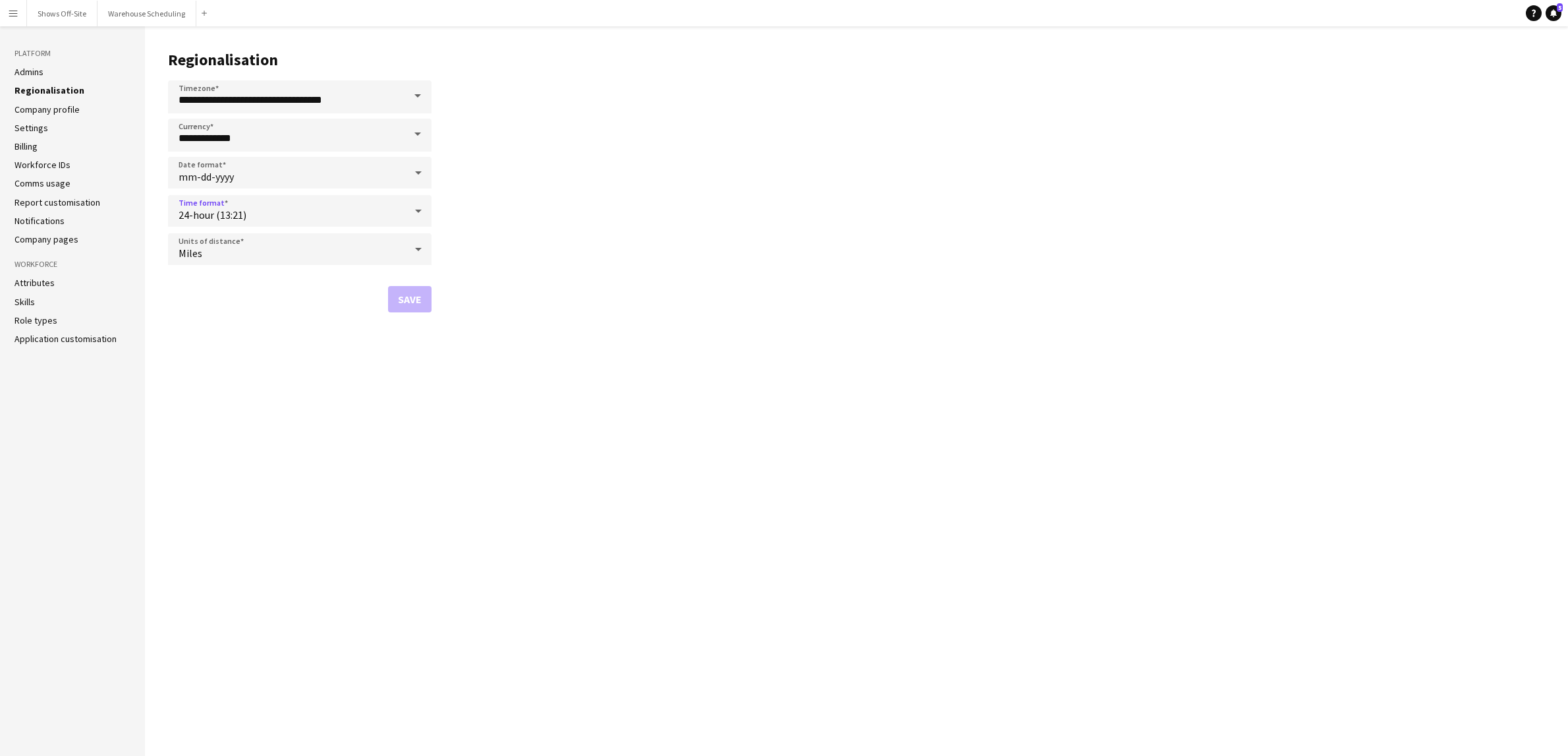
click at [257, 207] on div "24-hour (13:21)" at bounding box center [287, 210] width 237 height 31
click at [233, 276] on span "12-hour (1:21pm)" at bounding box center [299, 280] width 242 height 13
click at [415, 292] on button "Save" at bounding box center [410, 299] width 43 height 27
click at [42, 75] on link "Admins" at bounding box center [29, 71] width 29 height 12
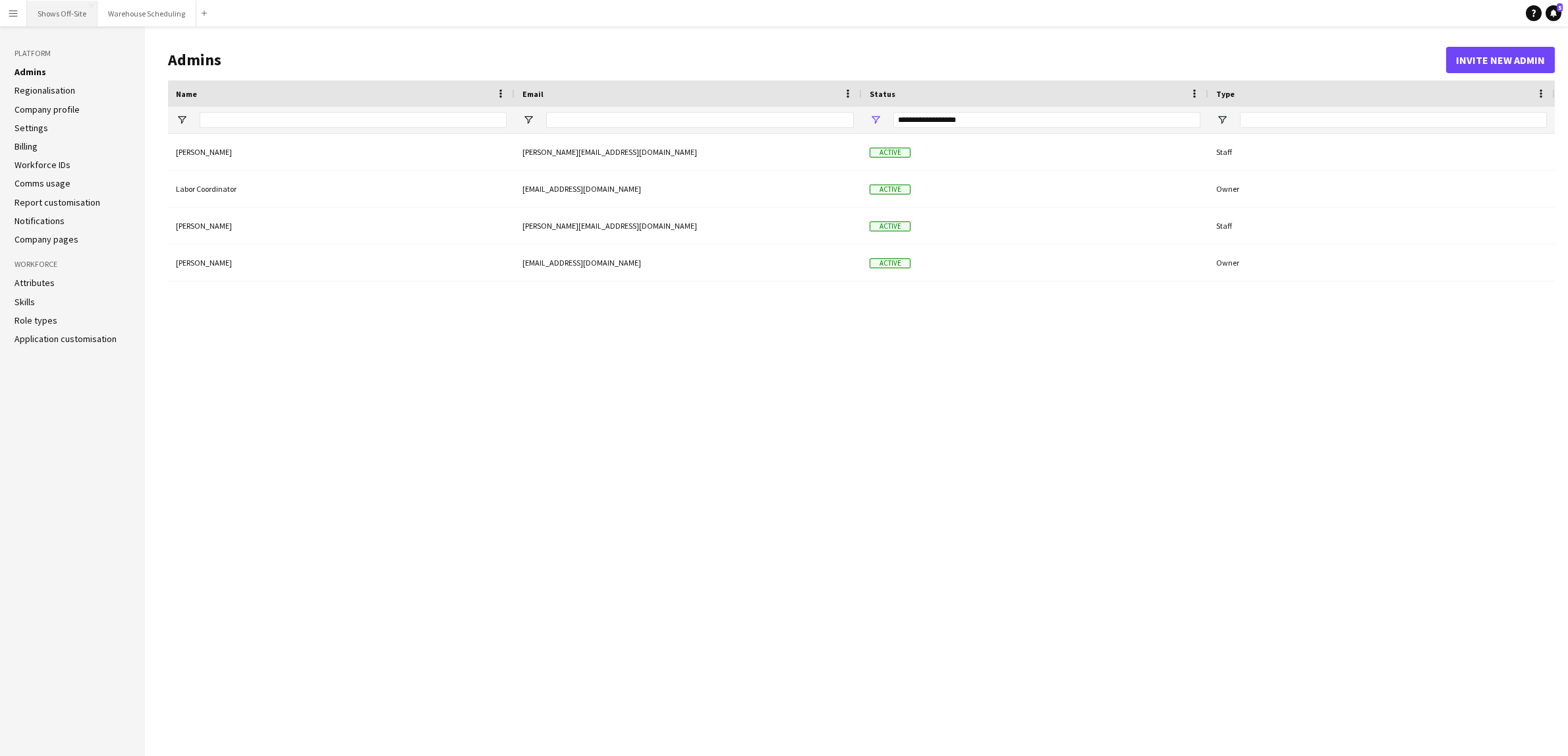
click at [52, 19] on button "Shows Off-Site Close" at bounding box center [62, 13] width 70 height 26
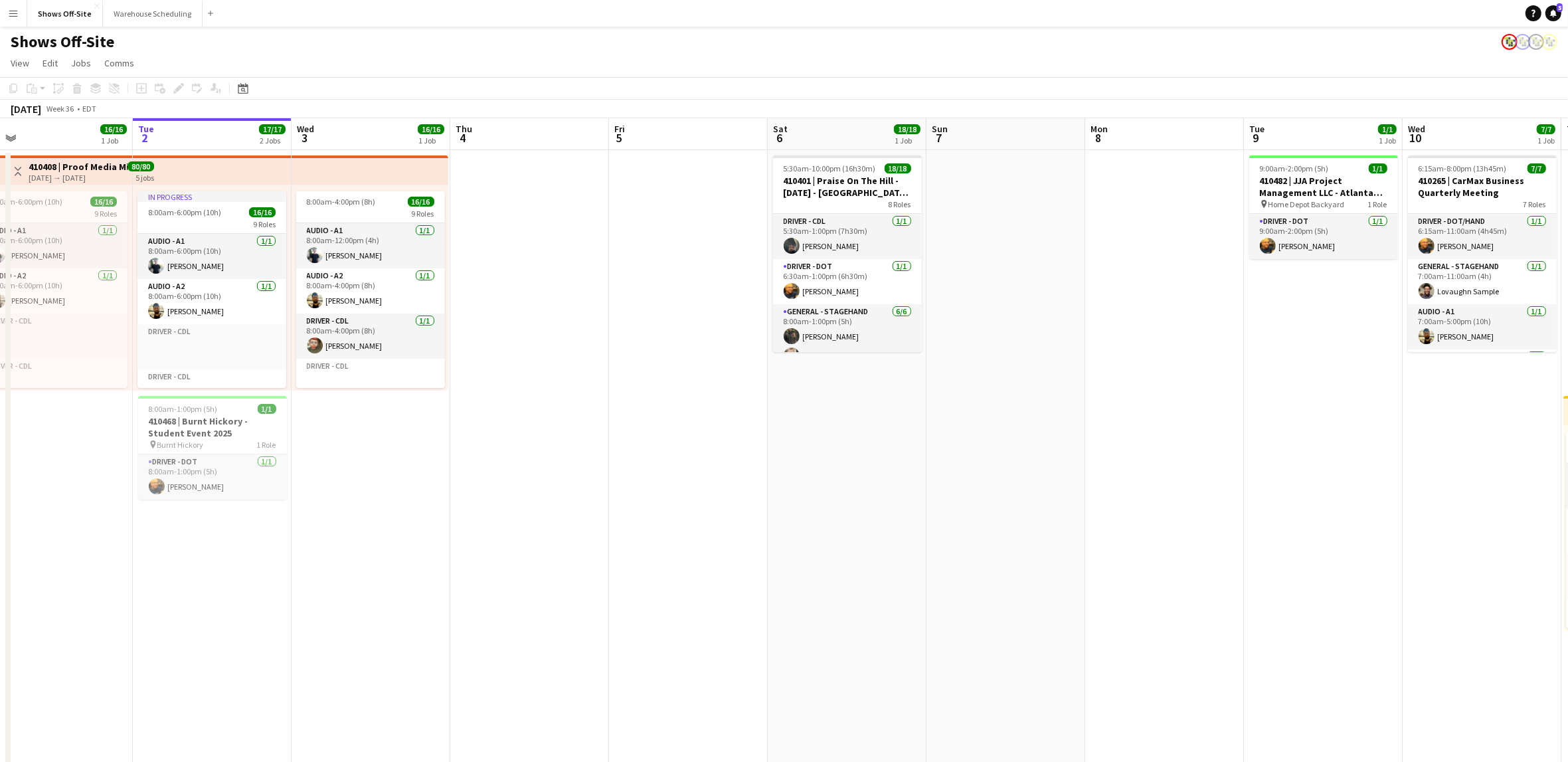
scroll to position [0, 352]
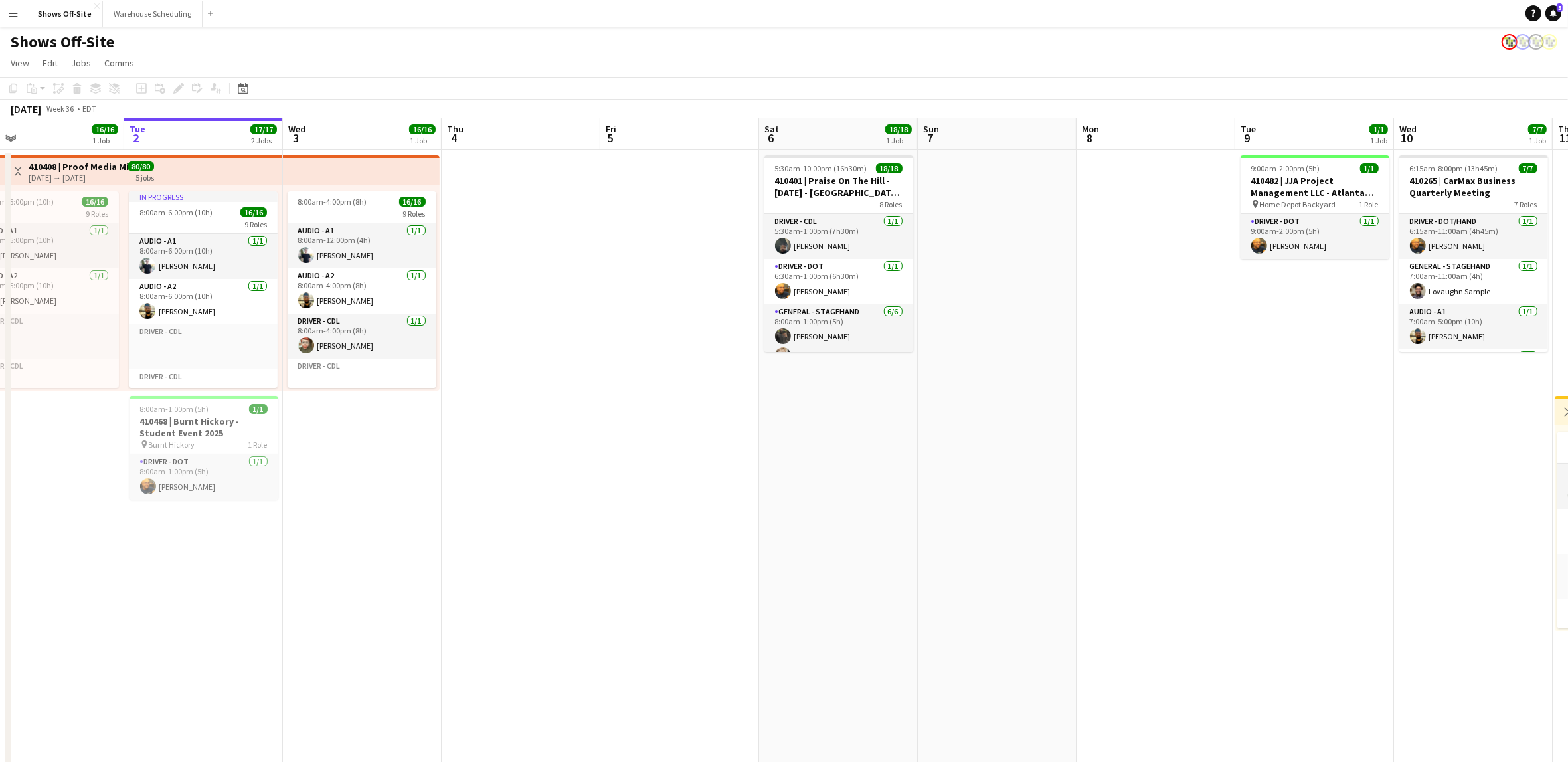
drag, startPoint x: 762, startPoint y: 484, endPoint x: 729, endPoint y: 481, distance: 33.1
click at [729, 481] on app-calendar-viewport "Sat 30 25/25 4 Jobs Sun 31 25/25 3 Jobs Mon 1 16/16 1 Job Tue 2 17/17 2 Jobs We…" at bounding box center [784, 621] width 1568 height 1006
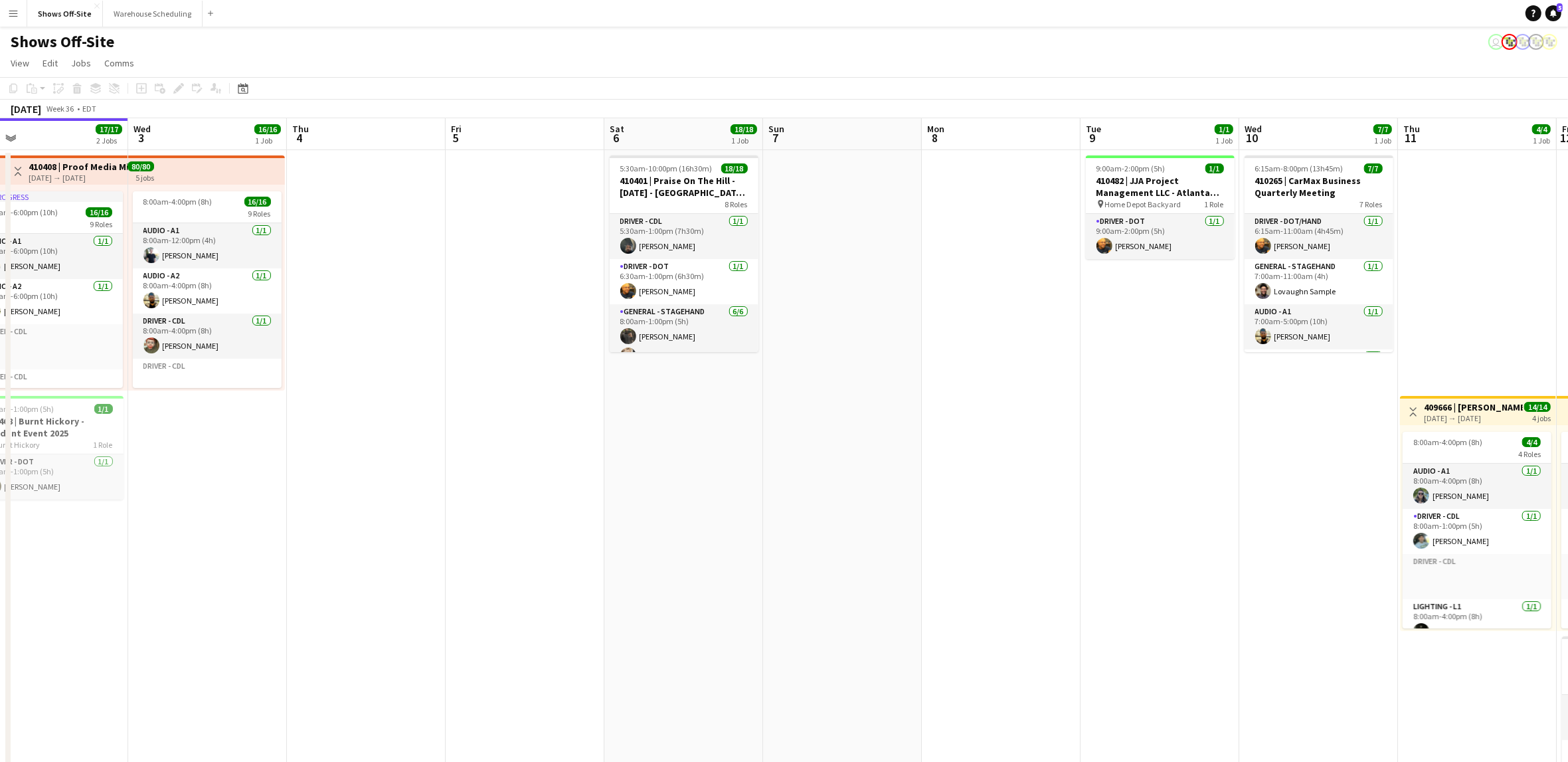
scroll to position [0, 525]
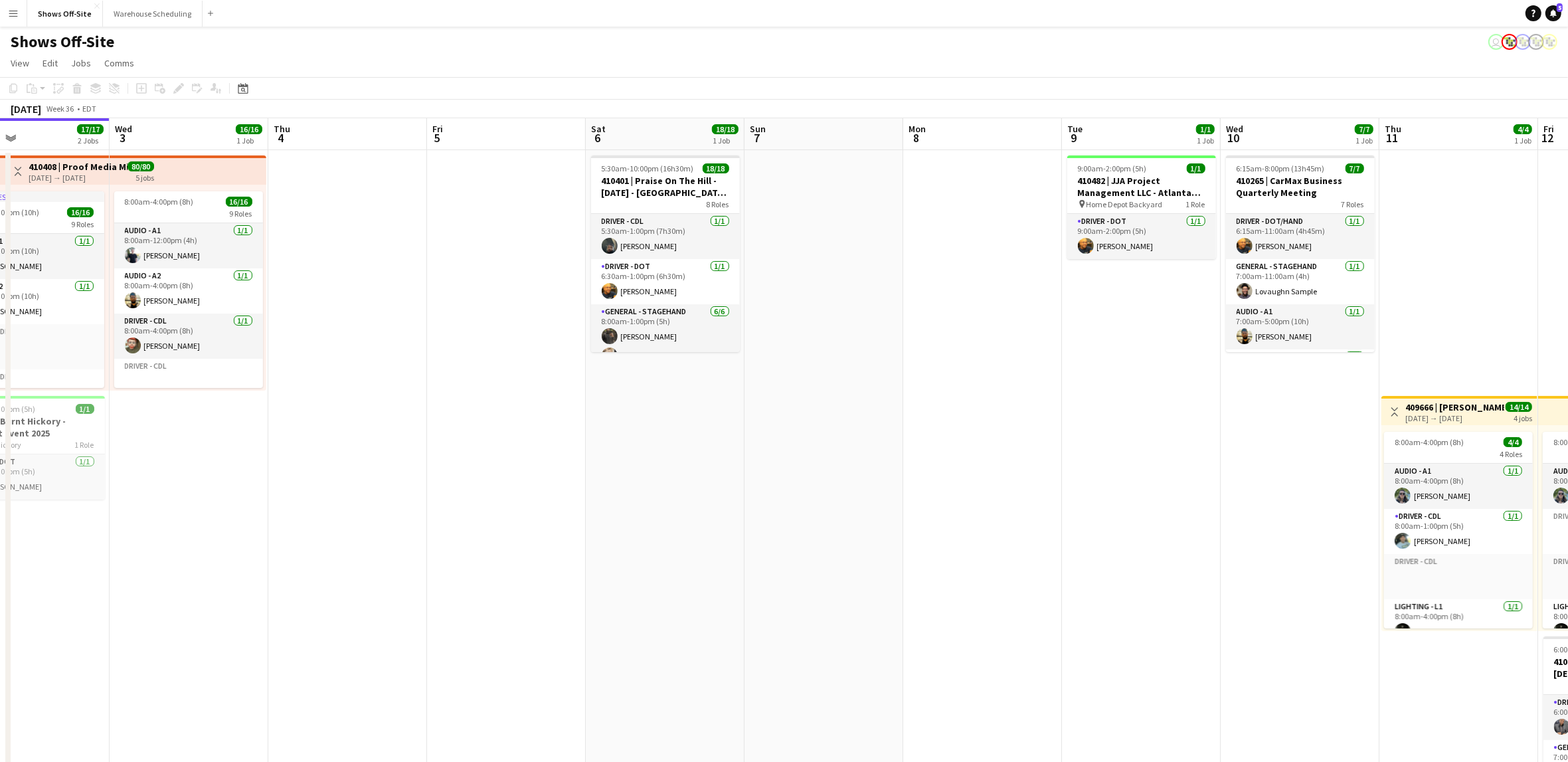
drag, startPoint x: 1254, startPoint y: 454, endPoint x: 1081, endPoint y: 445, distance: 173.2
click at [1081, 445] on app-calendar-viewport "Sat 30 25/25 4 Jobs Sun 31 25/25 3 Jobs Mon 1 16/16 1 Job Tue 2 17/17 2 Jobs We…" at bounding box center [784, 621] width 1568 height 1006
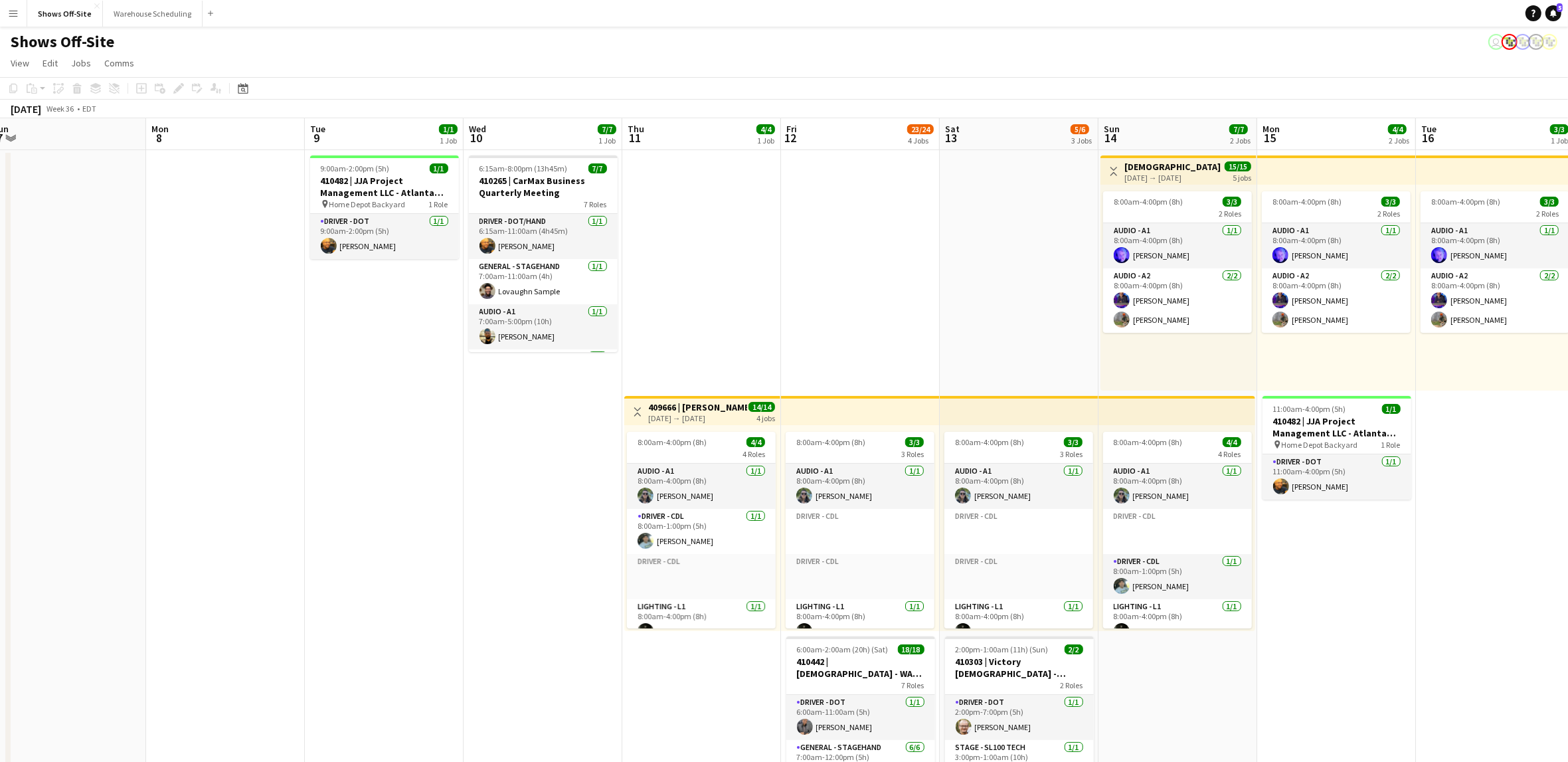
scroll to position [0, 493]
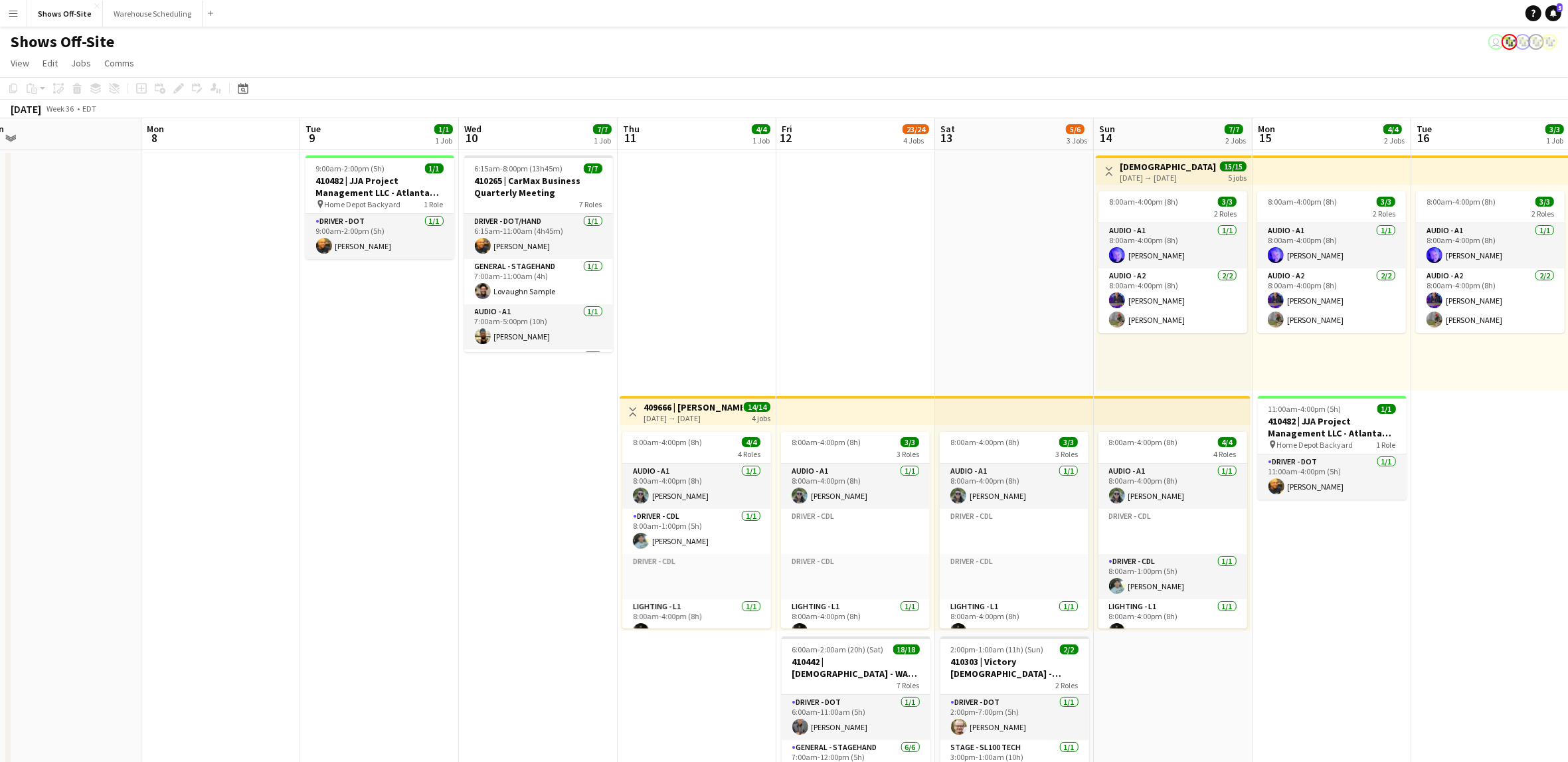
drag, startPoint x: 980, startPoint y: 569, endPoint x: 219, endPoint y: 571, distance: 761.0
click at [219, 571] on app-calendar-viewport "Thu 4 Fri 5 Sat 6 18/18 1 Job Sun 7 Mon 8 Tue 9 1/1 1 Job Wed 10 7/7 1 Job Thu …" at bounding box center [784, 621] width 1568 height 1006
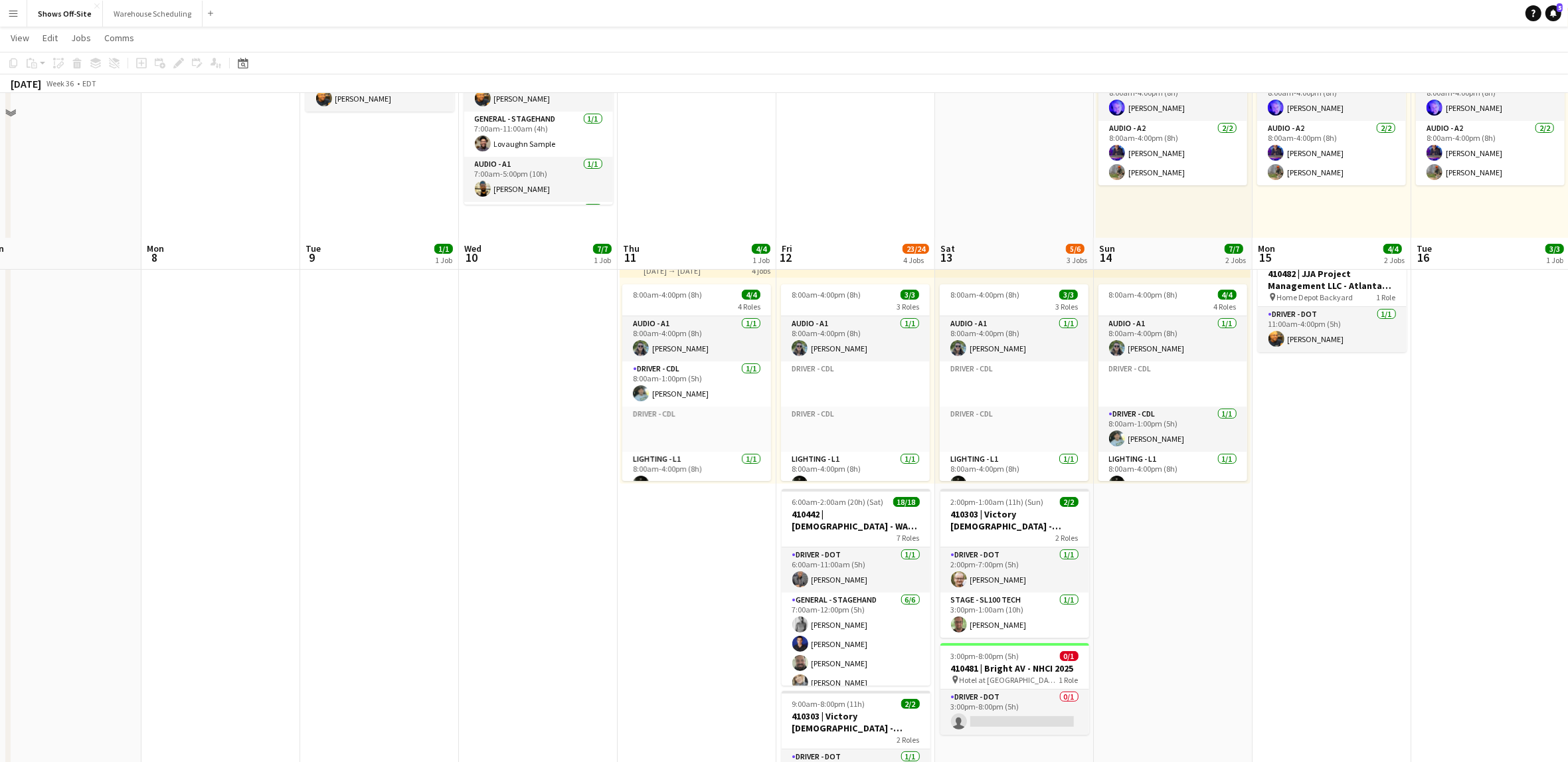
scroll to position [0, 0]
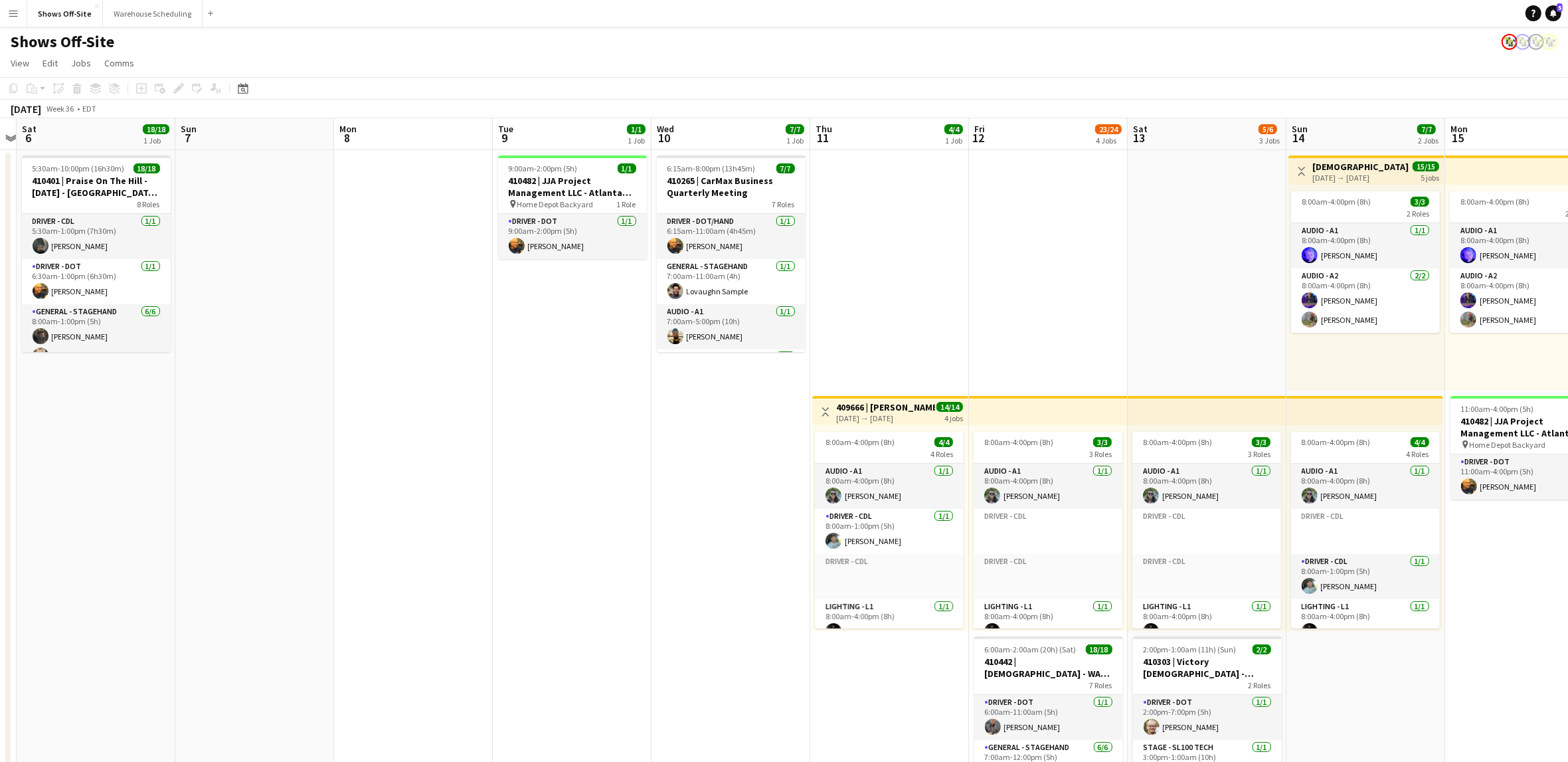
drag, startPoint x: 298, startPoint y: 504, endPoint x: 494, endPoint y: 509, distance: 196.1
click at [492, 508] on app-calendar-viewport "Thu 4 Fri 5 Sat 6 18/18 1 Job Sun 7 Mon 8 Tue 9 1/1 1 Job Wed 10 7/7 1 Job Thu …" at bounding box center [784, 621] width 1568 height 1006
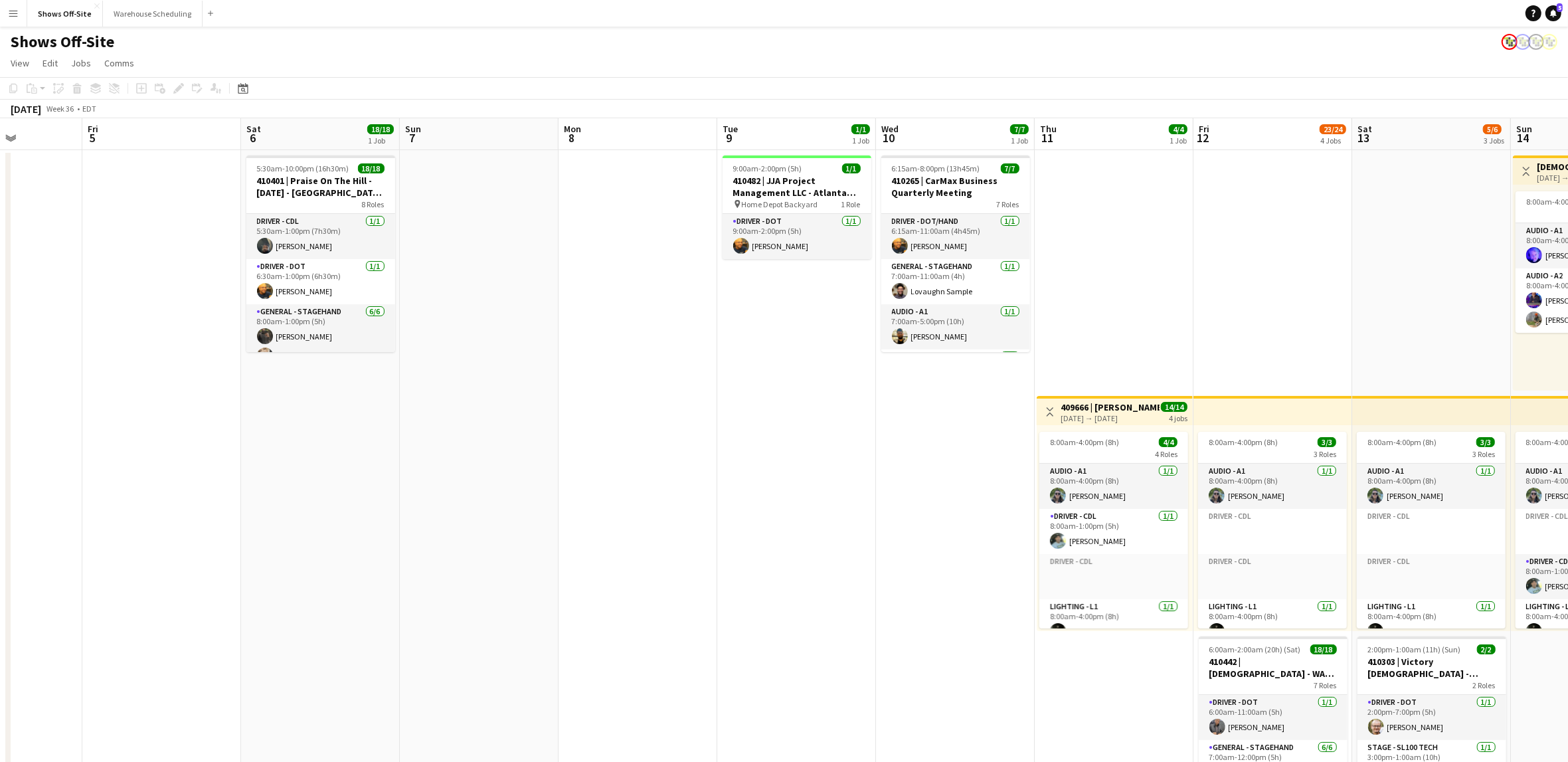
scroll to position [0, 376]
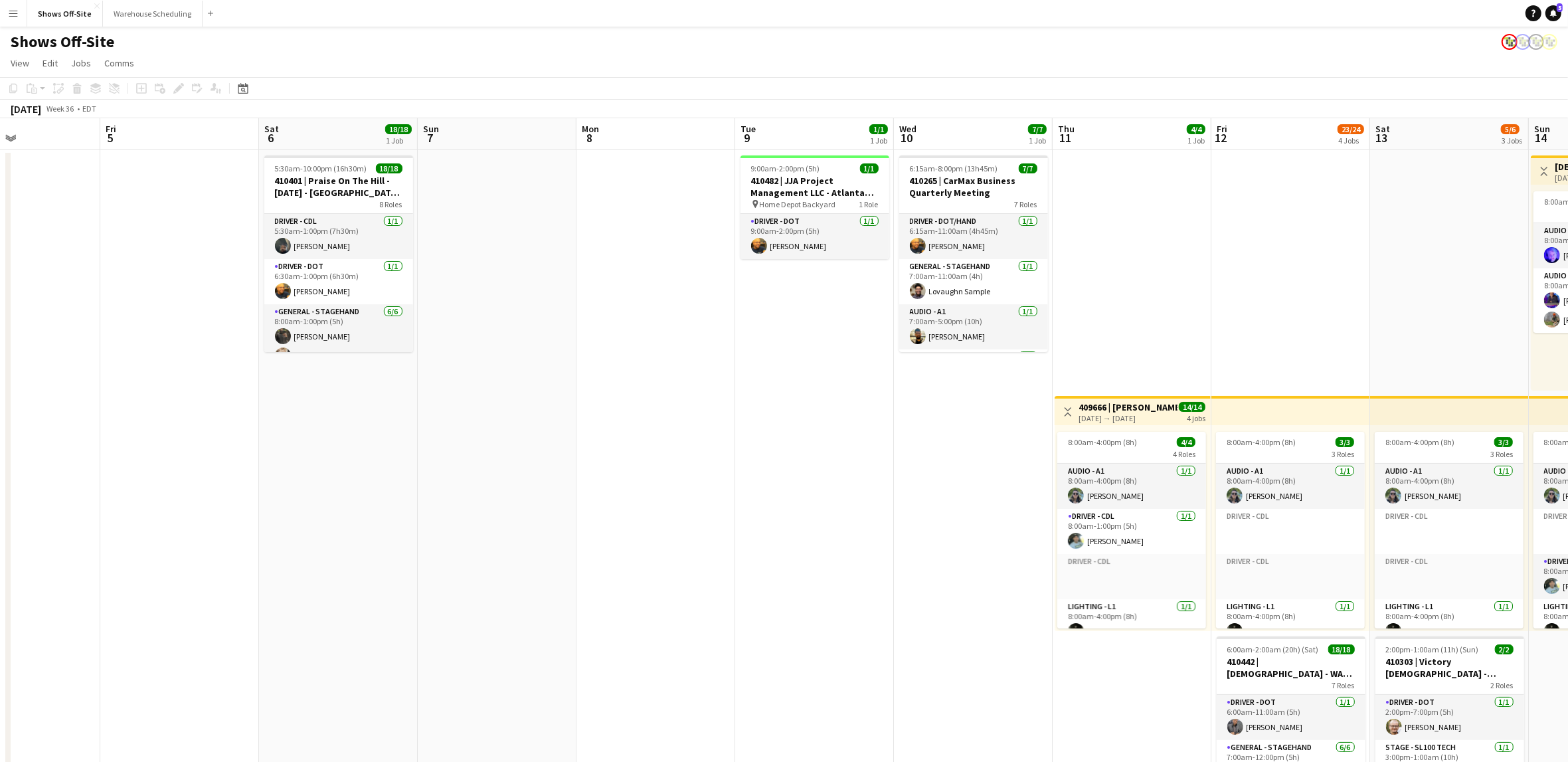
drag, startPoint x: 357, startPoint y: 493, endPoint x: 597, endPoint y: 513, distance: 240.8
click at [597, 513] on app-calendar-viewport "Tue 2 17/17 2 Jobs Wed 3 16/16 1 Job Thu 4 Fri 5 Sat 6 18/18 1 Job Sun 7 Mon 8 …" at bounding box center [784, 621] width 1568 height 1006
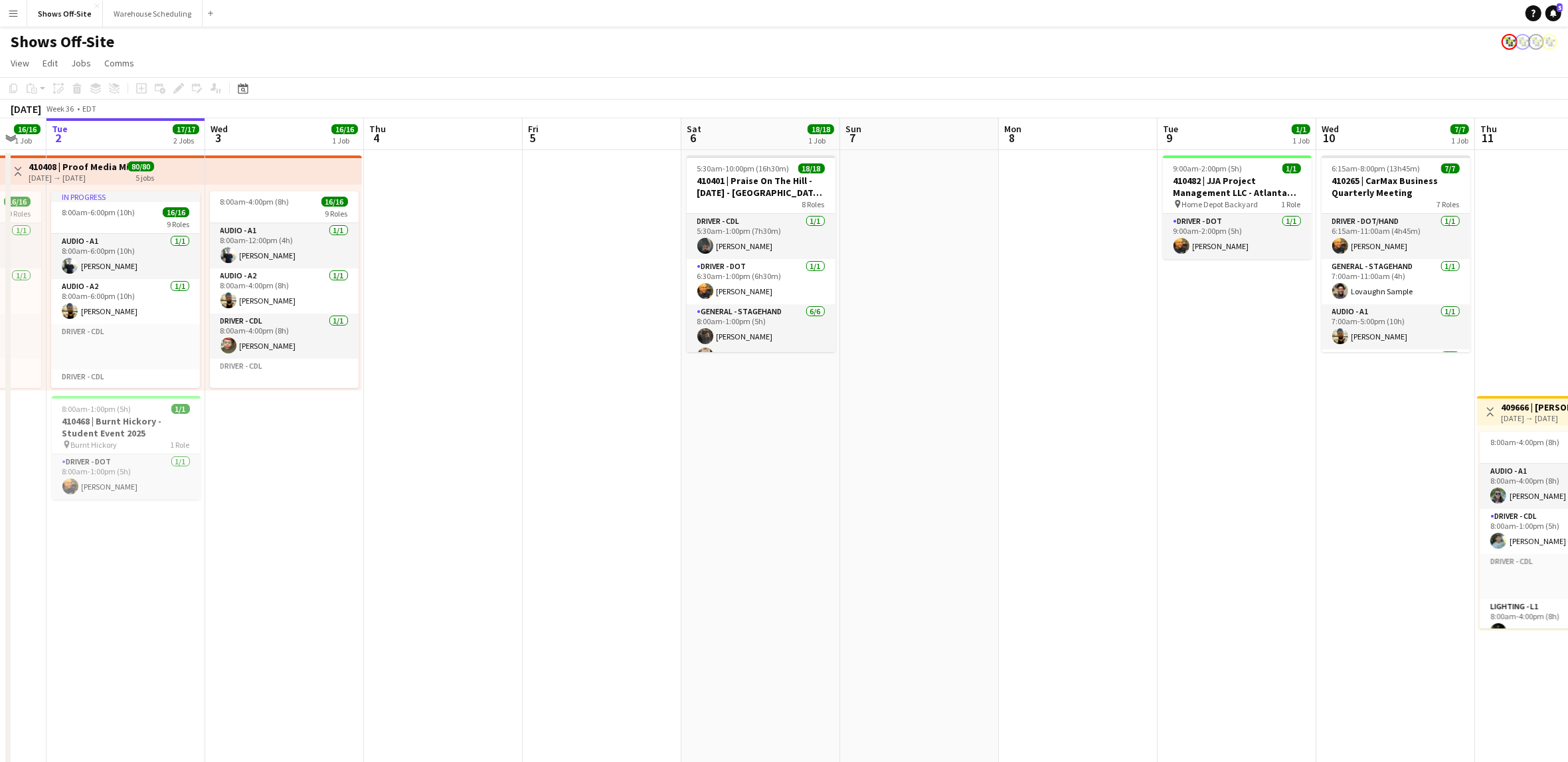
drag, startPoint x: 541, startPoint y: 489, endPoint x: 955, endPoint y: 526, distance: 415.7
click at [955, 526] on app-calendar-viewport "Sun 31 25/25 3 Jobs Mon 1 16/16 1 Job Tue 2 17/17 2 Jobs Wed 3 16/16 1 Job Thu …" at bounding box center [784, 621] width 1568 height 1006
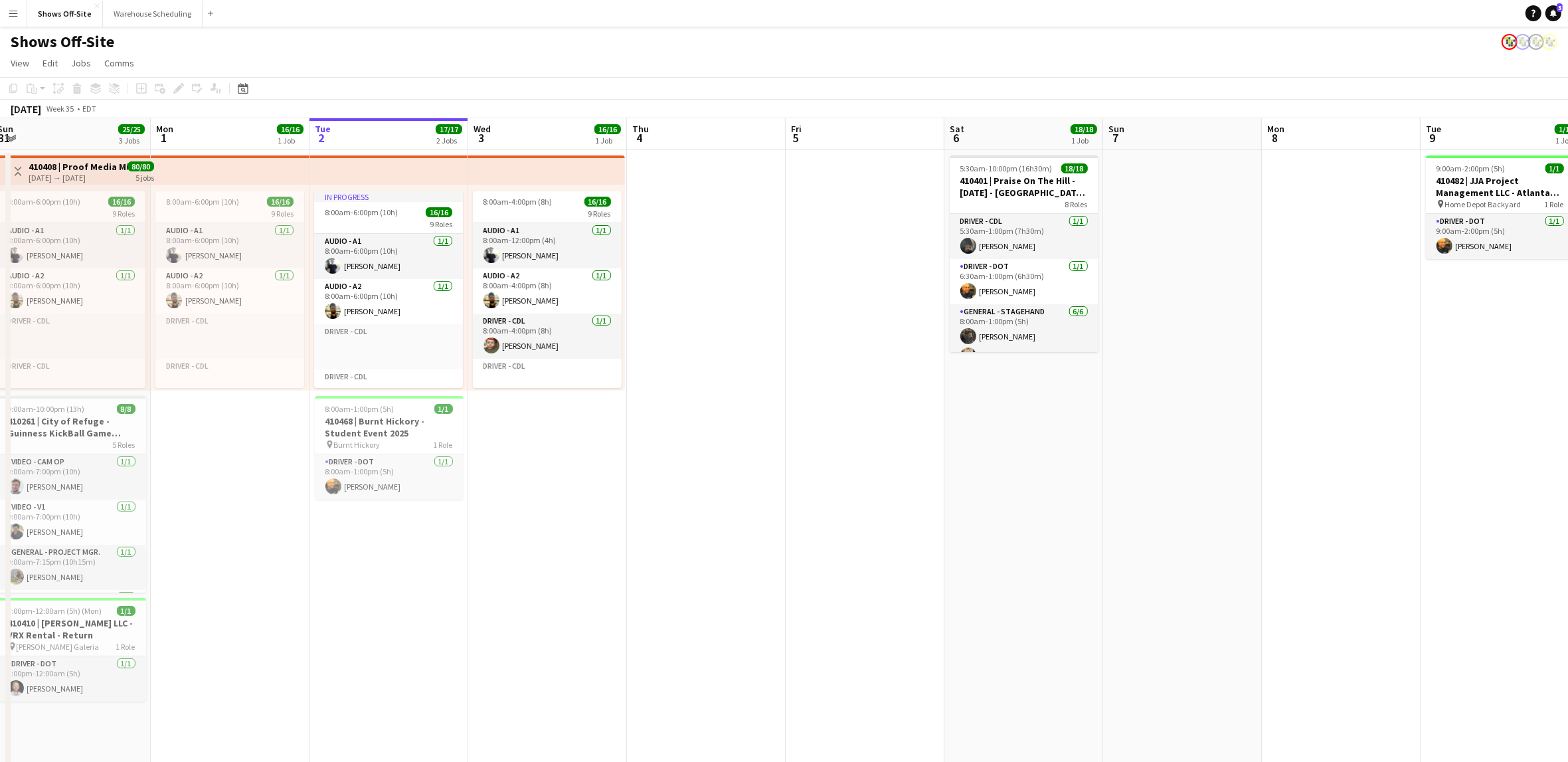
drag, startPoint x: 597, startPoint y: 515, endPoint x: 805, endPoint y: 528, distance: 208.4
click at [805, 528] on app-calendar-viewport "Fri 29 9/9 5 Jobs Sat 30 25/25 4 Jobs Sun 31 25/25 3 Jobs Mon 1 16/16 1 Job Tue…" at bounding box center [784, 621] width 1568 height 1006
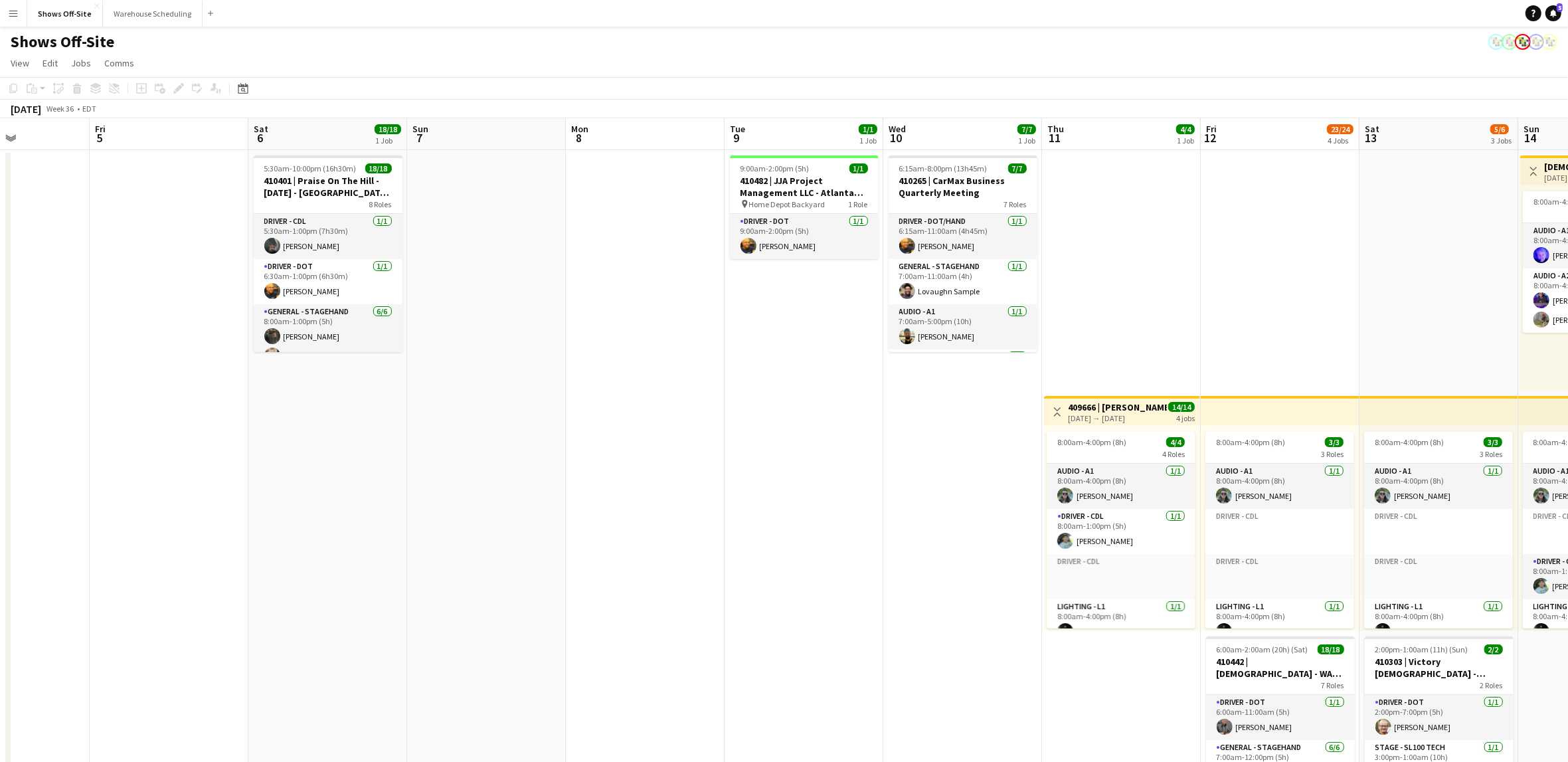
drag, startPoint x: 879, startPoint y: 475, endPoint x: 189, endPoint y: 447, distance: 690.6
click at [184, 452] on app-calendar-viewport "Tue 2 17/17 2 Jobs Wed 3 16/16 1 Job Thu 4 Fri 5 Sat 6 18/18 1 Job Sun 7 Mon 8 …" at bounding box center [784, 621] width 1568 height 1006
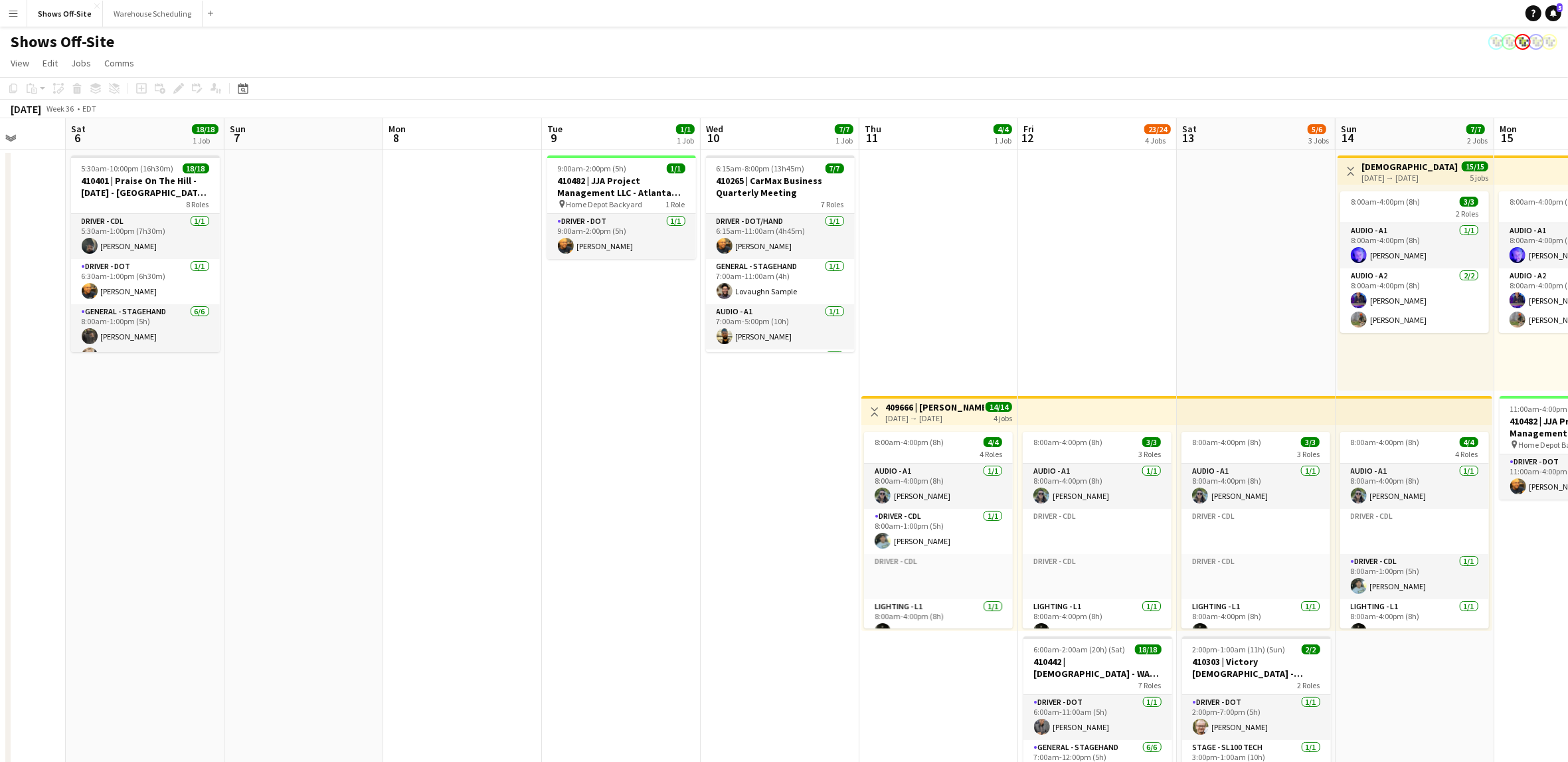
drag, startPoint x: 428, startPoint y: 440, endPoint x: 226, endPoint y: 428, distance: 202.4
click at [226, 428] on app-calendar-viewport "Tue 2 17/17 2 Jobs Wed 3 16/16 1 Job Thu 4 Fri 5 Sat 6 18/18 1 Job Sun 7 Mon 8 …" at bounding box center [784, 621] width 1568 height 1006
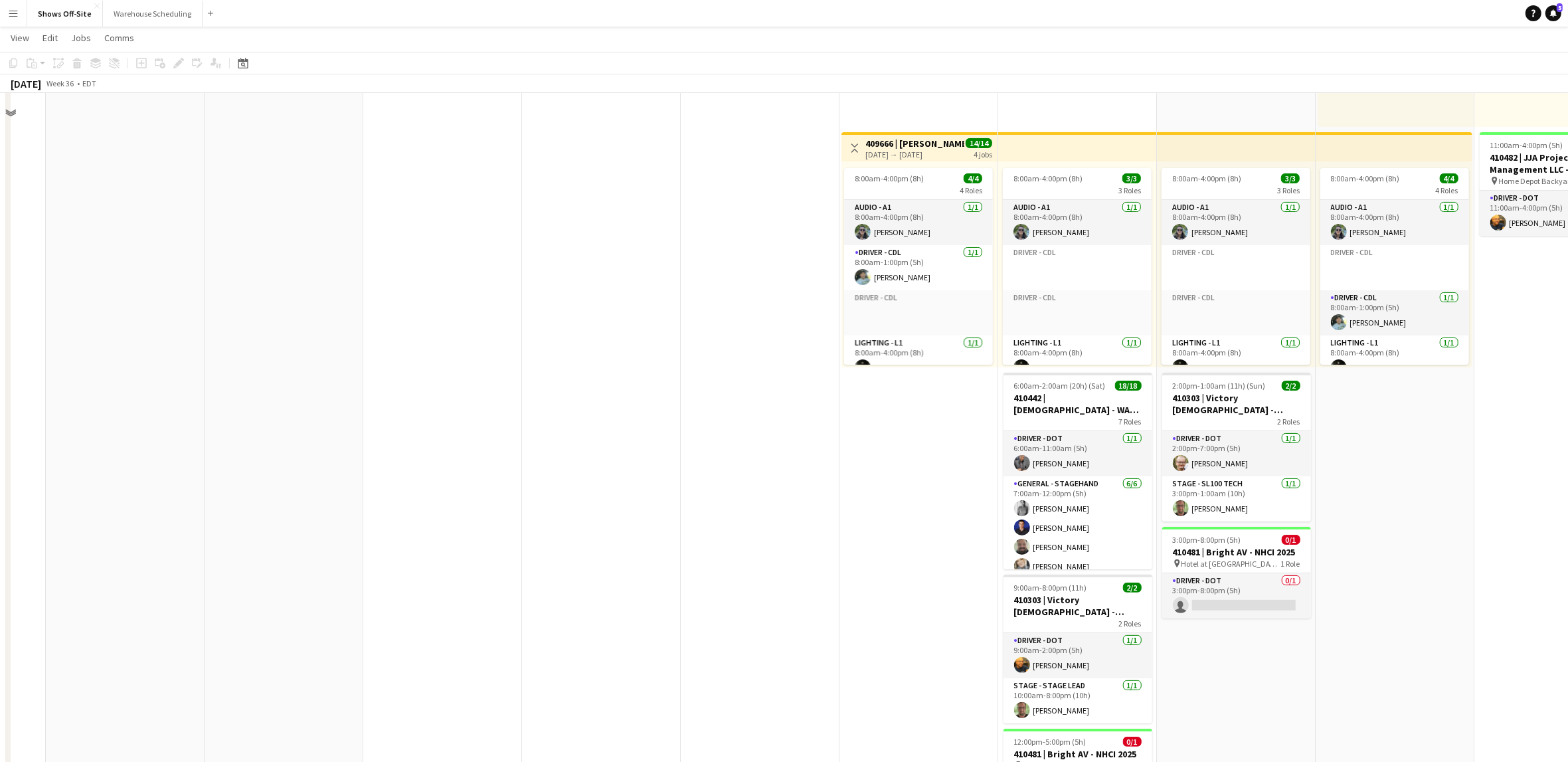
scroll to position [0, 0]
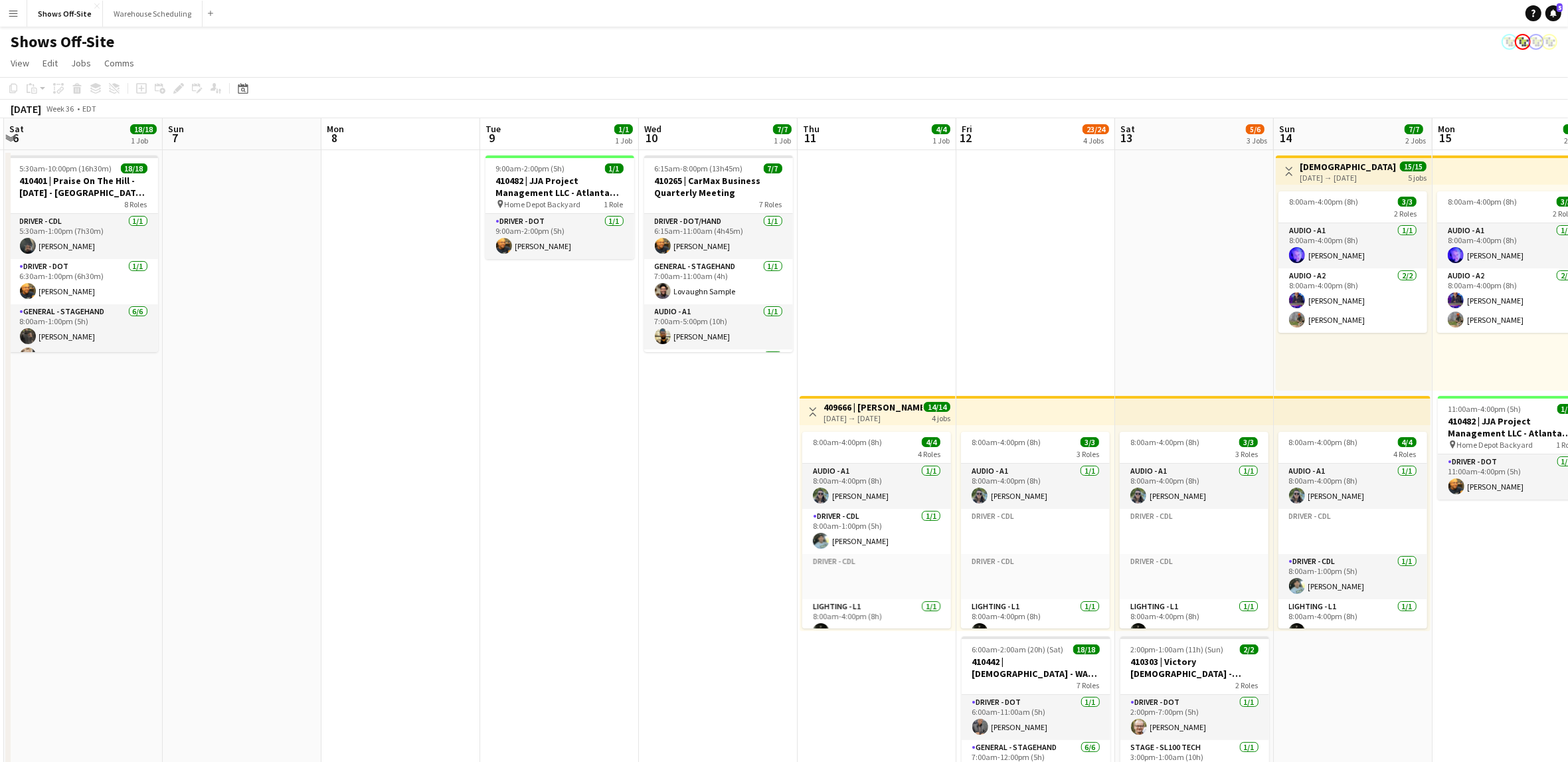
drag, startPoint x: 635, startPoint y: 459, endPoint x: 594, endPoint y: 459, distance: 41.0
click at [594, 459] on app-calendar-viewport "Wed 3 16/16 1 Job Thu 4 Fri 5 Sat 6 18/18 1 Job Sun 7 Mon 8 Tue 9 1/1 1 Job Wed…" at bounding box center [784, 621] width 1568 height 1006
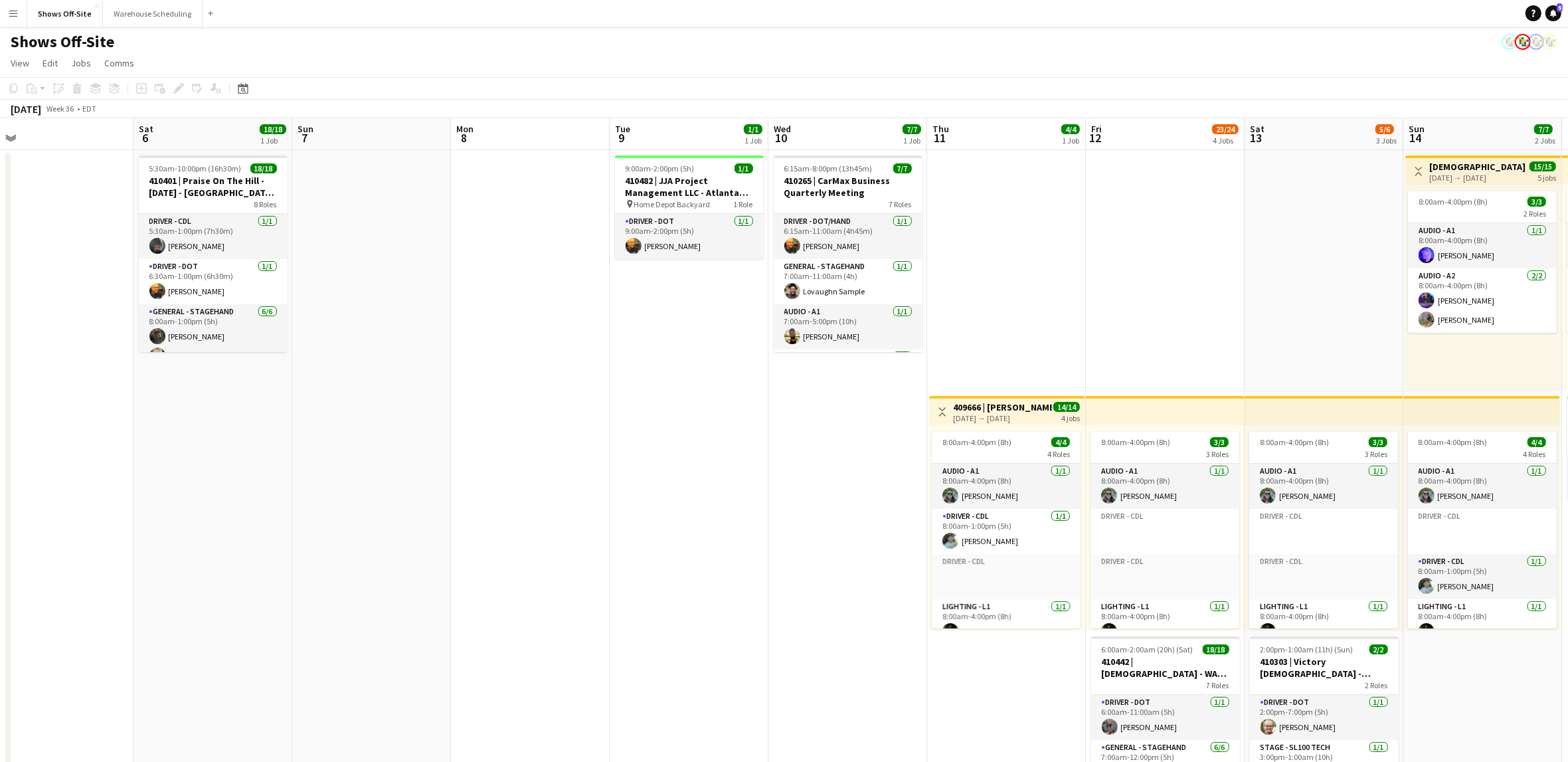
scroll to position [0, 340]
drag, startPoint x: 471, startPoint y: 510, endPoint x: 601, endPoint y: 517, distance: 130.2
click at [601, 517] on app-calendar-viewport "Wed 3 16/16 1 Job Thu 4 Fri 5 Sat 6 18/18 1 Job Sun 7 Mon 8 Tue 9 1/1 1 Job Wed…" at bounding box center [784, 621] width 1568 height 1006
click at [623, 502] on app-date-cell "9:00am-2:00pm (5h) 1/1 410482 | JJA Project Management LLC - Atlanta Food & Win…" at bounding box center [691, 637] width 159 height 974
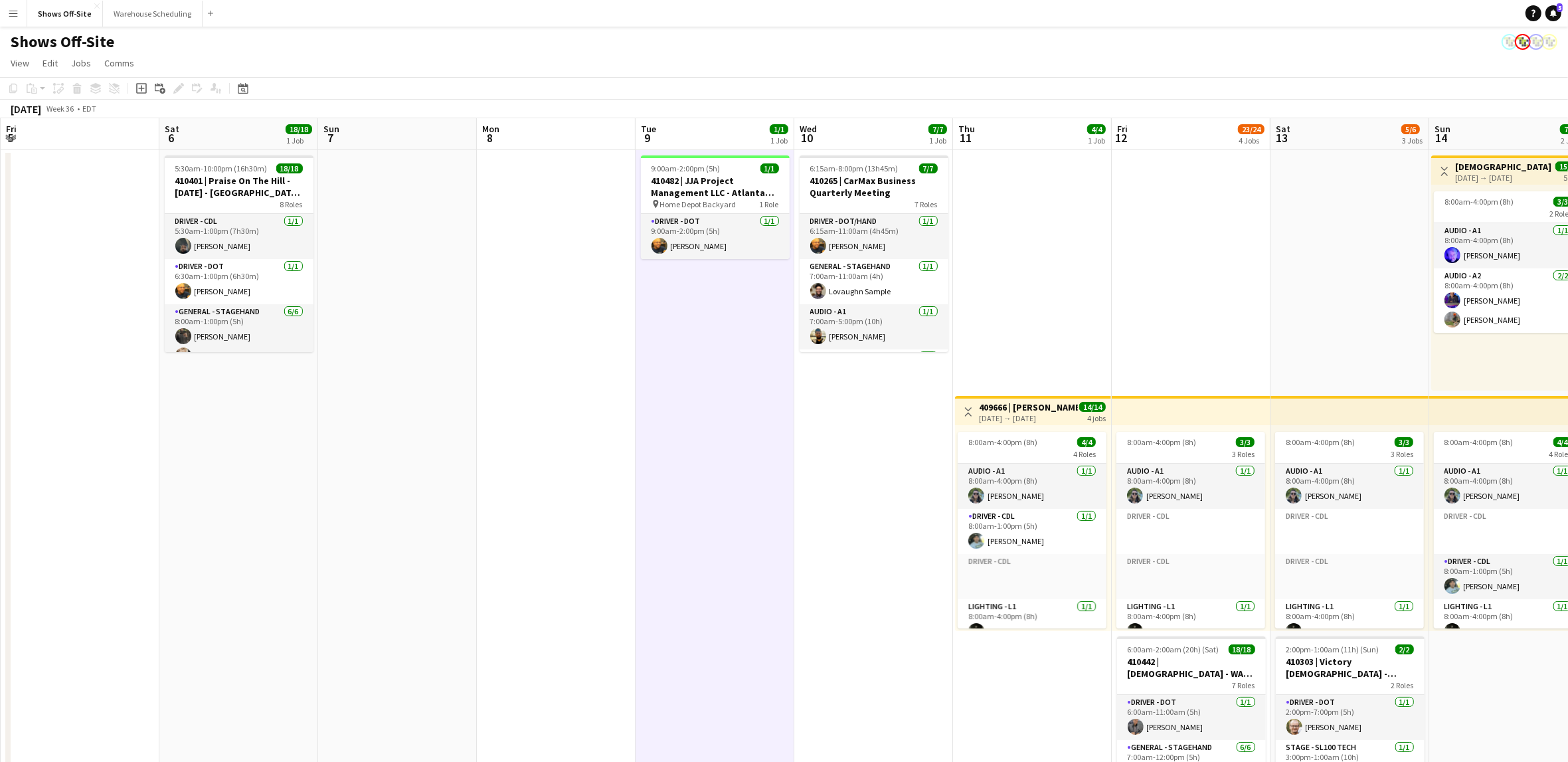
scroll to position [0, 313]
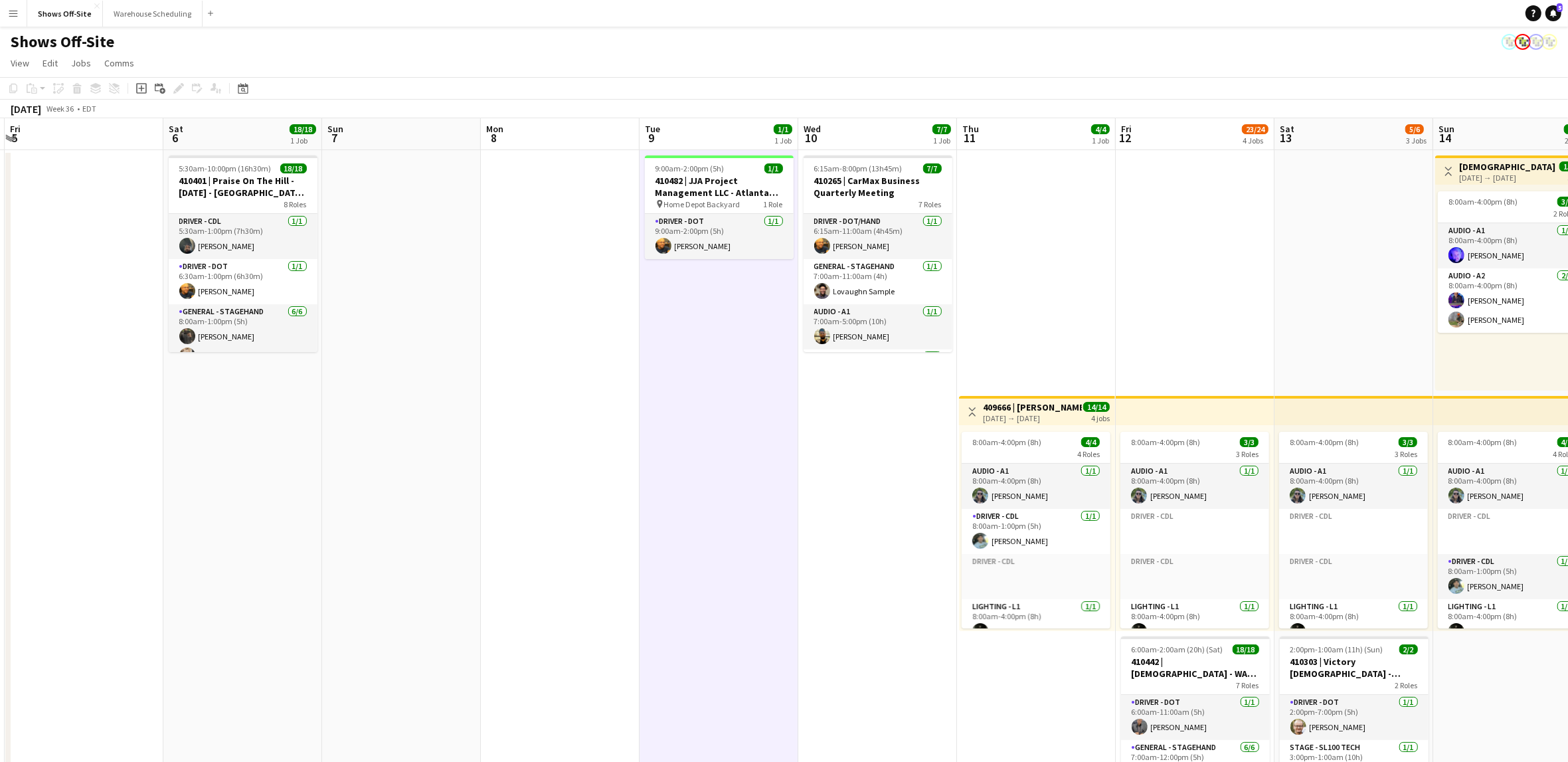
drag, startPoint x: 563, startPoint y: 493, endPoint x: 590, endPoint y: 497, distance: 27.3
click at [590, 497] on app-calendar-viewport "Wed 3 16/16 1 Job Thu 4 Fri 5 Sat 6 18/18 1 Job Sun 7 Mon 8 Tue 9 1/1 1 Job Wed…" at bounding box center [784, 621] width 1568 height 1006
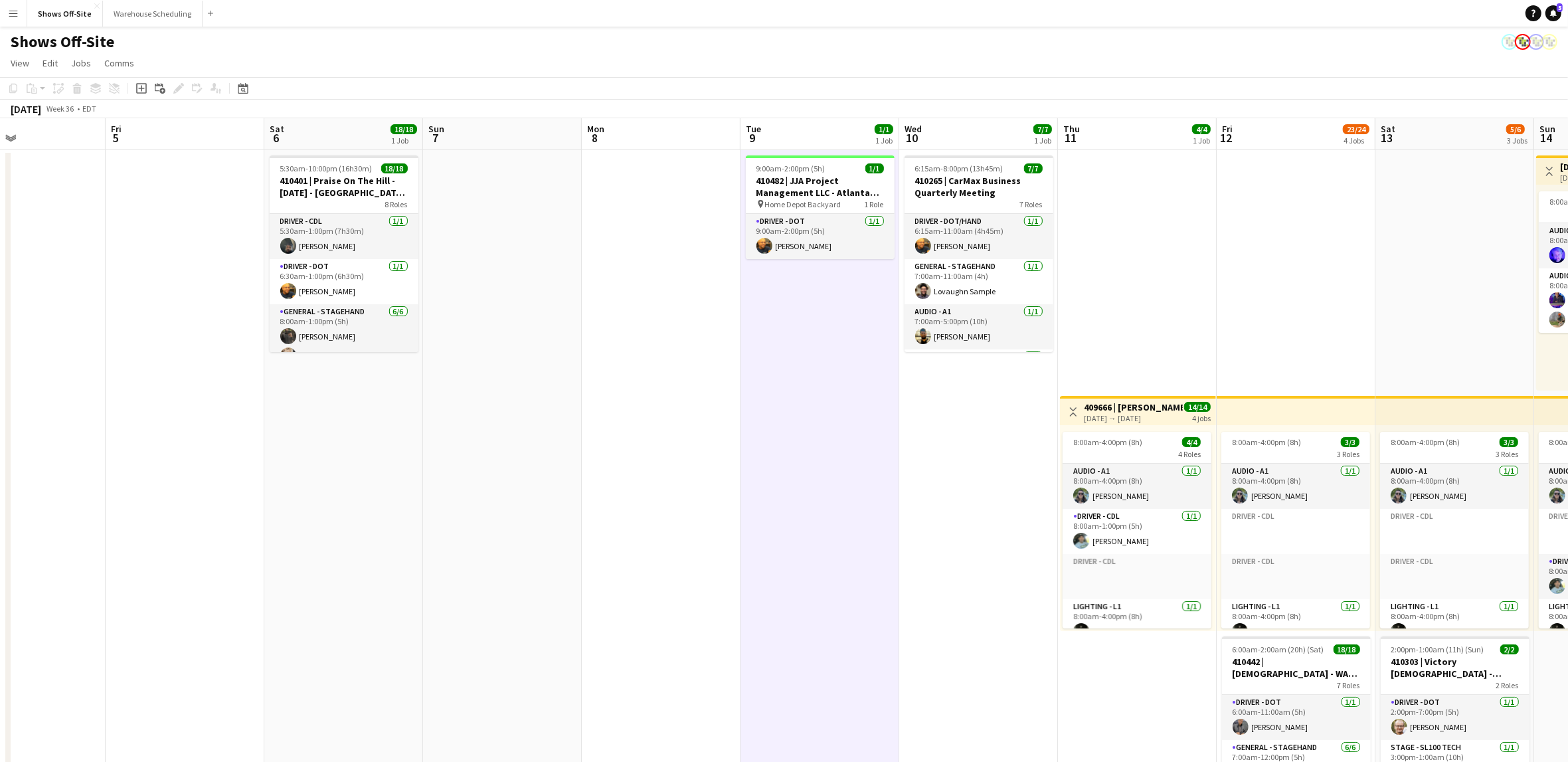
scroll to position [0, 370]
drag, startPoint x: 558, startPoint y: 514, endPoint x: 659, endPoint y: 529, distance: 102.1
click at [659, 529] on app-calendar-viewport "Tue 2 17/17 2 Jobs Wed 3 16/16 1 Job Thu 4 Fri 5 Sat 6 18/18 1 Job Sun 7 Mon 8 …" at bounding box center [784, 621] width 1568 height 1006
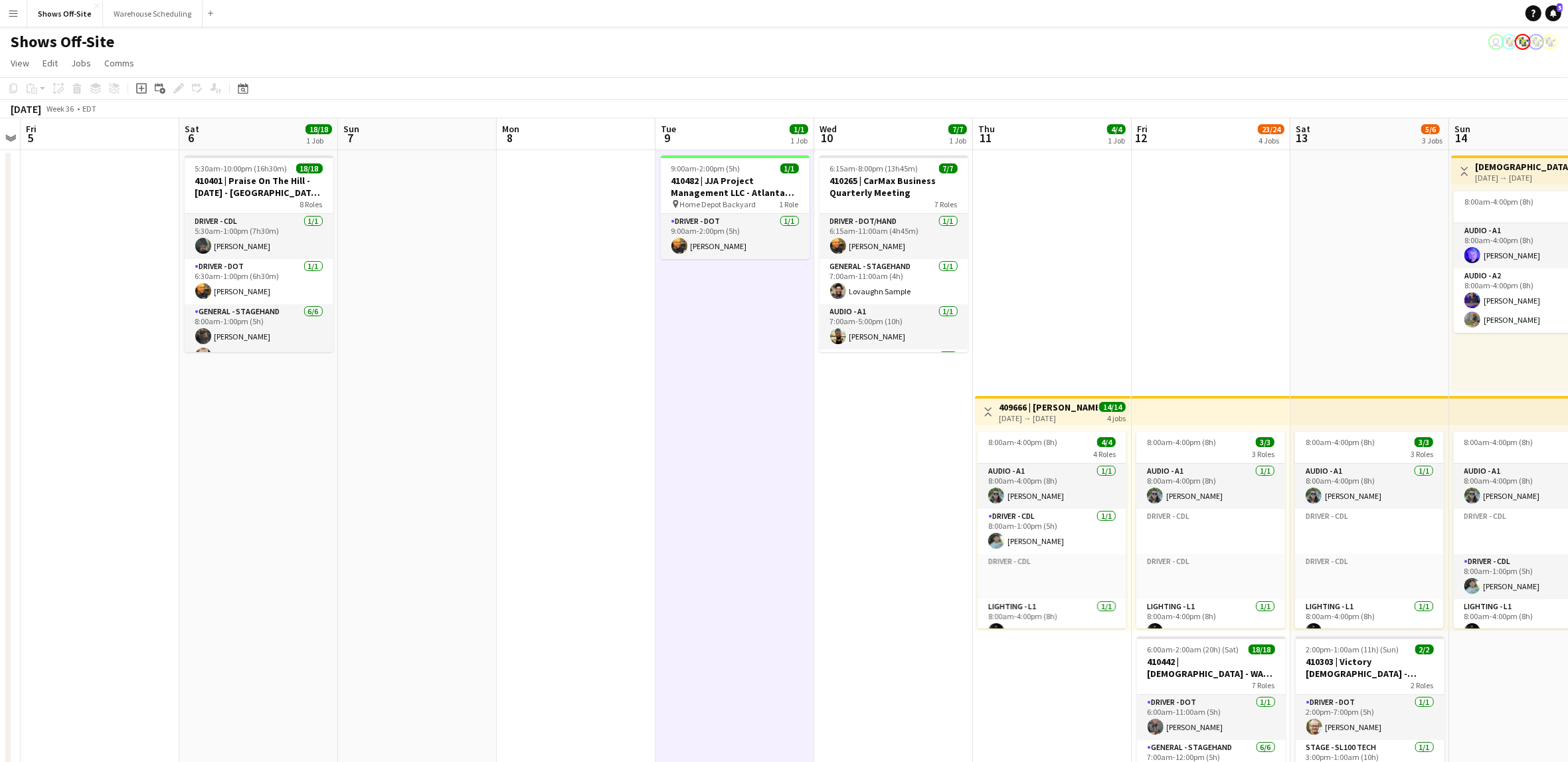
drag, startPoint x: 709, startPoint y: 395, endPoint x: 627, endPoint y: 392, distance: 82.1
click at [627, 392] on app-calendar-viewport "Tue 2 17/17 2 Jobs Wed 3 16/16 1 Job Thu 4 Fri 5 Sat 6 18/18 1 Job Sun 7 Mon 8 …" at bounding box center [784, 621] width 1568 height 1006
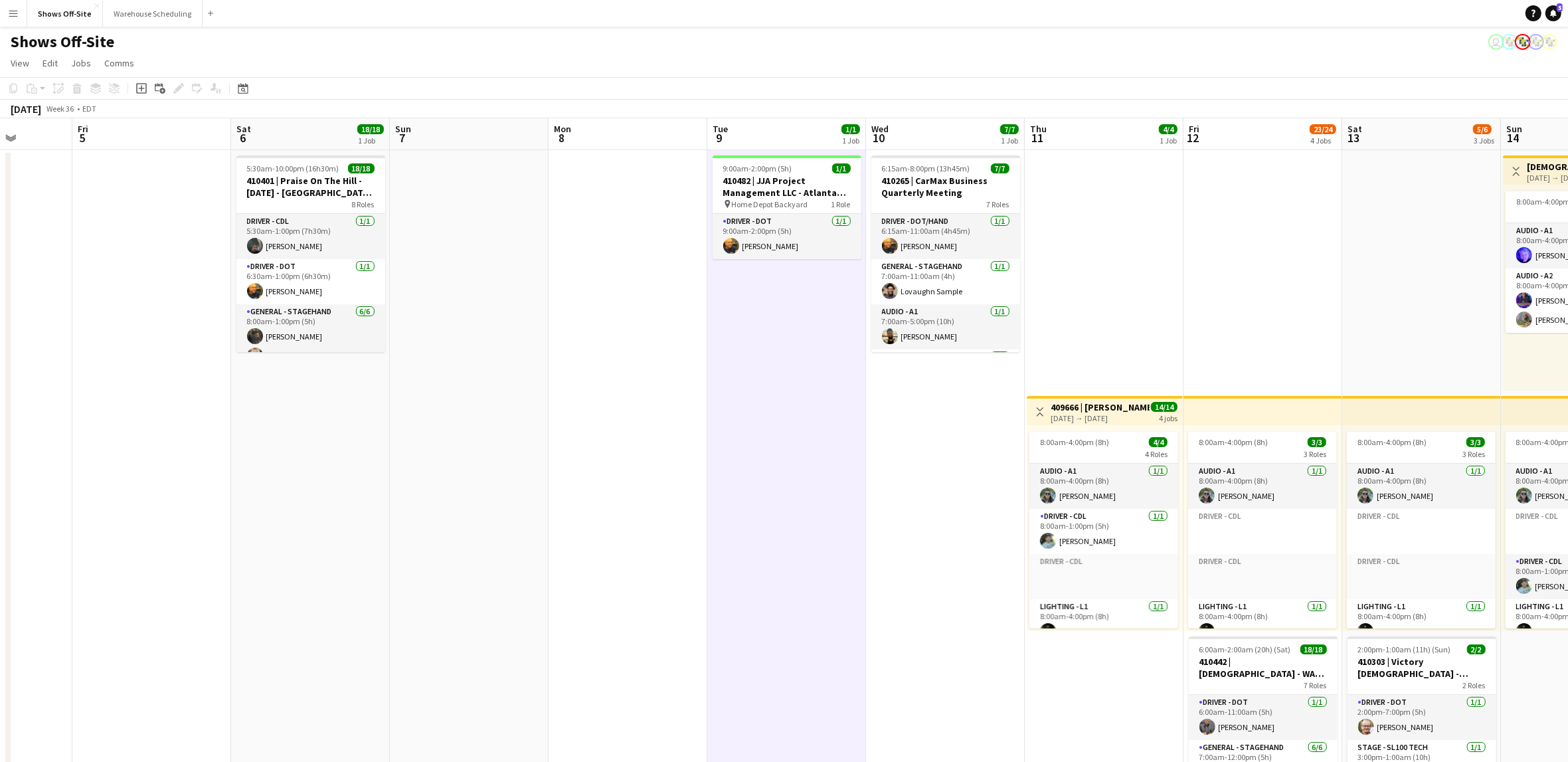
drag, startPoint x: 576, startPoint y: 387, endPoint x: 751, endPoint y: 398, distance: 175.3
click at [750, 398] on app-calendar-viewport "Tue 2 17/17 2 Jobs Wed 3 16/16 1 Job Thu 4 Fri 5 Sat 6 18/18 1 Job Sun 7 Mon 8 …" at bounding box center [784, 621] width 1568 height 1006
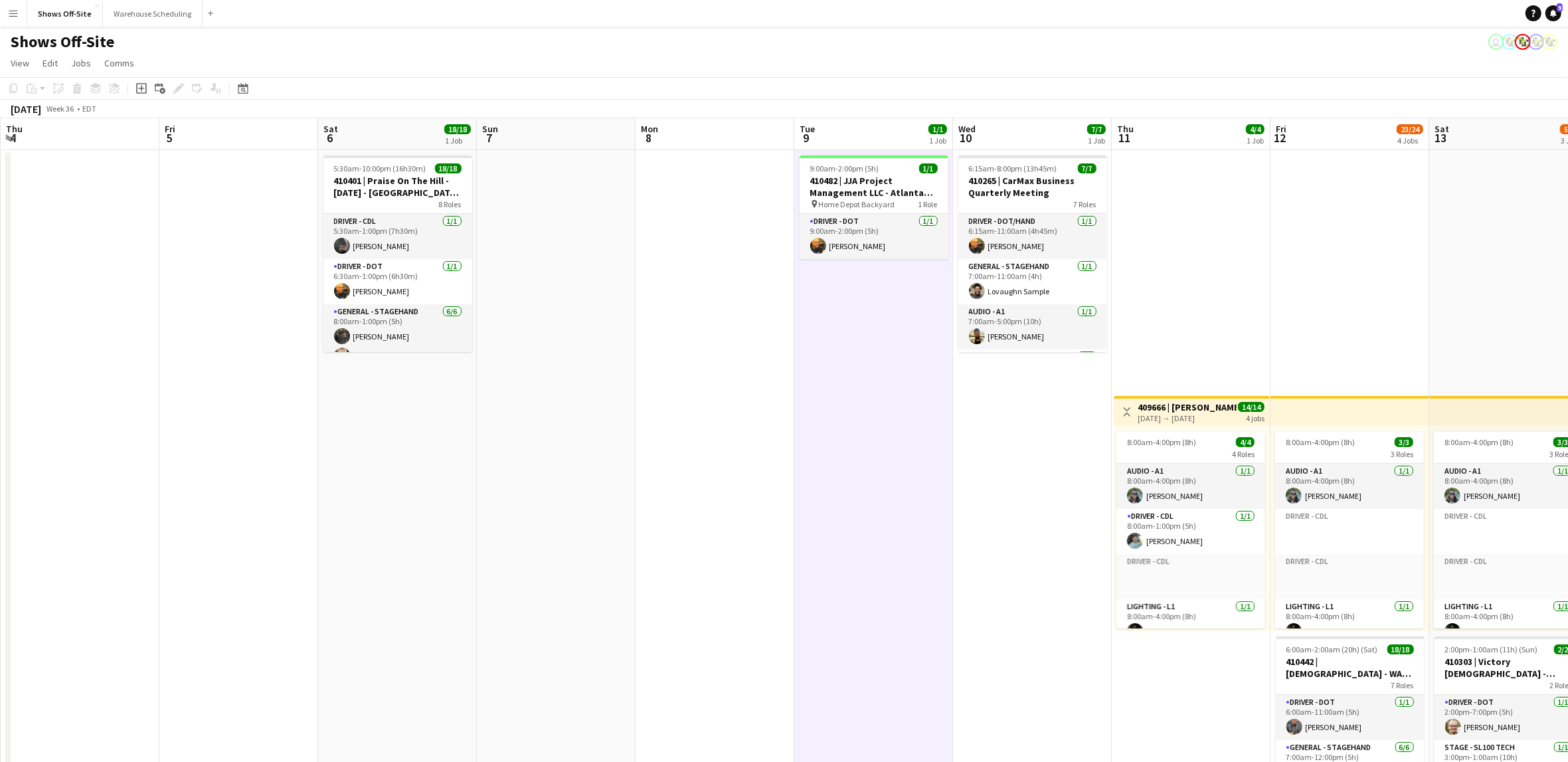
scroll to position [0, 412]
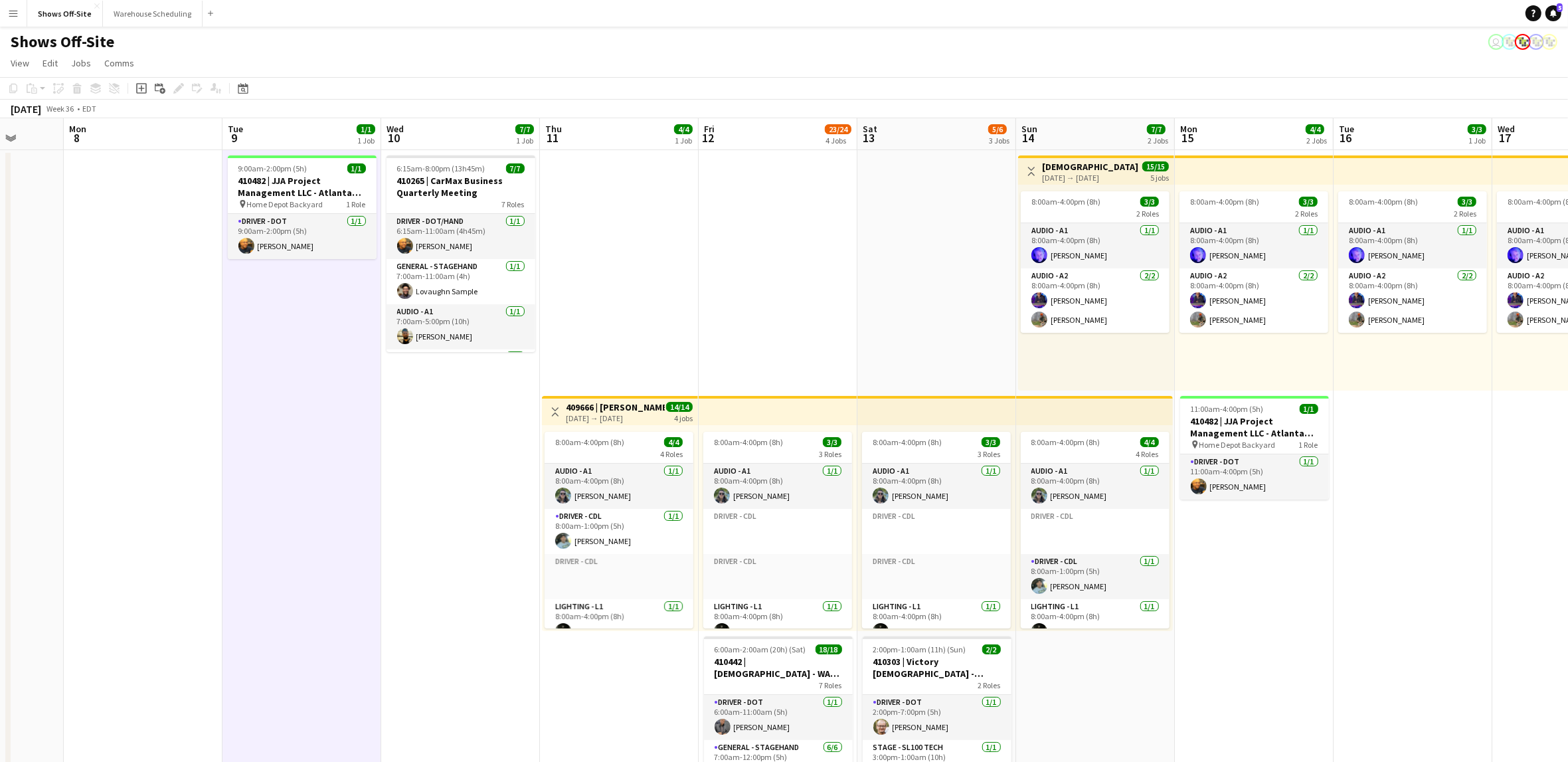
drag, startPoint x: 774, startPoint y: 400, endPoint x: 136, endPoint y: 340, distance: 640.8
click at [130, 340] on app-calendar-viewport "Fri 5 Sat 6 18/18 1 Job Sun 7 Mon 8 Tue 9 1/1 1 Job Wed 10 7/7 1 Job Thu 11 4/4…" at bounding box center [784, 621] width 1568 height 1006
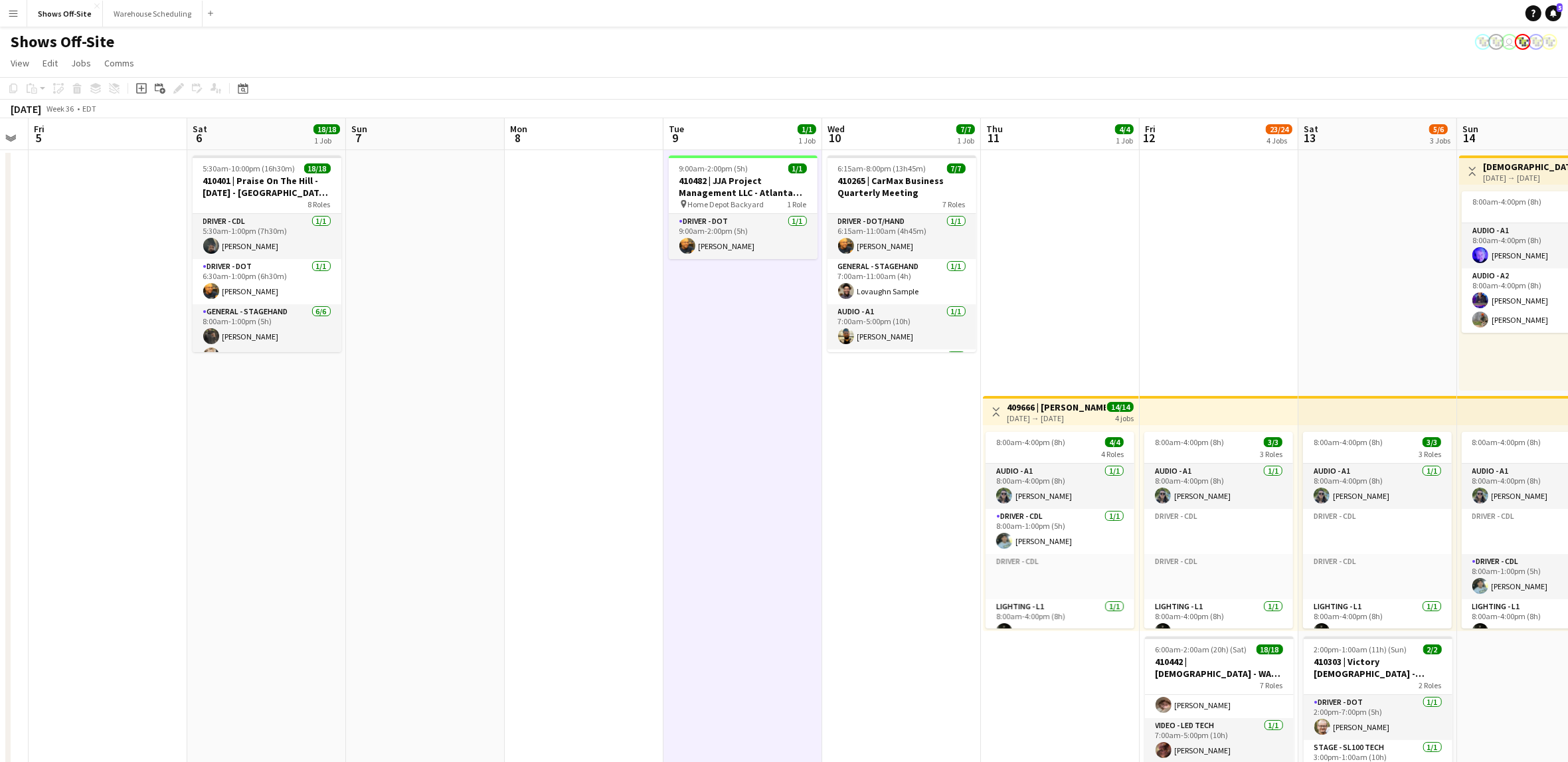
scroll to position [0, 352]
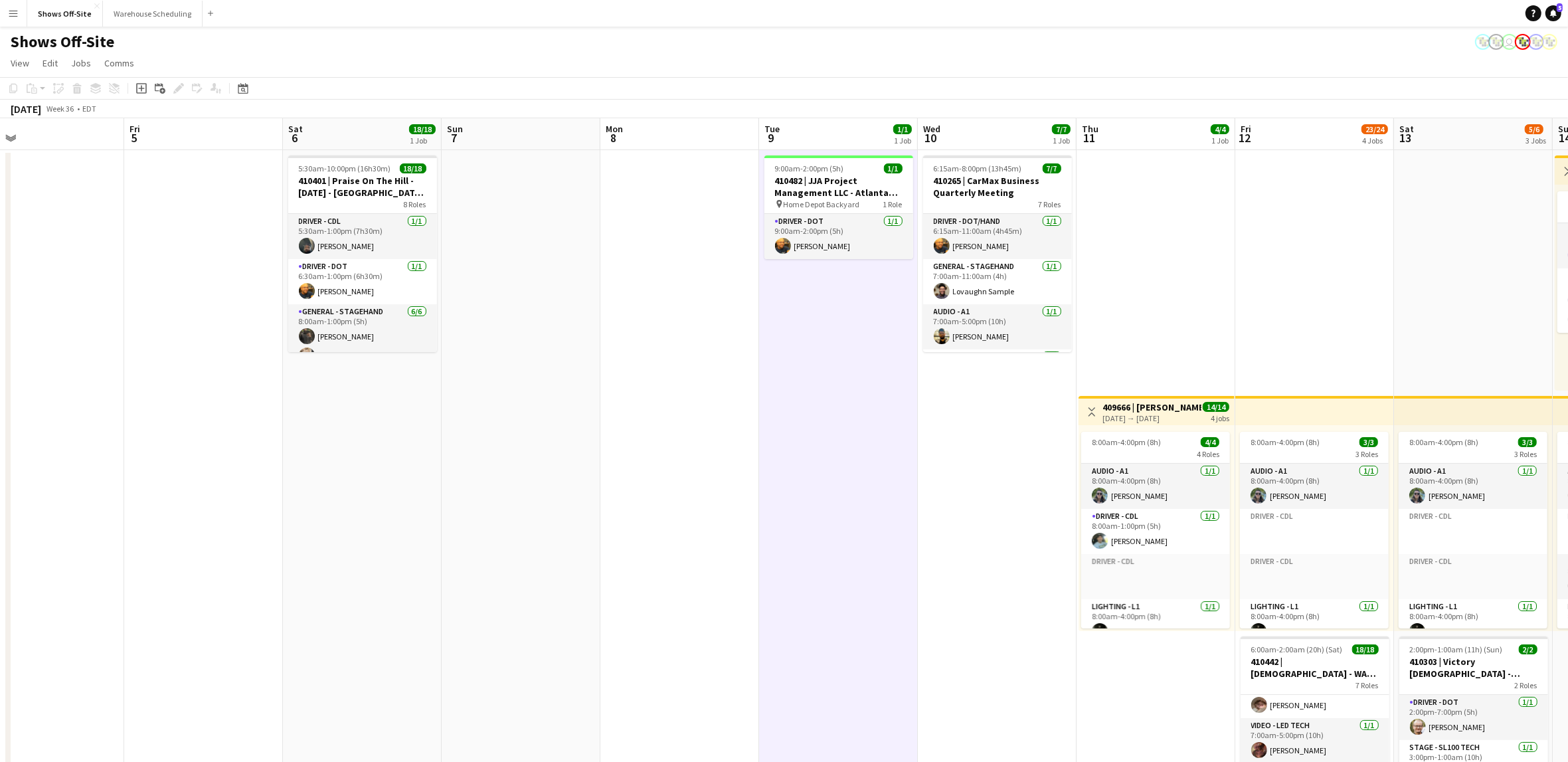
drag, startPoint x: 267, startPoint y: 348, endPoint x: 803, endPoint y: 380, distance: 537.0
click at [803, 379] on app-calendar-viewport "Tue 2 17/17 2 Jobs Wed 3 16/16 1 Job Thu 4 Fri 5 Sat 6 18/18 1 Job Sun 7 Mon 8 …" at bounding box center [784, 621] width 1568 height 1006
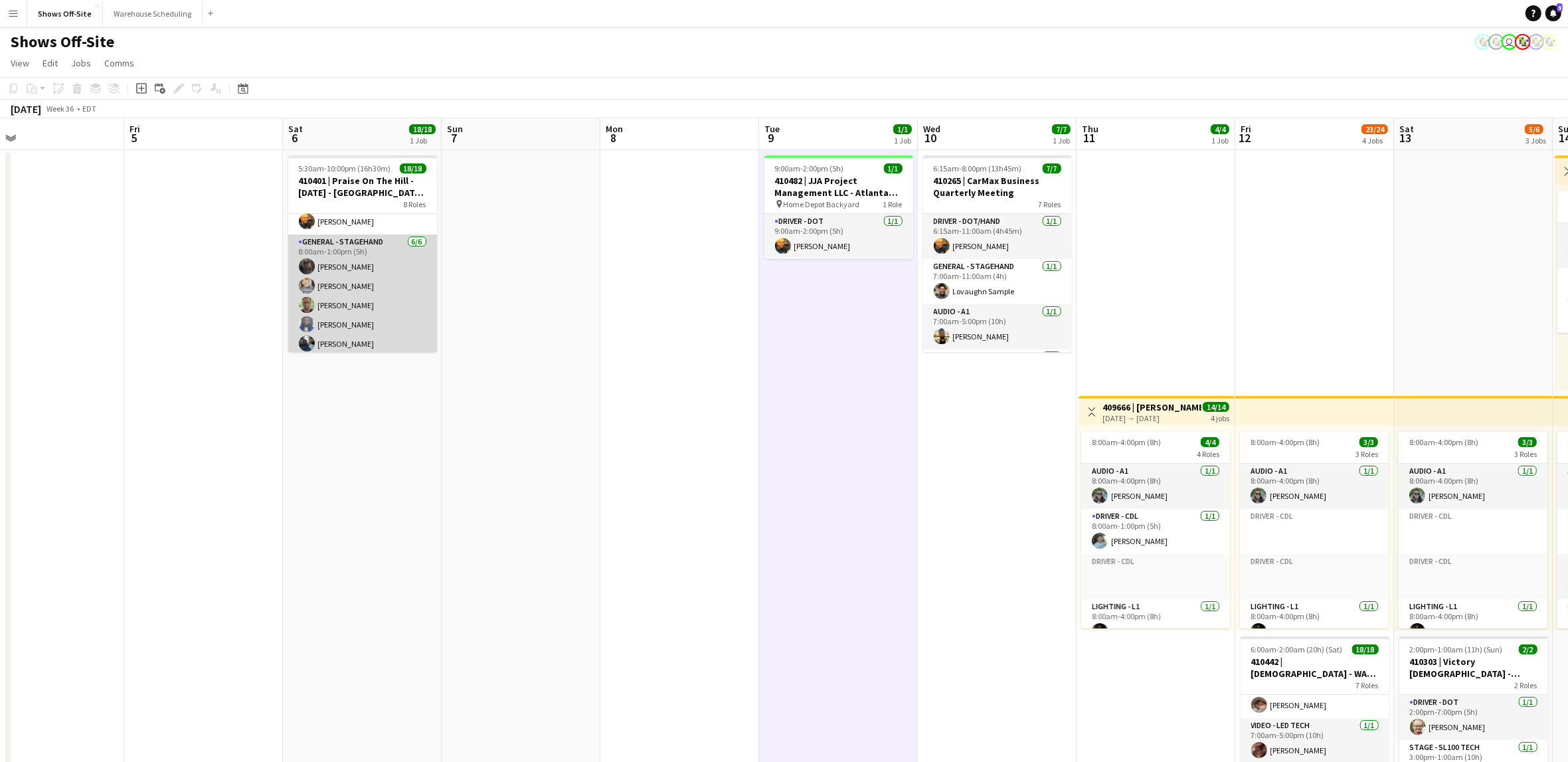
scroll to position [68, 0]
click at [378, 291] on app-card-role "General - Stagehand 6/6 8:00am-1:00pm (5h) Prince charles Romelo Erika Haggerty…" at bounding box center [362, 307] width 148 height 141
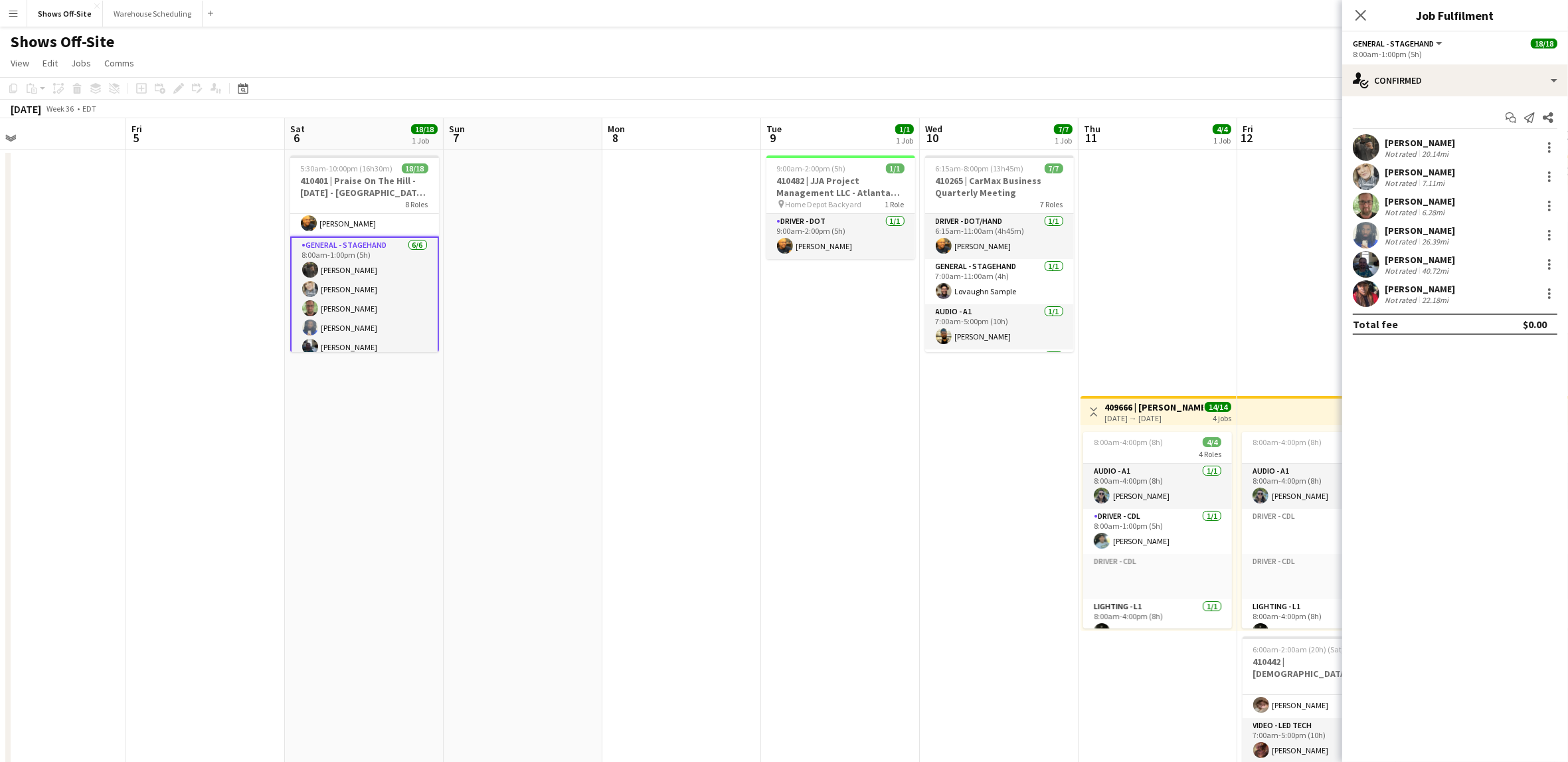
click at [1500, 206] on div "matthew hardin Not rated 6.28mi" at bounding box center [1455, 206] width 226 height 27
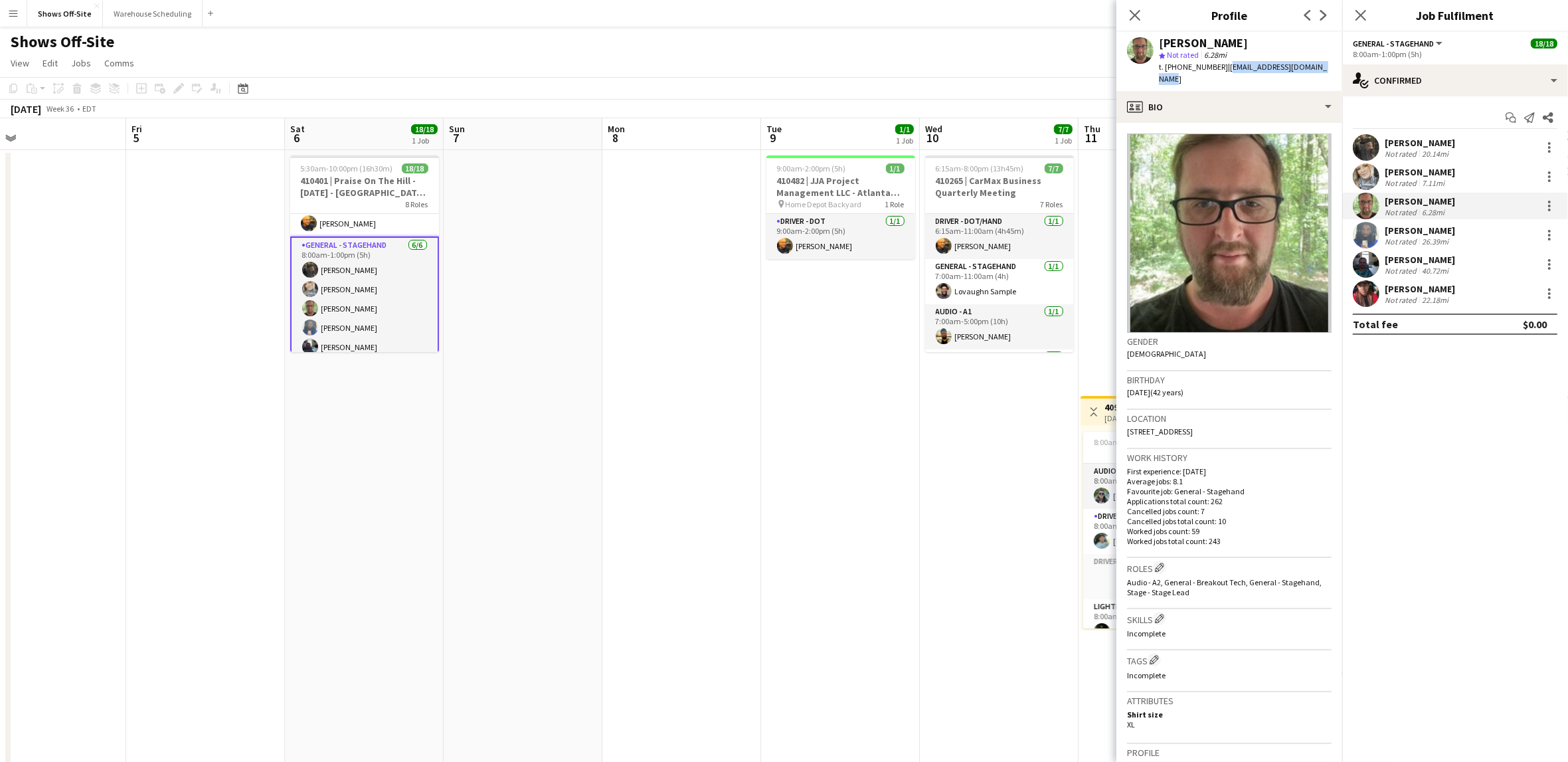
drag, startPoint x: 1323, startPoint y: 66, endPoint x: 1220, endPoint y: 72, distance: 103.2
click at [1220, 72] on div "matthew hardin star Not rated 6.28mi t. +17704029972 | matthewhardin323@gmail.c…" at bounding box center [1229, 61] width 226 height 59
copy span "matthewhardin323@gmail.com"
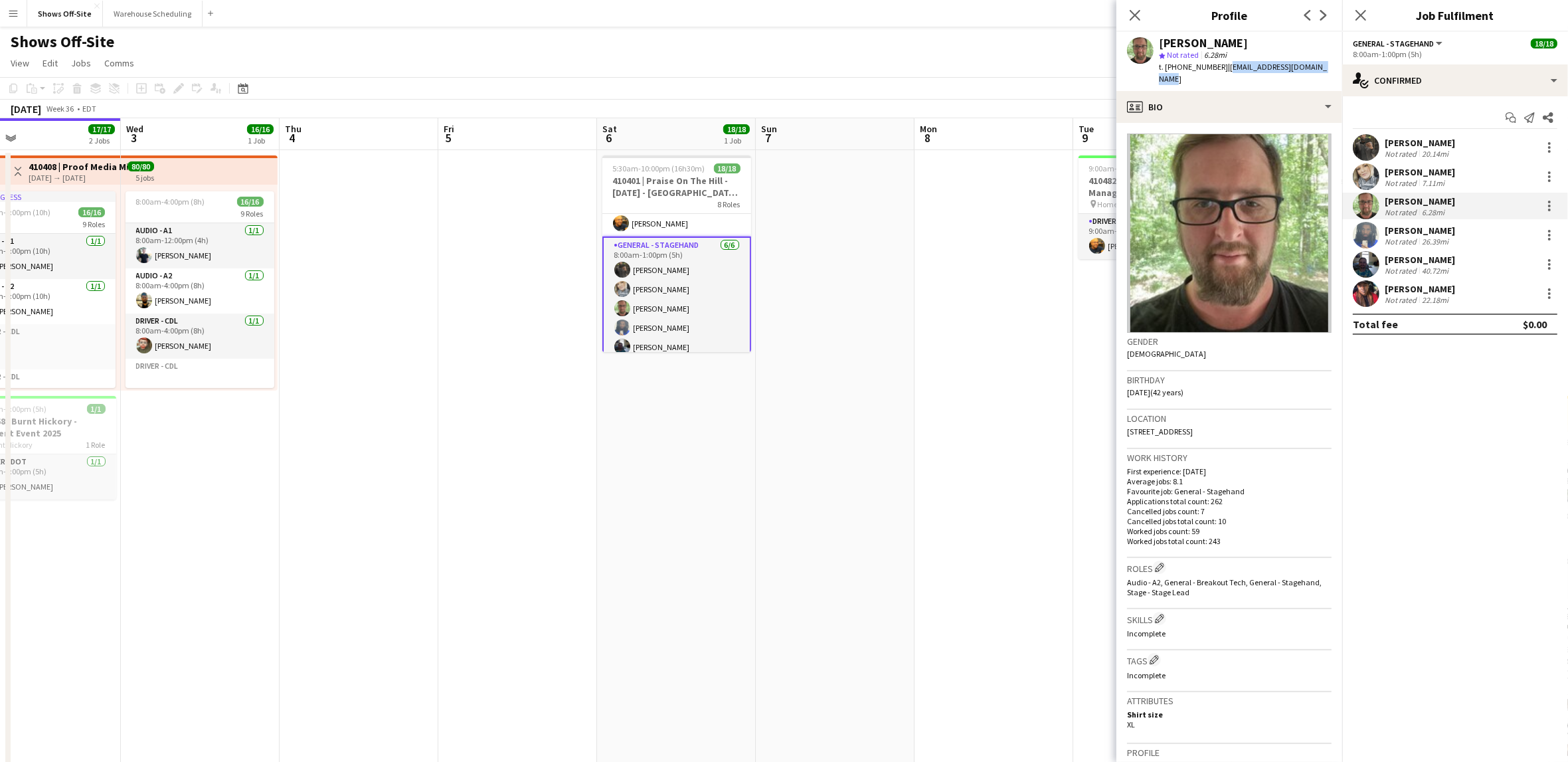
drag, startPoint x: 734, startPoint y: 492, endPoint x: 1004, endPoint y: 478, distance: 270.4
click at [1005, 478] on app-calendar-viewport "Sun 31 25/25 3 Jobs Mon 1 16/16 1 Job Tue 2 17/17 2 Jobs Wed 3 16/16 1 Job Thu …" at bounding box center [784, 621] width 1568 height 1006
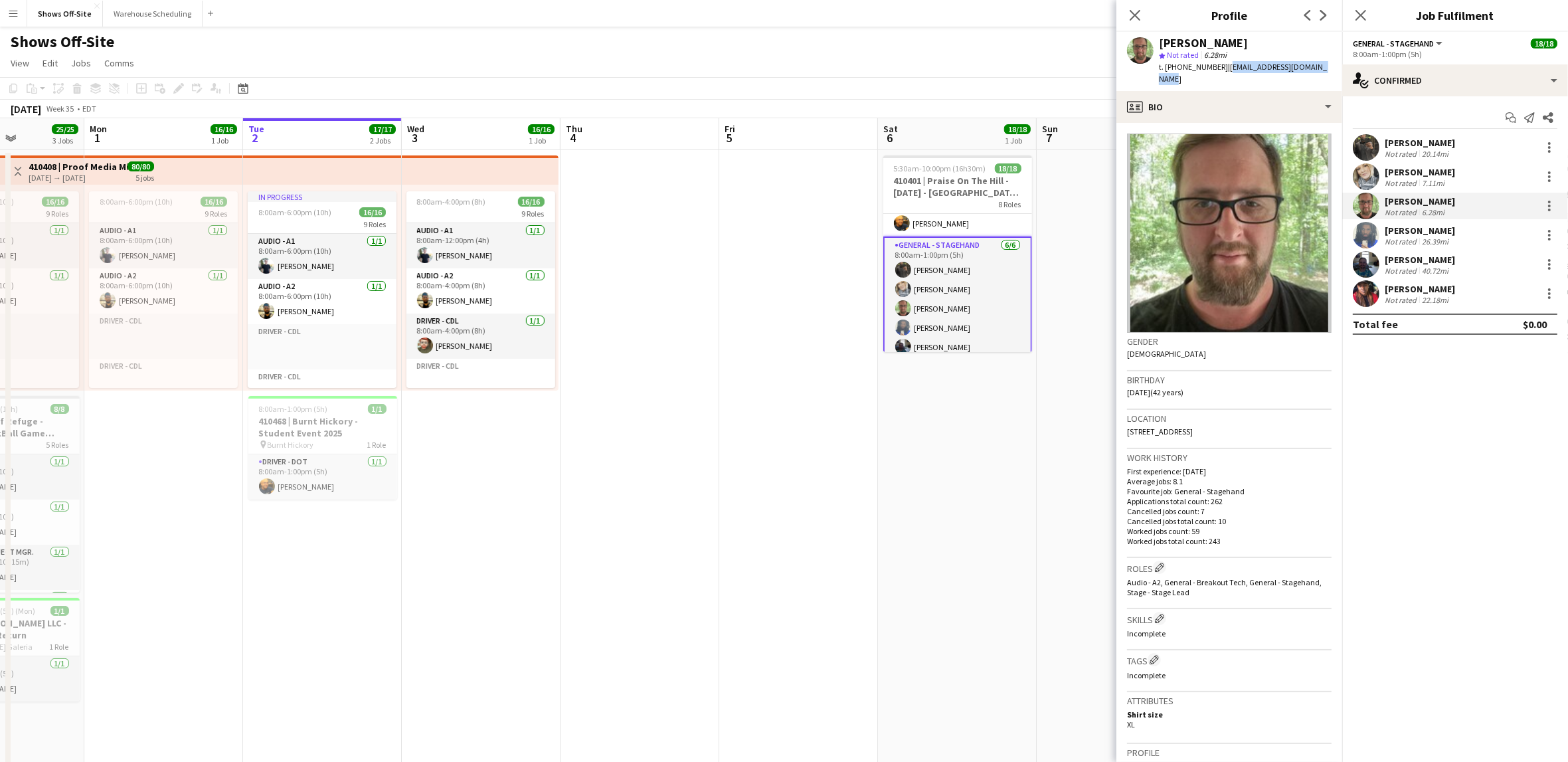
drag, startPoint x: 626, startPoint y: 504, endPoint x: 855, endPoint y: 502, distance: 229.0
click at [846, 519] on app-calendar-viewport "Fri 29 9/9 5 Jobs Sat 30 25/25 4 Jobs Sun 31 25/25 3 Jobs Mon 1 16/16 1 Job Tue…" at bounding box center [784, 621] width 1568 height 1006
click at [1130, 19] on icon at bounding box center [1135, 15] width 13 height 13
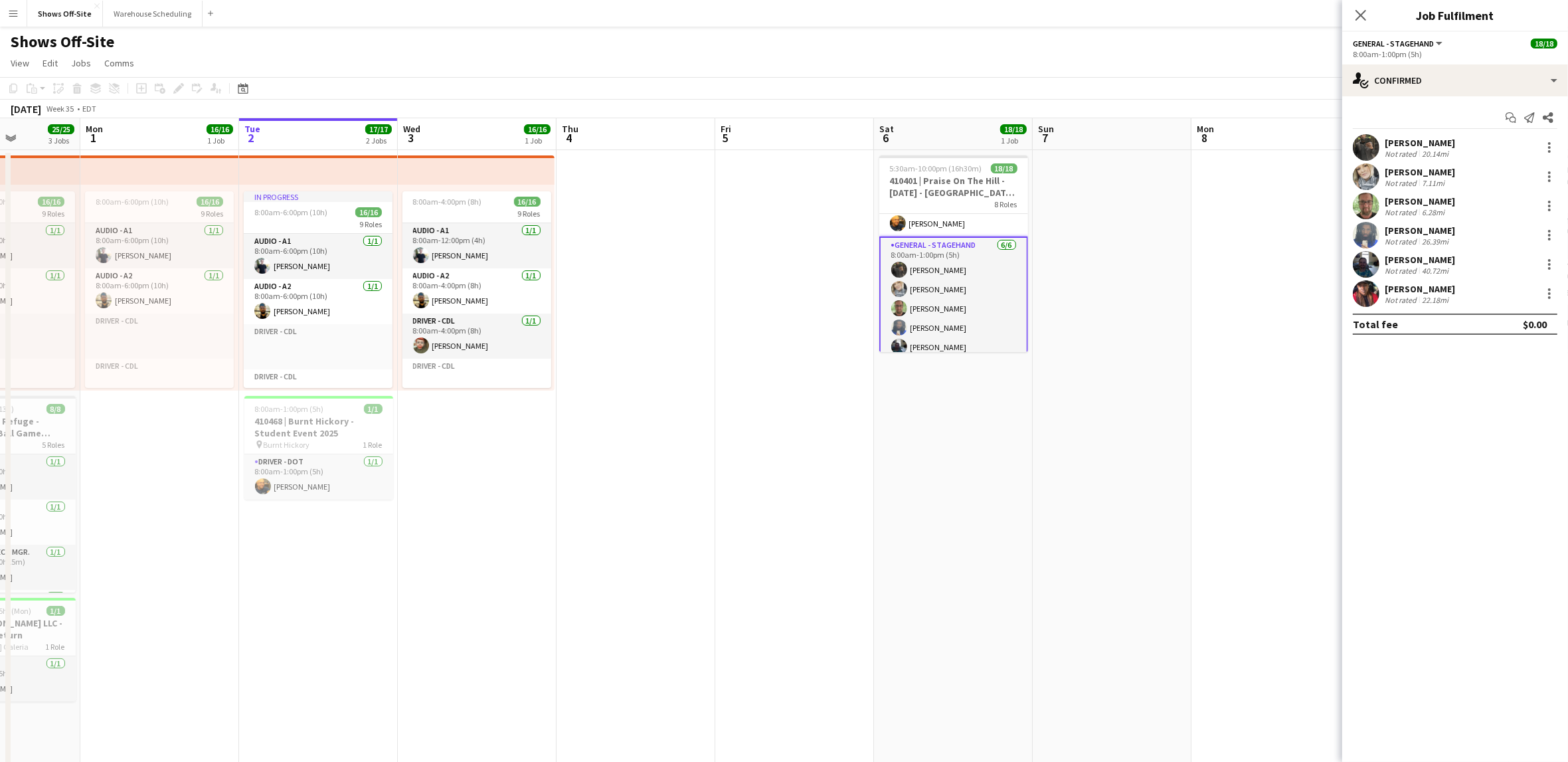
drag, startPoint x: 687, startPoint y: 438, endPoint x: 847, endPoint y: 428, distance: 160.3
click at [846, 428] on app-calendar-viewport "Fri 29 9/9 5 Jobs Sat 30 25/25 4 Jobs Sun 31 25/25 3 Jobs Mon 1 16/16 1 Job Tue…" at bounding box center [784, 621] width 1568 height 1006
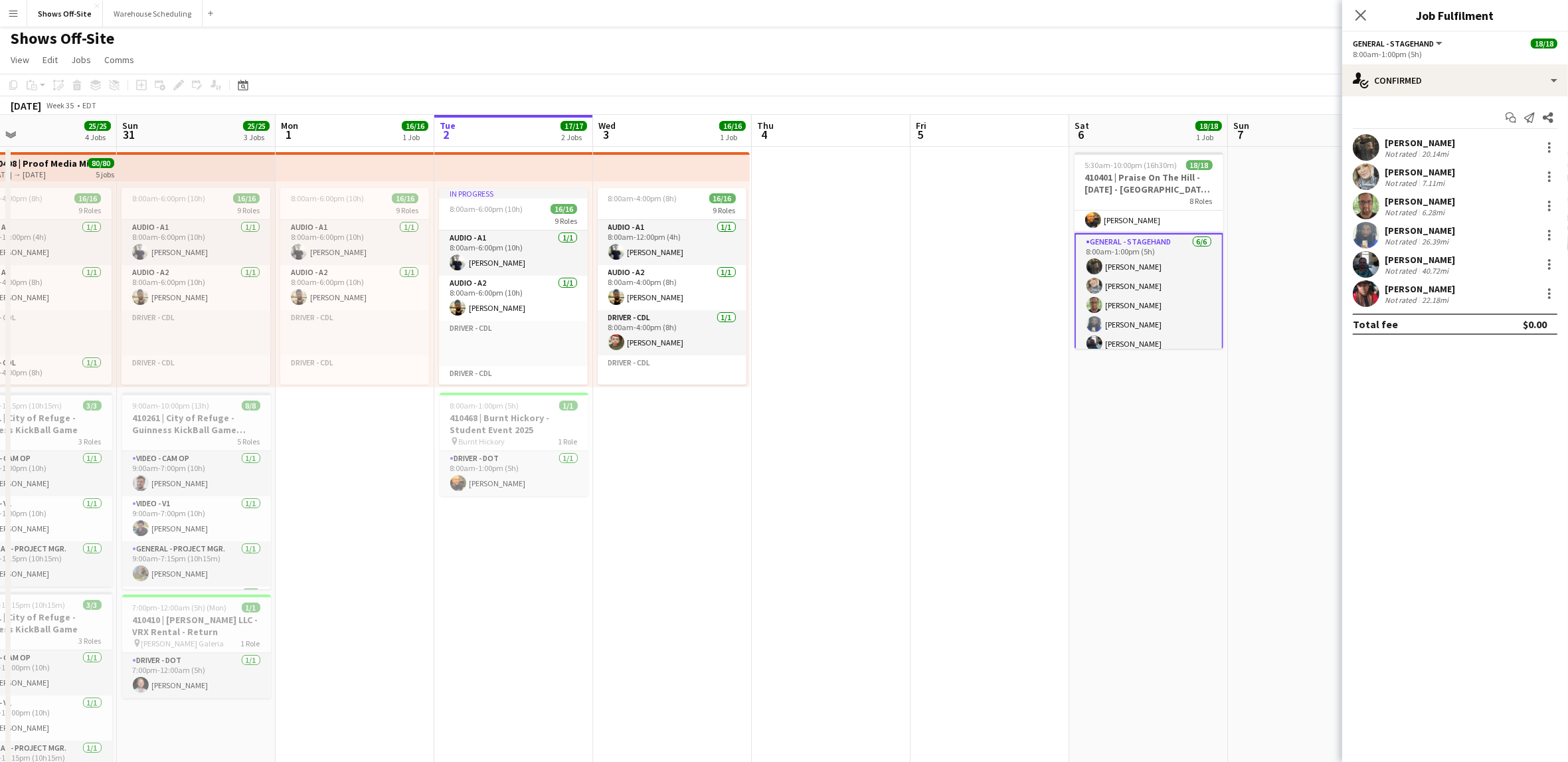
scroll to position [0, 334]
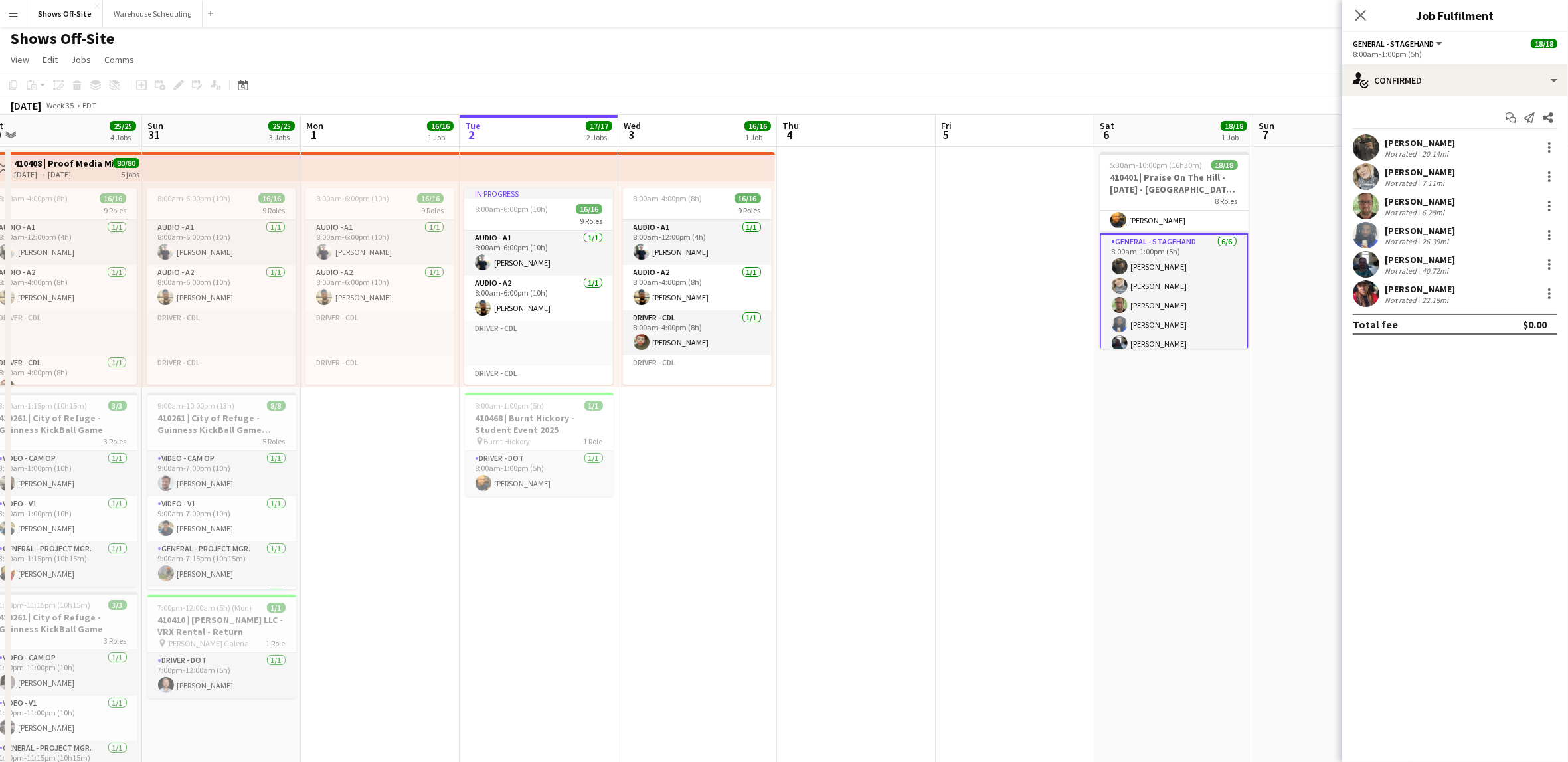
drag, startPoint x: 717, startPoint y: 528, endPoint x: 736, endPoint y: 528, distance: 19.0
click at [736, 528] on app-calendar-viewport "Thu 28 11/11 3 Jobs Fri 29 9/9 5 Jobs Sat 30 25/25 4 Jobs Sun 31 25/25 3 Jobs M…" at bounding box center [784, 618] width 1568 height 1006
click at [544, 560] on app-date-cell "In progress 8:00am-6:00pm (10h) 16/16 9 Roles Audio - A1 1/1 8:00am-6:00pm (10h…" at bounding box center [539, 634] width 159 height 974
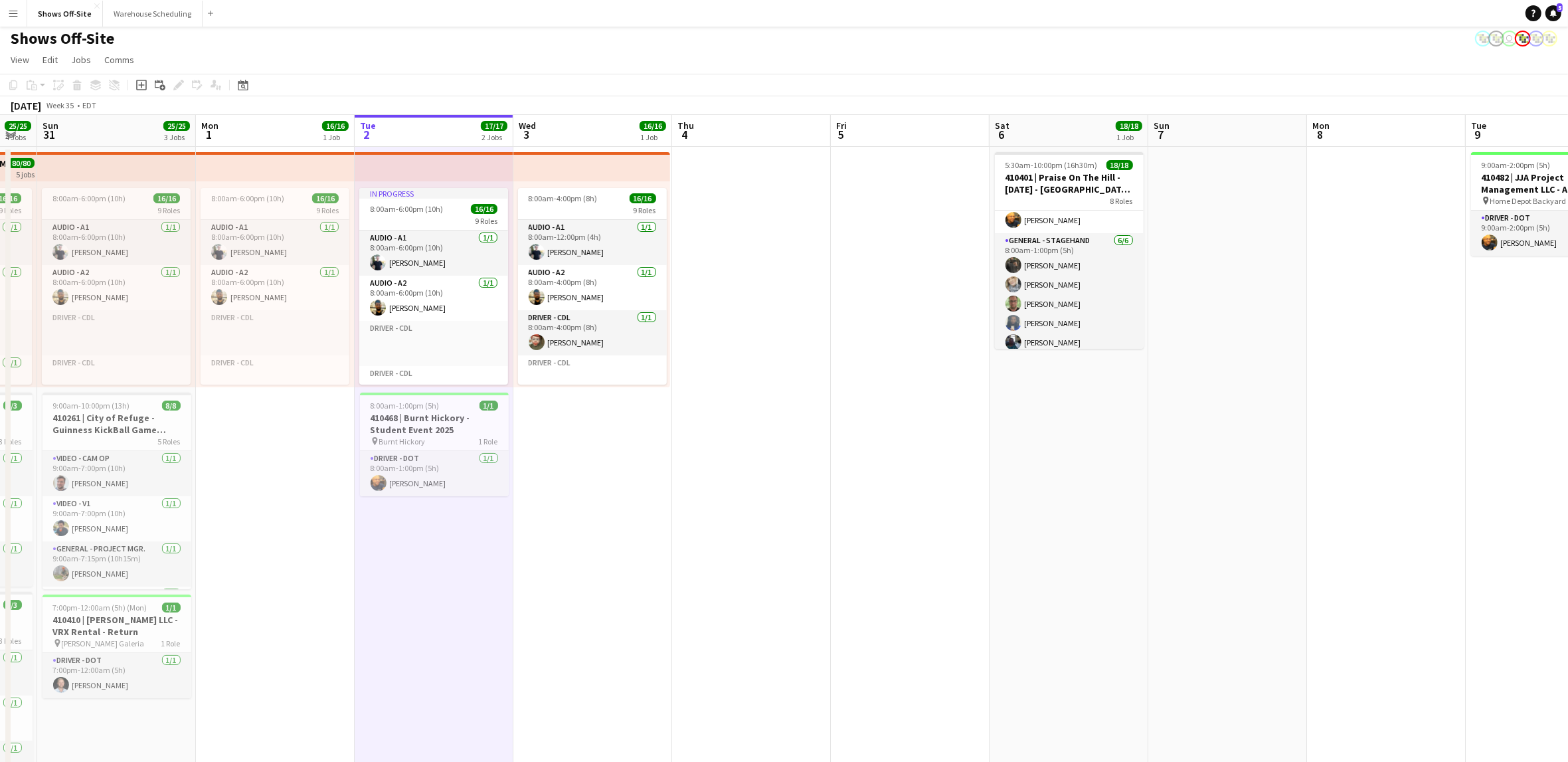
scroll to position [0, 456]
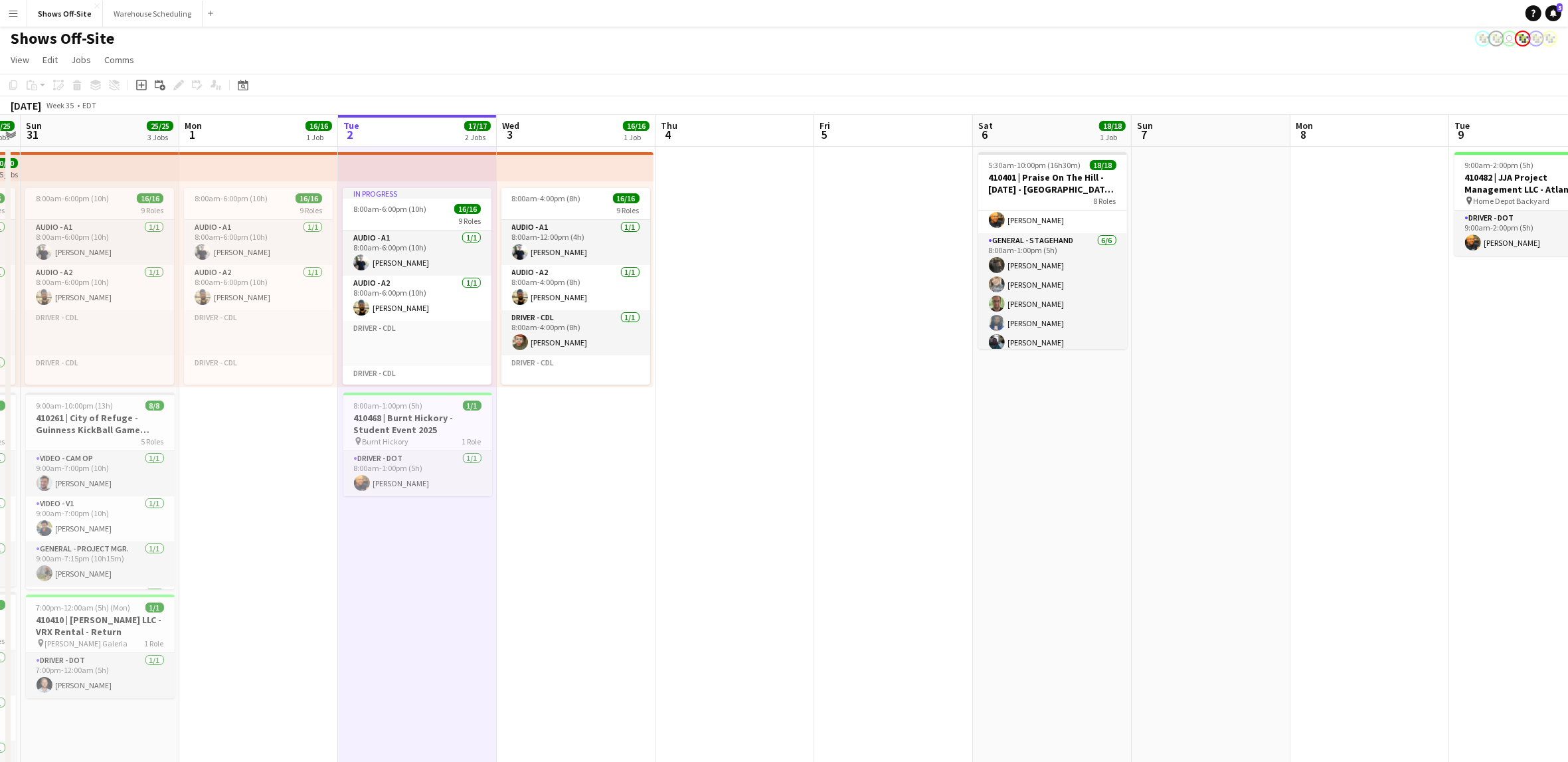
drag, startPoint x: 955, startPoint y: 512, endPoint x: 833, endPoint y: 514, distance: 122.0
click at [833, 514] on app-calendar-viewport "Thu 28 11/11 3 Jobs Fri 29 9/9 5 Jobs Sat 30 25/25 4 Jobs Sun 31 25/25 3 Jobs M…" at bounding box center [784, 618] width 1568 height 1006
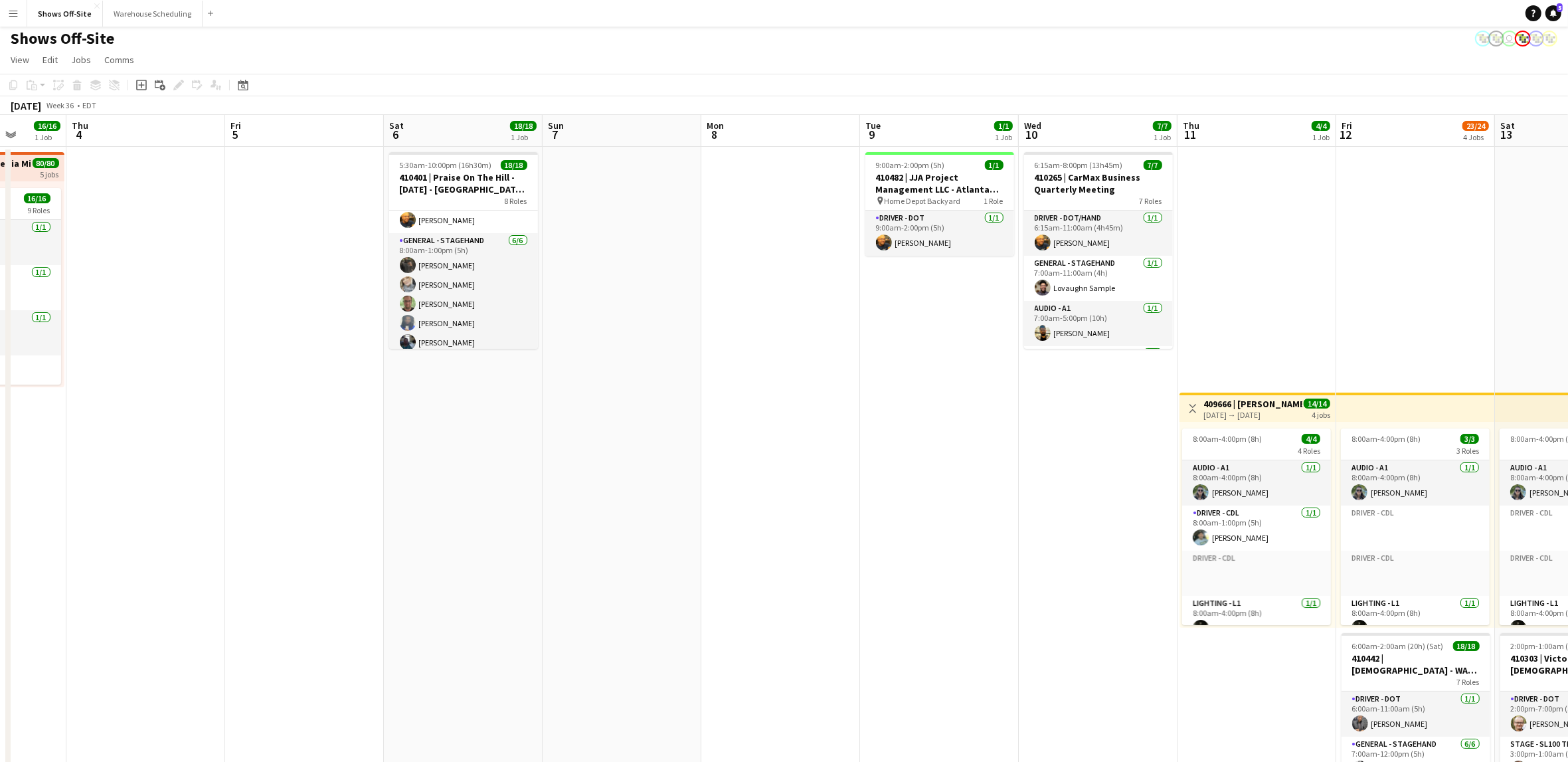
drag, startPoint x: 834, startPoint y: 456, endPoint x: 235, endPoint y: 412, distance: 600.6
click at [235, 412] on app-calendar-viewport "Mon 1 16/16 1 Job Tue 2 17/17 2 Jobs Wed 3 16/16 1 Job Thu 4 Fri 5 Sat 6 18/18 …" at bounding box center [784, 618] width 1568 height 1006
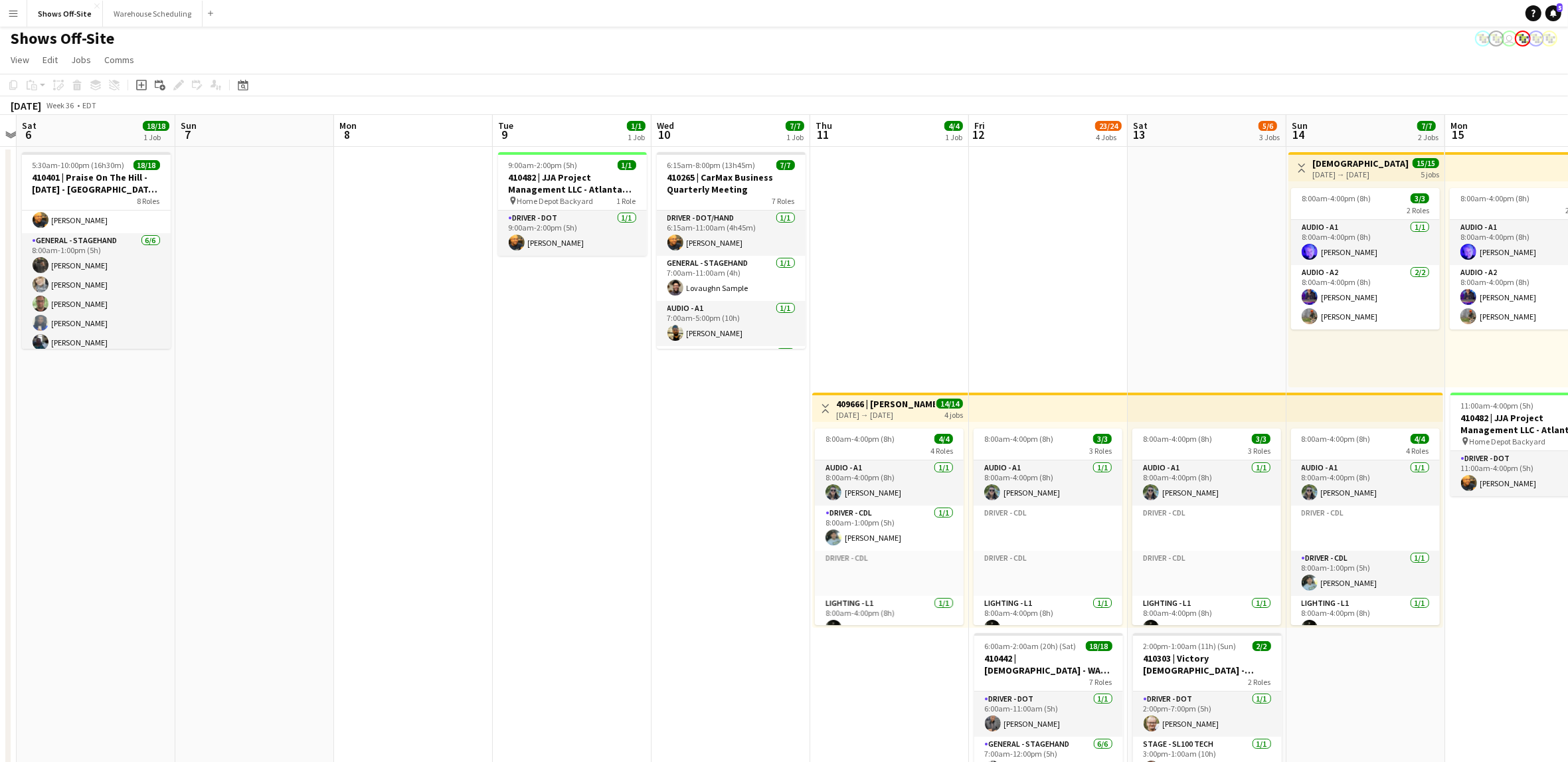
scroll to position [0, 502]
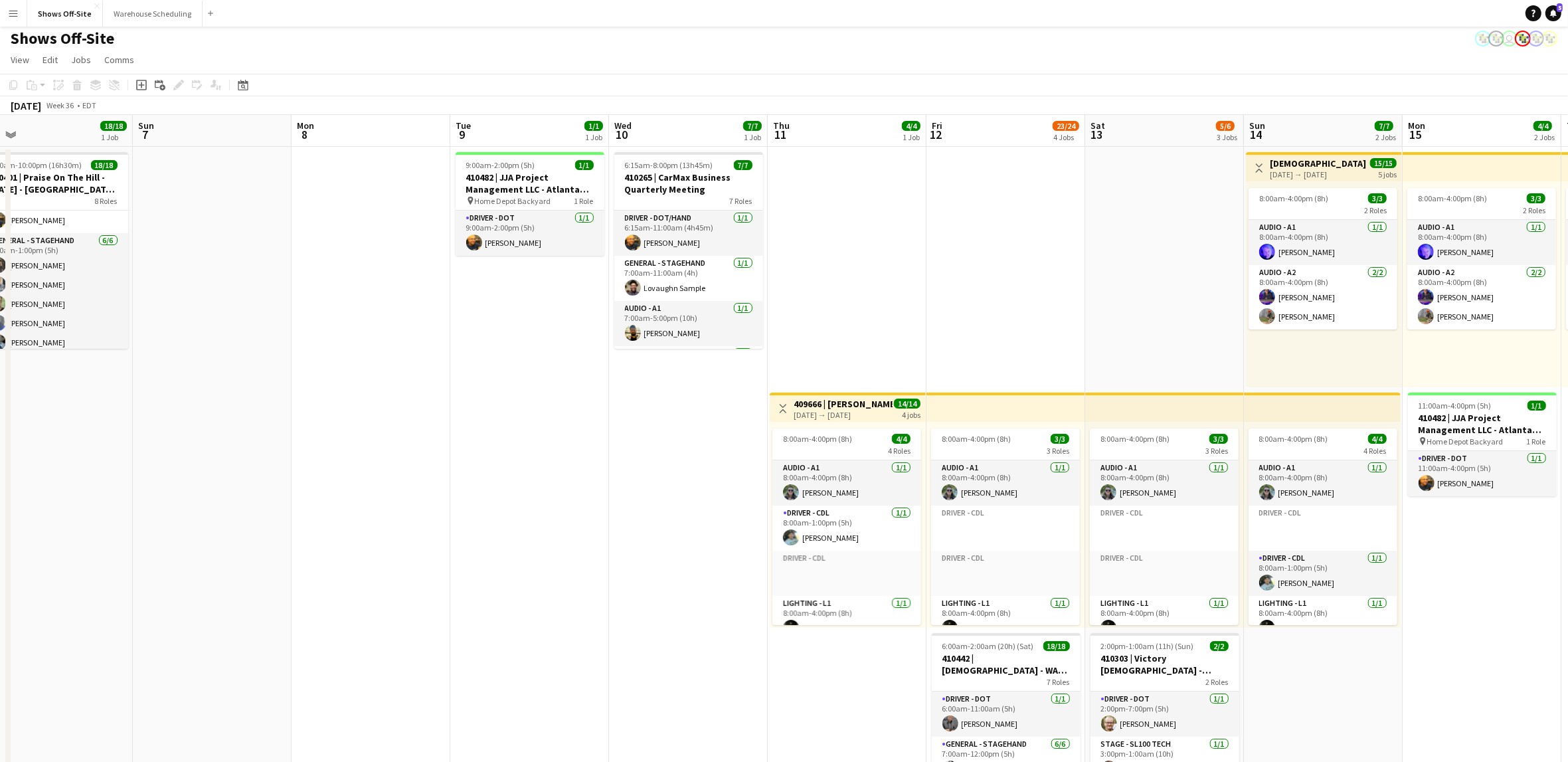
drag, startPoint x: 868, startPoint y: 456, endPoint x: 310, endPoint y: 435, distance: 558.4
click at [310, 435] on app-calendar-viewport "Wed 3 16/16 1 Job Thu 4 Fri 5 Sat 6 18/18 1 Job Sun 7 Mon 8 Tue 9 1/1 1 Job Wed…" at bounding box center [784, 618] width 1568 height 1006
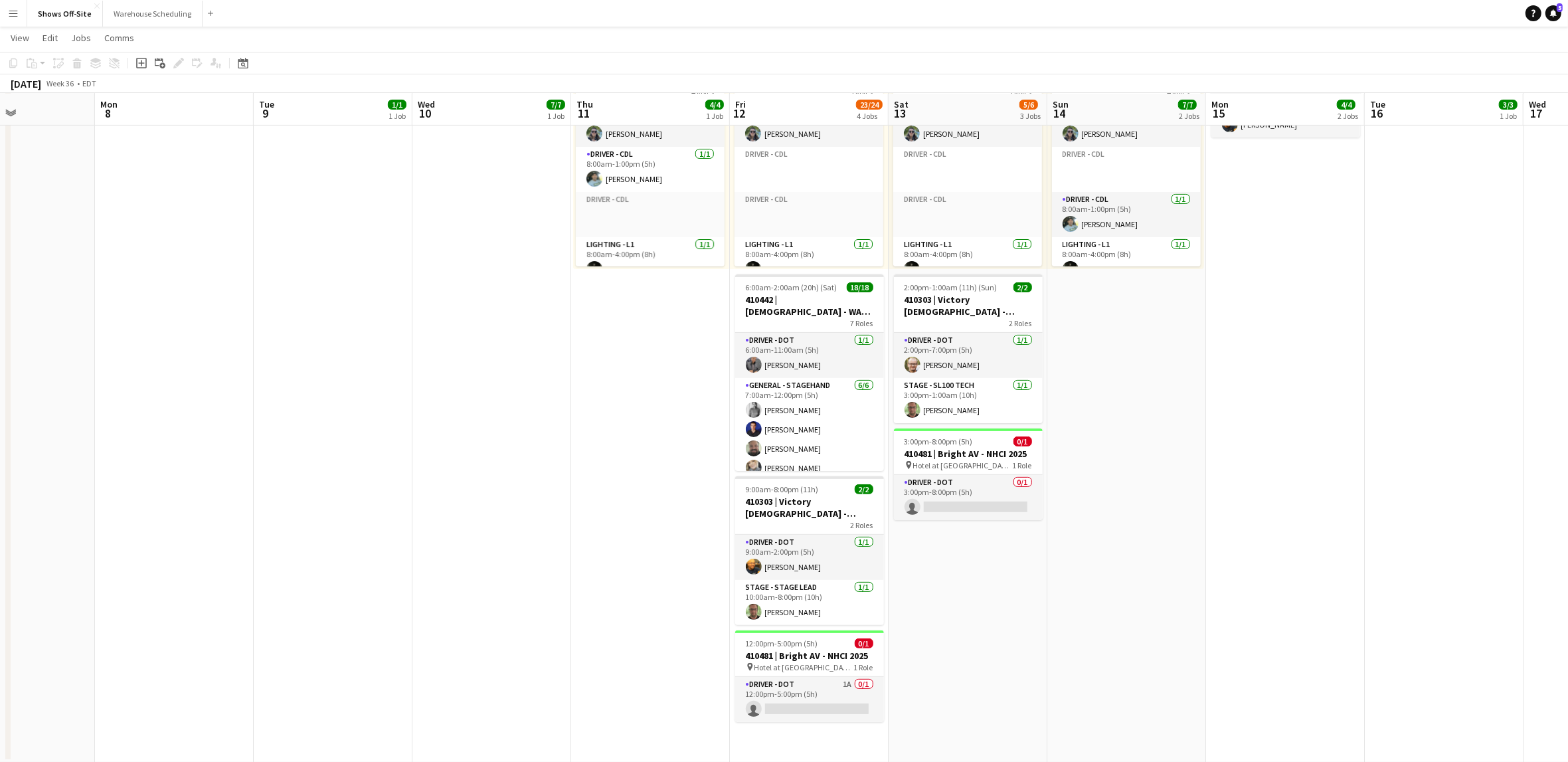
scroll to position [0, 464]
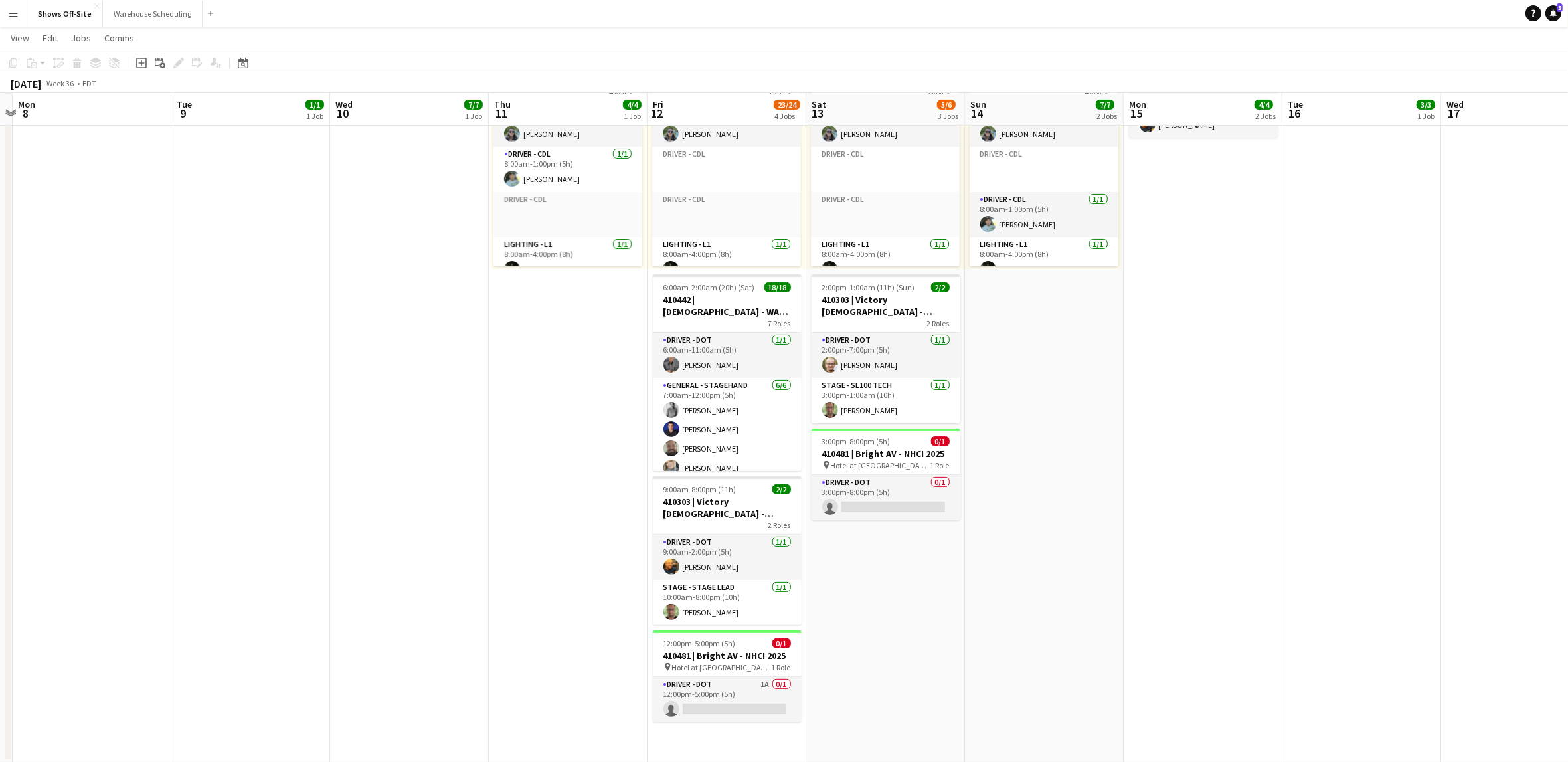
drag, startPoint x: 1370, startPoint y: 452, endPoint x: 1287, endPoint y: 461, distance: 83.5
click at [1287, 463] on app-calendar-viewport "Fri 5 Sat 6 18/18 1 Job Sun 7 Mon 8 Tue 9 1/1 1 Job Wed 10 7/7 1 Job Thu 11 4/4…" at bounding box center [784, 227] width 1568 height 1072
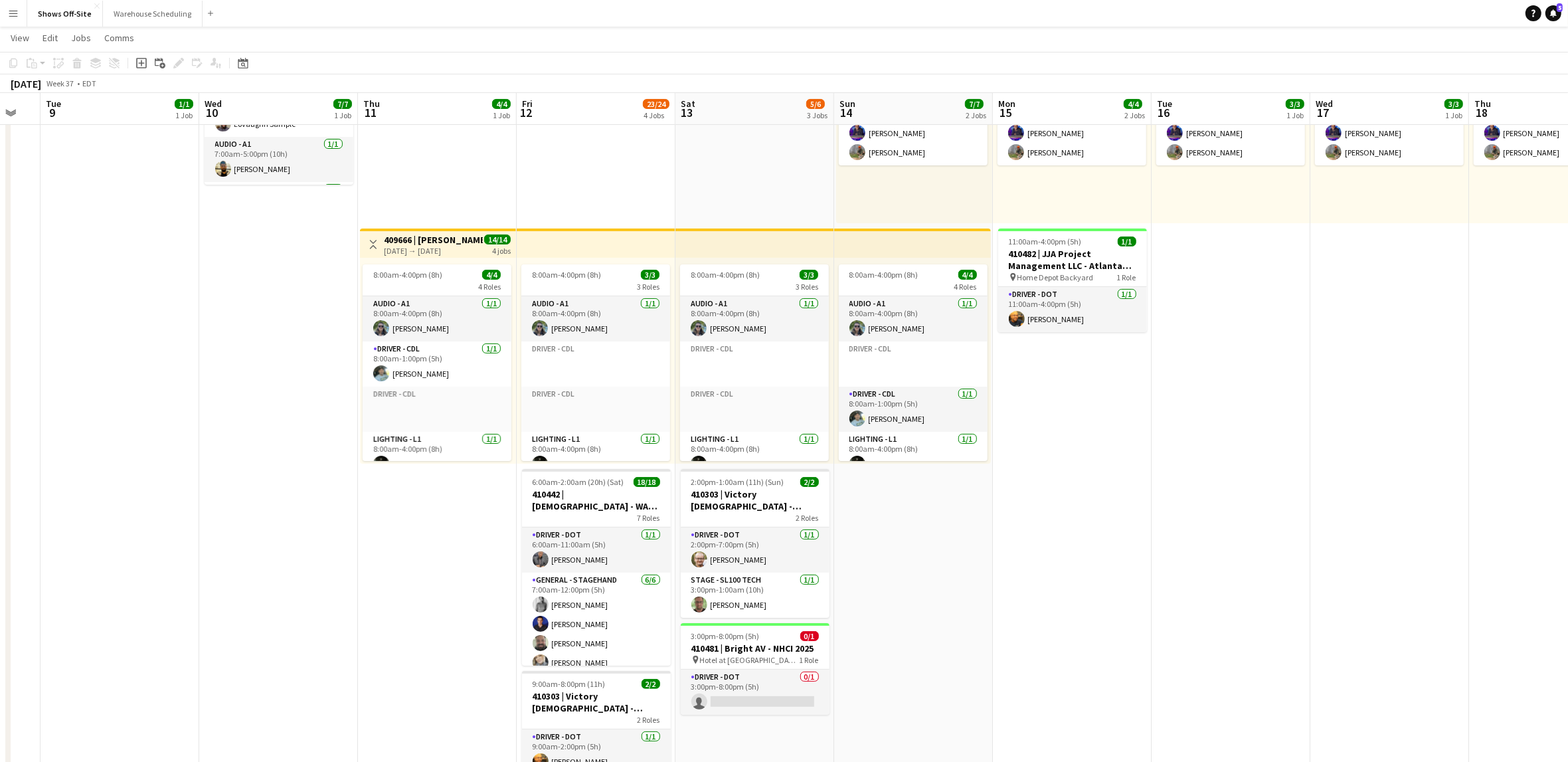
scroll to position [0, 454]
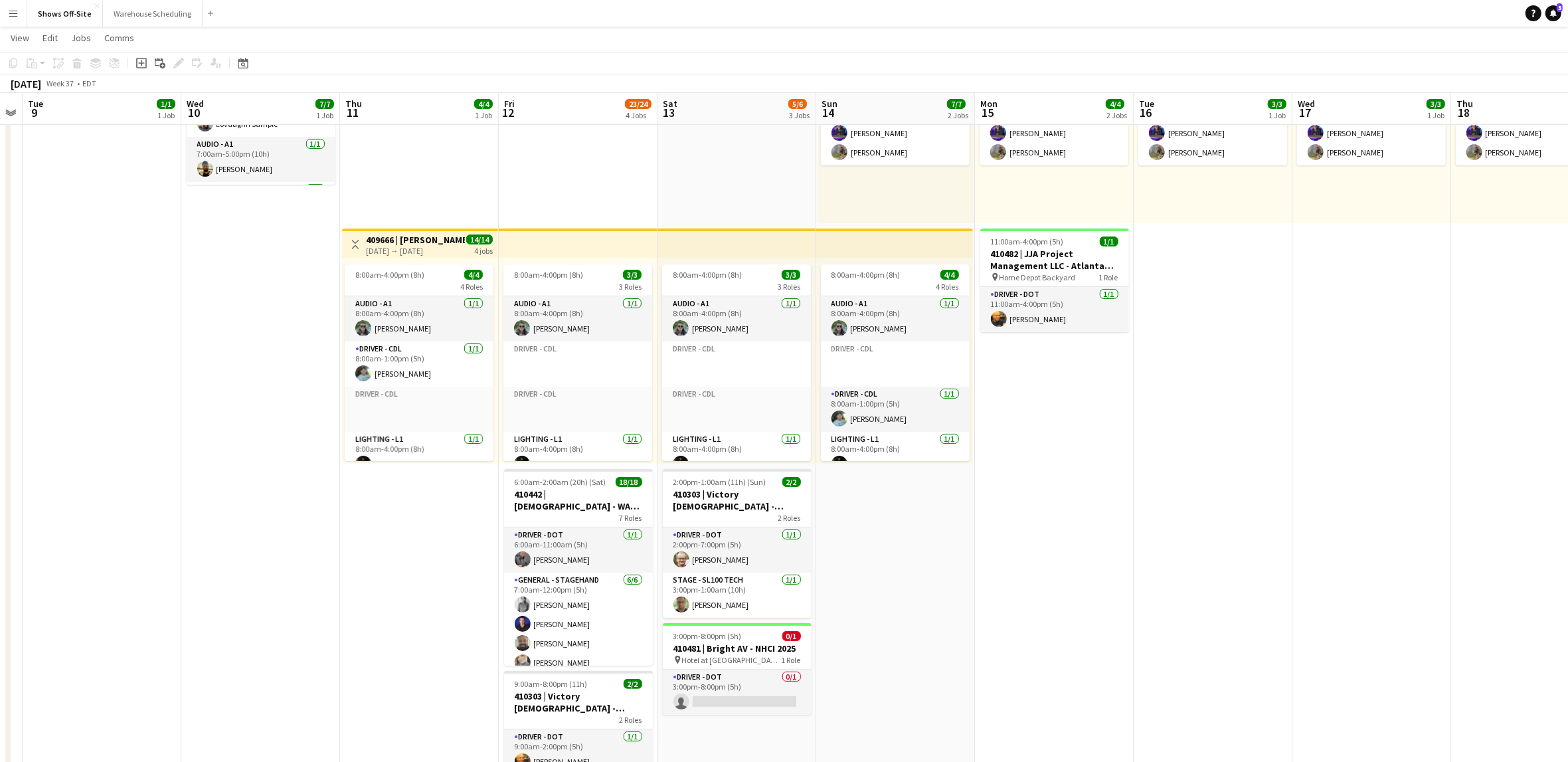
drag, startPoint x: 585, startPoint y: 664, endPoint x: 757, endPoint y: 756, distance: 195.1
click at [436, 665] on app-calendar-viewport "Sat 6 18/18 1 Job Sun 7 Mon 8 Tue 9 1/1 1 Job Wed 10 7/7 1 Job Thu 11 4/4 1 Job…" at bounding box center [784, 421] width 1568 height 1072
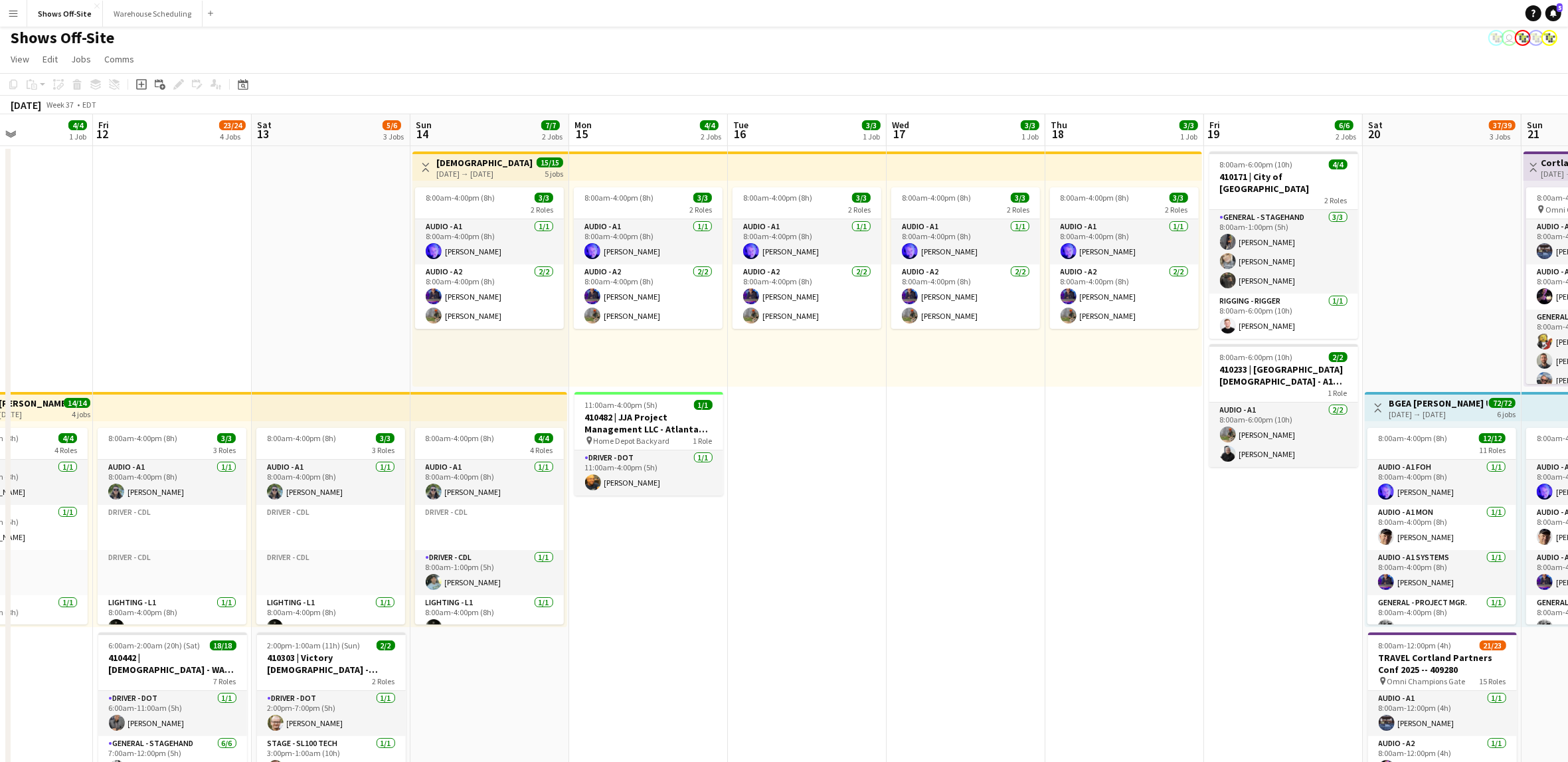
scroll to position [0, 542]
drag, startPoint x: 1299, startPoint y: 598, endPoint x: 924, endPoint y: 603, distance: 375.0
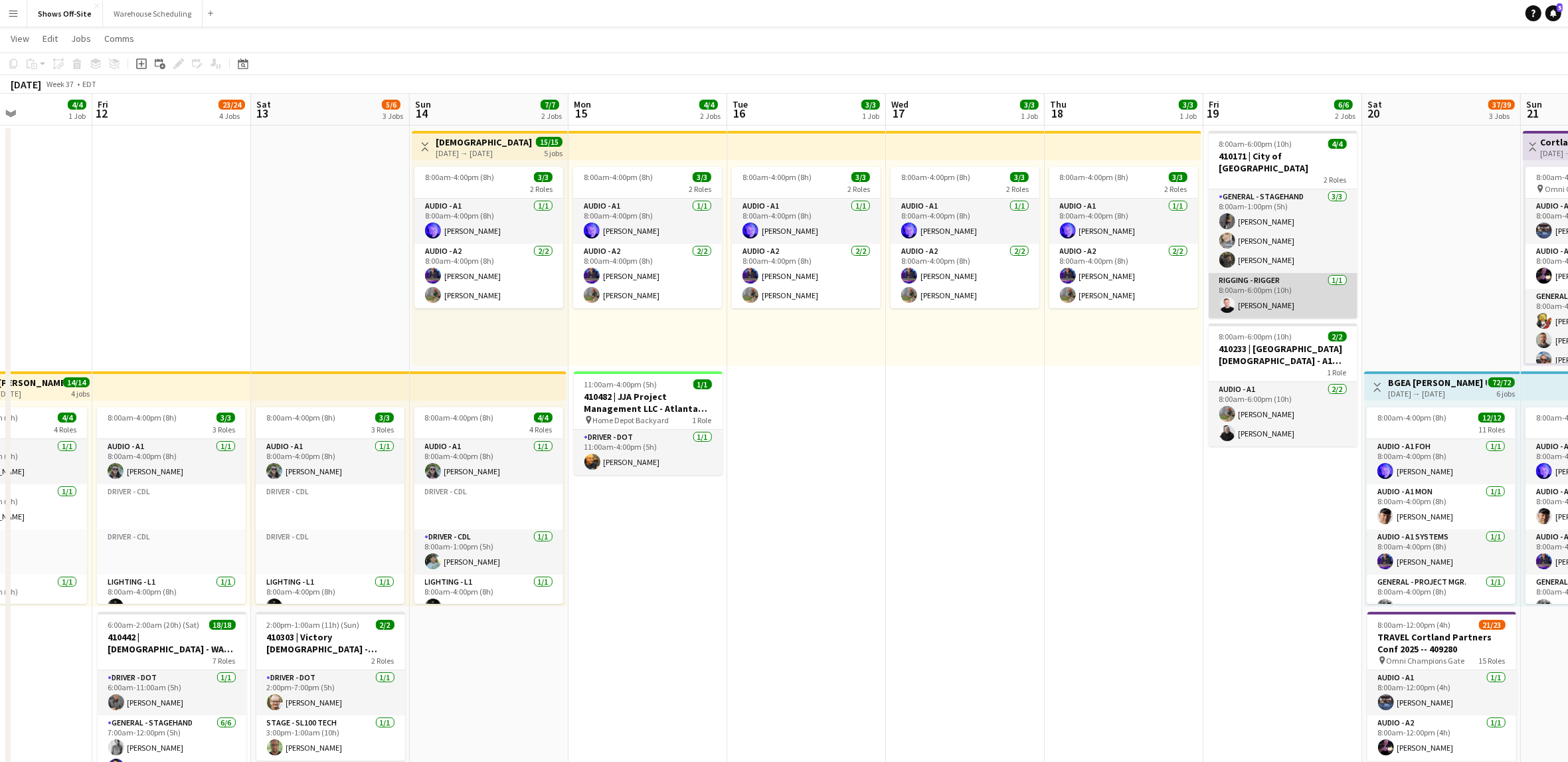
scroll to position [25, 0]
